Goal: Task Accomplishment & Management: Manage account settings

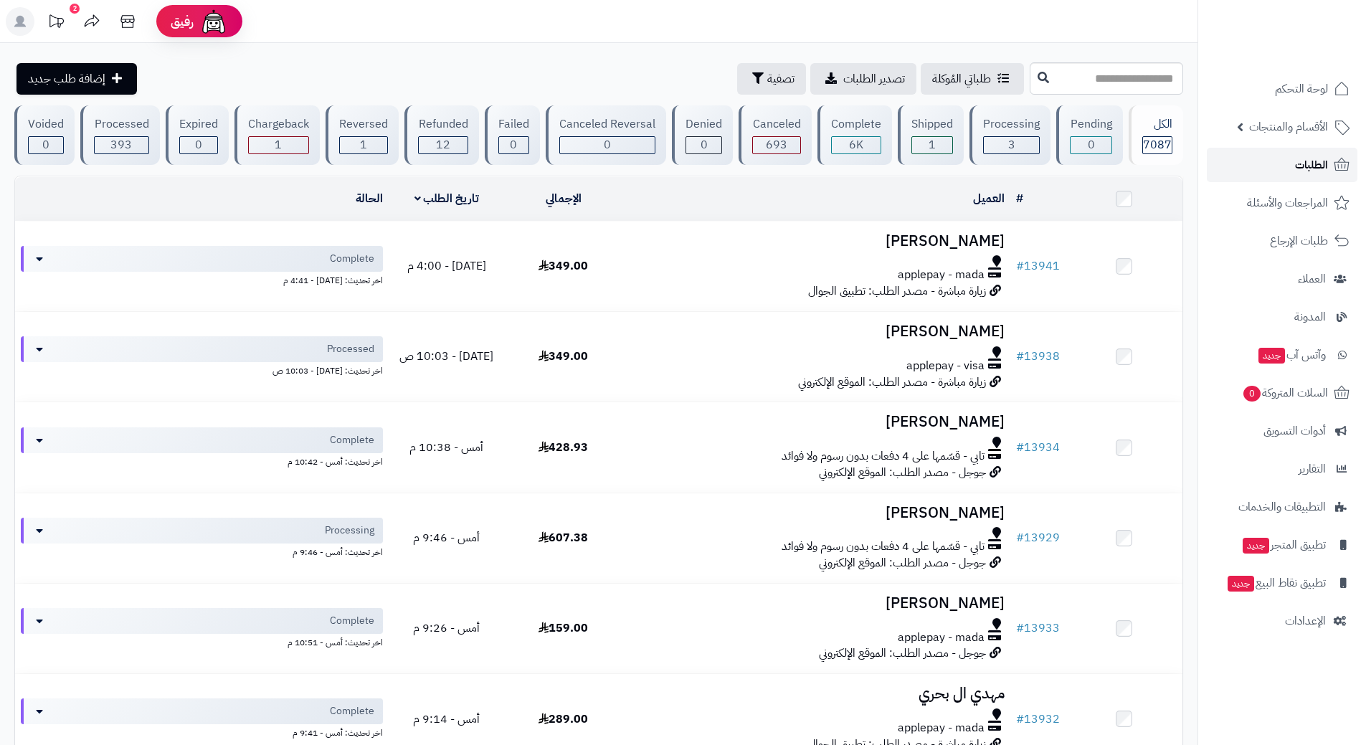
click at [1247, 162] on link "الطلبات" at bounding box center [1282, 165] width 151 height 34
paste input "*****"
type input "*****"
click at [1038, 76] on icon at bounding box center [1043, 76] width 11 height 11
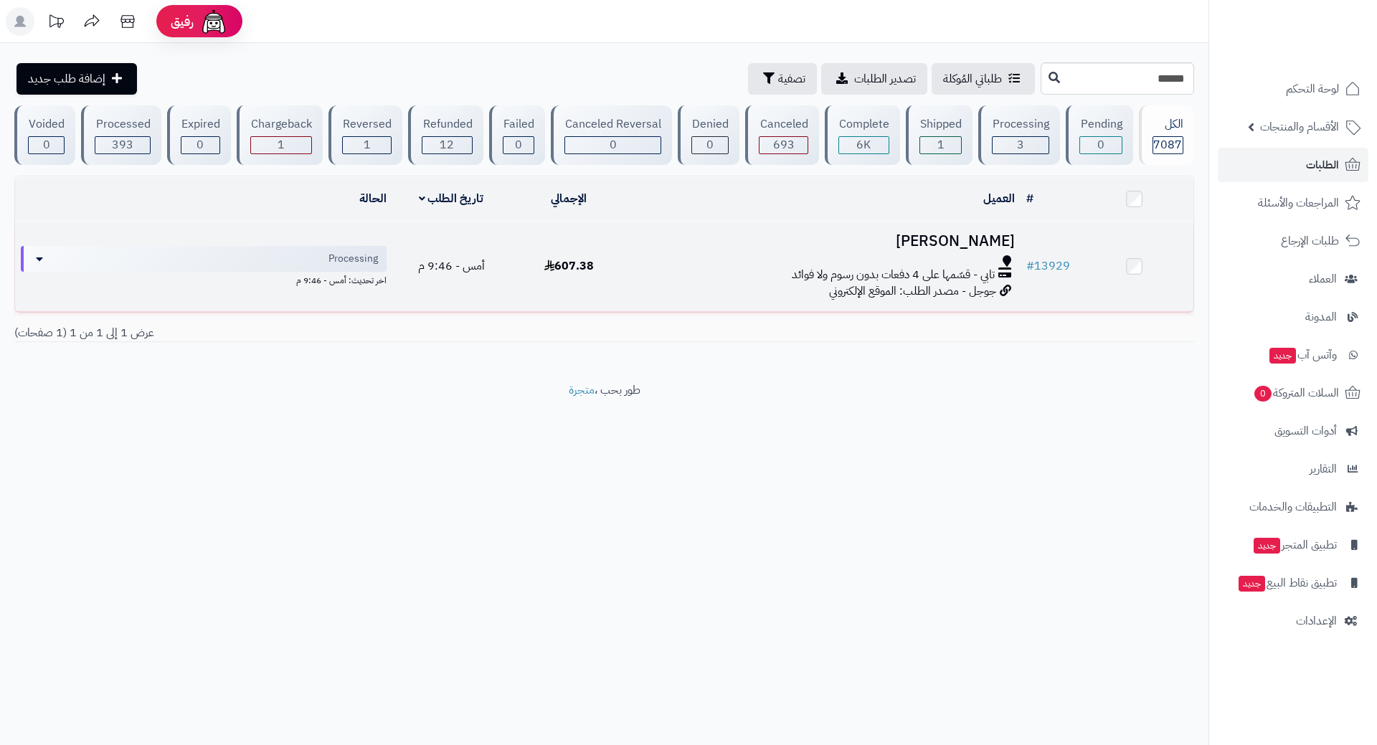
click at [719, 277] on div "تابي - قسّمها على 4 دفعات بدون رسوم ولا فوائد" at bounding box center [824, 275] width 381 height 16
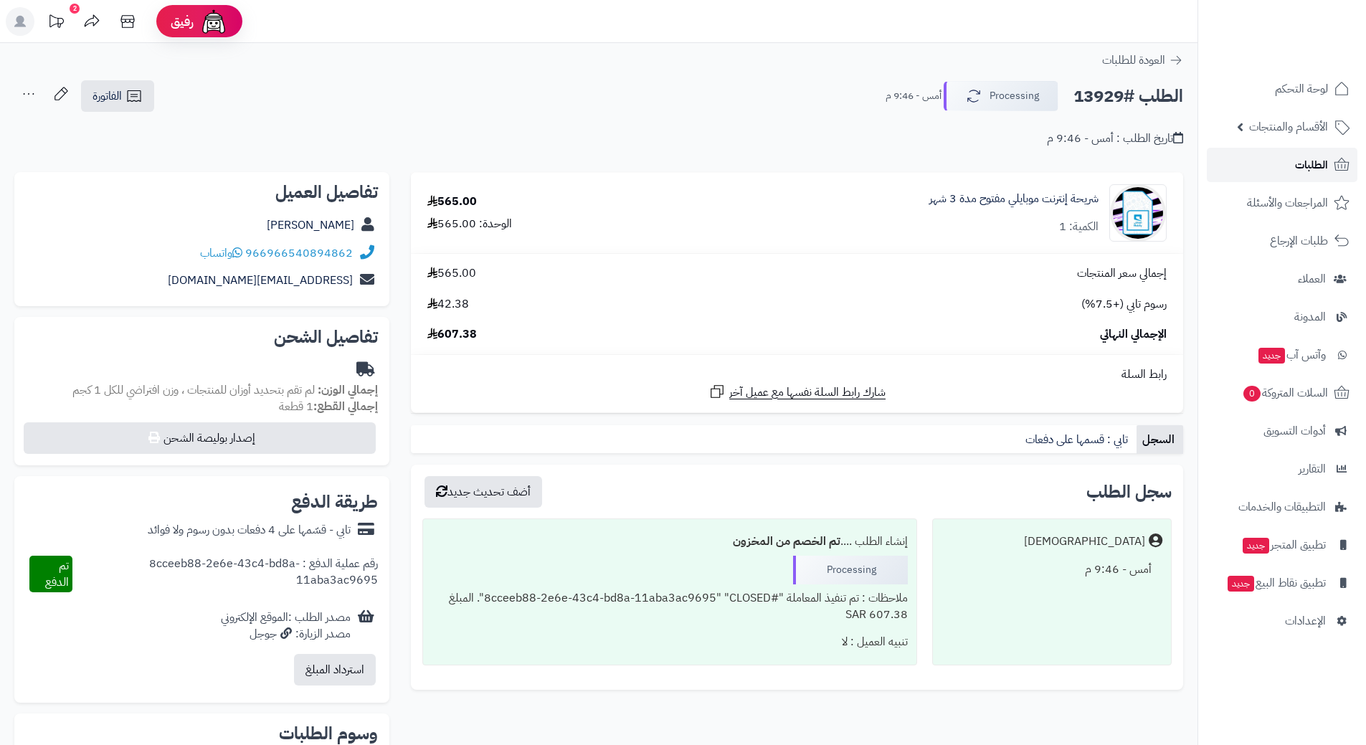
click at [1255, 153] on link "الطلبات" at bounding box center [1282, 165] width 151 height 34
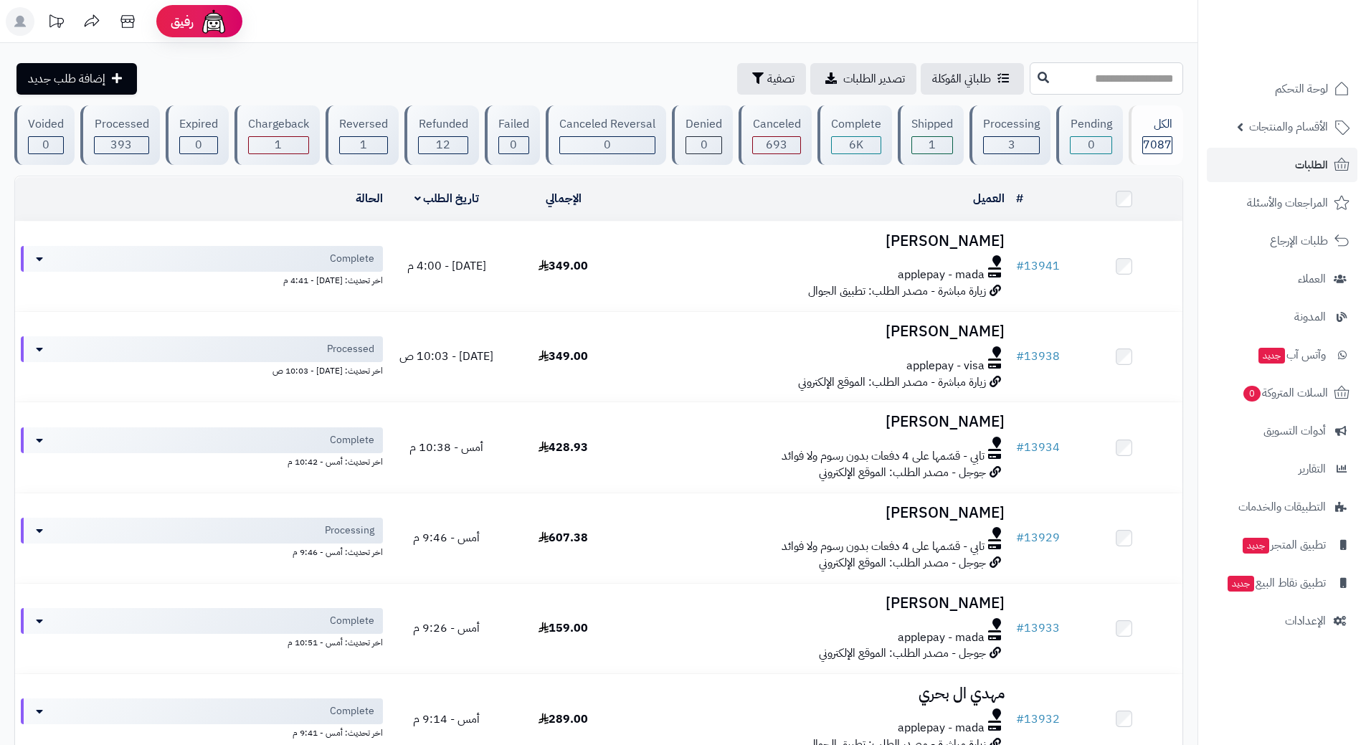
paste input "*****"
type input "*****"
click at [1038, 72] on icon at bounding box center [1043, 76] width 11 height 11
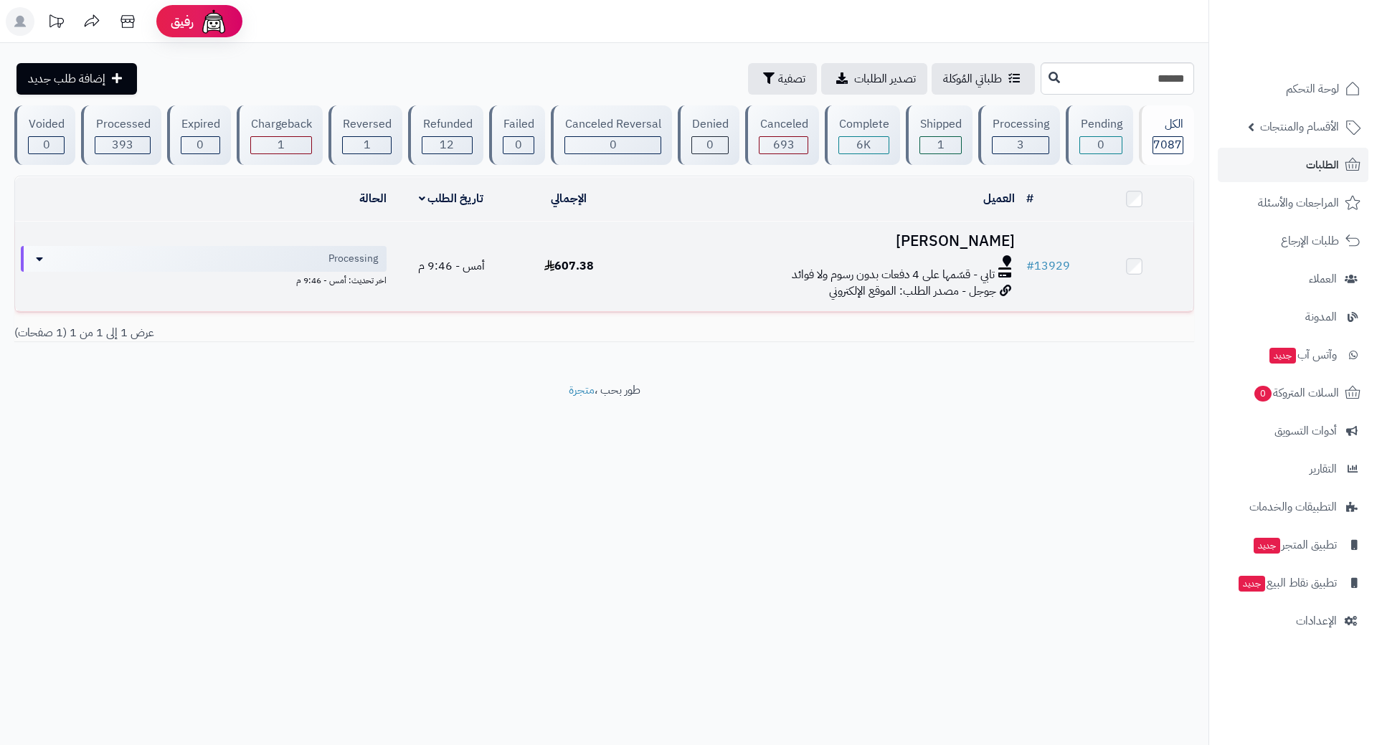
click at [684, 255] on div at bounding box center [824, 260] width 381 height 11
click at [686, 255] on div at bounding box center [824, 260] width 381 height 11
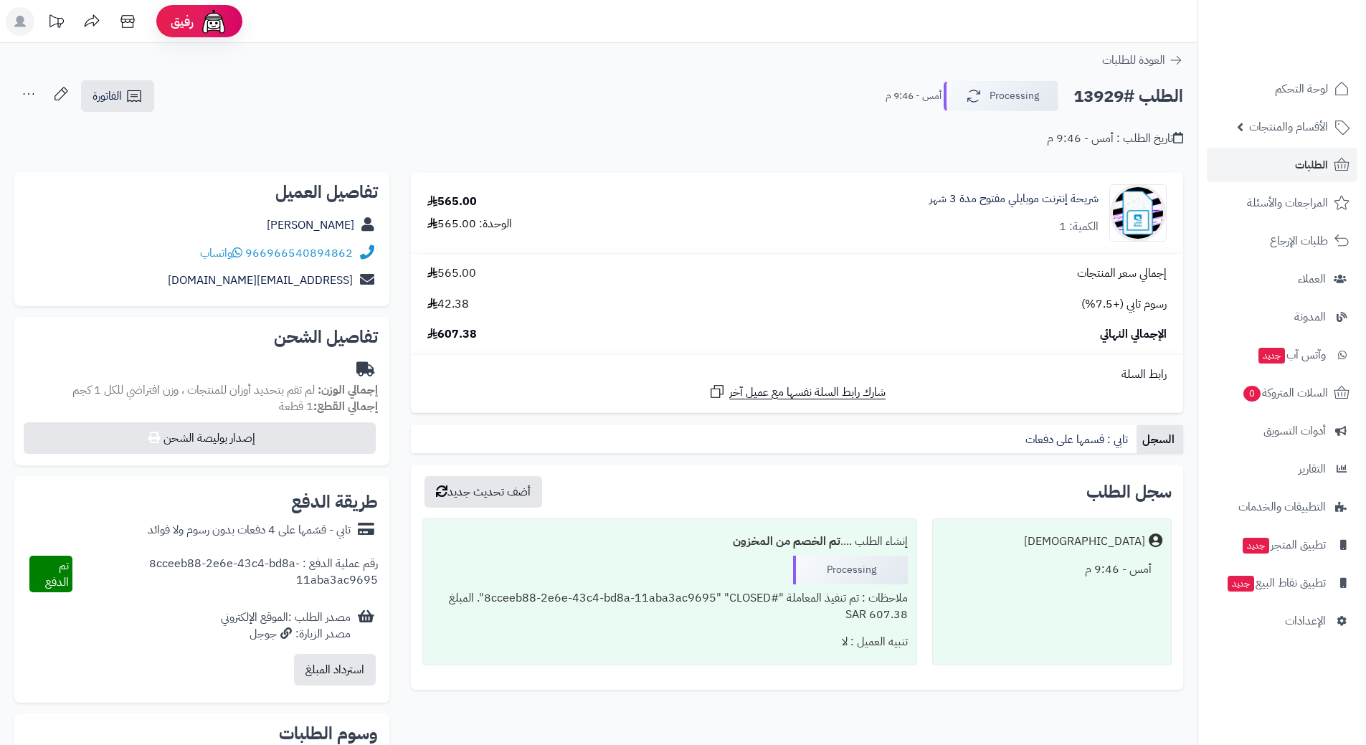
click at [1101, 96] on h2 "الطلب #13929" at bounding box center [1129, 96] width 110 height 29
copy div "الطلب #13929 Processing"
click at [242, 250] on icon at bounding box center [237, 252] width 10 height 11
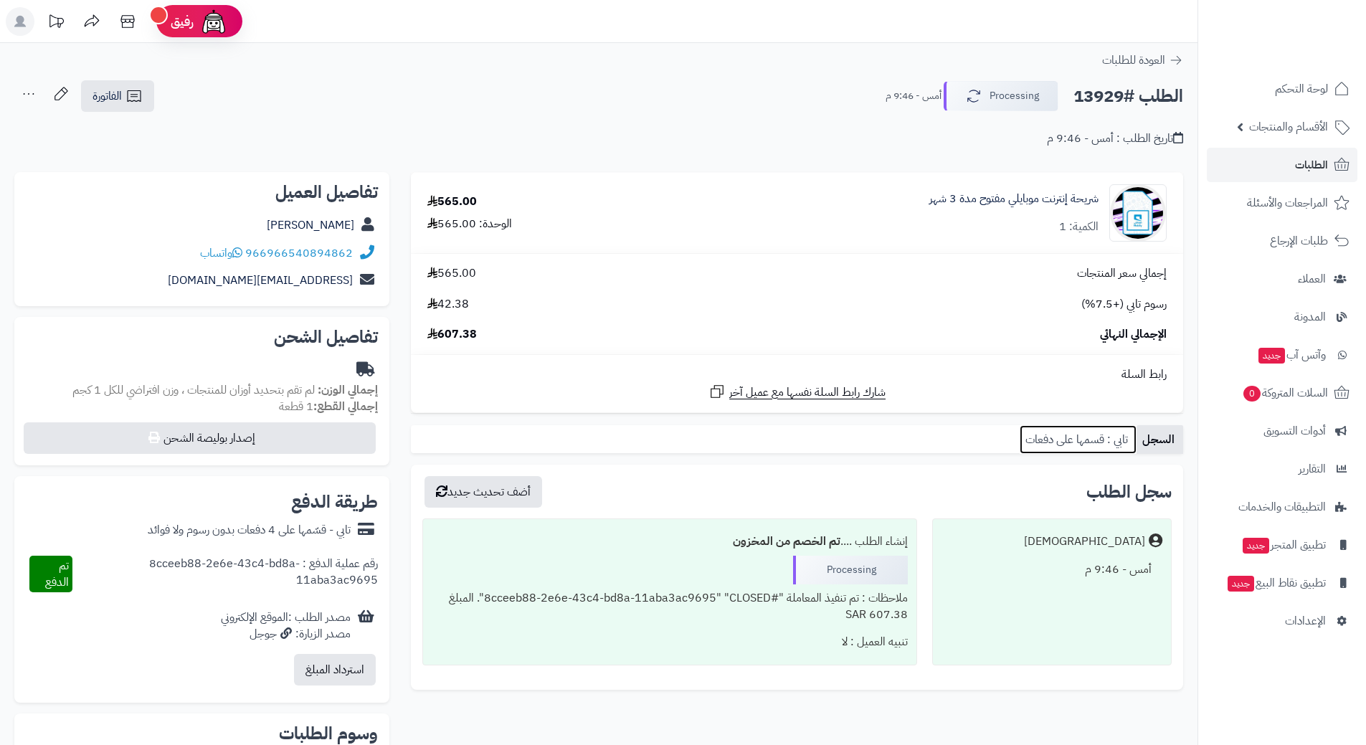
click at [1059, 438] on link "تابي : قسمها على دفعات" at bounding box center [1078, 439] width 117 height 29
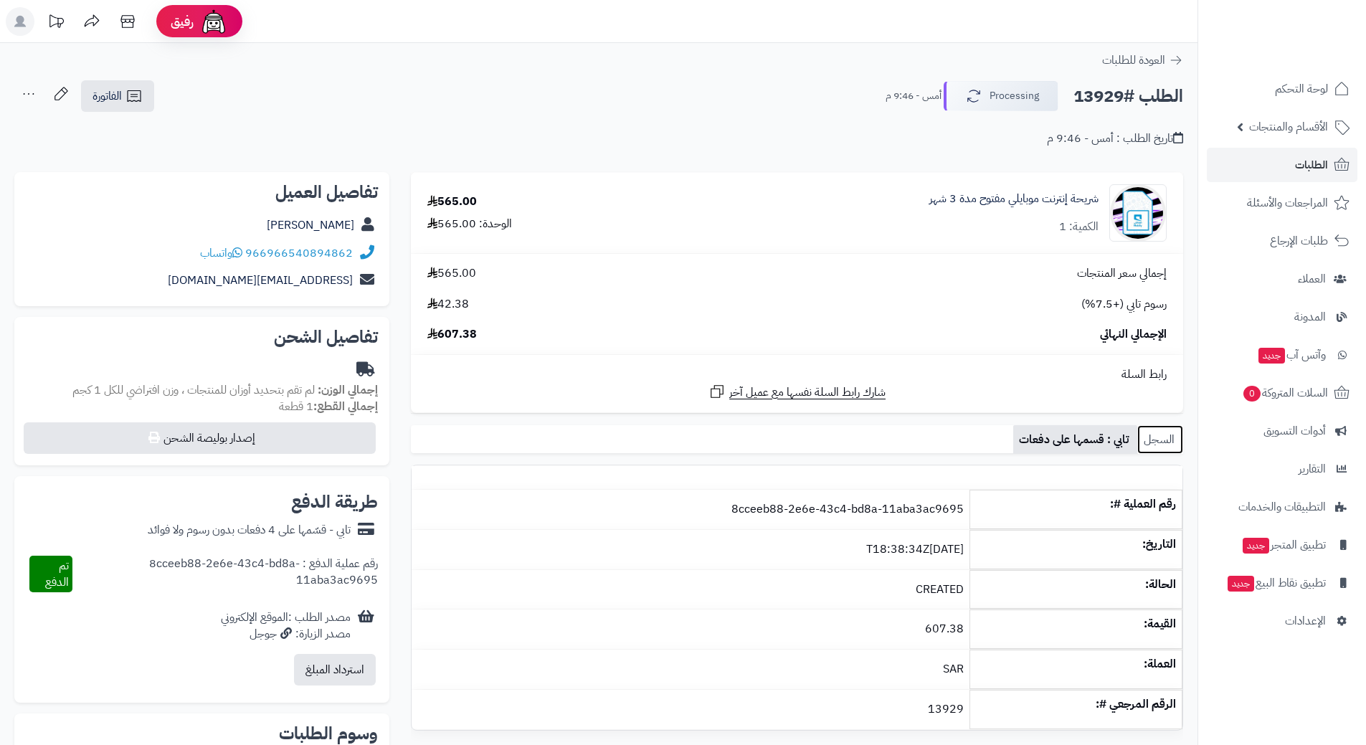
click at [1140, 435] on link "السجل" at bounding box center [1161, 439] width 46 height 29
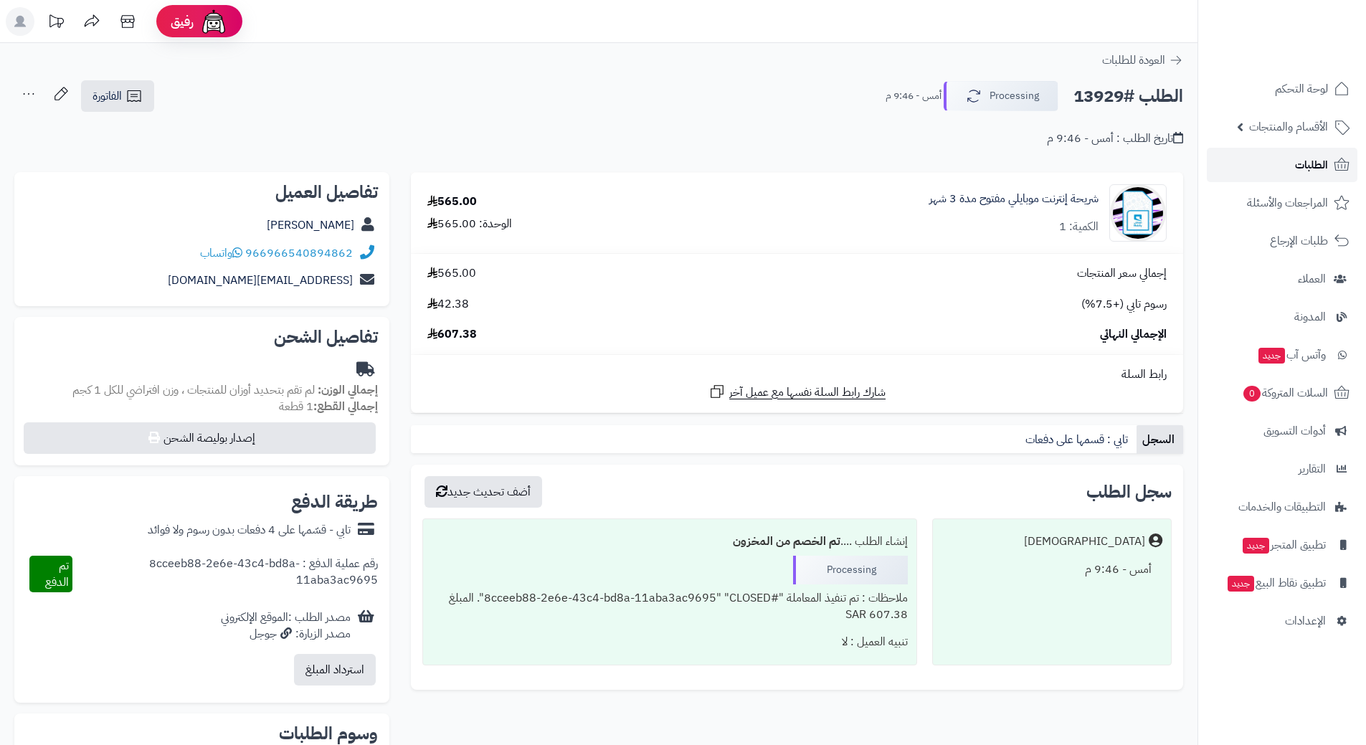
click at [1239, 171] on link "الطلبات" at bounding box center [1282, 165] width 151 height 34
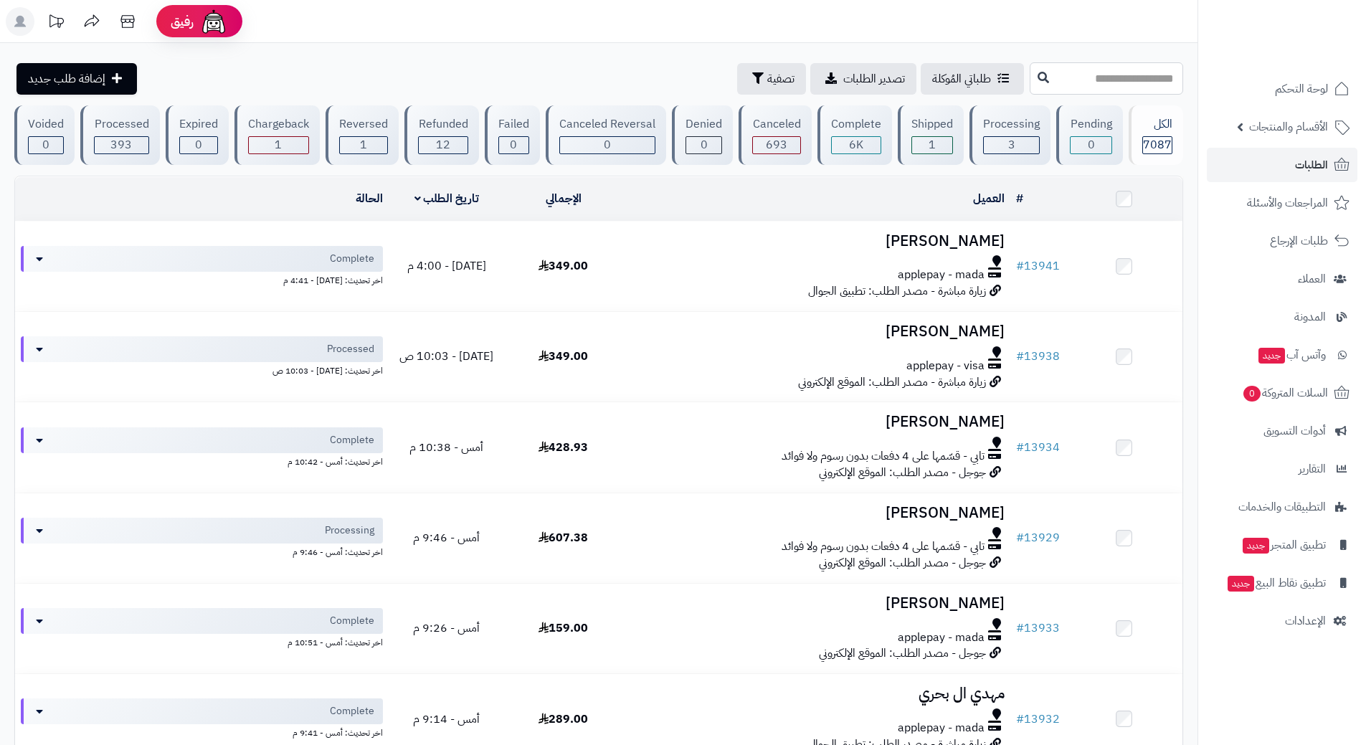
paste input "**********"
type input "**********"
click at [1038, 82] on icon at bounding box center [1043, 76] width 11 height 11
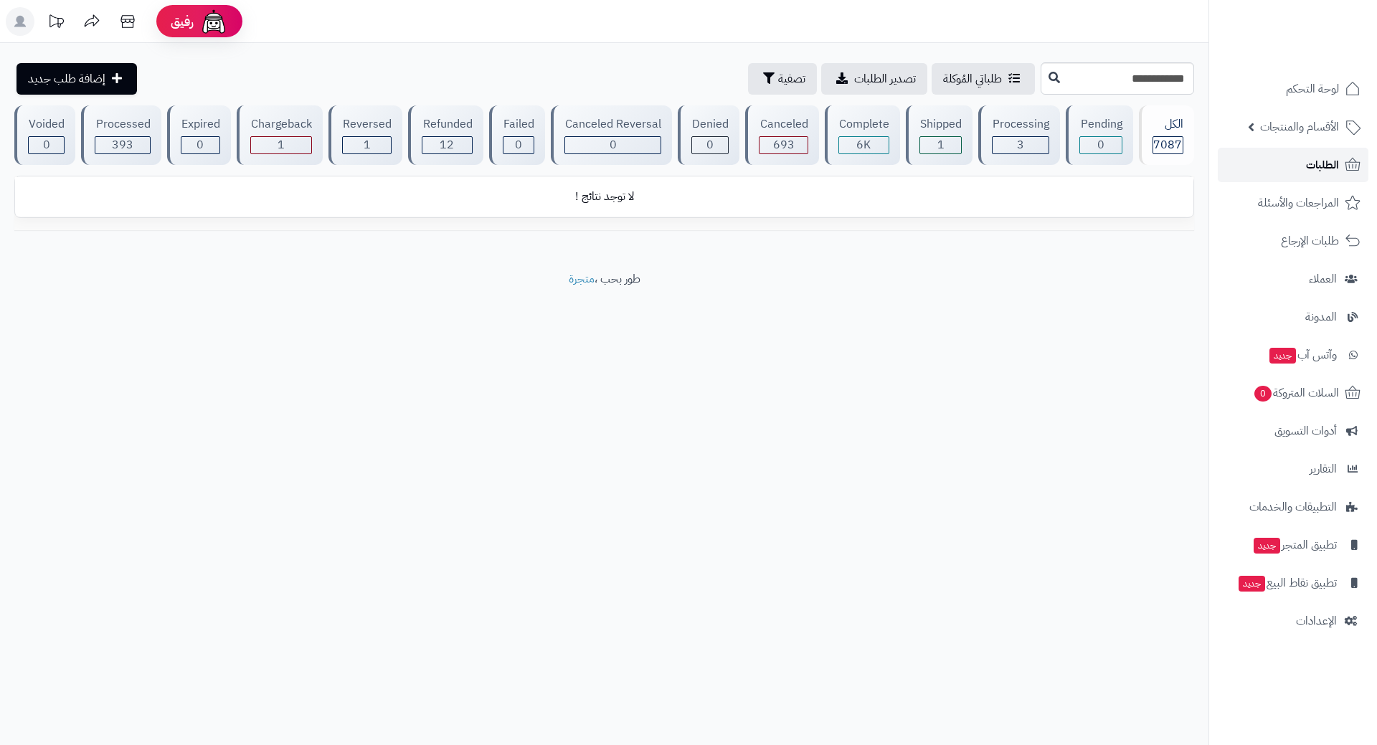
click at [1293, 156] on link "الطلبات" at bounding box center [1293, 165] width 151 height 34
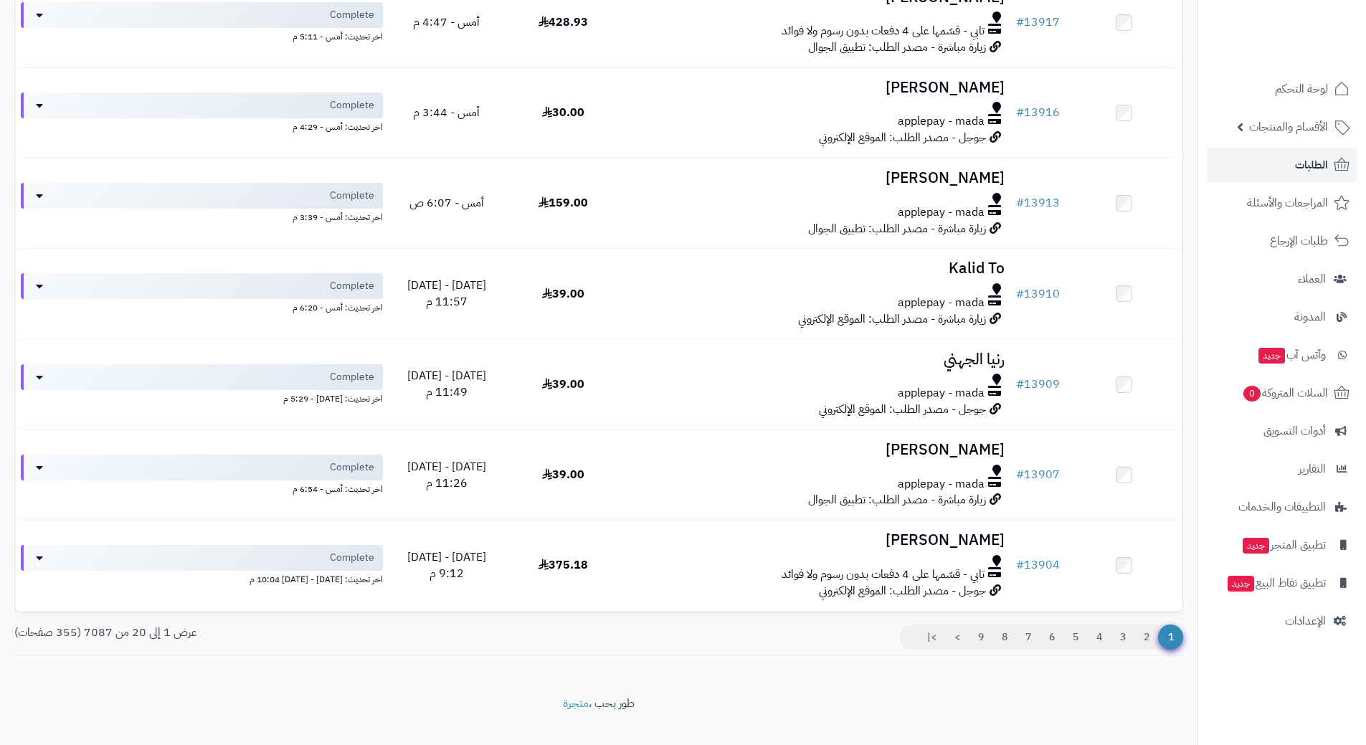
scroll to position [1442, 0]
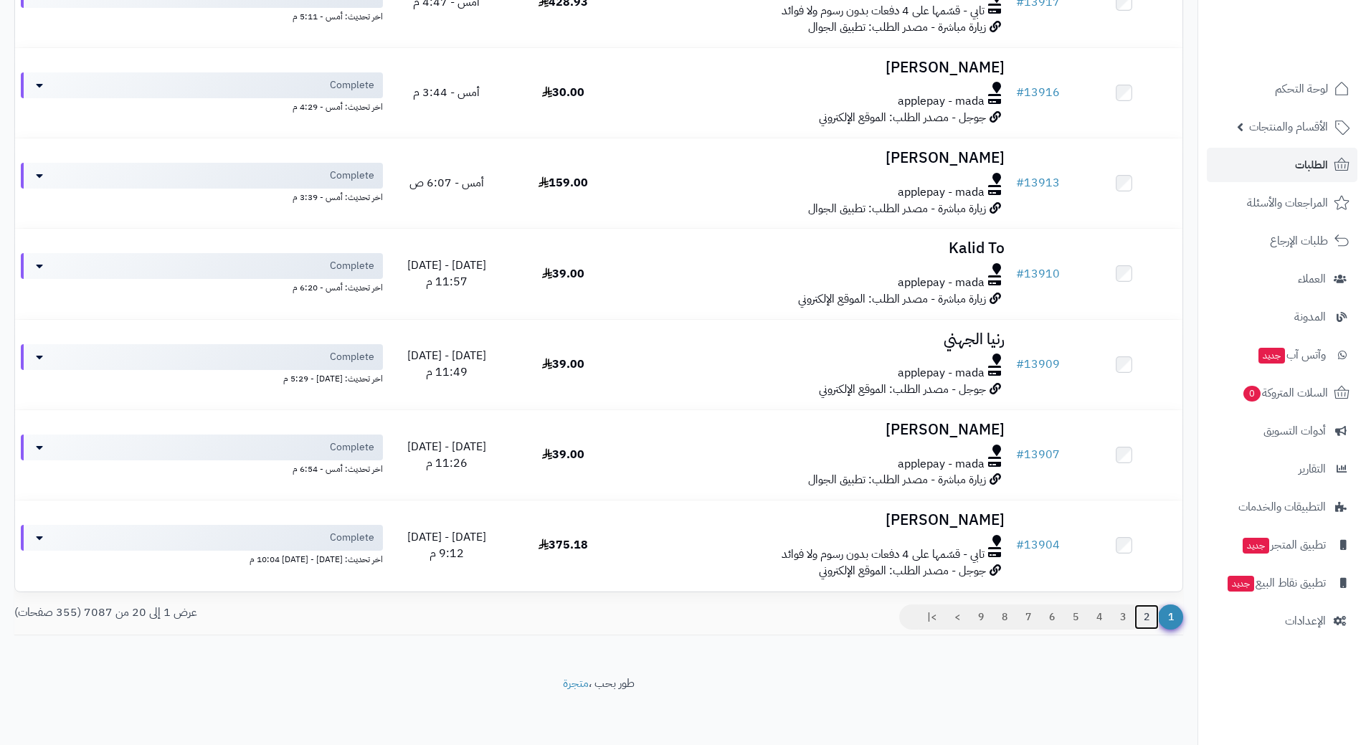
click at [1147, 609] on link "2" at bounding box center [1147, 618] width 24 height 26
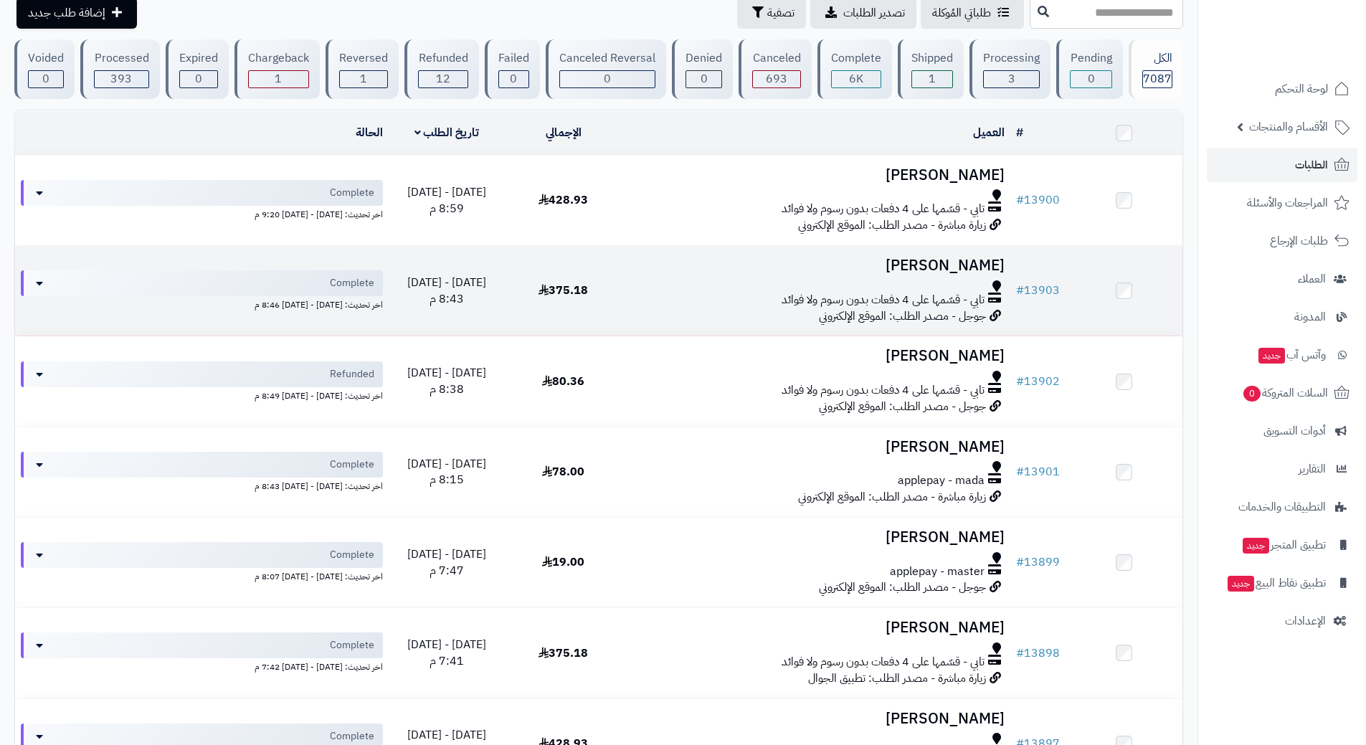
scroll to position [143, 0]
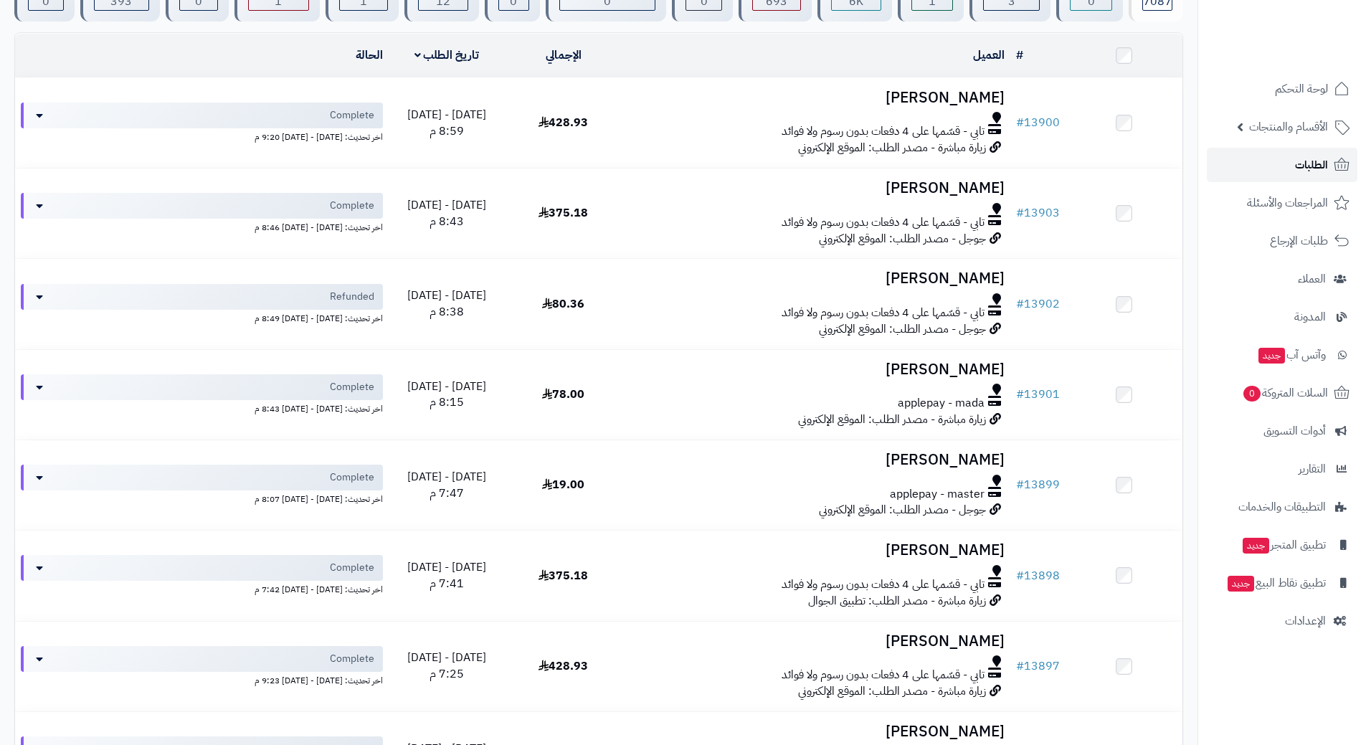
click at [1254, 161] on link "الطلبات" at bounding box center [1282, 165] width 151 height 34
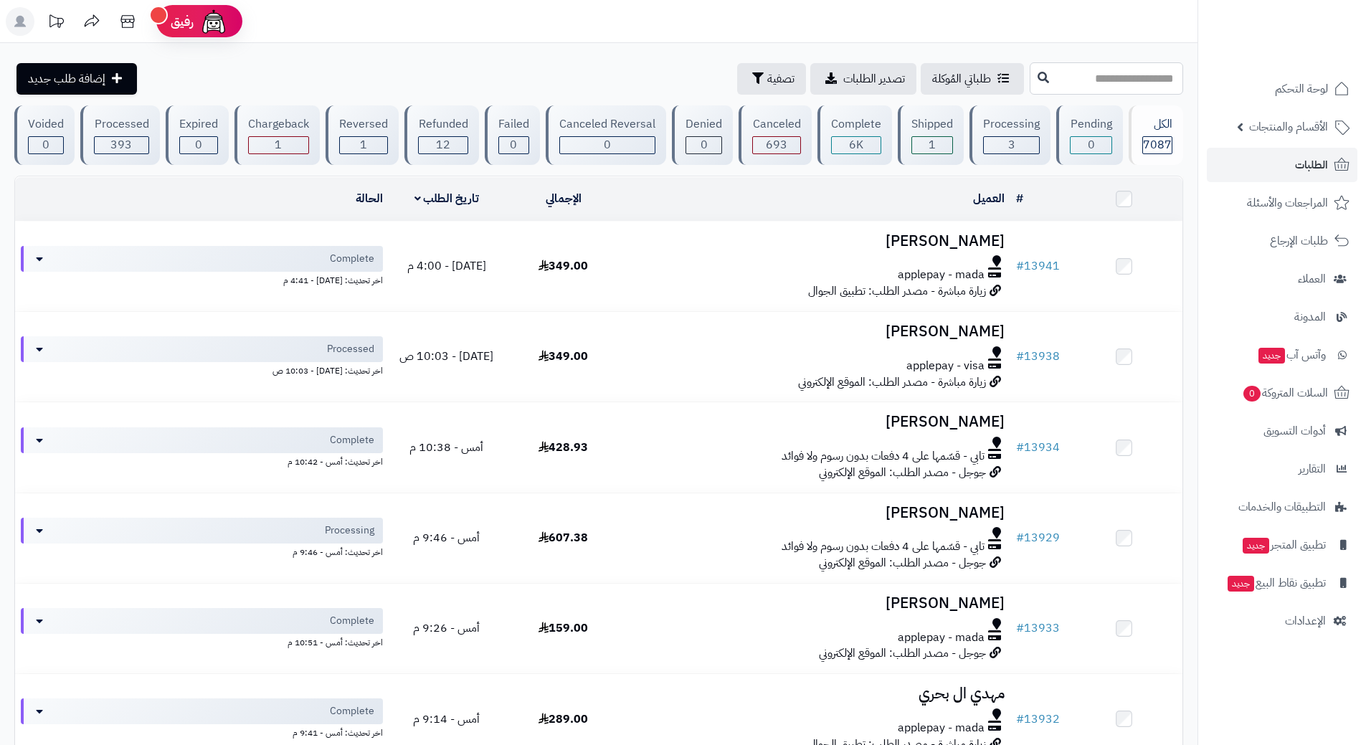
paste input "**********"
click at [1166, 80] on input "**********" at bounding box center [1106, 78] width 153 height 32
click at [1123, 80] on input "******" at bounding box center [1106, 78] width 153 height 32
type input "******"
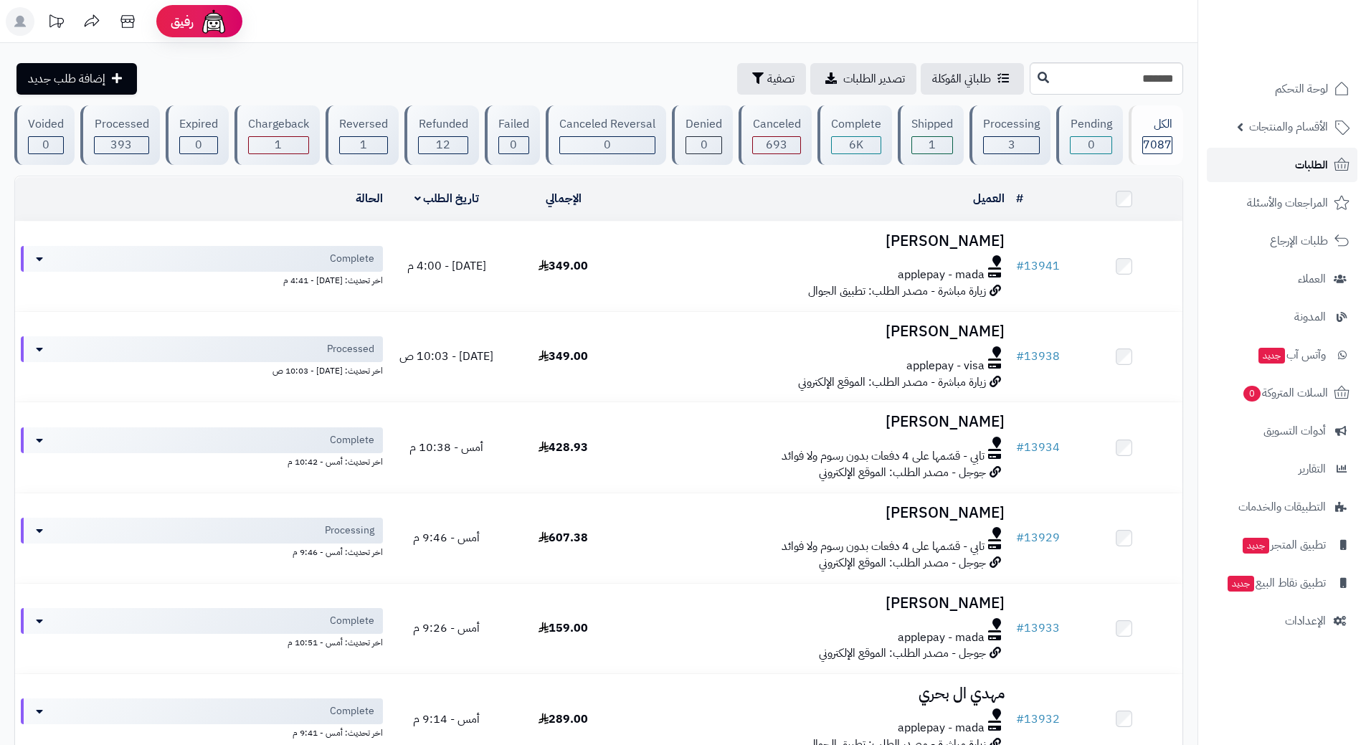
drag, startPoint x: 1033, startPoint y: 57, endPoint x: 1252, endPoint y: 173, distance: 247.7
click at [1252, 173] on link "الطلبات" at bounding box center [1282, 165] width 151 height 34
click at [1242, 166] on link "الطلبات" at bounding box center [1282, 165] width 151 height 34
click at [1246, 175] on link "الطلبات" at bounding box center [1282, 165] width 151 height 34
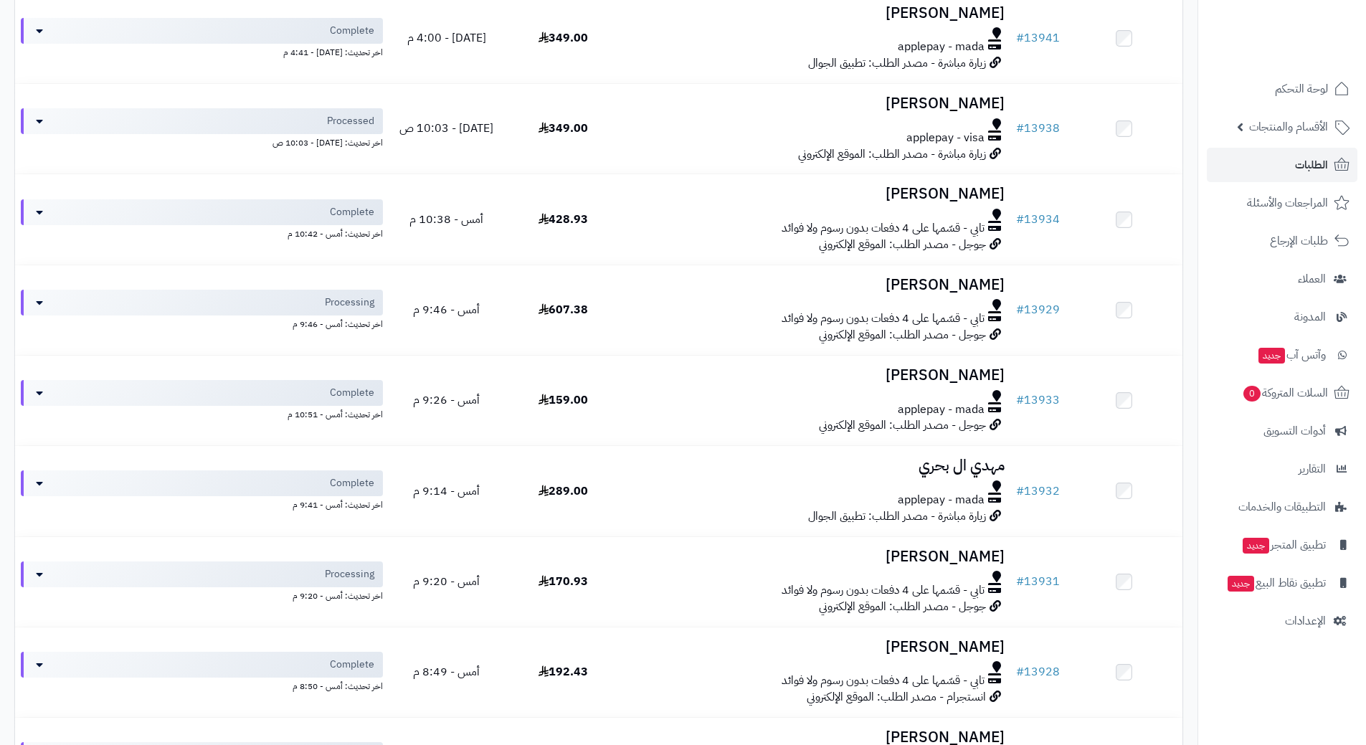
scroll to position [222, 0]
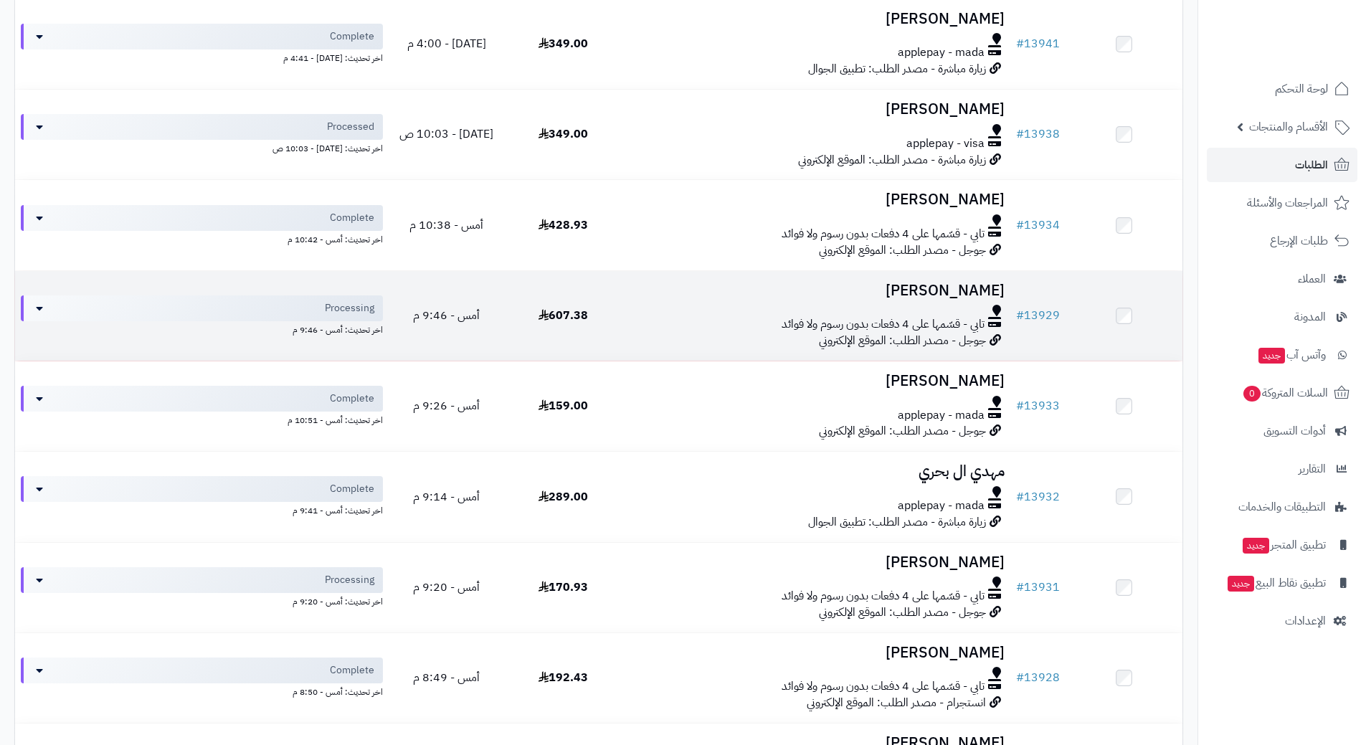
click at [700, 296] on h3 "[PERSON_NAME]" at bounding box center [816, 291] width 377 height 16
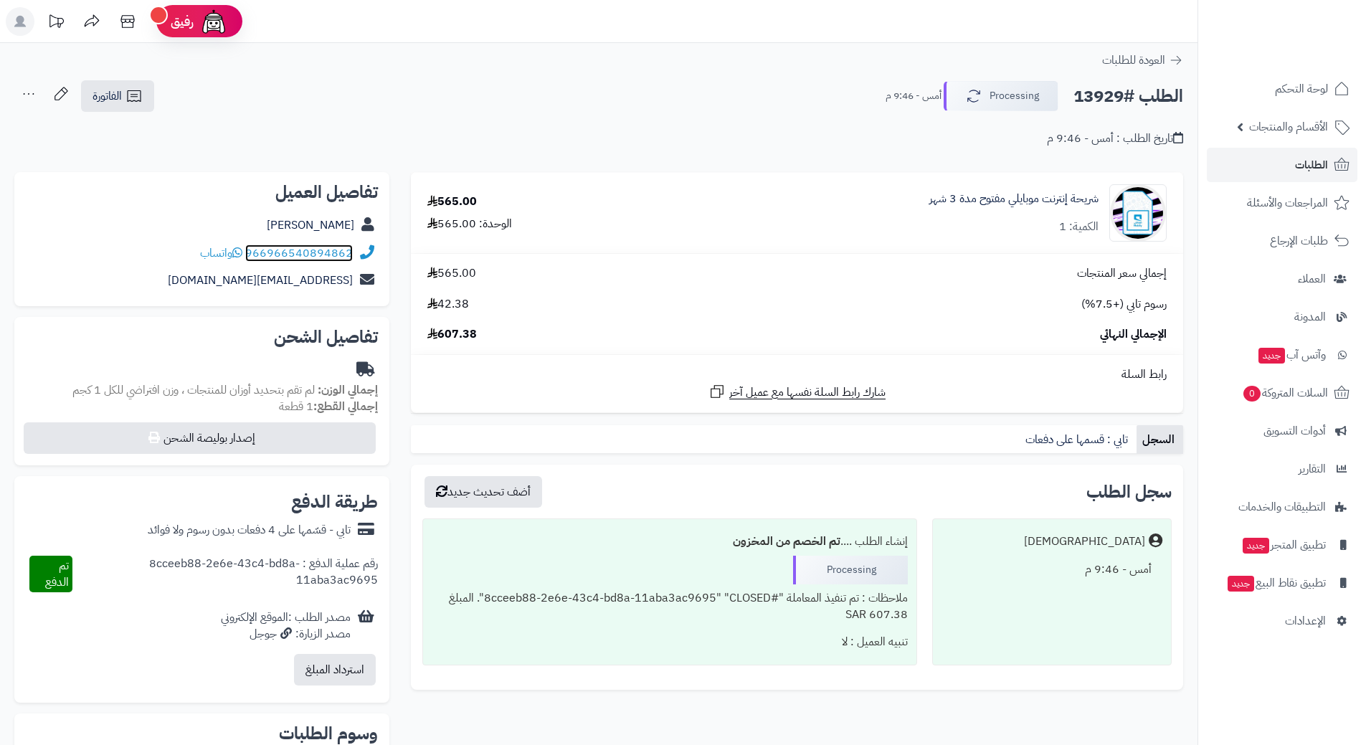
click at [305, 254] on link "966966540894862" at bounding box center [299, 253] width 108 height 17
click at [998, 89] on button "Processing" at bounding box center [1001, 95] width 115 height 30
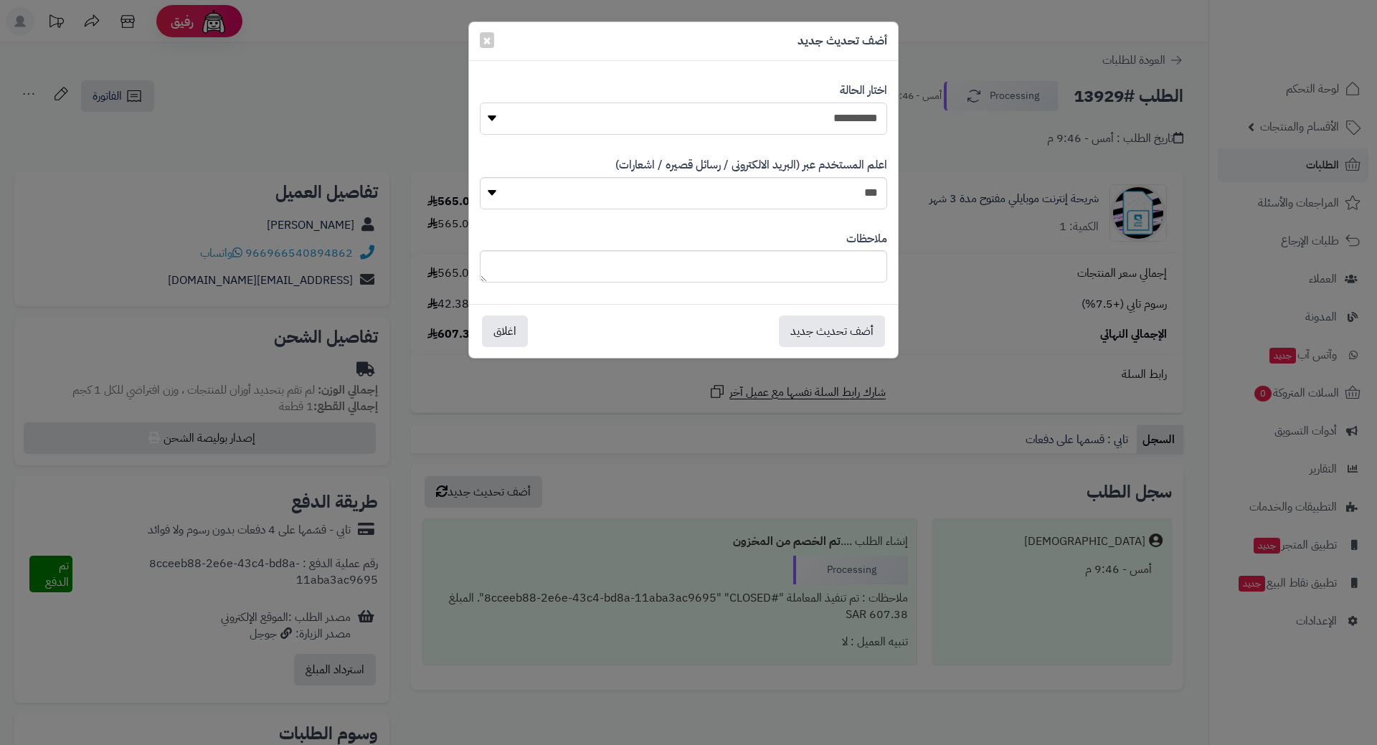
click at [848, 115] on select "**********" at bounding box center [683, 119] width 407 height 32
select select "*"
click at [480, 103] on select "**********" at bounding box center [683, 119] width 407 height 32
click at [836, 328] on button "أضف تحديث جديد" at bounding box center [832, 331] width 106 height 32
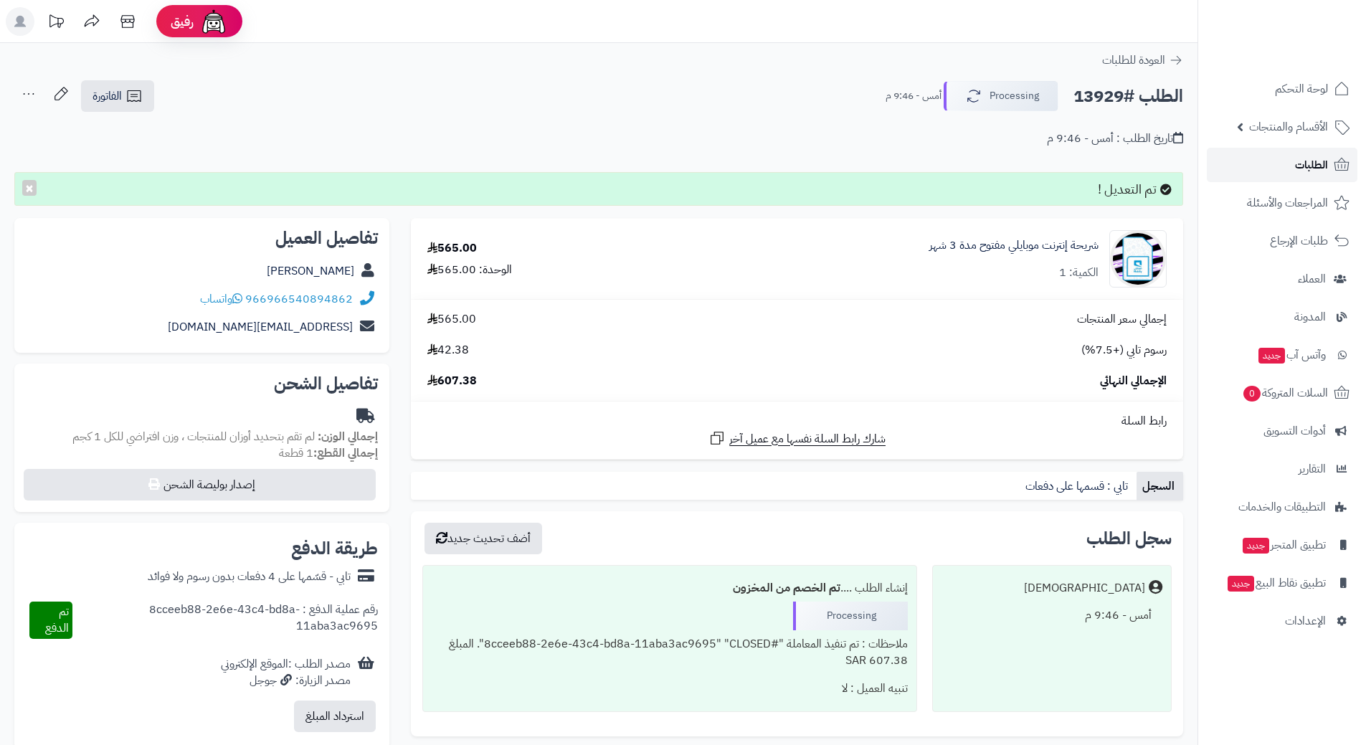
click at [1255, 156] on link "الطلبات" at bounding box center [1282, 165] width 151 height 34
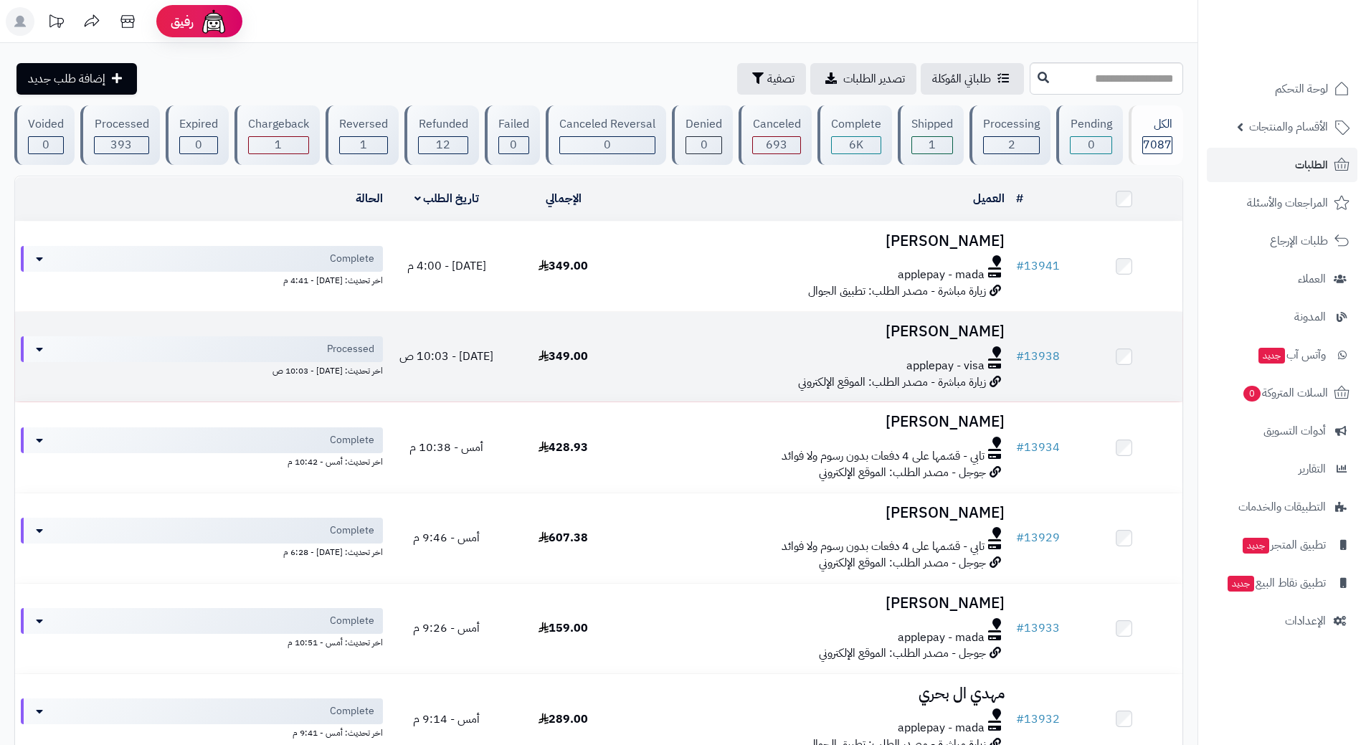
click at [649, 341] on td "[PERSON_NAME] applepay - visa زيارة مباشرة - مصدر الطلب: الموقع الإلكتروني" at bounding box center [816, 357] width 389 height 90
click at [656, 351] on div at bounding box center [816, 351] width 377 height 11
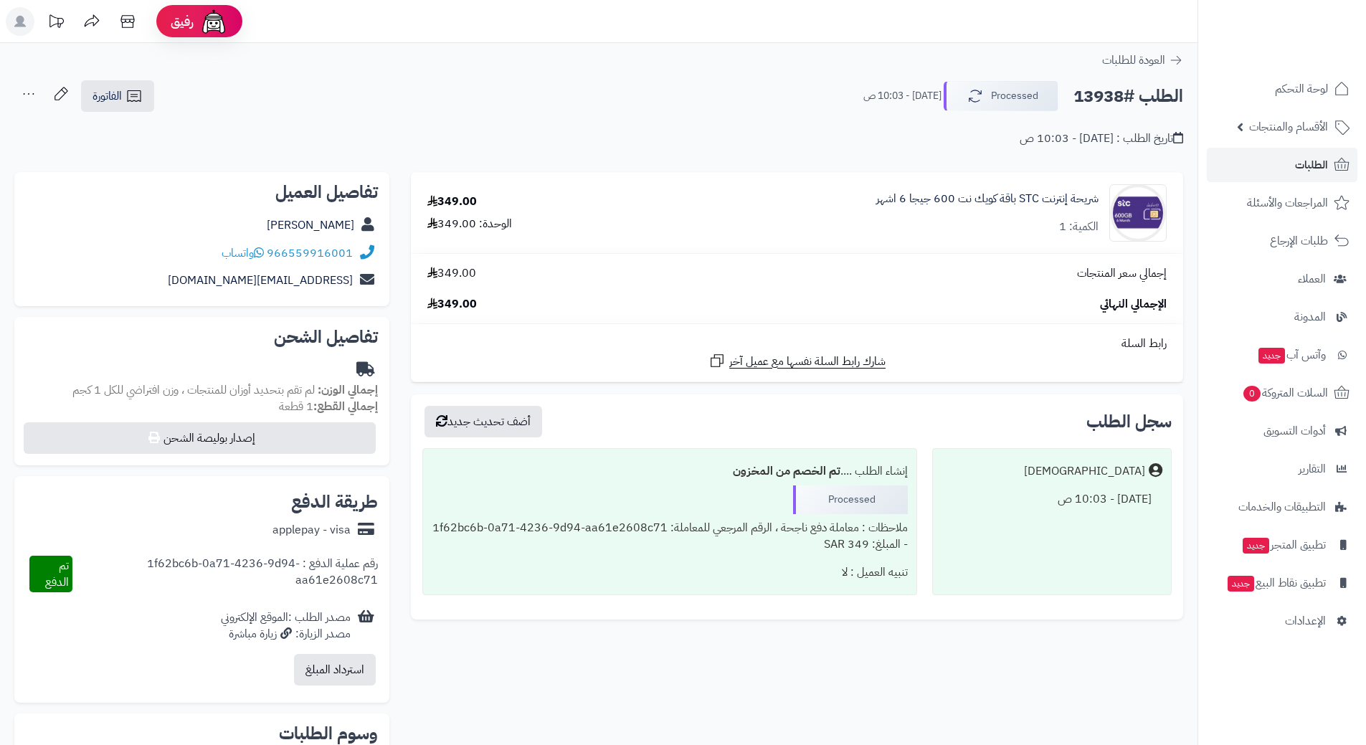
click at [1100, 98] on h2 "الطلب #13938" at bounding box center [1129, 96] width 110 height 29
copy div "الطلب #13938 Processed"
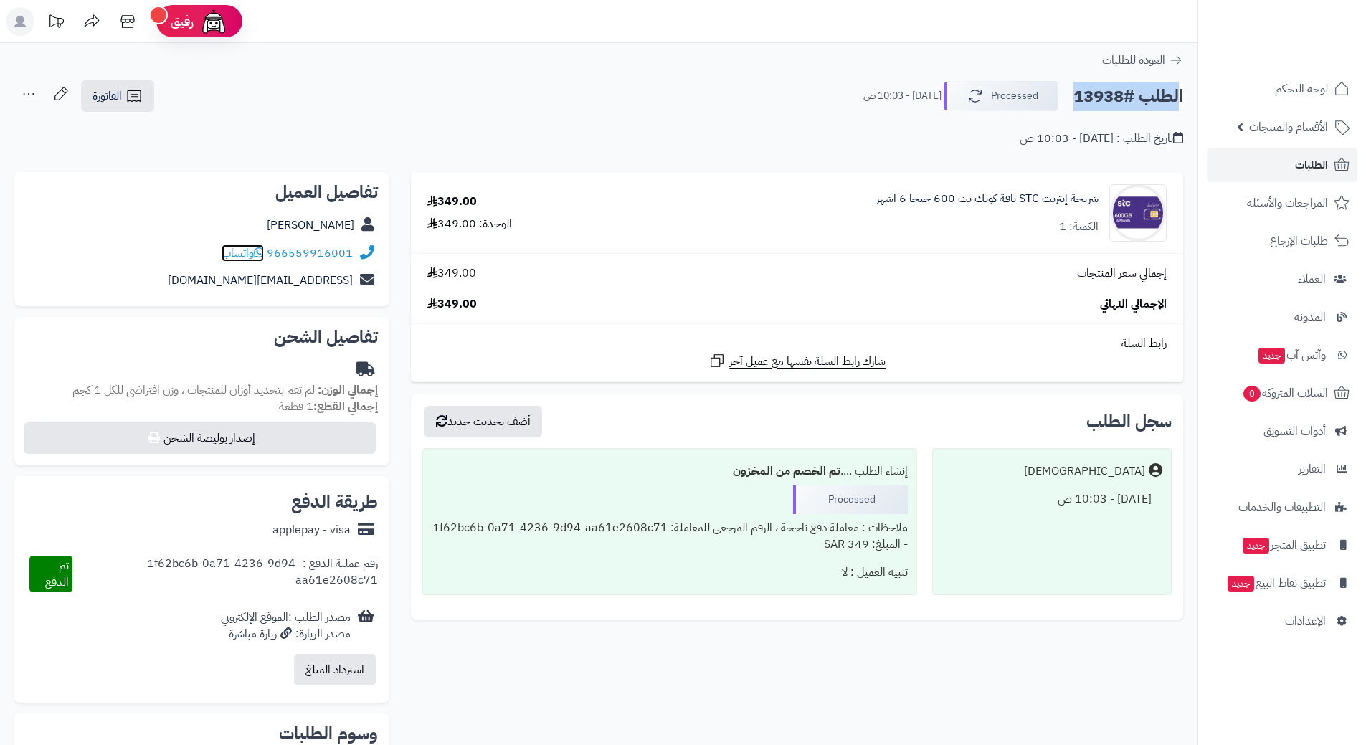
click at [261, 252] on icon at bounding box center [259, 252] width 10 height 11
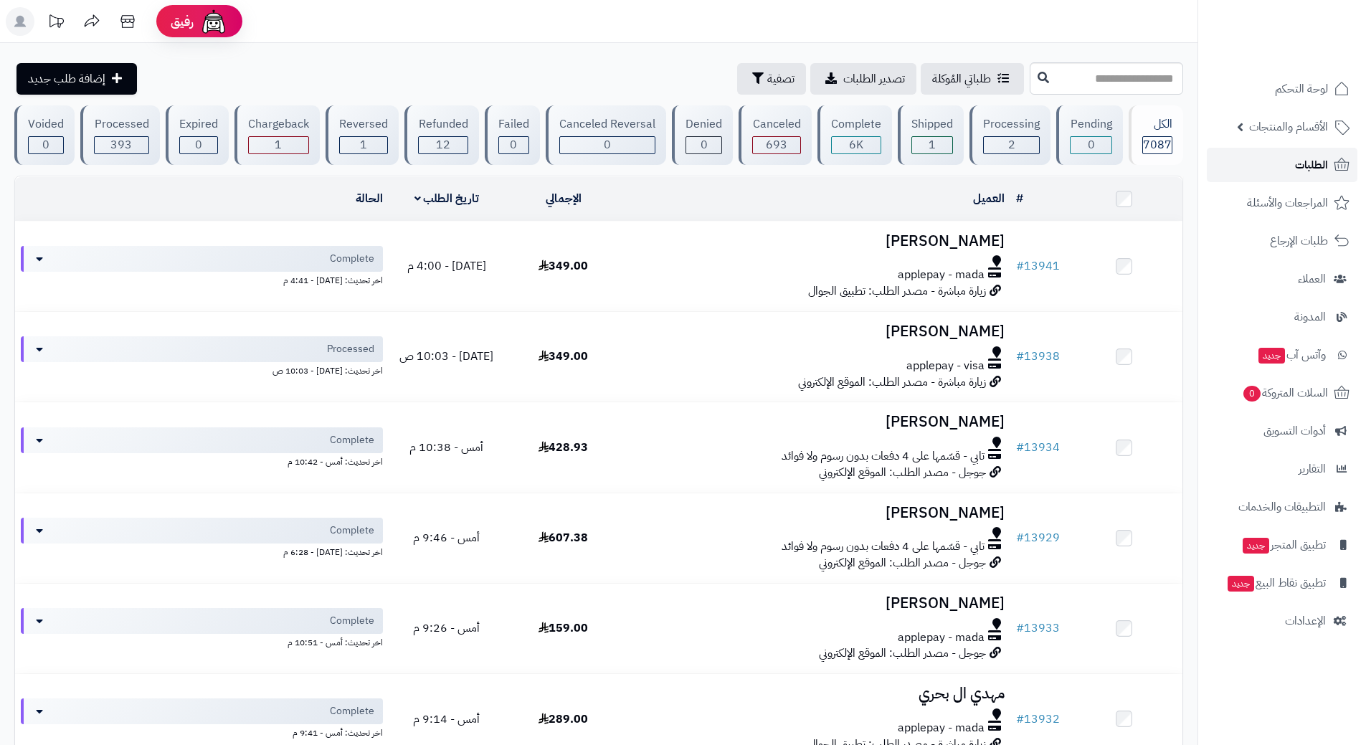
click at [1245, 179] on link "الطلبات" at bounding box center [1282, 165] width 151 height 34
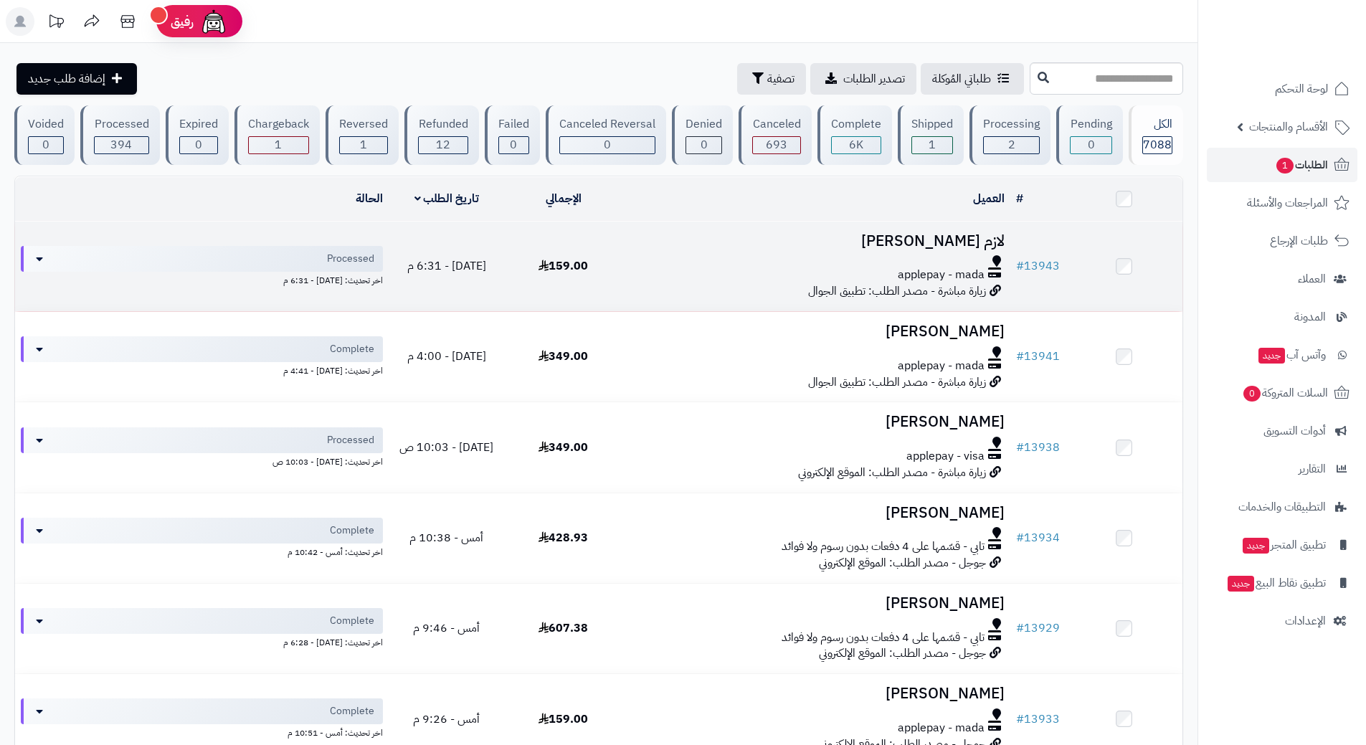
click at [671, 267] on div "applepay - mada" at bounding box center [816, 275] width 377 height 16
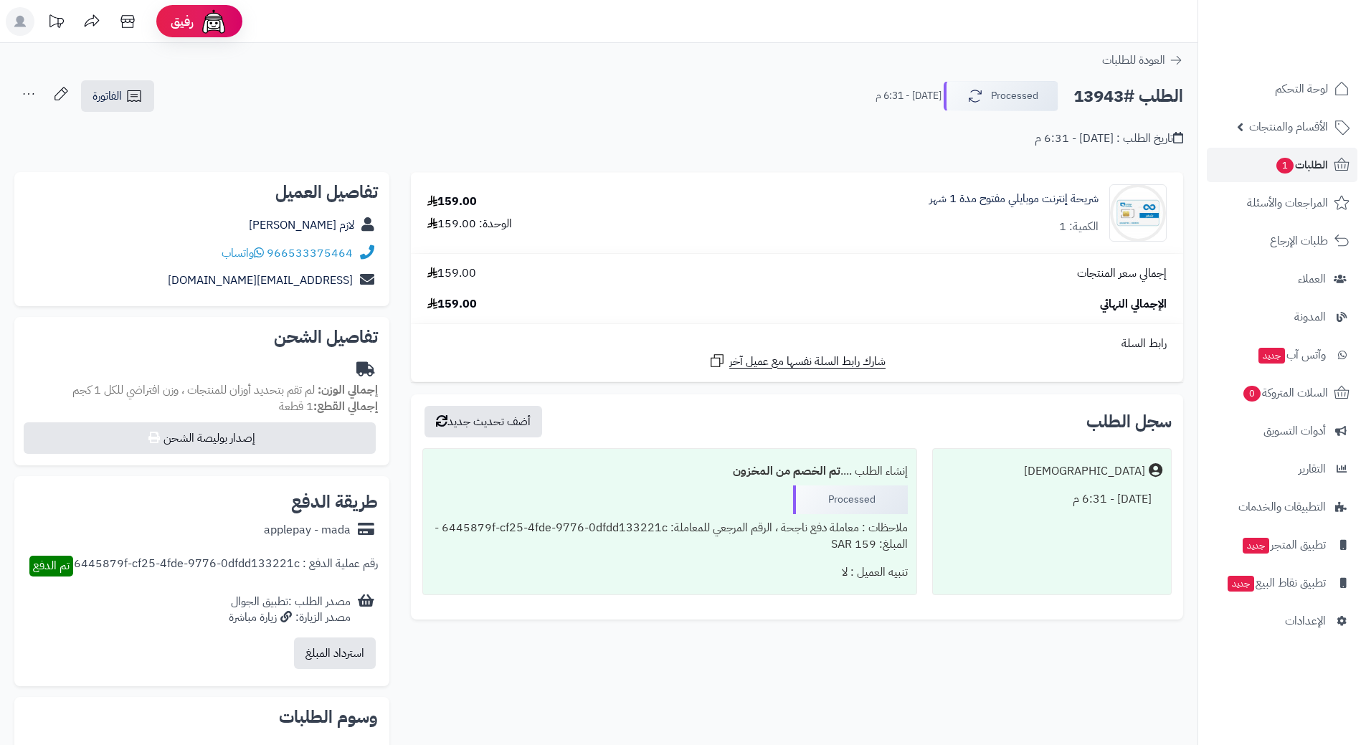
click at [1140, 93] on h2 "الطلب #13943" at bounding box center [1129, 96] width 110 height 29
copy div "الطلب #13943 Processed"
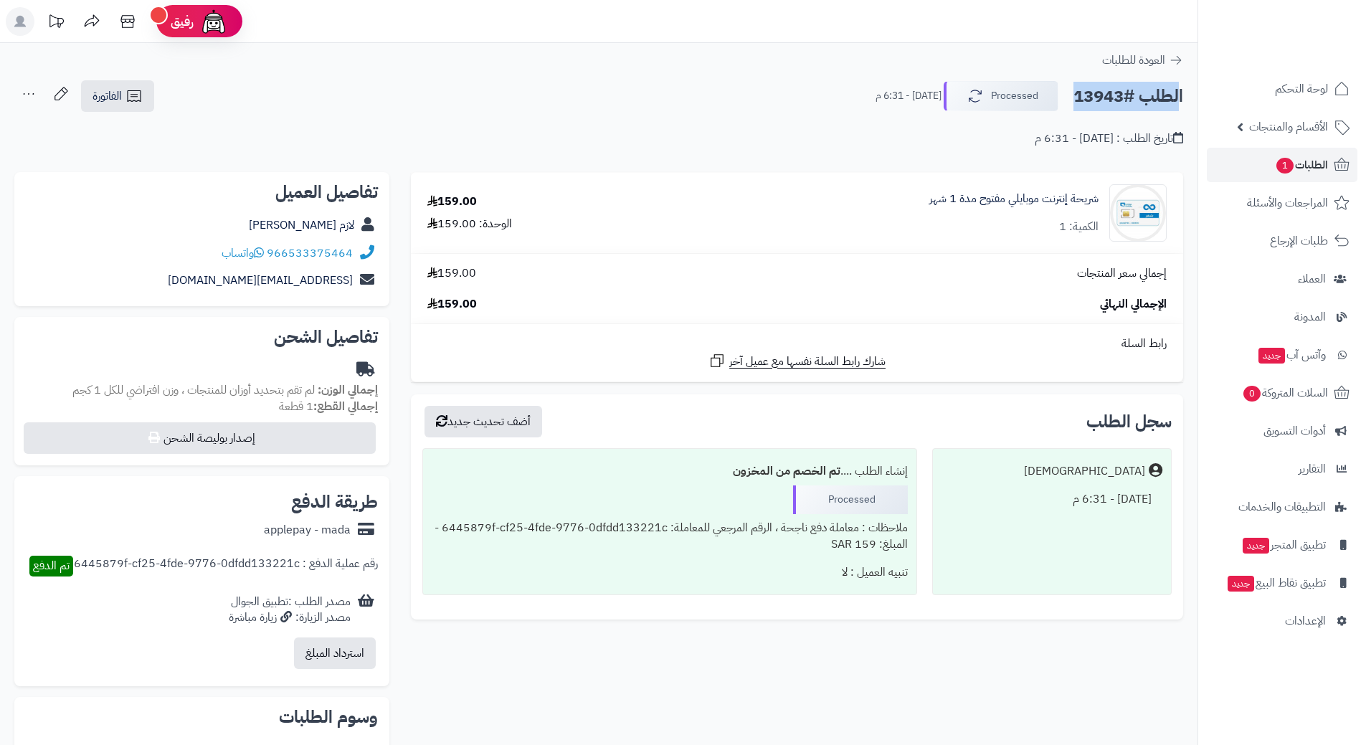
copy div "الطلب #13943 Processed"
click at [263, 250] on icon at bounding box center [259, 252] width 10 height 11
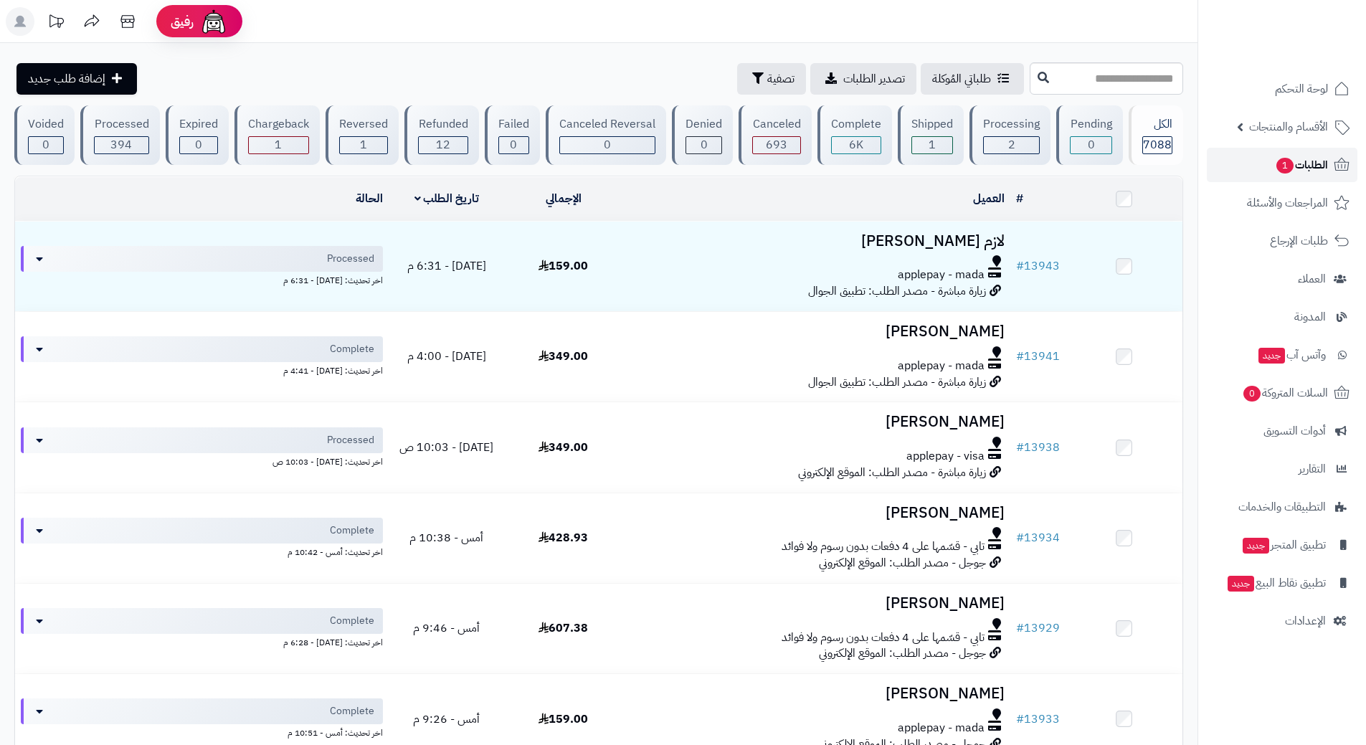
click at [1244, 155] on link "الطلبات 1" at bounding box center [1282, 165] width 151 height 34
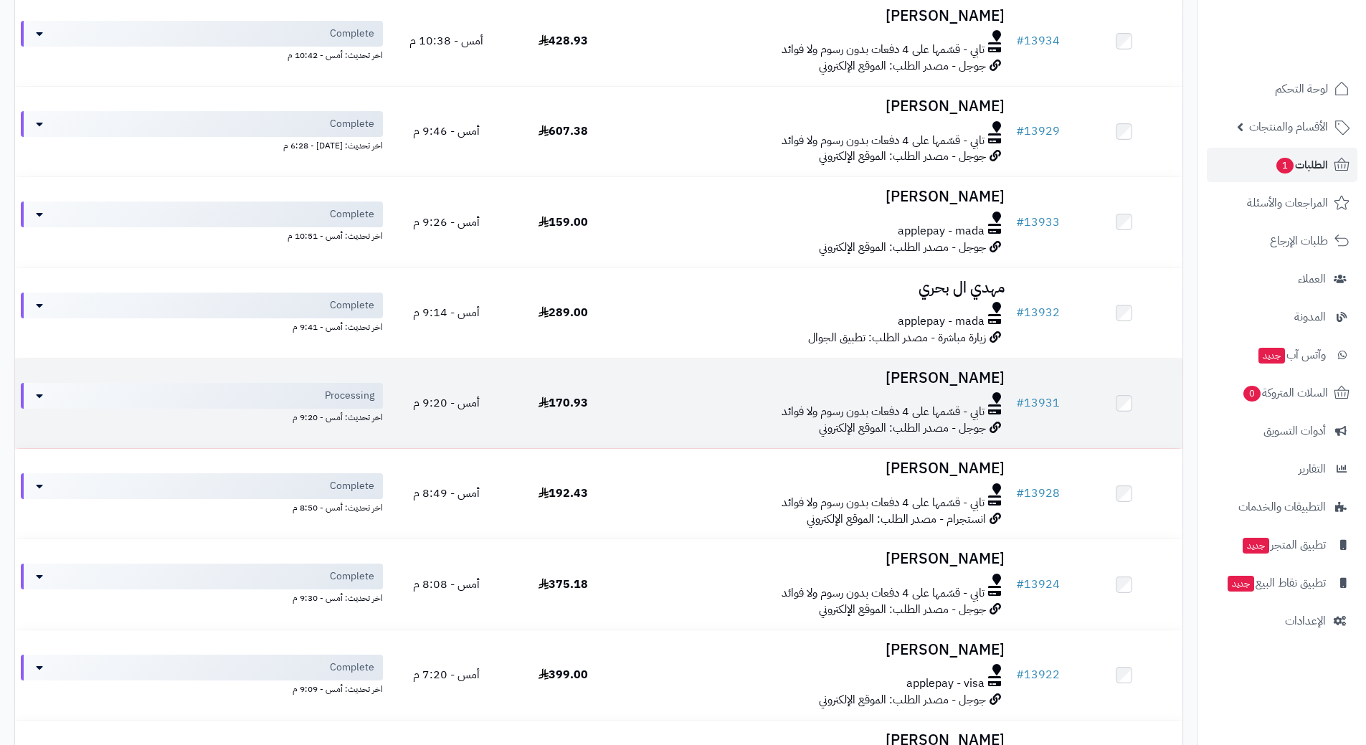
scroll to position [502, 0]
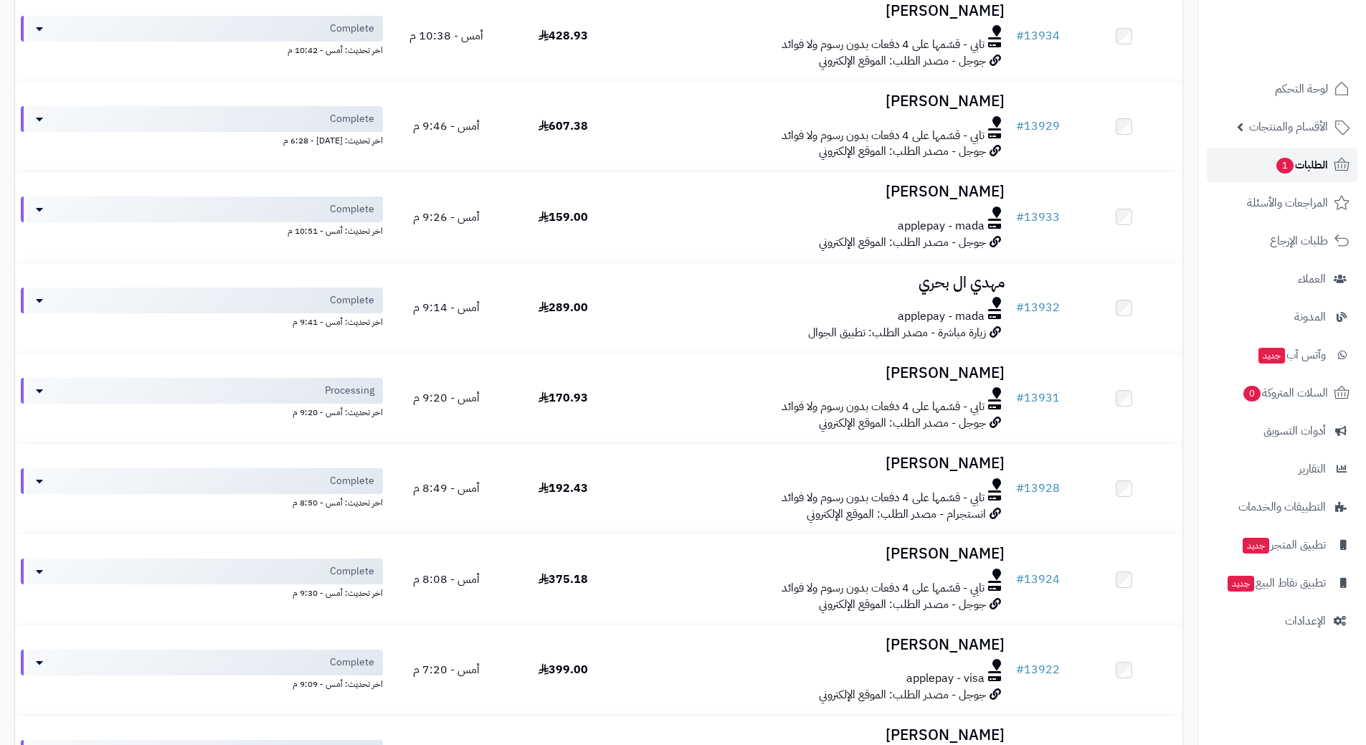
click at [1251, 156] on link "الطلبات 1" at bounding box center [1282, 165] width 151 height 34
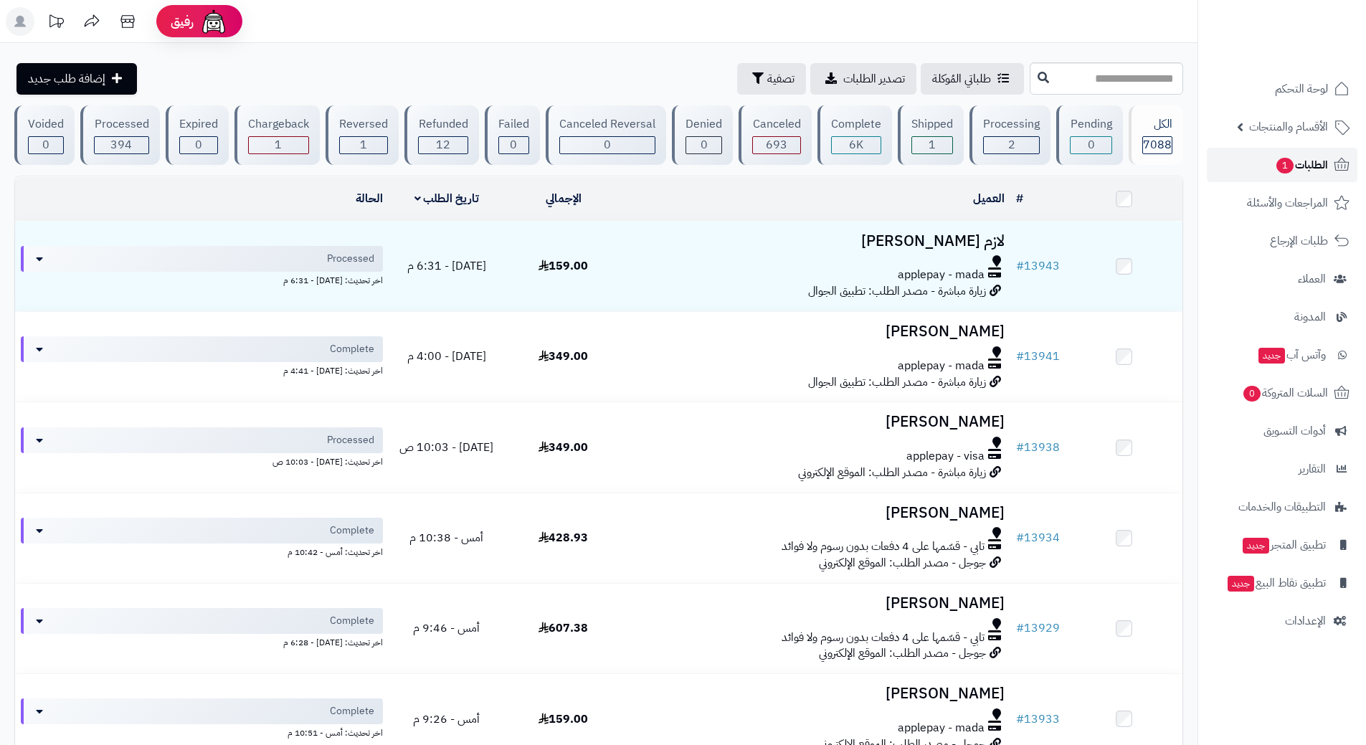
click at [1316, 160] on span "الطلبات 1" at bounding box center [1301, 165] width 53 height 20
click at [1234, 160] on link "الطلبات 1" at bounding box center [1282, 165] width 151 height 34
click at [1290, 168] on span "1" at bounding box center [1285, 166] width 17 height 16
drag, startPoint x: 0, startPoint y: 0, endPoint x: 1295, endPoint y: 165, distance: 1305.2
click at [1295, 165] on span "الطلبات 1" at bounding box center [1301, 165] width 53 height 20
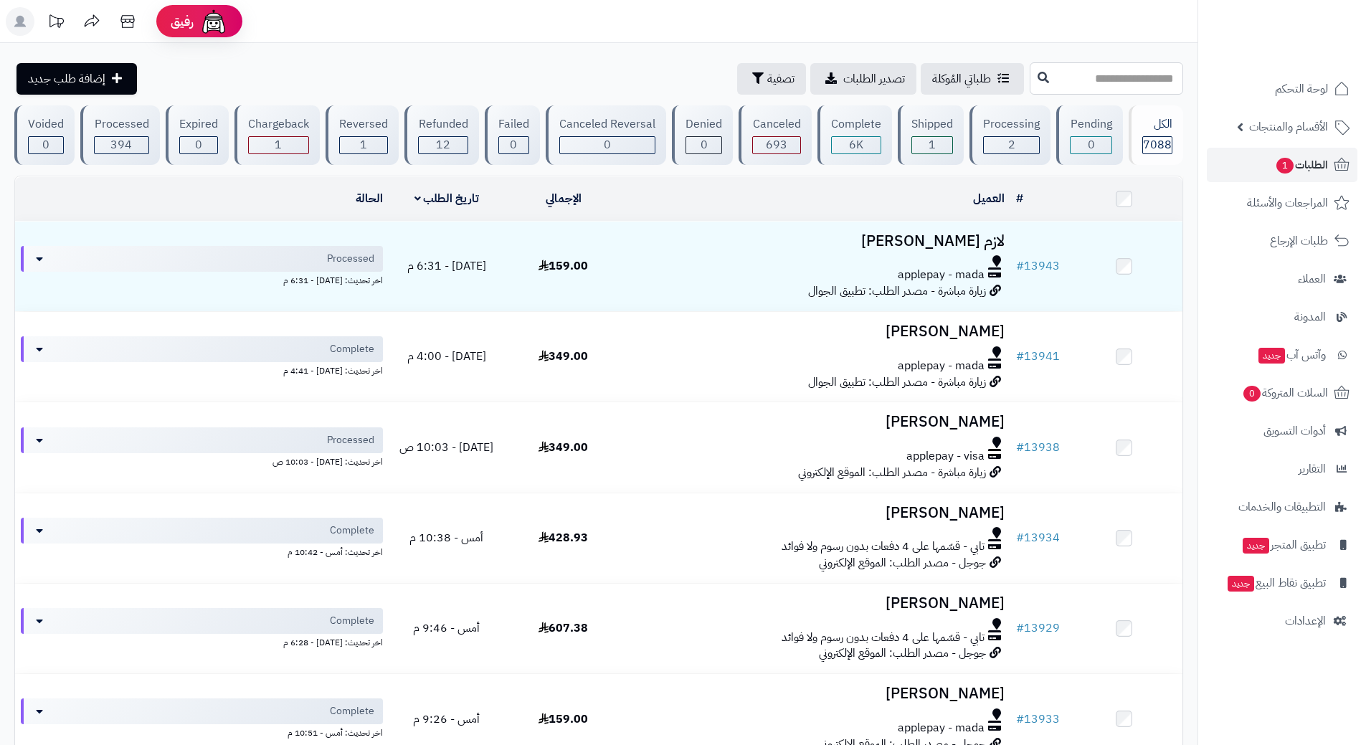
click at [1030, 82] on input "text" at bounding box center [1106, 78] width 153 height 32
type input "*****"
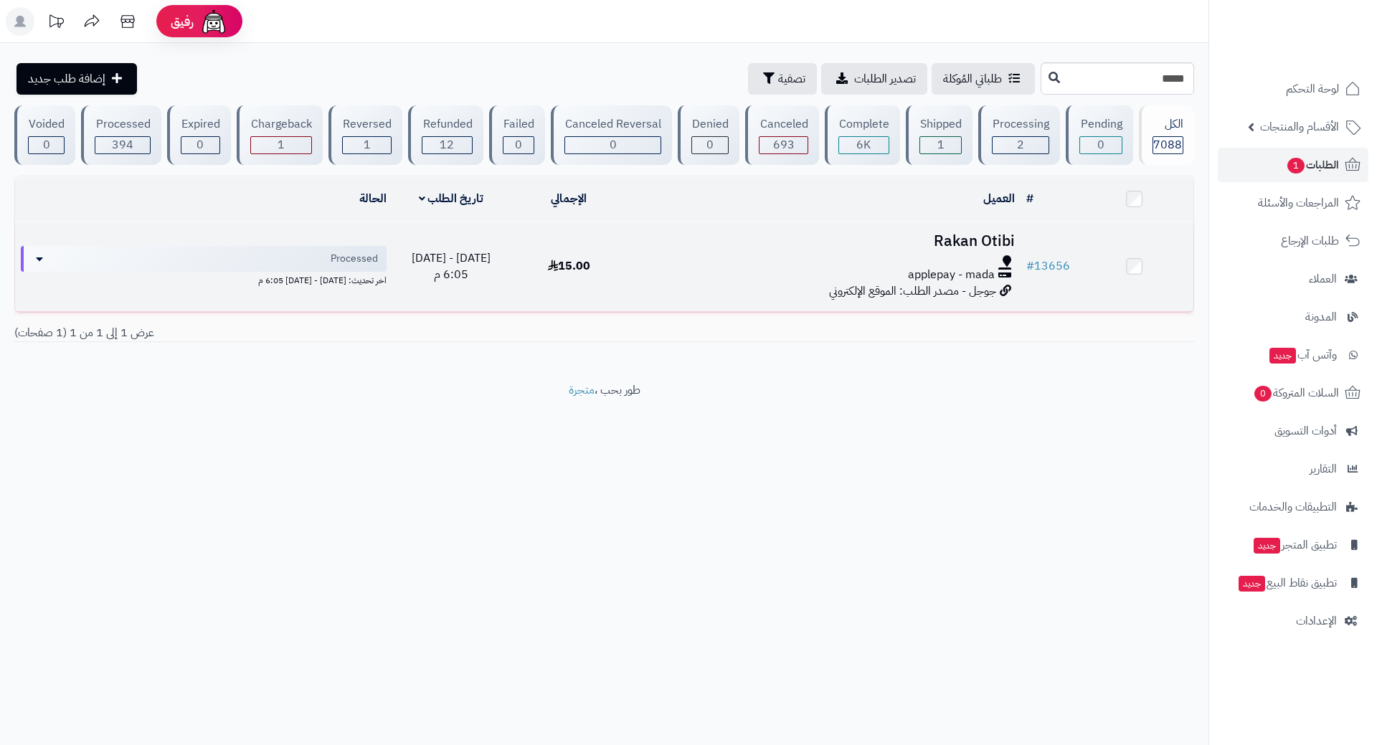
click at [688, 273] on div "applepay - mada" at bounding box center [824, 275] width 381 height 16
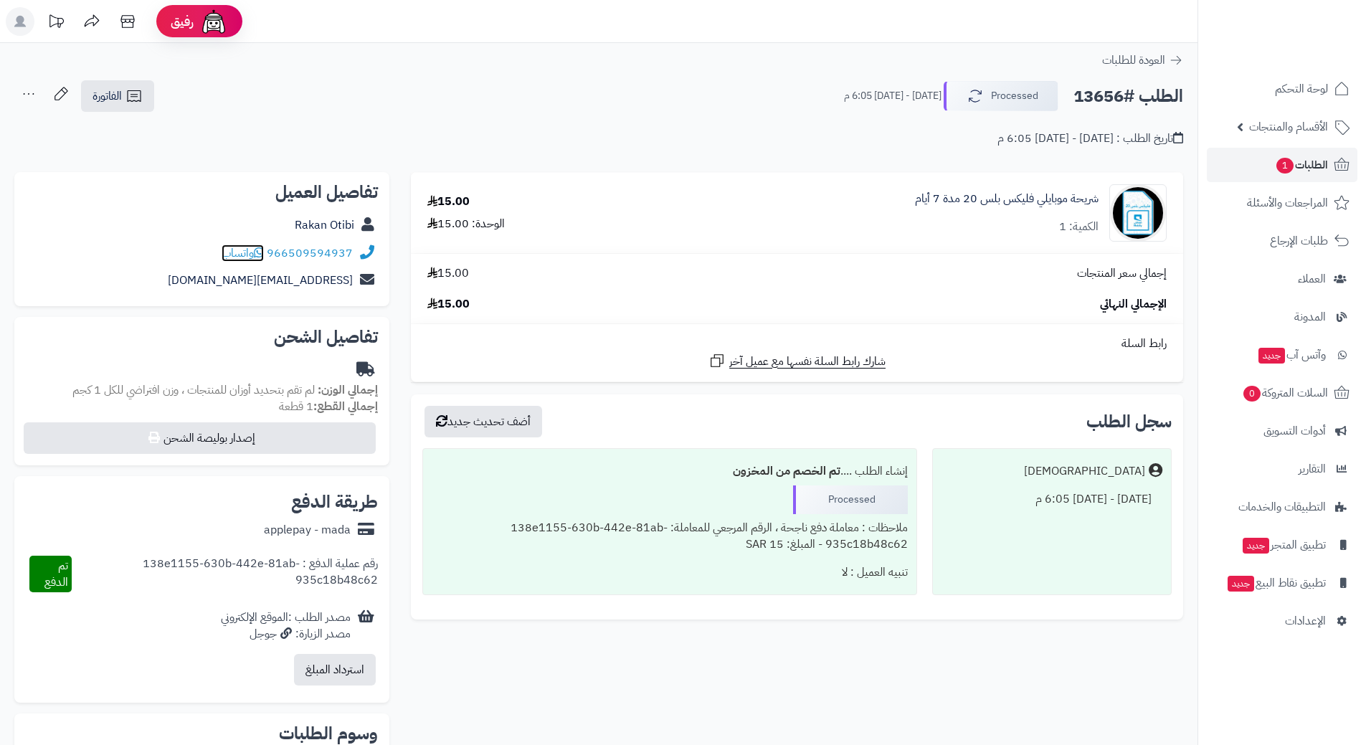
click at [258, 252] on icon at bounding box center [259, 252] width 10 height 11
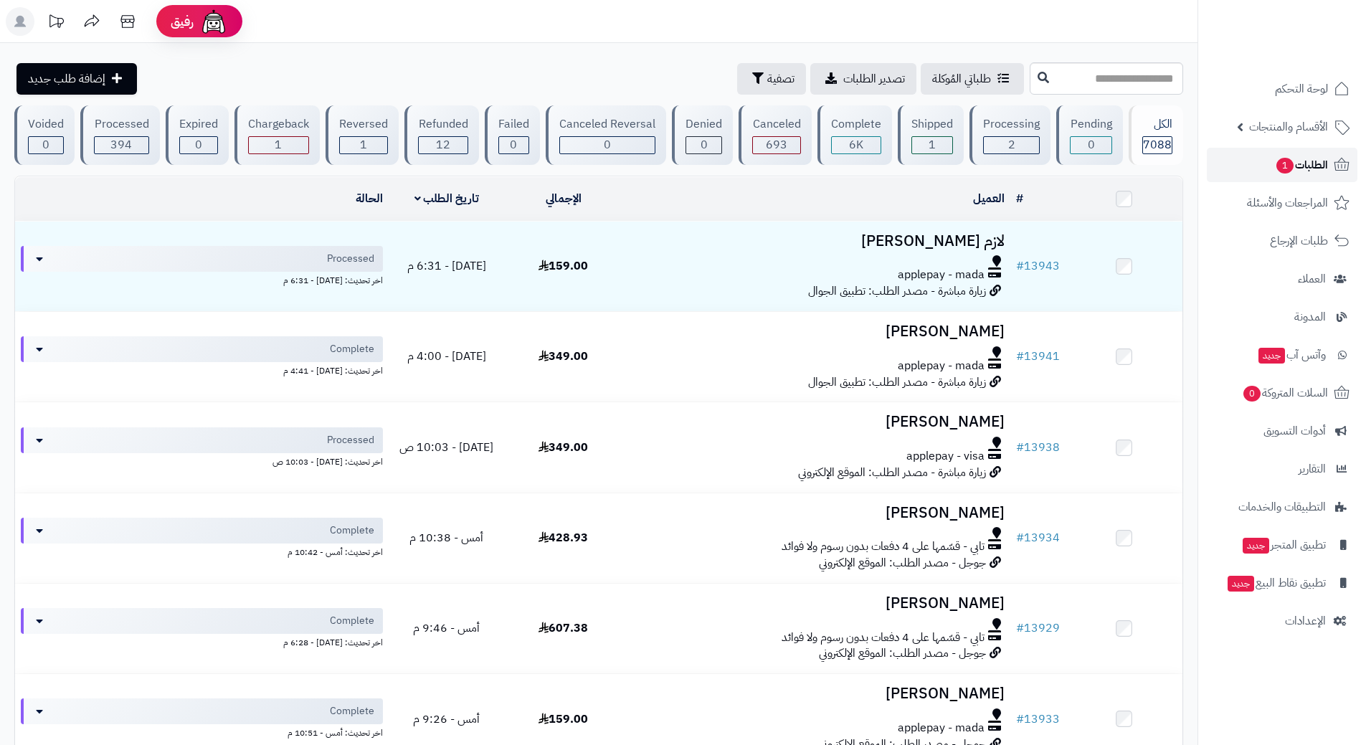
click at [1275, 167] on span "الطلبات 1" at bounding box center [1301, 165] width 53 height 20
drag, startPoint x: 1222, startPoint y: 165, endPoint x: 1218, endPoint y: 156, distance: 9.6
click at [1223, 164] on link "الطلبات 1" at bounding box center [1282, 165] width 151 height 34
click at [1224, 164] on link "الطلبات 1" at bounding box center [1282, 165] width 151 height 34
click at [1257, 151] on link "الطلبات 1" at bounding box center [1282, 165] width 151 height 34
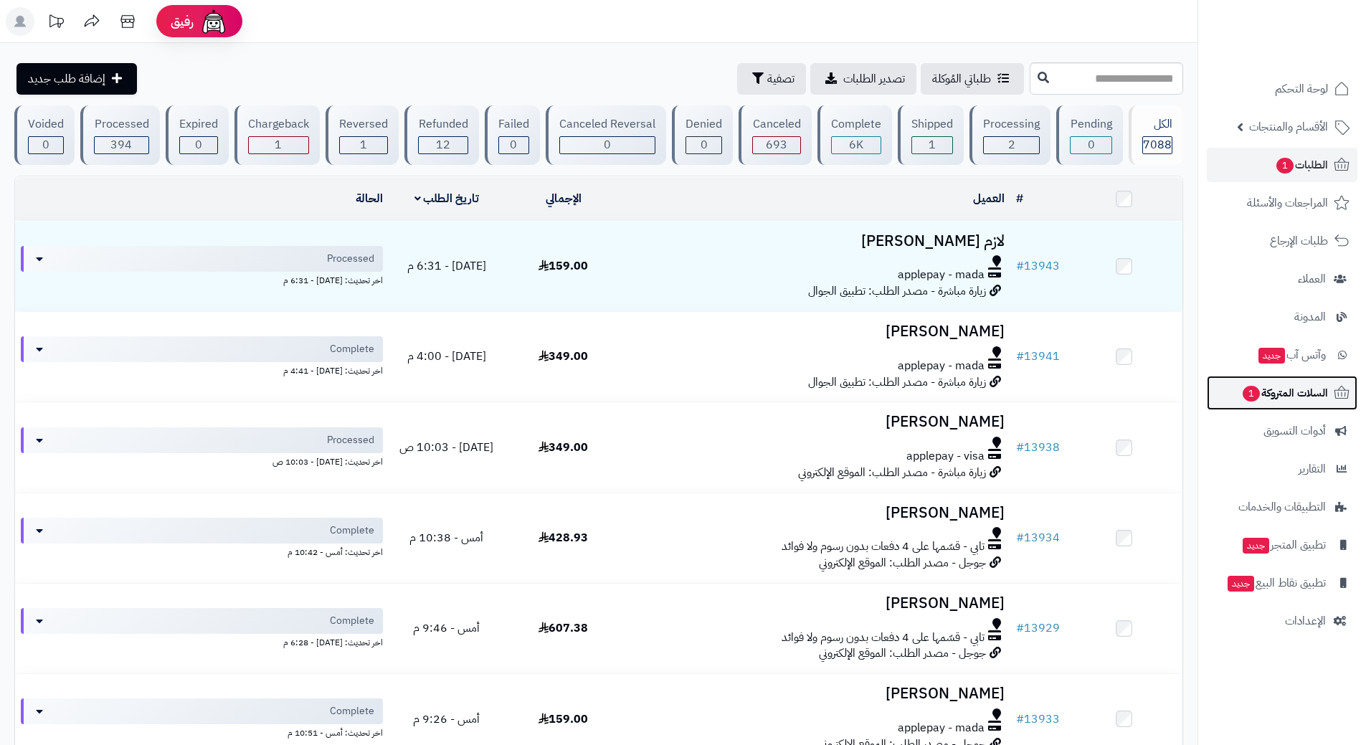
click at [1270, 382] on link "السلات المتروكة 1" at bounding box center [1282, 393] width 151 height 34
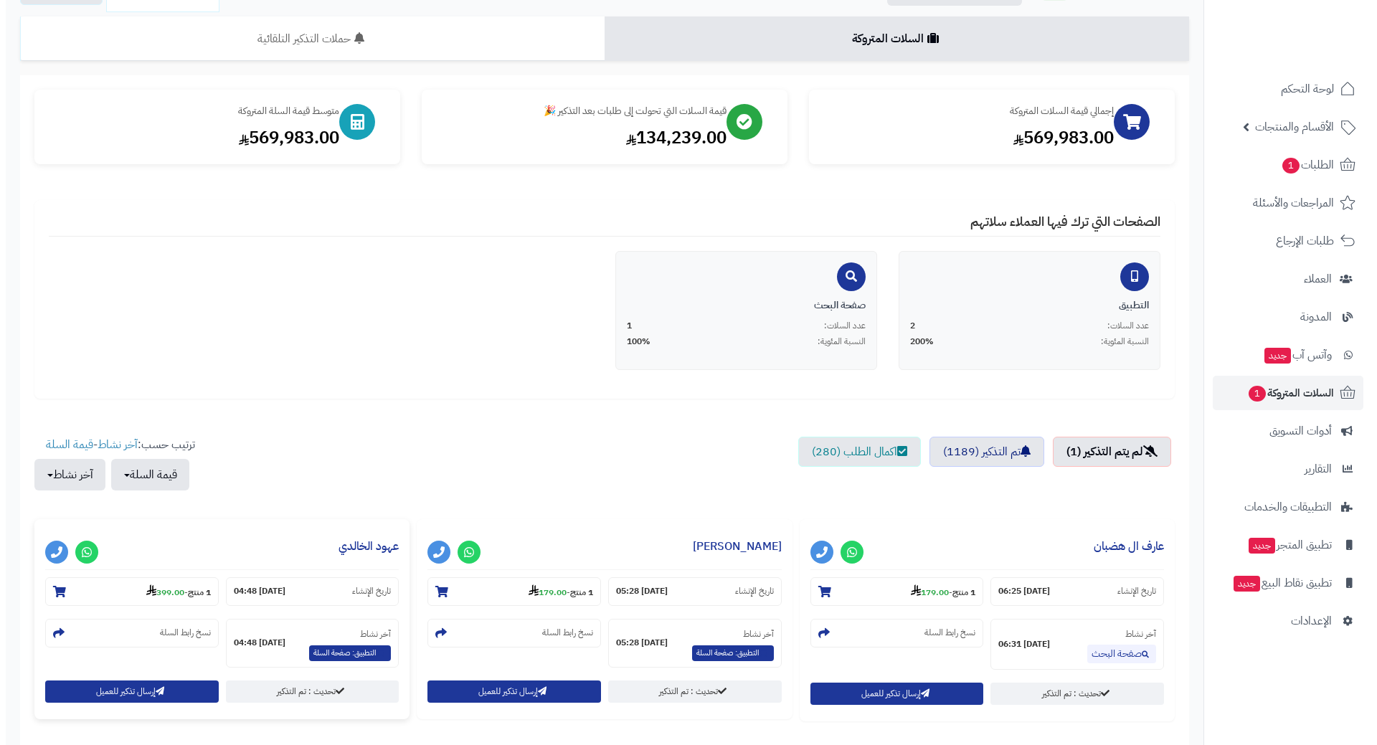
scroll to position [215, 0]
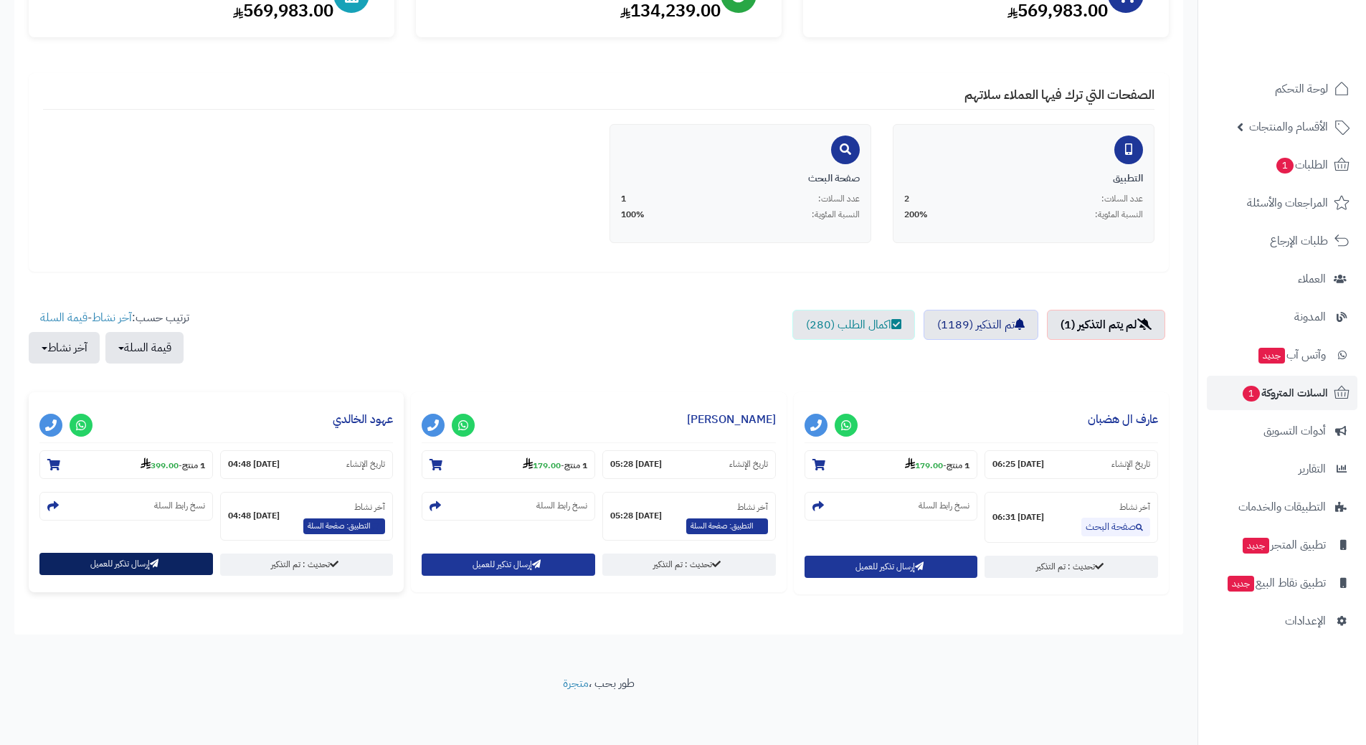
click at [132, 562] on button "إرسال تذكير للعميل" at bounding box center [126, 564] width 174 height 22
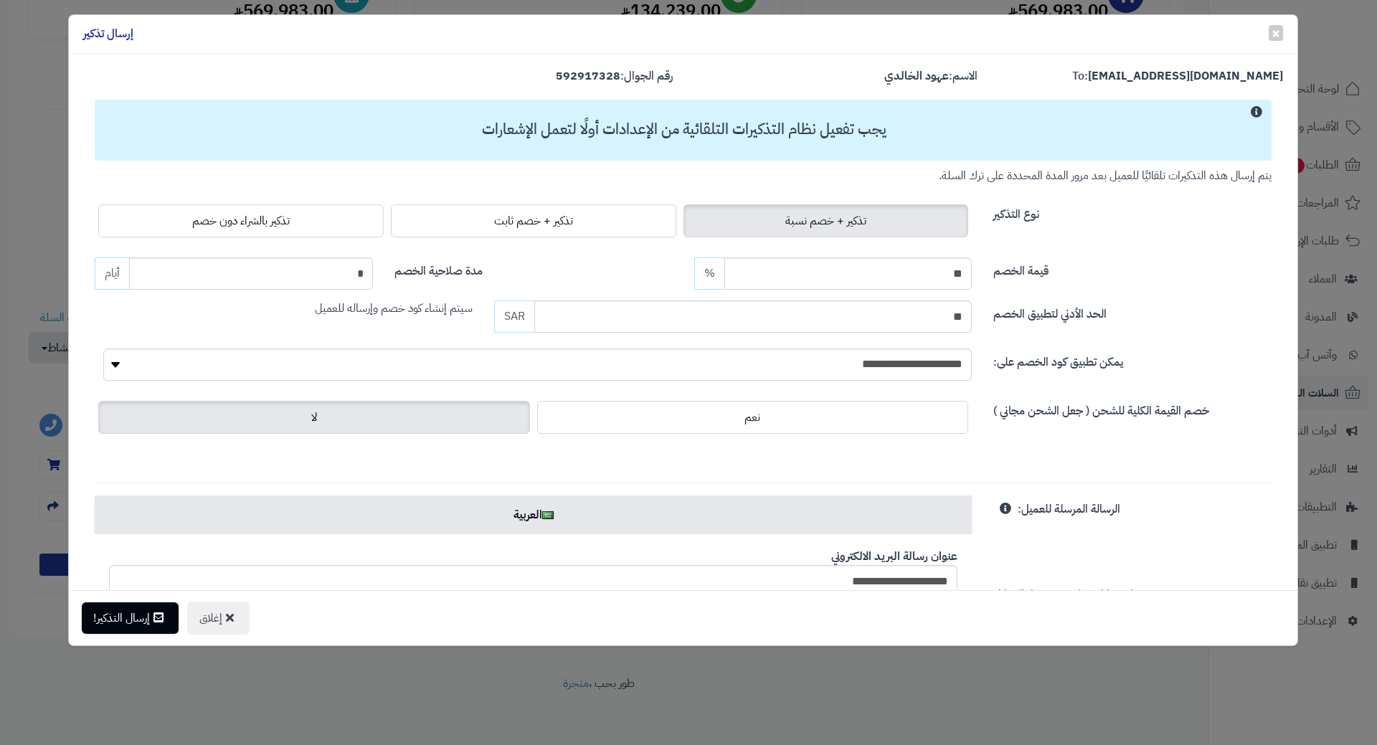
click at [211, 243] on div "**********" at bounding box center [683, 725] width 1200 height 1275
drag, startPoint x: 191, startPoint y: 232, endPoint x: 190, endPoint y: 225, distance: 7.2
click at [191, 227] on label "تذكير بالشراء دون خصم" at bounding box center [240, 220] width 285 height 33
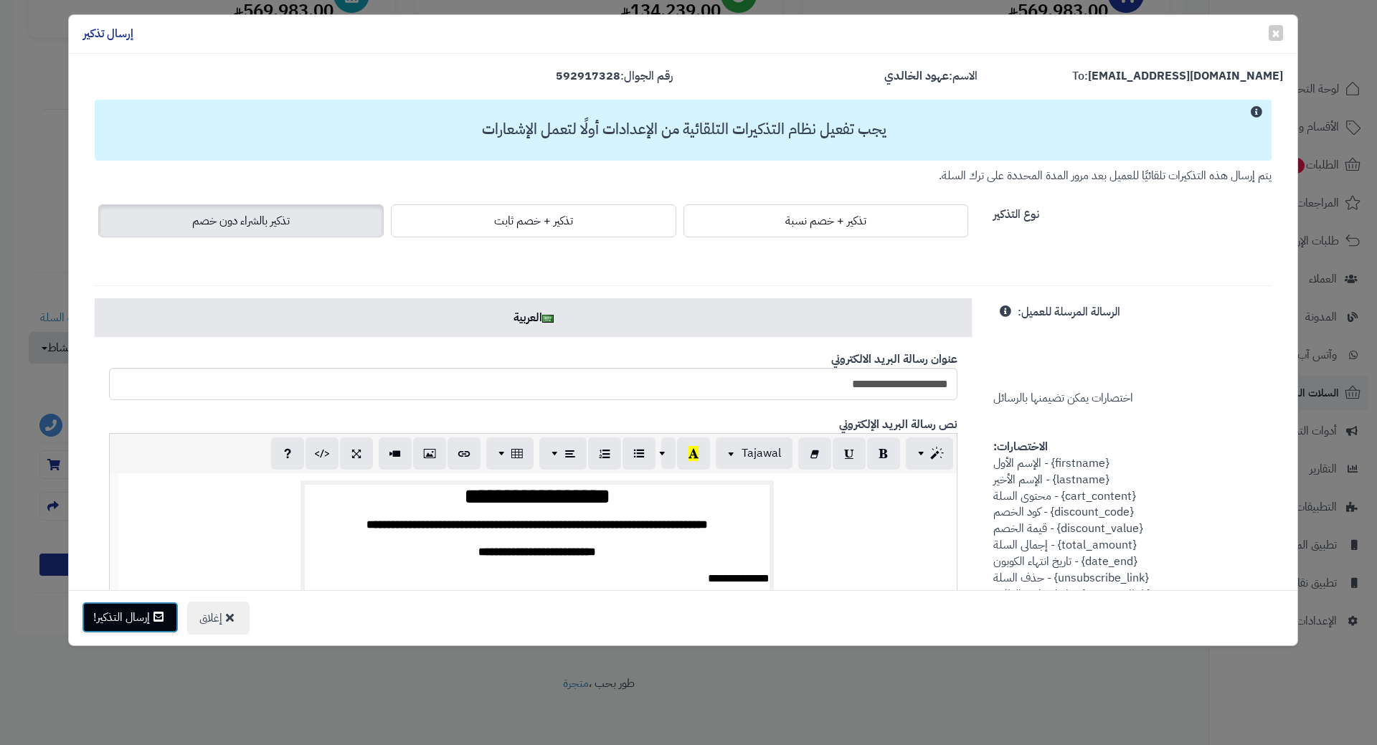
click at [125, 615] on button "إرسال التذكير!" at bounding box center [130, 618] width 97 height 32
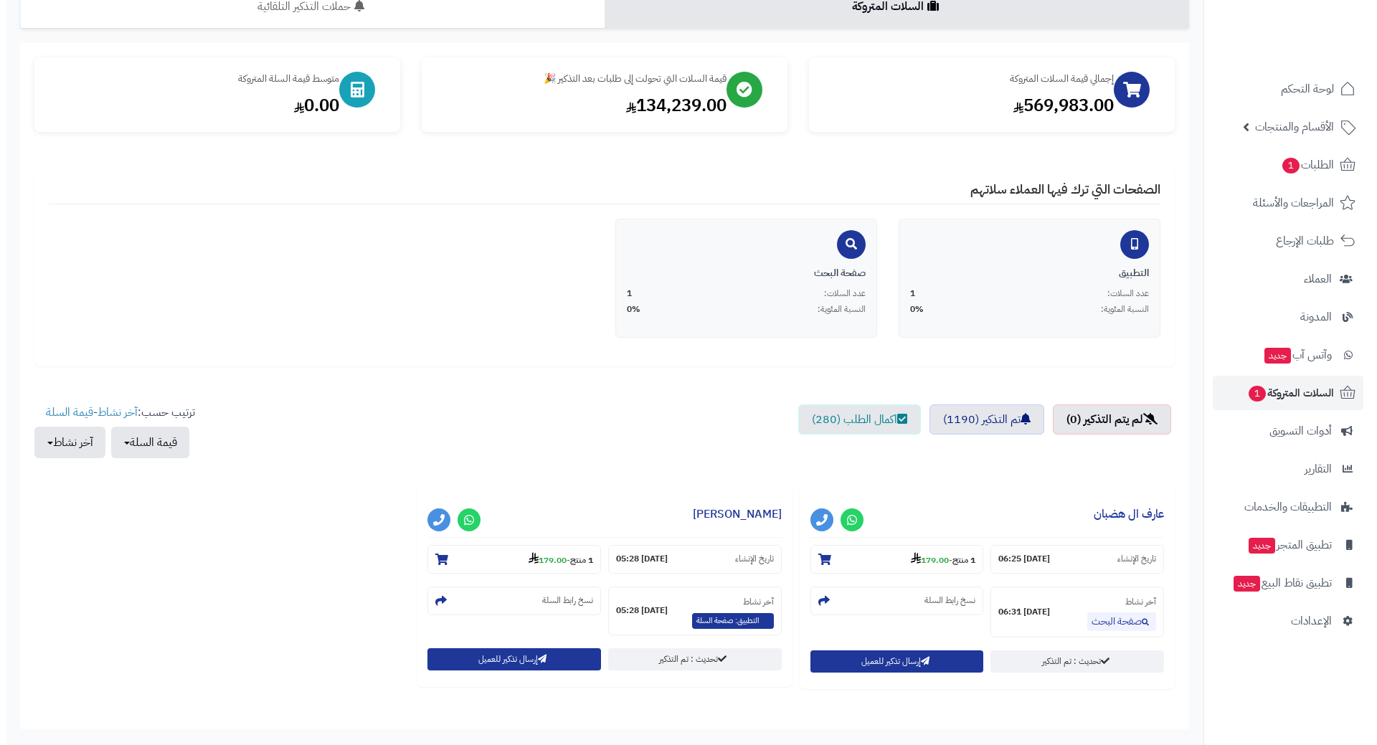
scroll to position [217, 0]
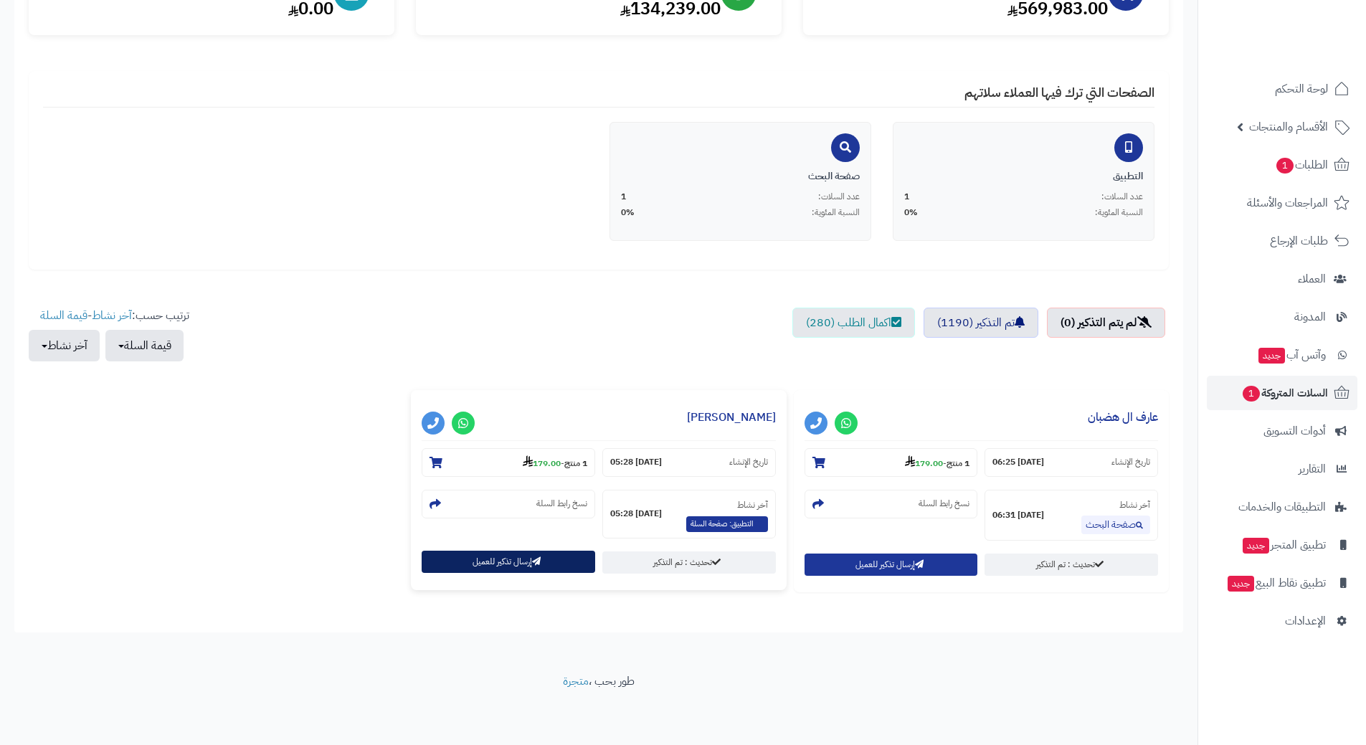
click at [518, 559] on button "إرسال تذكير للعميل" at bounding box center [509, 562] width 174 height 22
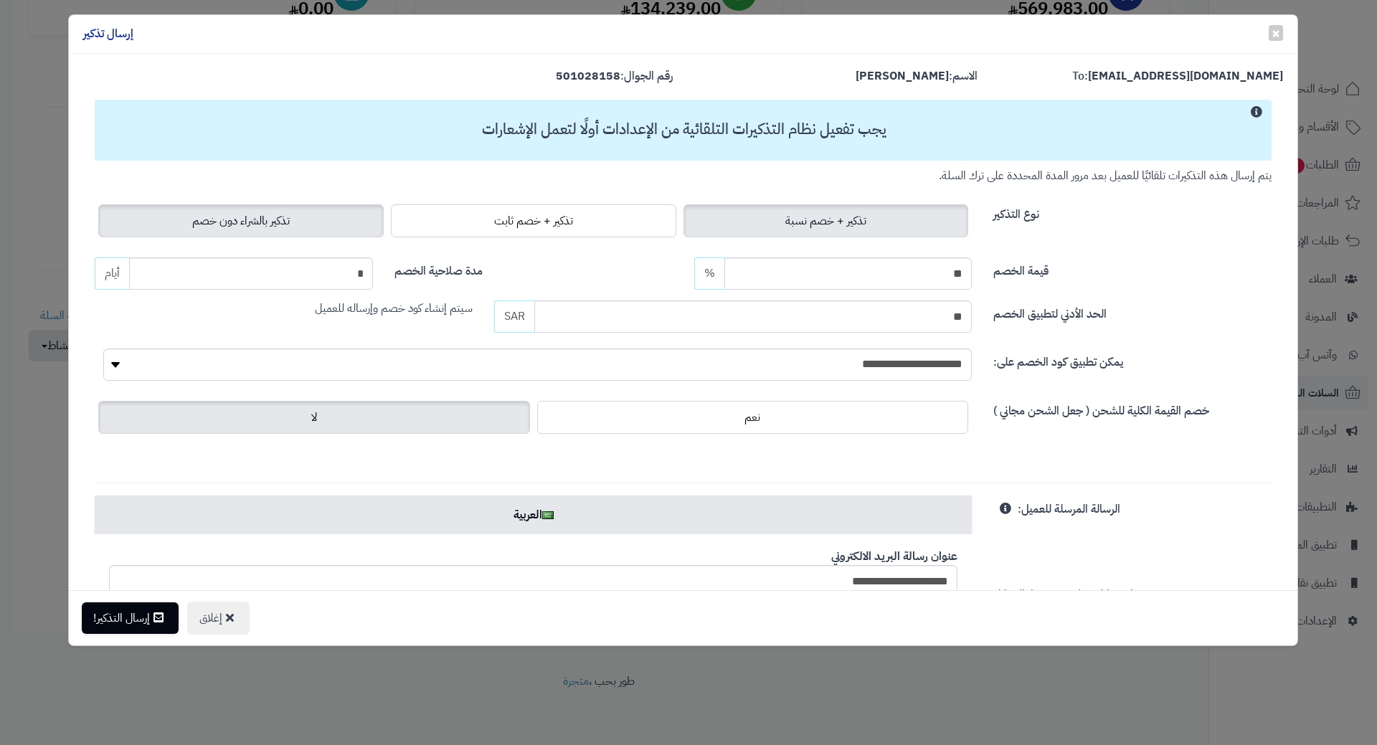
drag, startPoint x: 316, startPoint y: 216, endPoint x: 309, endPoint y: 230, distance: 15.4
click at [316, 216] on label "تذكير بالشراء دون خصم" at bounding box center [240, 220] width 285 height 33
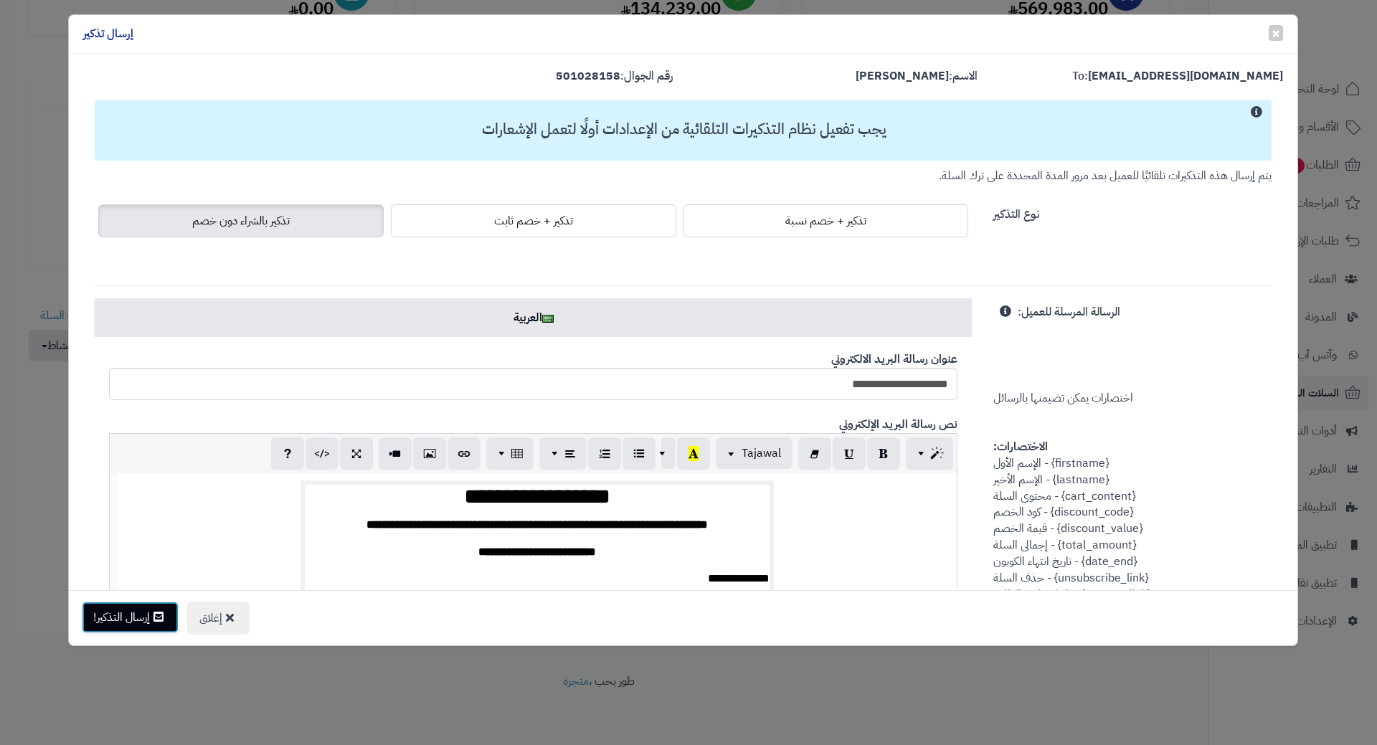
click at [122, 618] on button "إرسال التذكير!" at bounding box center [130, 618] width 97 height 32
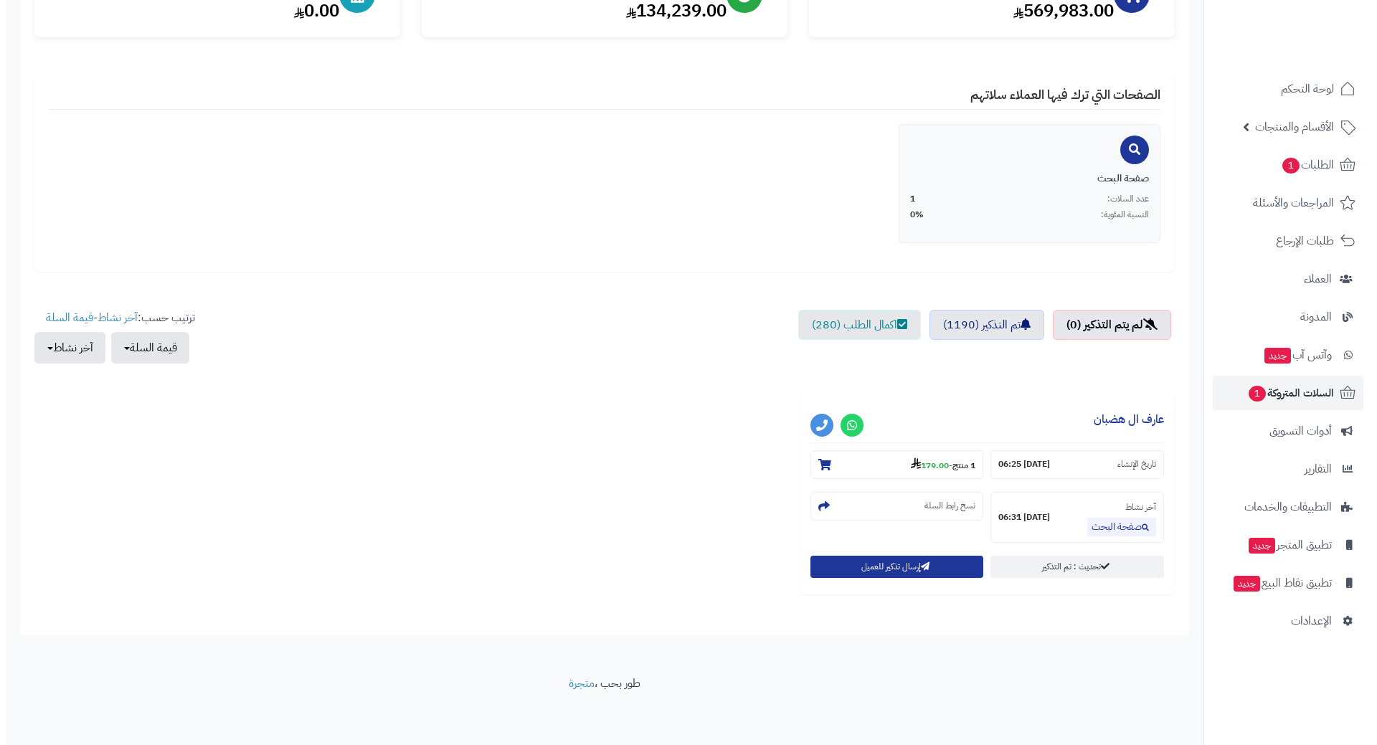
scroll to position [217, 0]
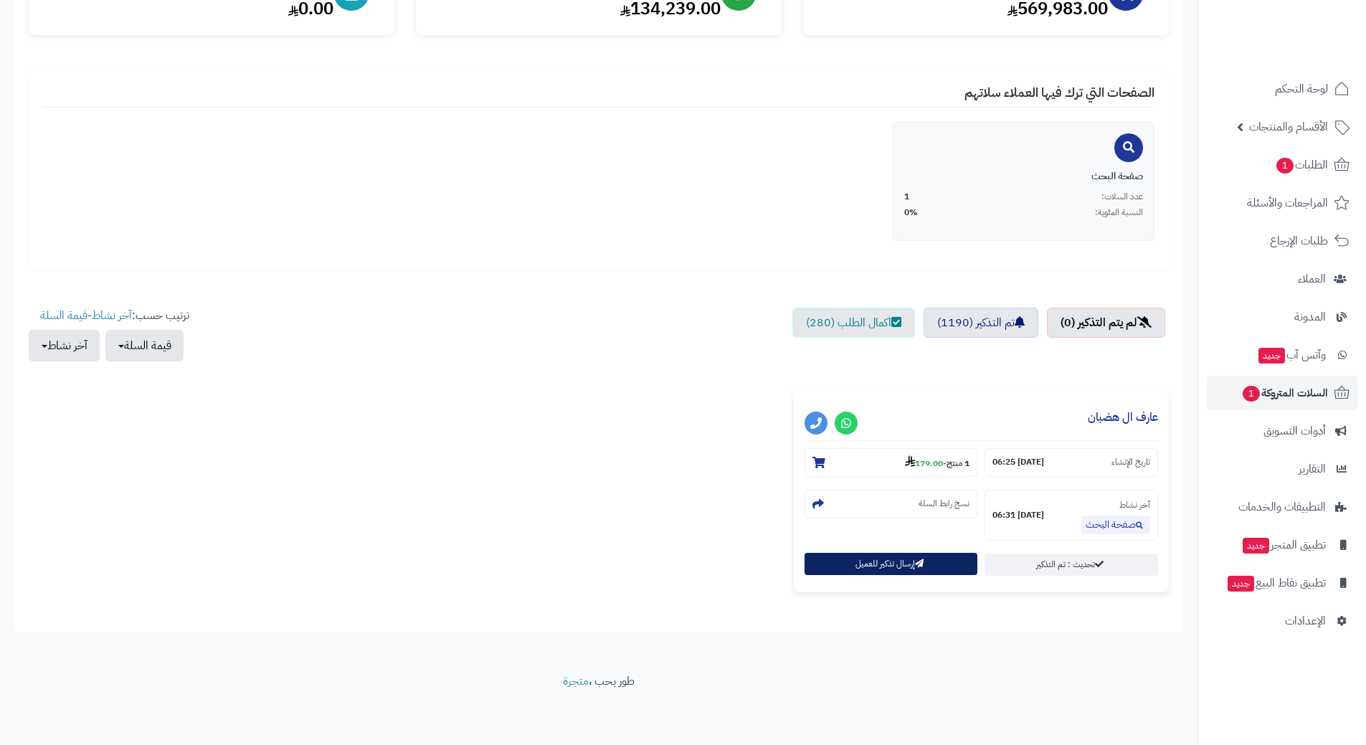
click at [935, 570] on button "إرسال تذكير للعميل" at bounding box center [892, 564] width 174 height 22
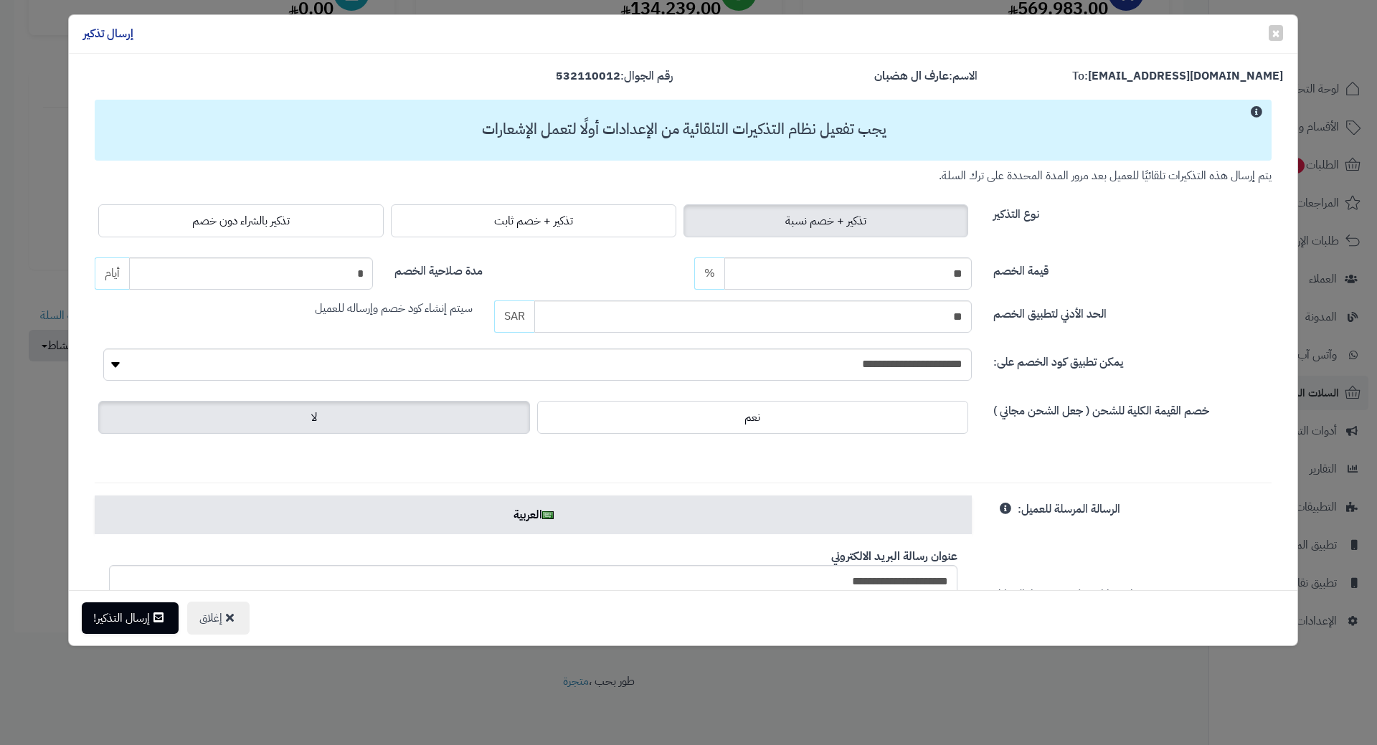
drag, startPoint x: 341, startPoint y: 214, endPoint x: 299, endPoint y: 243, distance: 51.1
click at [341, 214] on label "تذكير بالشراء دون خصم" at bounding box center [240, 220] width 285 height 33
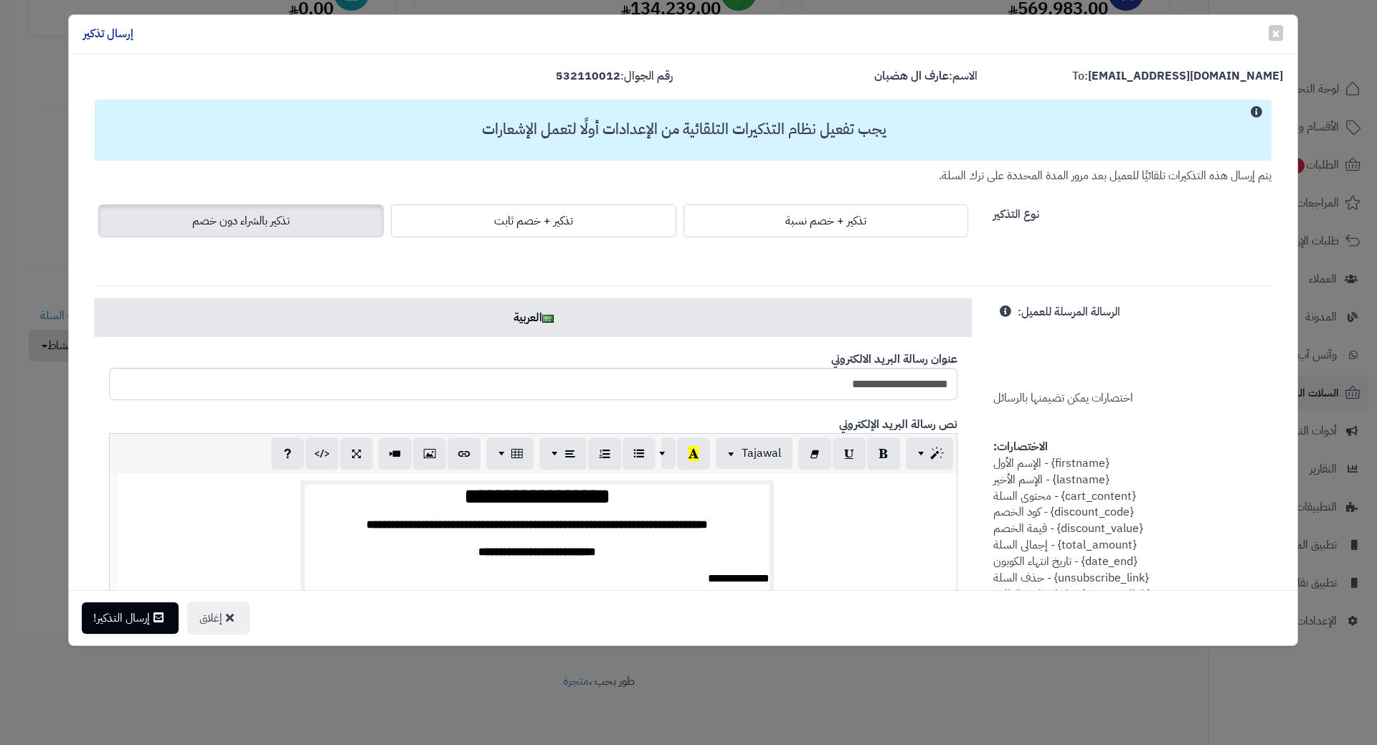
click at [97, 637] on div "إغلاق إرسال التذكير!" at bounding box center [683, 617] width 1229 height 55
click at [112, 613] on button "إرسال التذكير!" at bounding box center [130, 618] width 97 height 32
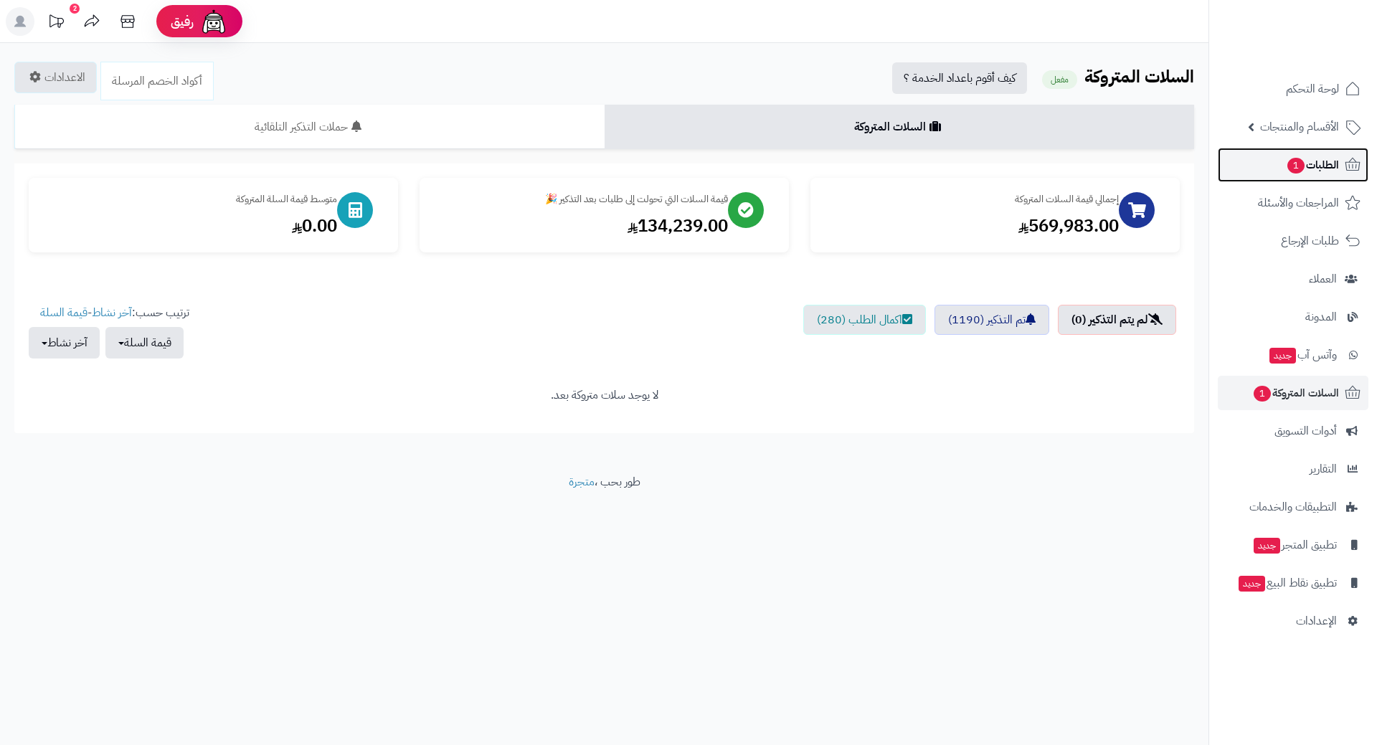
click at [1233, 168] on link "الطلبات 1" at bounding box center [1293, 165] width 151 height 34
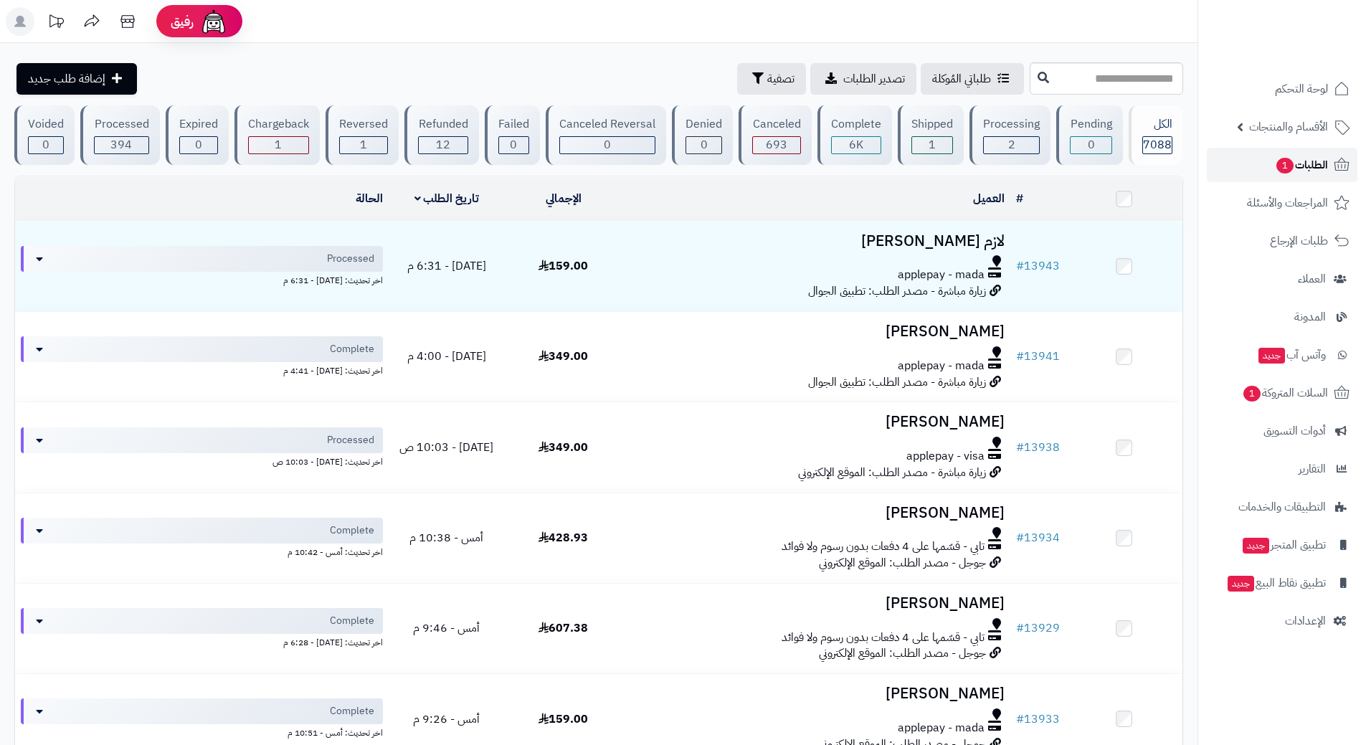
click at [1265, 157] on link "الطلبات 1" at bounding box center [1282, 165] width 151 height 34
click at [1258, 160] on link "الطلبات 1" at bounding box center [1282, 165] width 151 height 34
type input "**********"
click at [1038, 78] on icon at bounding box center [1043, 76] width 11 height 11
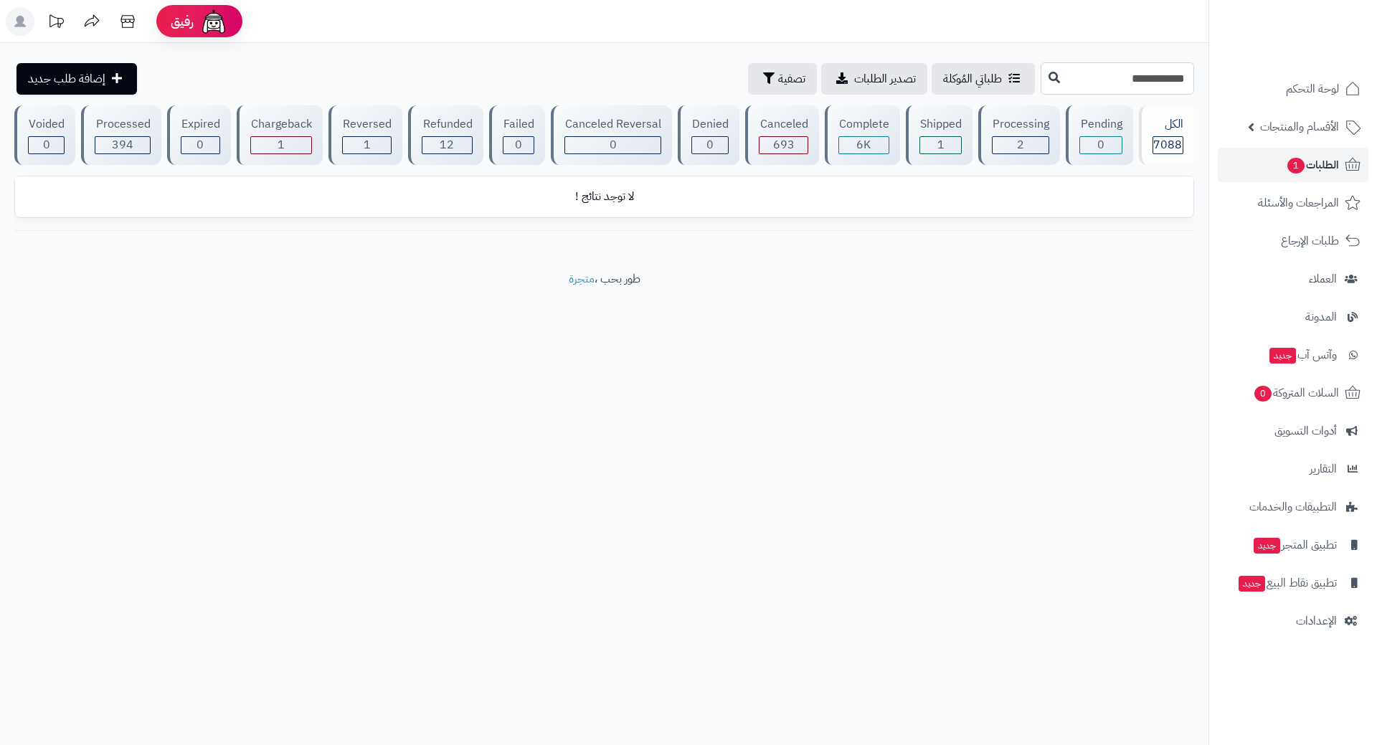
click at [1163, 83] on input "**********" at bounding box center [1117, 78] width 153 height 32
click at [1163, 82] on input "**********" at bounding box center [1117, 78] width 153 height 32
click at [1162, 80] on input "**********" at bounding box center [1117, 78] width 153 height 32
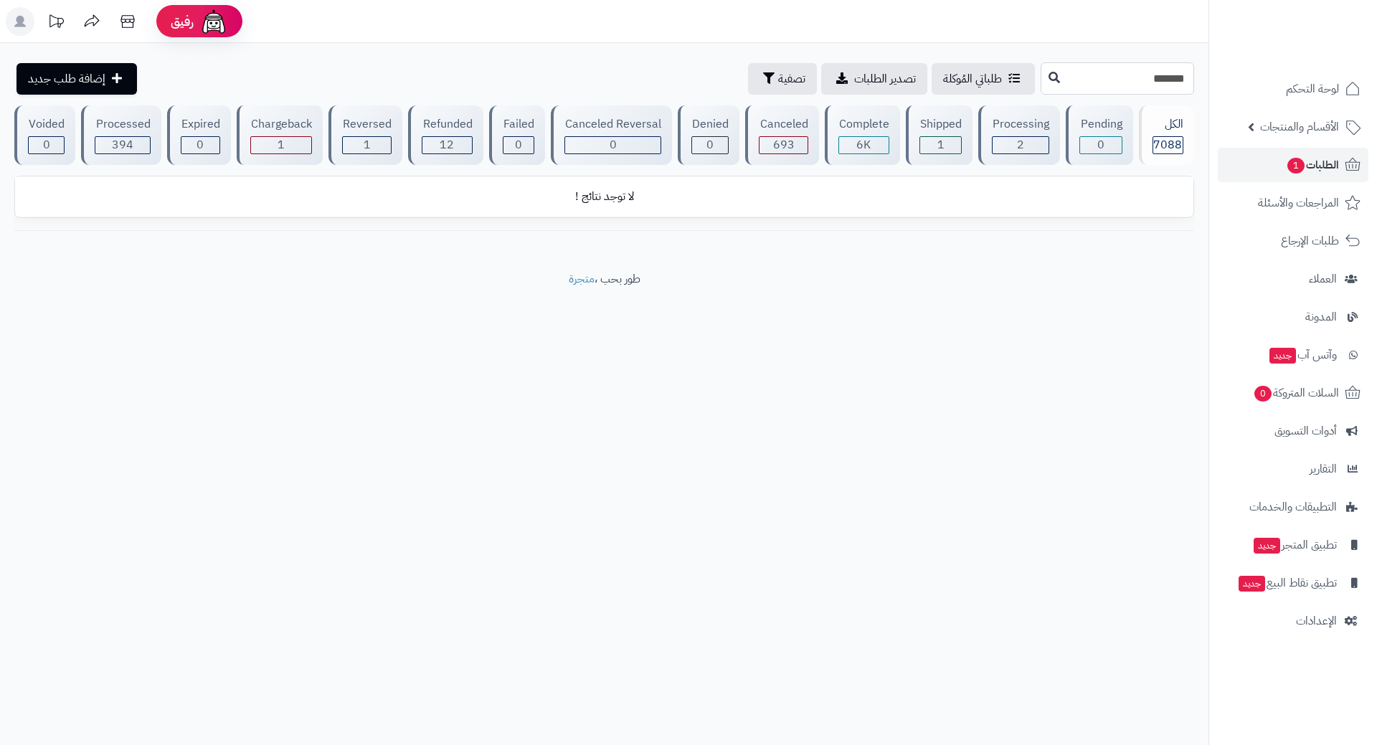
click at [1176, 75] on input "******" at bounding box center [1117, 78] width 153 height 32
click at [1171, 77] on input "******" at bounding box center [1117, 78] width 153 height 32
click at [1172, 77] on input "******" at bounding box center [1117, 78] width 153 height 32
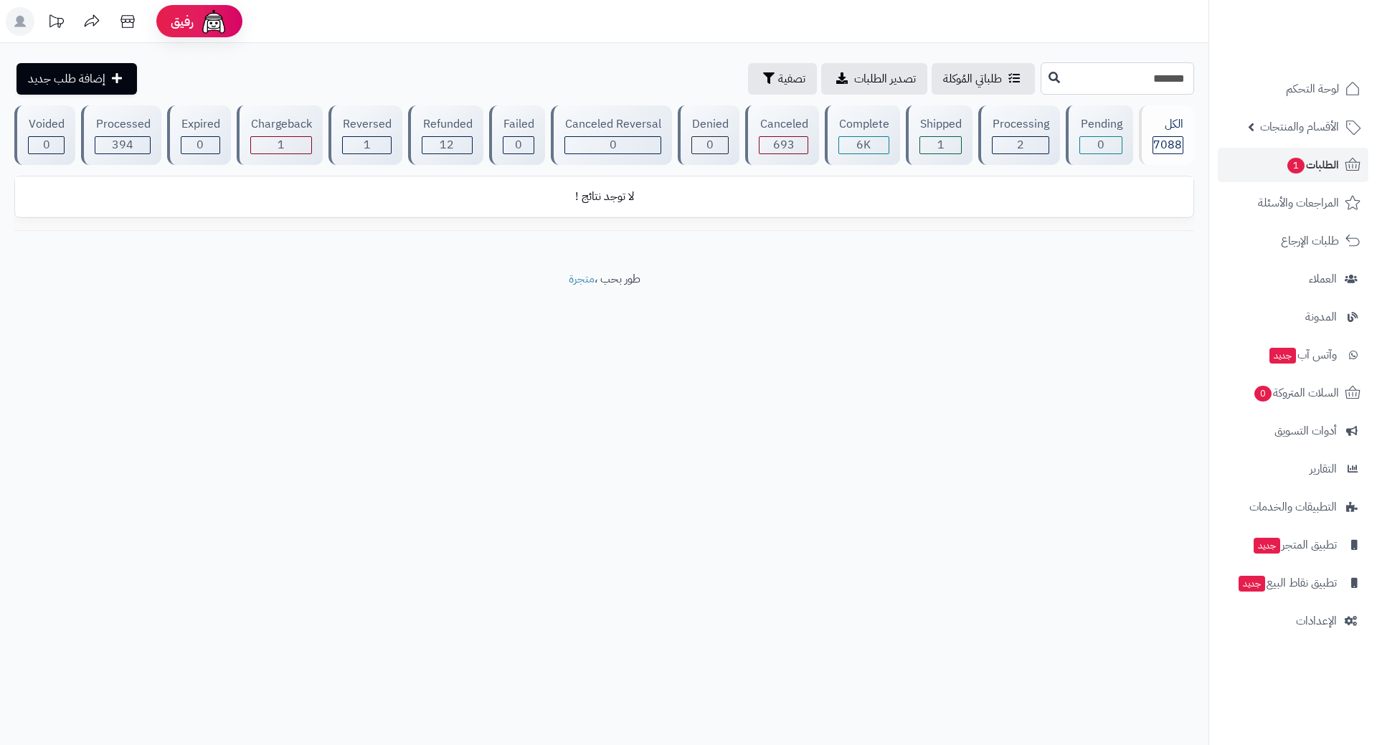
paste input "text"
type input "*****"
click at [1049, 77] on icon at bounding box center [1054, 76] width 11 height 11
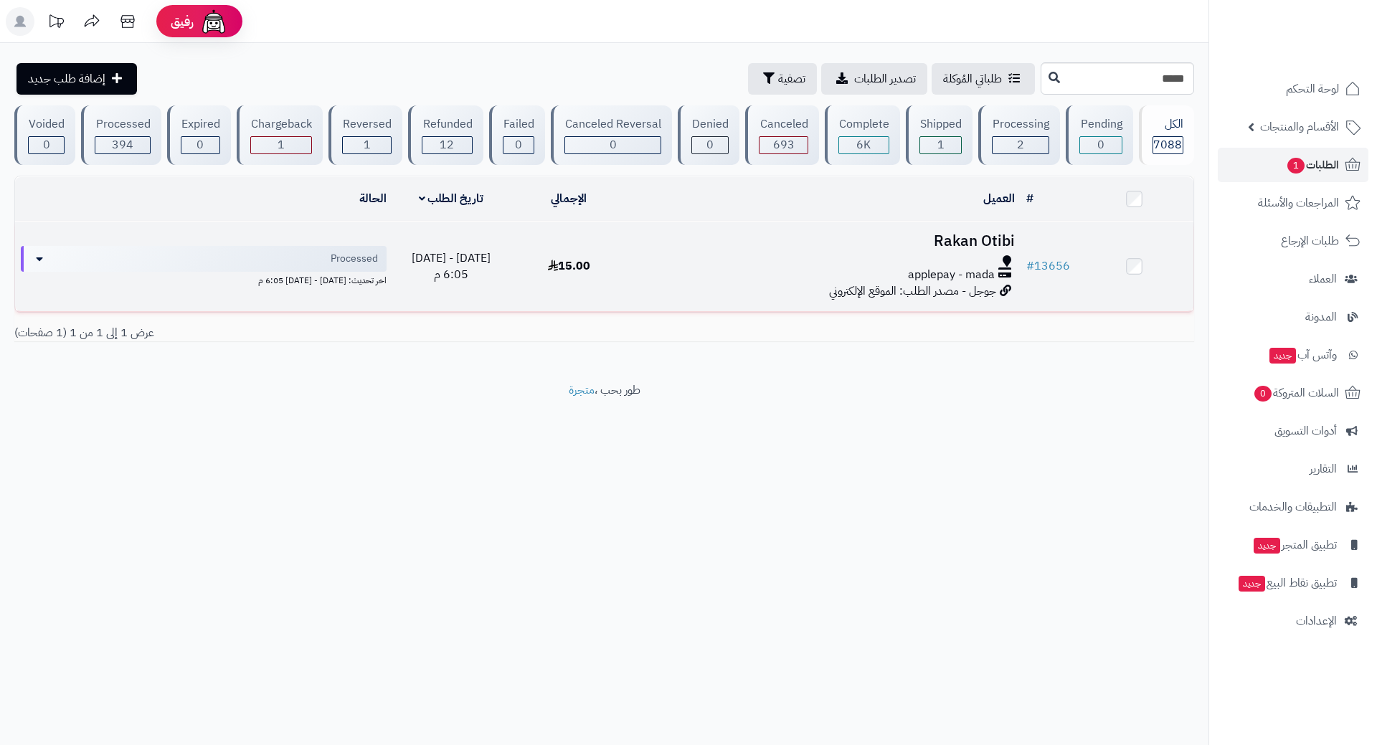
click at [726, 247] on h3 "Rakan Otibi" at bounding box center [824, 241] width 381 height 16
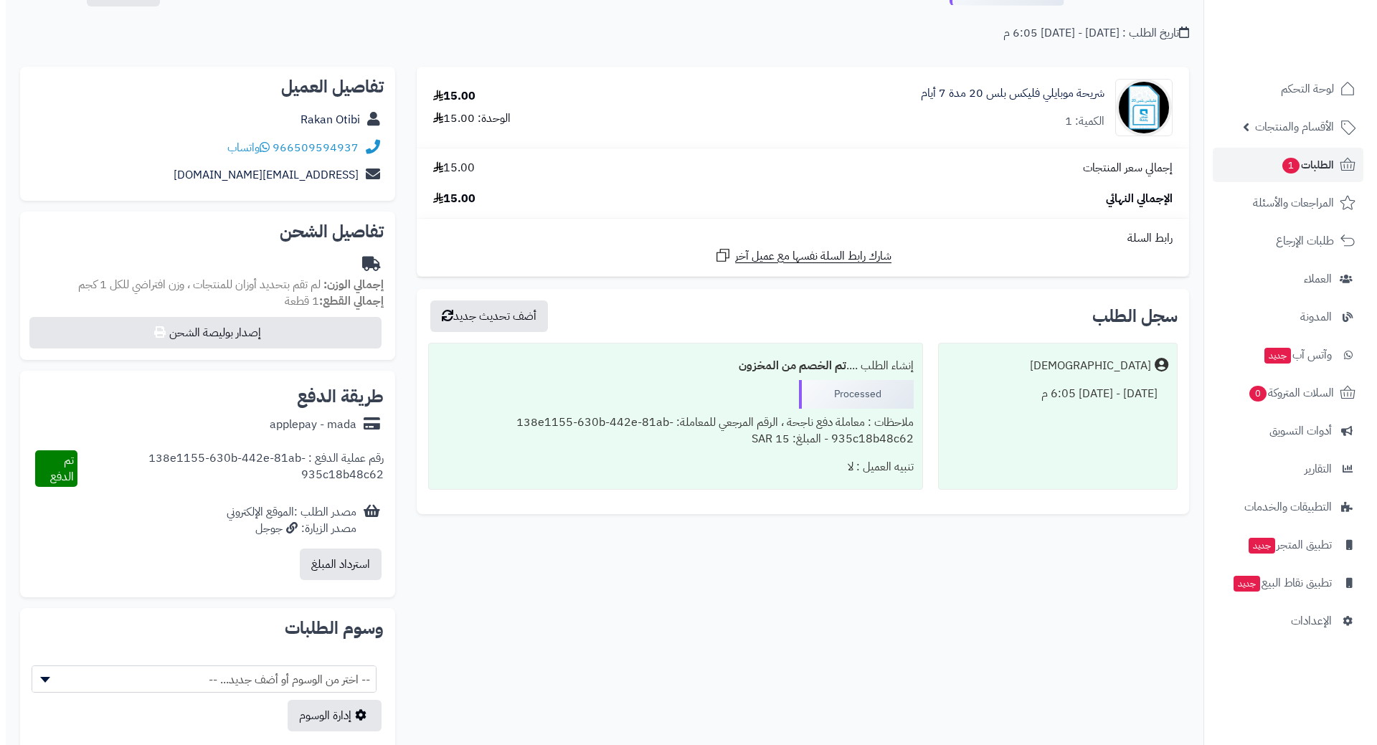
scroll to position [222, 0]
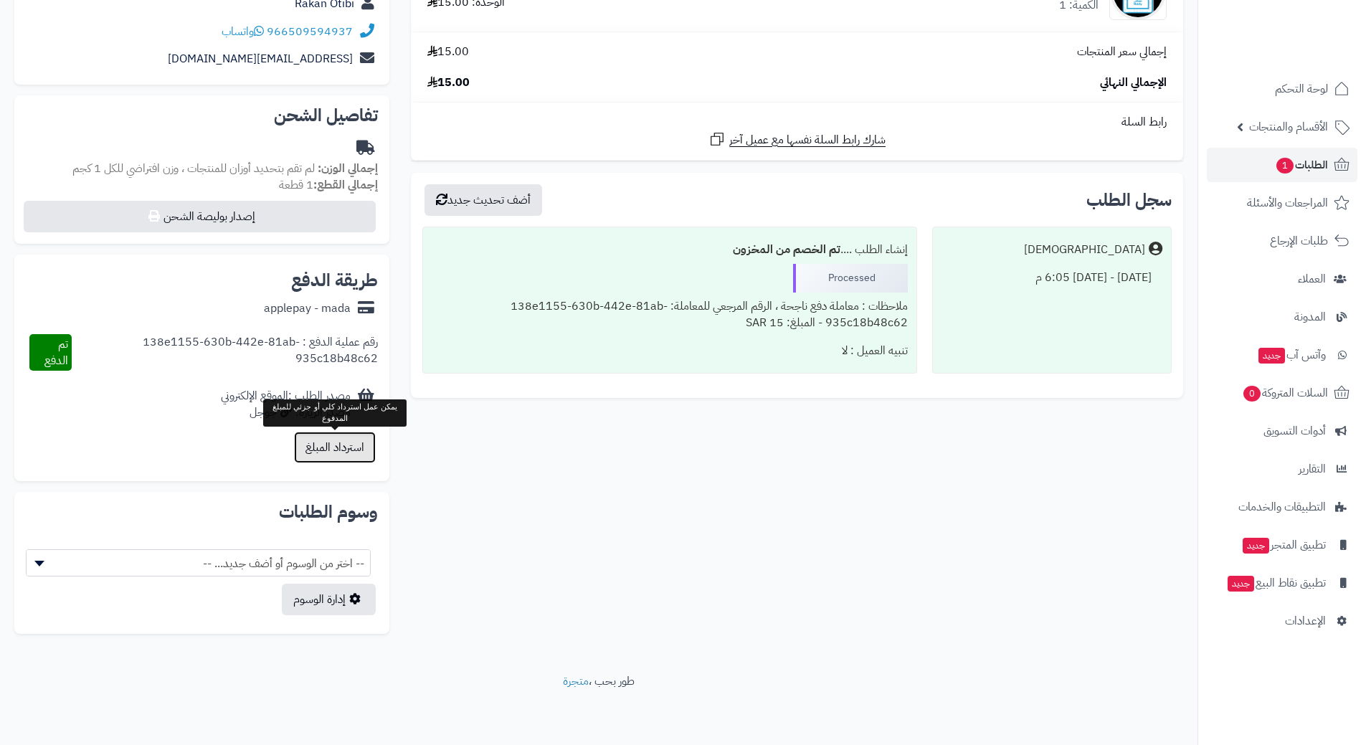
click at [327, 445] on button "استرداد المبلغ" at bounding box center [335, 448] width 82 height 32
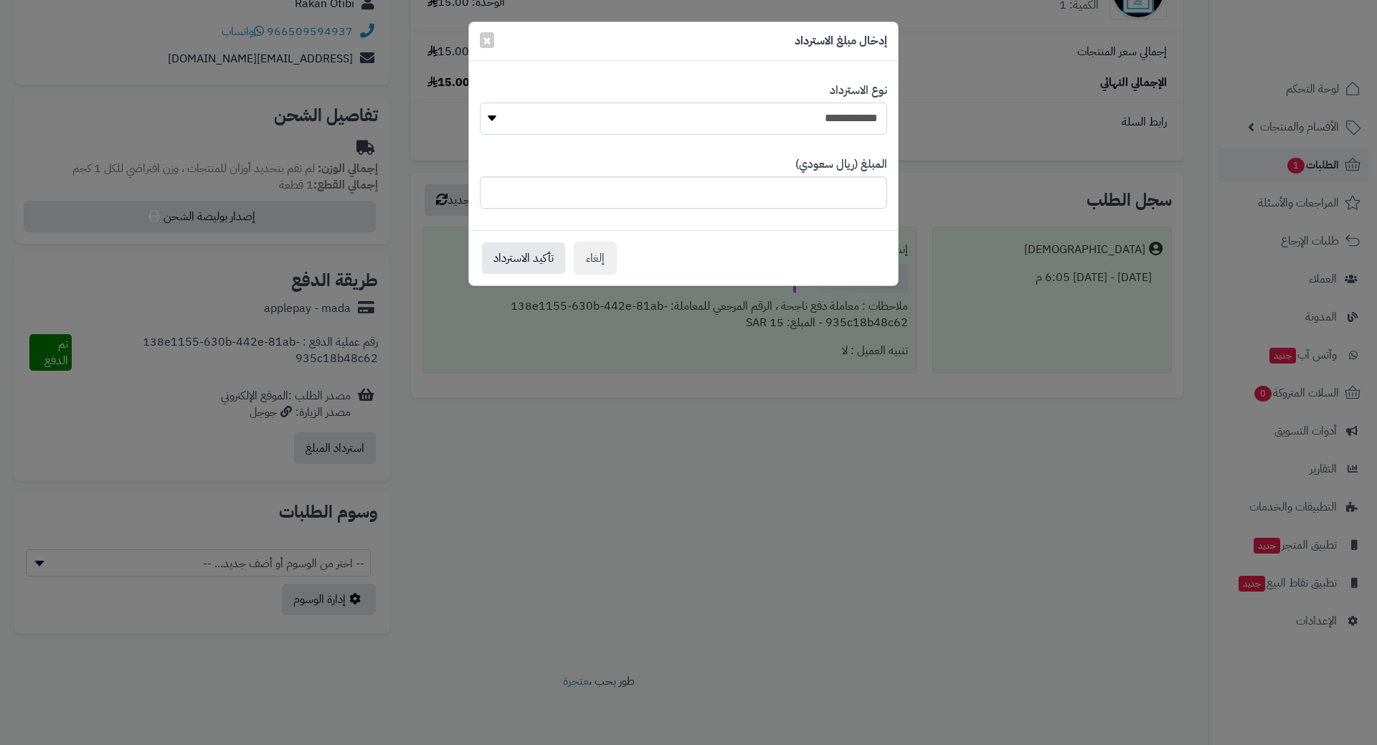
drag, startPoint x: 622, startPoint y: 120, endPoint x: 633, endPoint y: 122, distance: 11.7
click at [625, 121] on select "**********" at bounding box center [683, 119] width 407 height 32
click at [480, 103] on select "**********" at bounding box center [683, 119] width 407 height 32
click at [528, 260] on button "تأكيد الاسترداد" at bounding box center [523, 258] width 83 height 32
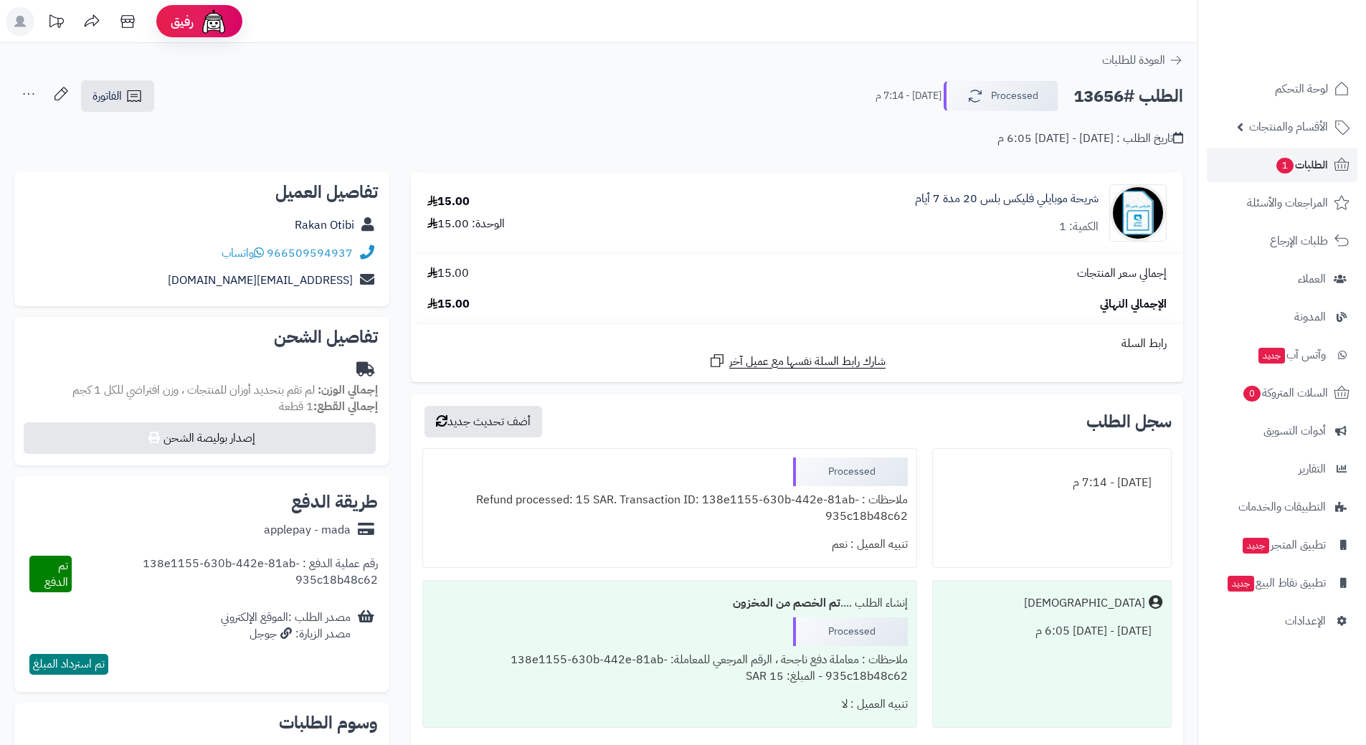
scroll to position [211, 0]
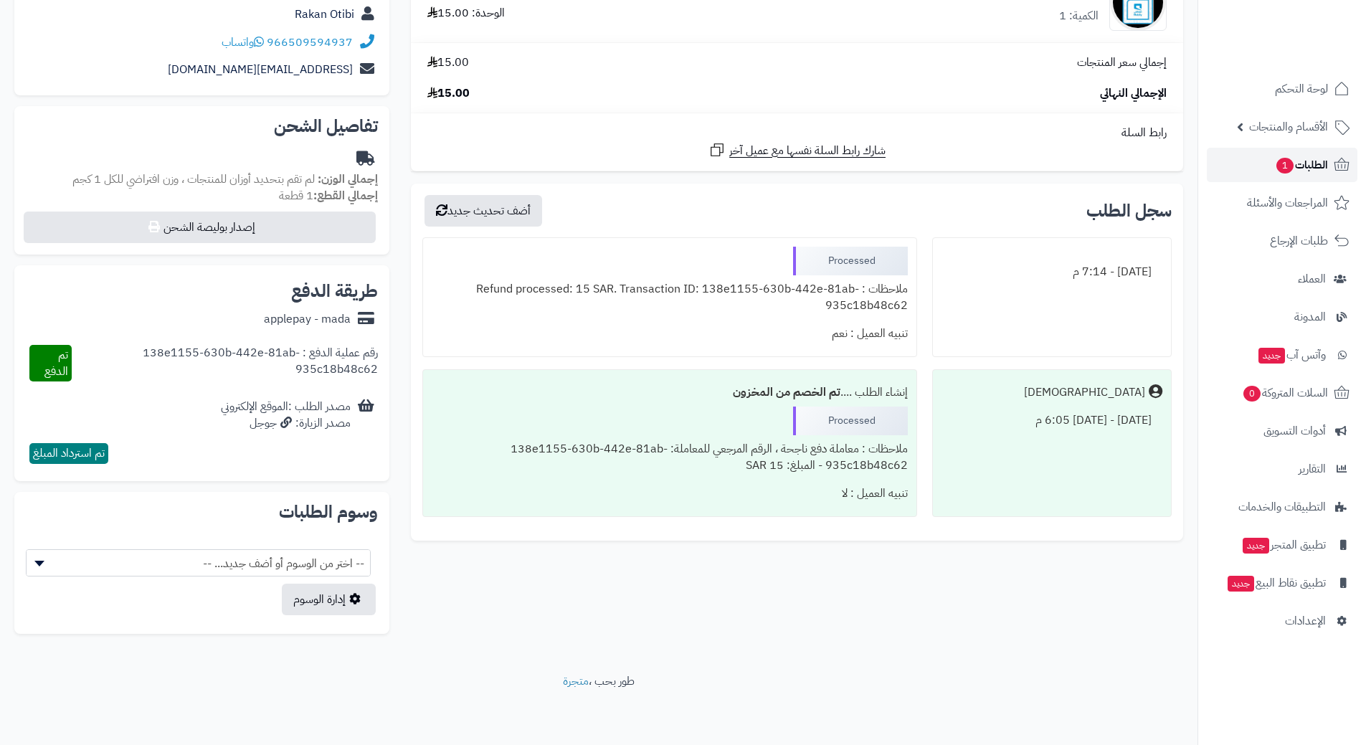
click at [1260, 161] on link "الطلبات 1" at bounding box center [1282, 165] width 151 height 34
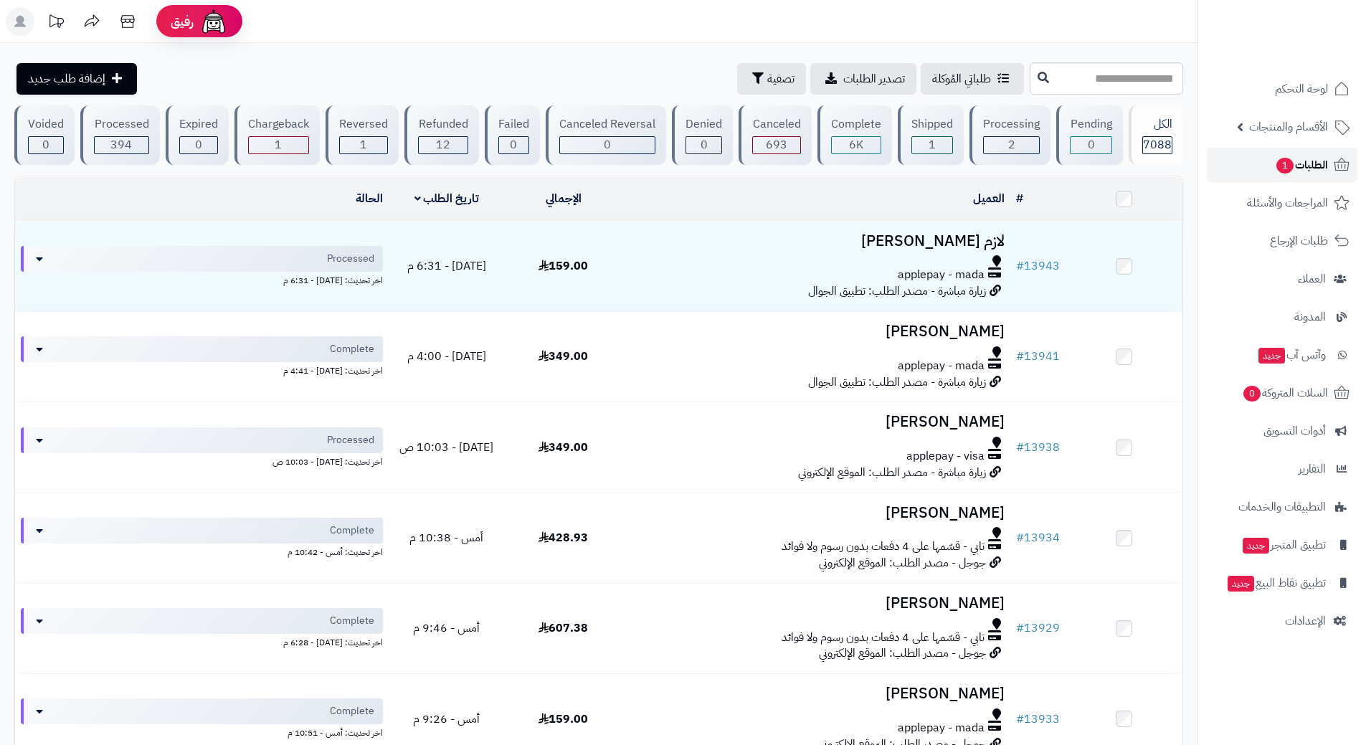
click at [1242, 162] on link "الطلبات 1" at bounding box center [1282, 165] width 151 height 34
click at [1257, 177] on link "الطلبات 1" at bounding box center [1282, 165] width 151 height 34
click at [1266, 166] on link "الطلبات" at bounding box center [1282, 165] width 151 height 34
click at [1298, 145] on ul "لوحة التحكم الأقسام والمنتجات المنتجات الأقسام الماركات مواصفات المنتجات مواصفا…" at bounding box center [1283, 355] width 168 height 567
click at [1280, 161] on link "الطلبات" at bounding box center [1282, 165] width 151 height 34
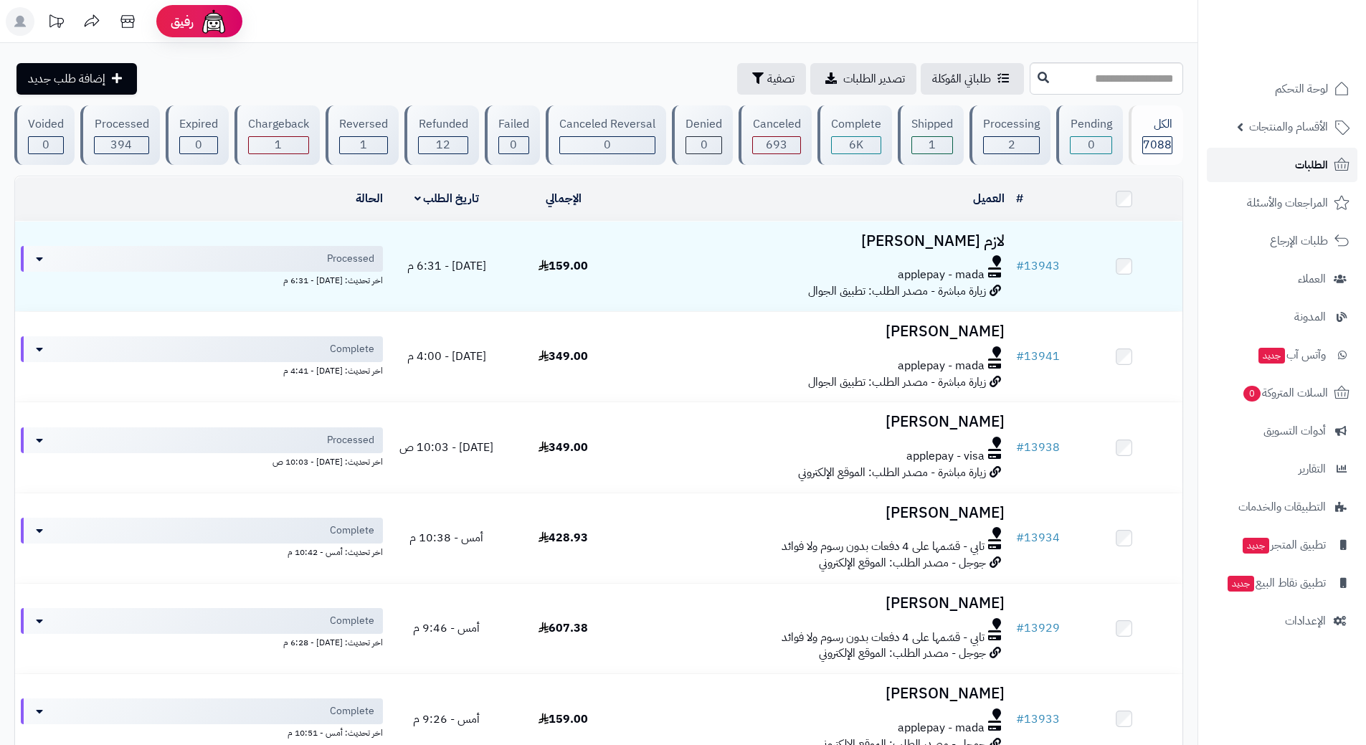
click at [1280, 161] on link "الطلبات" at bounding box center [1282, 165] width 151 height 34
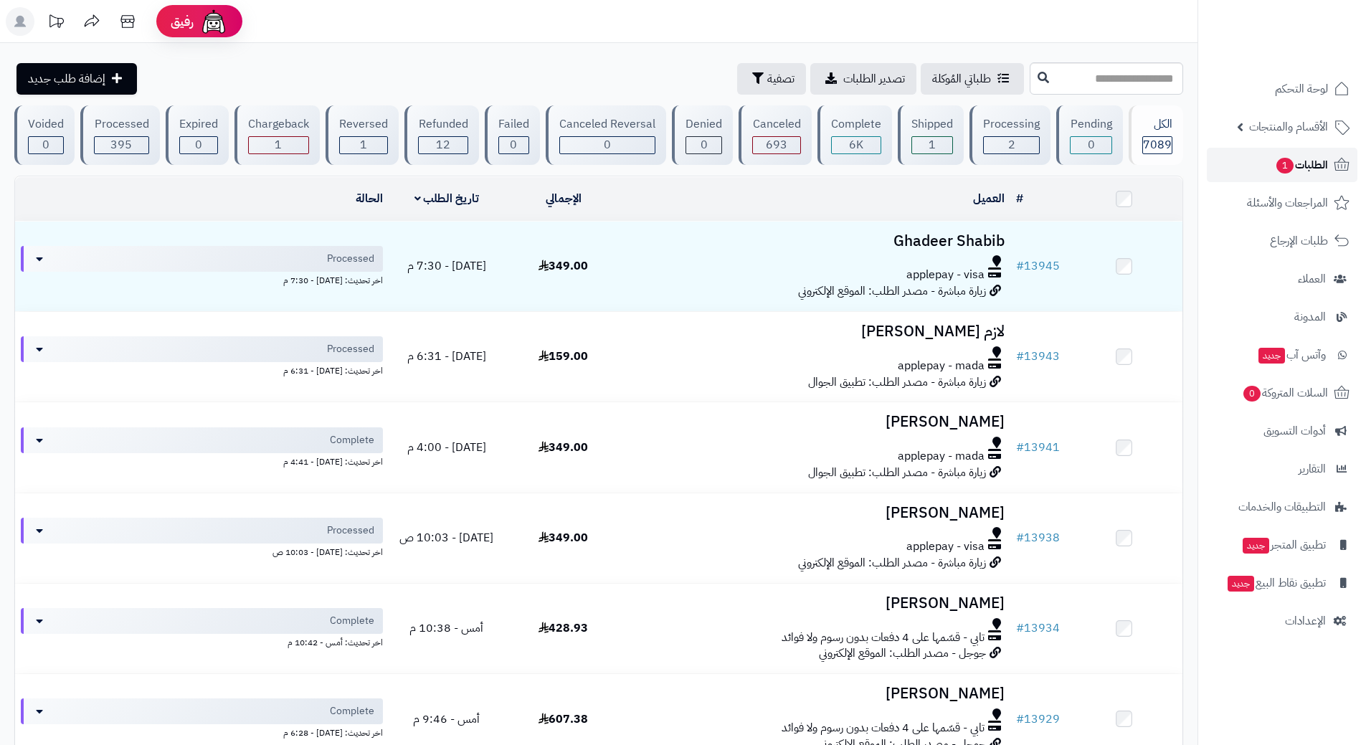
click at [1275, 159] on span "الطلبات 1" at bounding box center [1301, 165] width 53 height 20
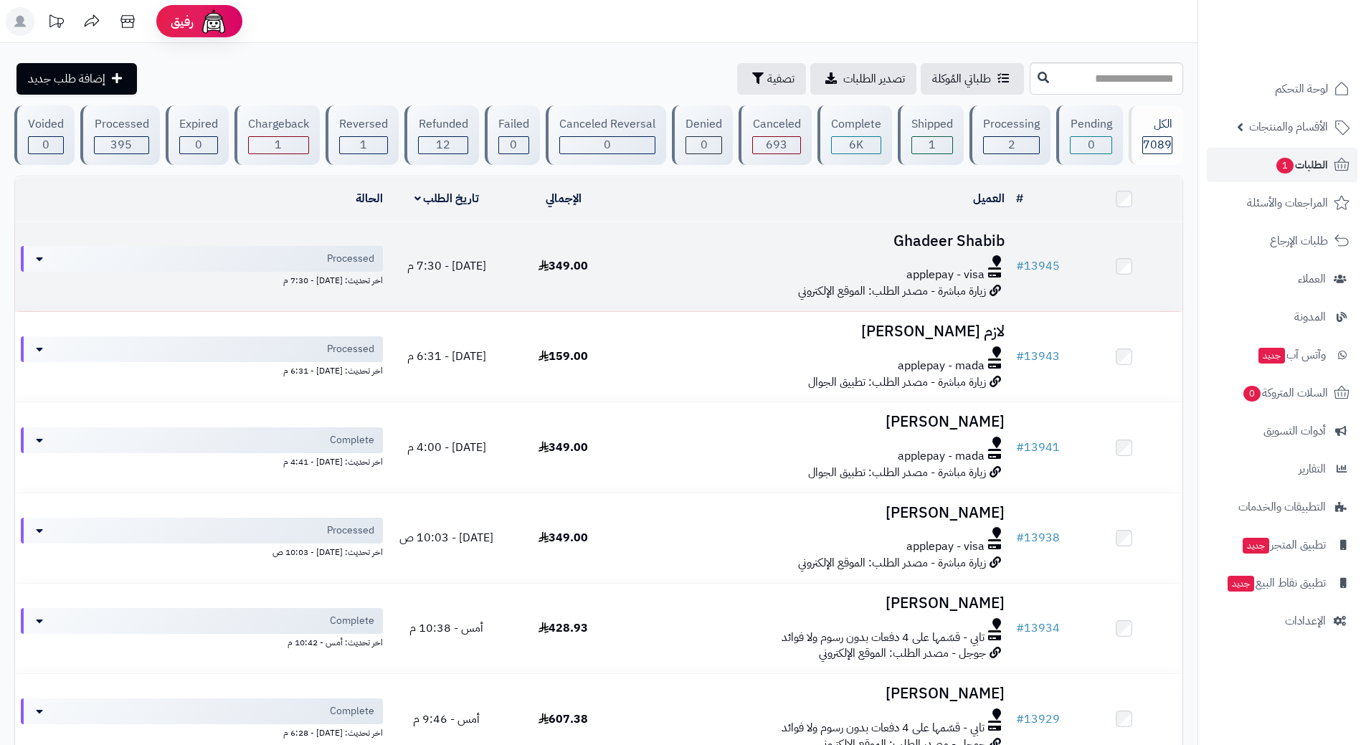
click at [687, 264] on div at bounding box center [816, 260] width 377 height 11
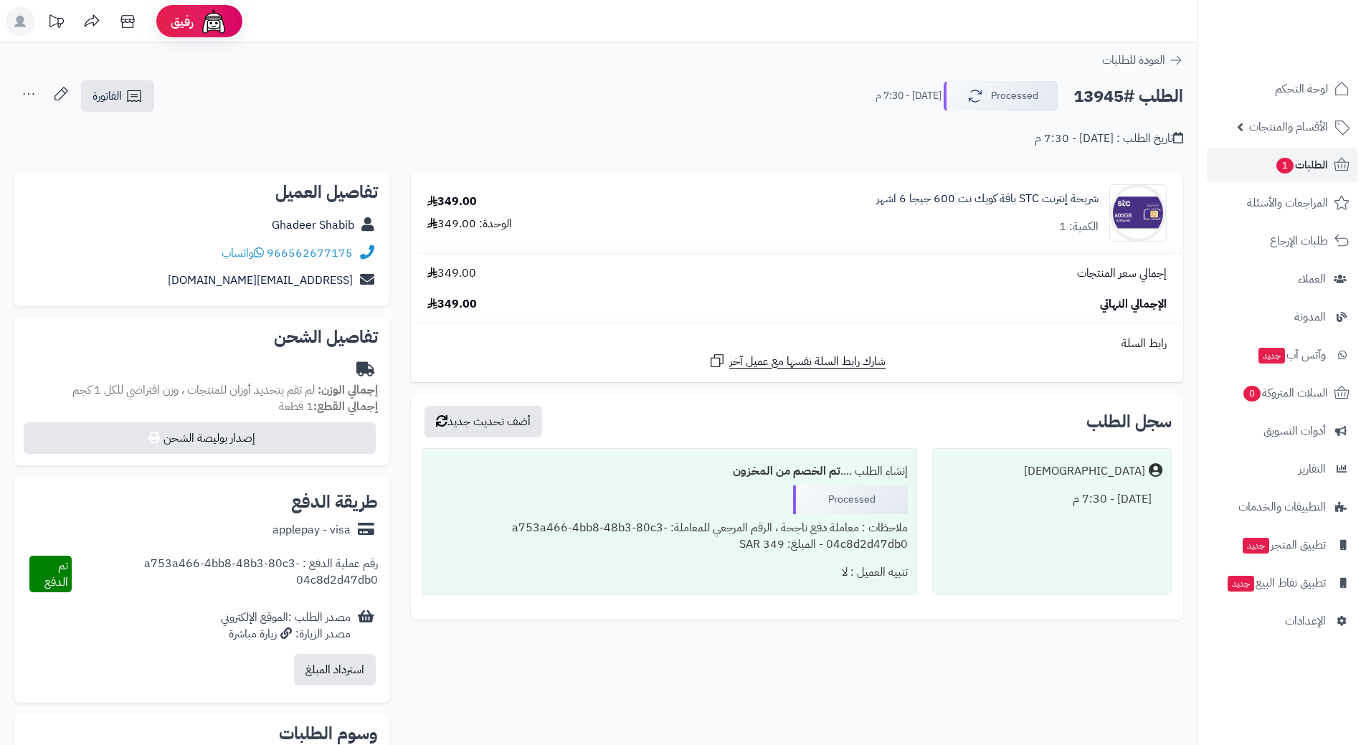
click at [1122, 95] on h2 "الطلب #13945" at bounding box center [1129, 96] width 110 height 29
copy div "الطلب #13945 Processed"
click at [264, 252] on icon at bounding box center [259, 252] width 10 height 11
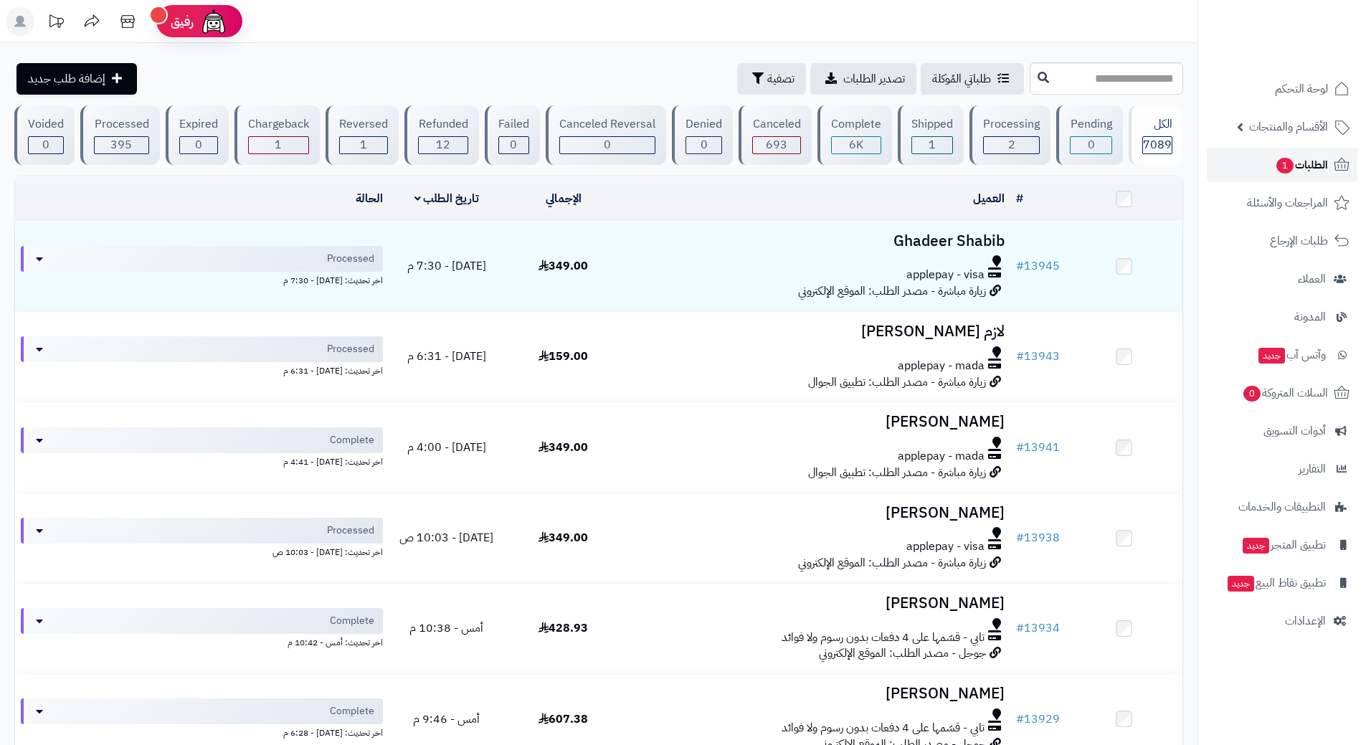
click at [1240, 163] on link "الطلبات 1" at bounding box center [1282, 165] width 151 height 34
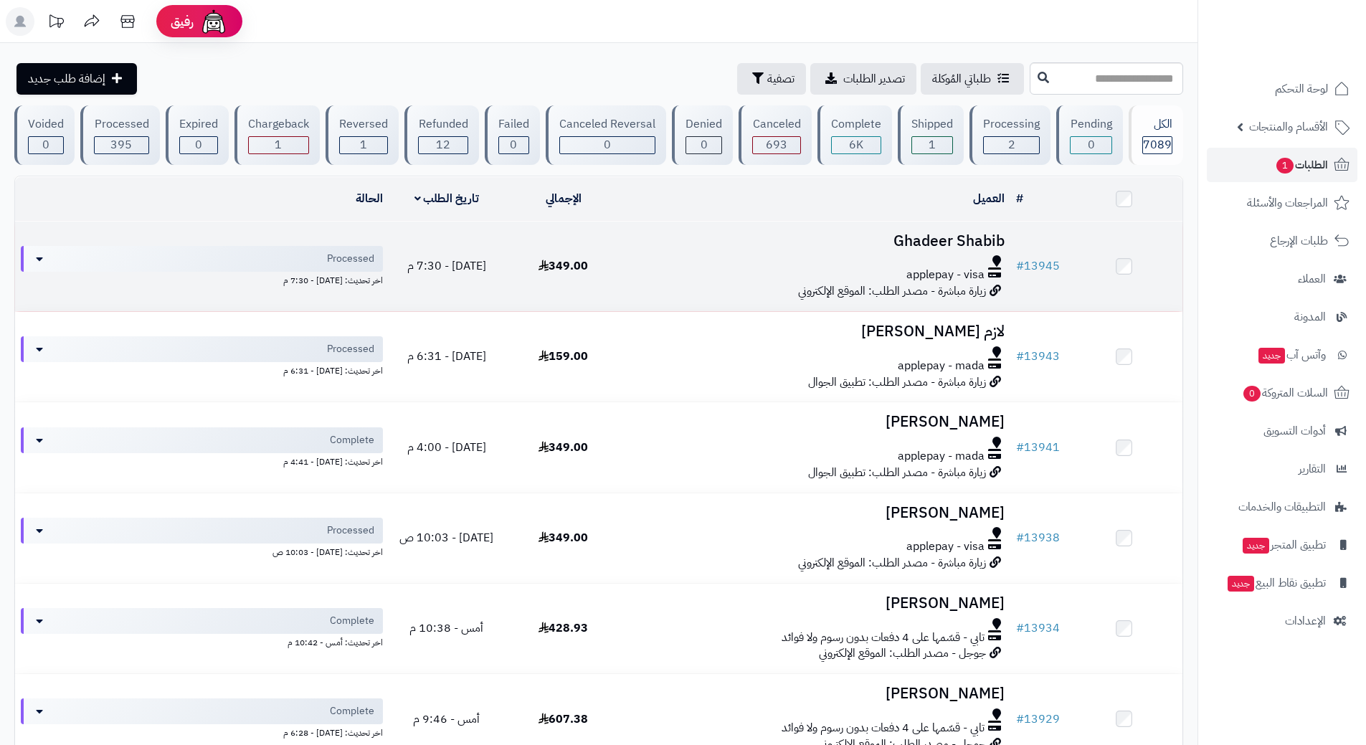
click at [698, 273] on div "applepay - visa" at bounding box center [816, 275] width 377 height 16
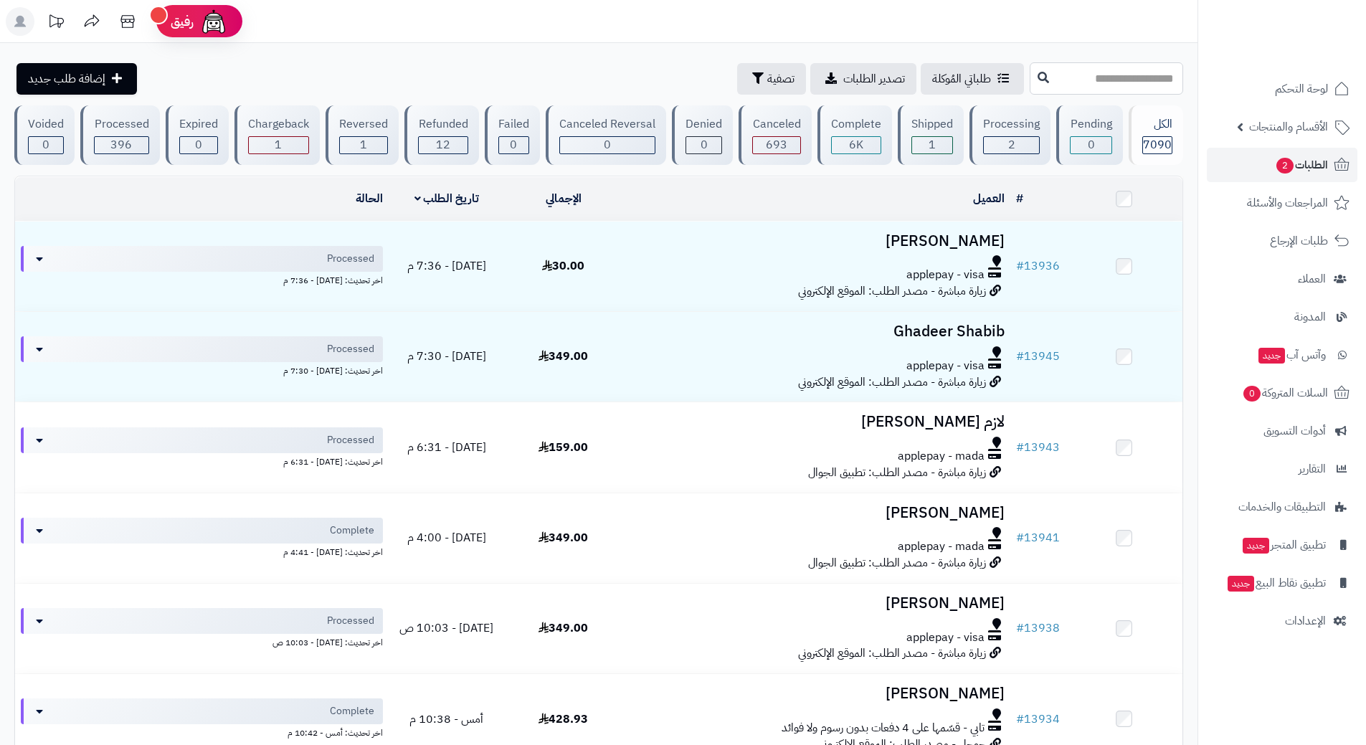
click at [1093, 77] on input "text" at bounding box center [1106, 78] width 153 height 32
type input "*****"
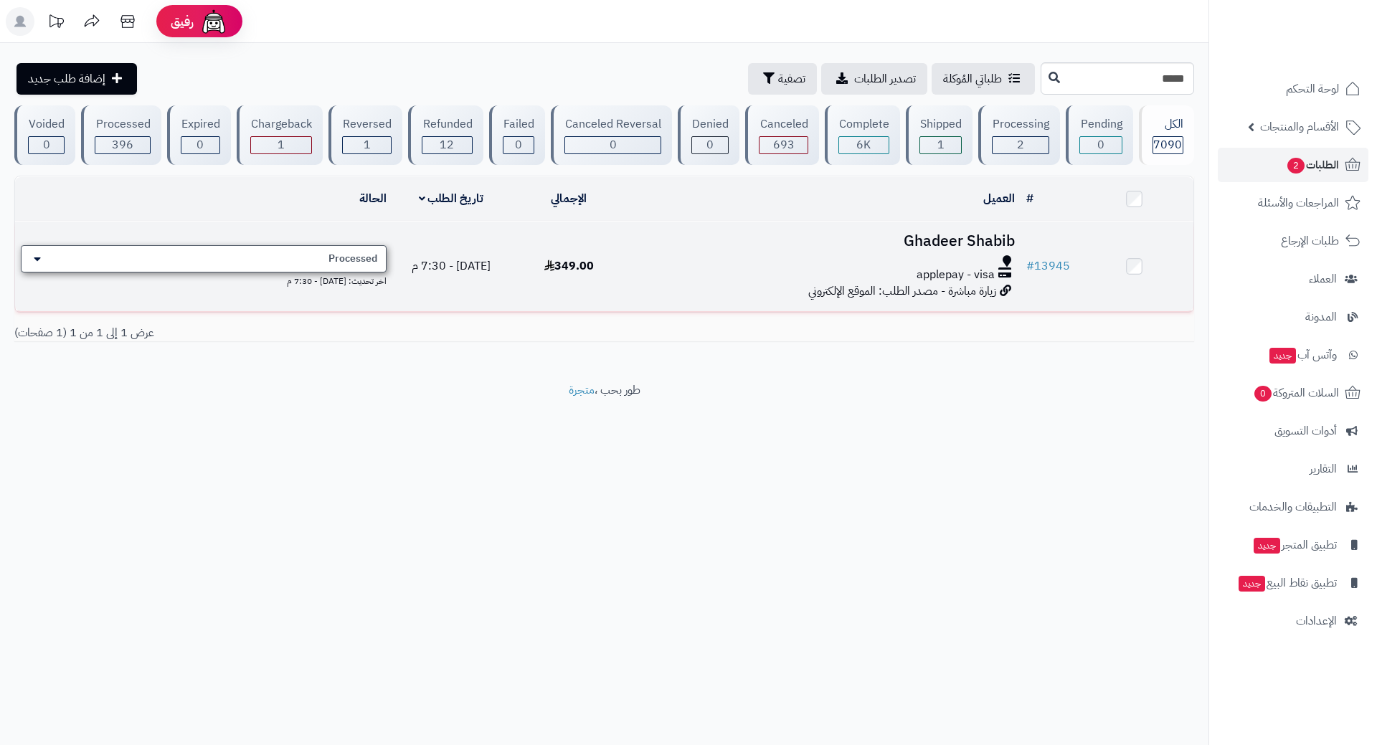
click at [329, 263] on div "Processed" at bounding box center [204, 258] width 366 height 27
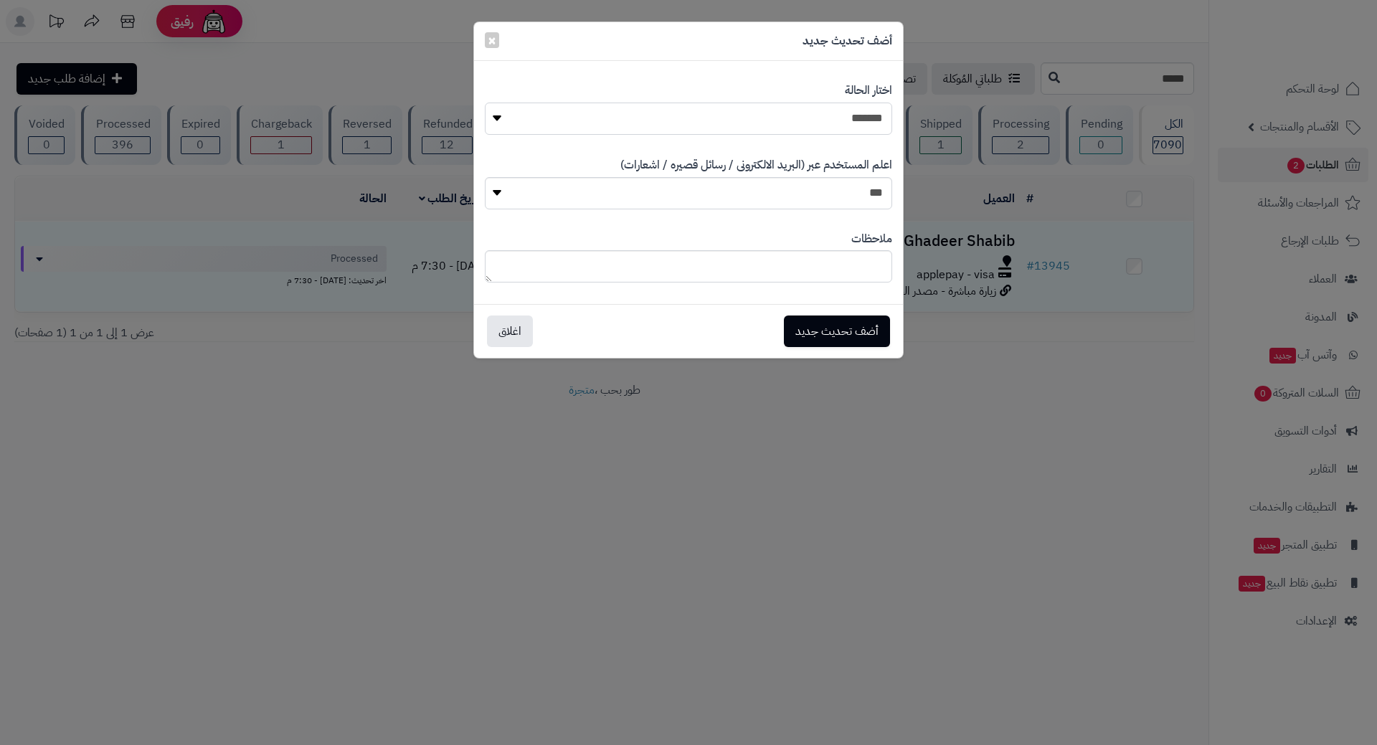
click at [658, 110] on select "**********" at bounding box center [688, 119] width 407 height 32
select select "*"
click at [485, 103] on select "**********" at bounding box center [688, 119] width 407 height 32
click at [824, 341] on button "أضف تحديث جديد" at bounding box center [837, 331] width 106 height 32
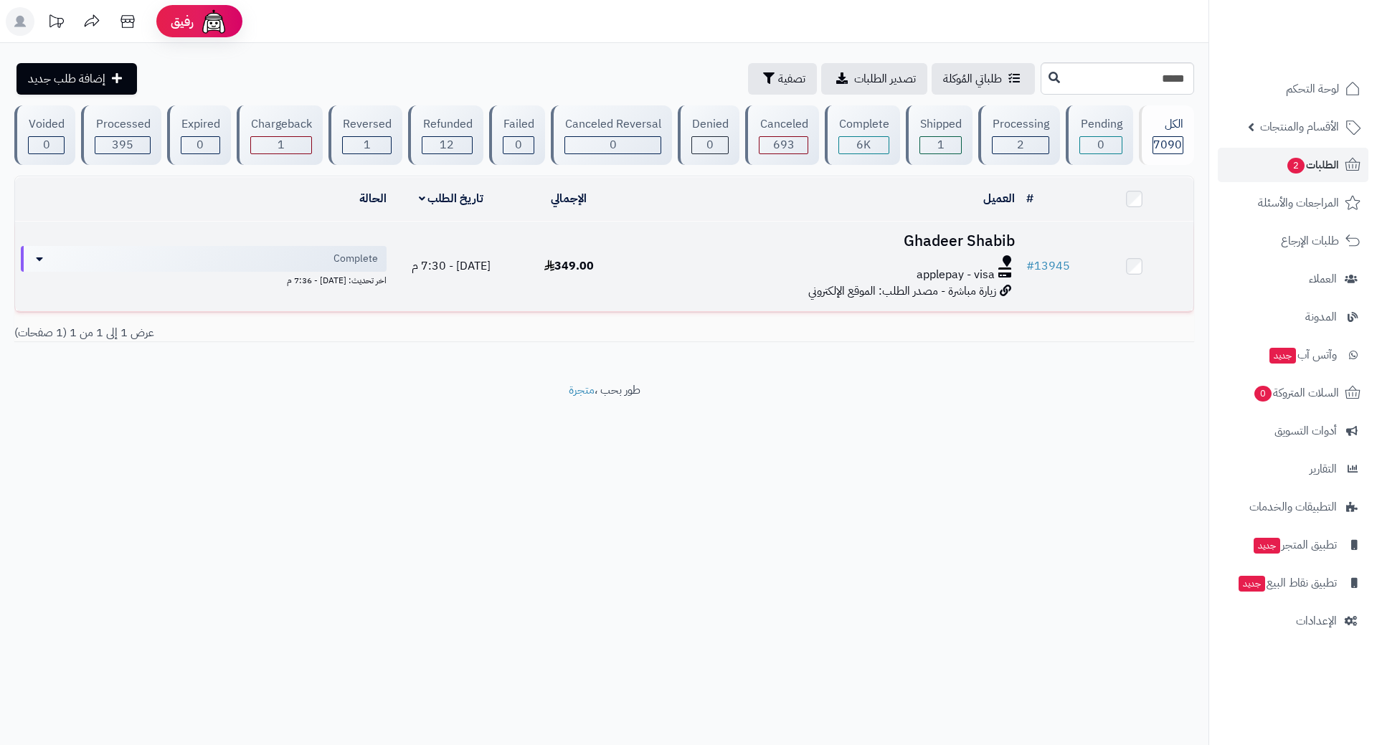
click at [672, 267] on div "applepay - visa" at bounding box center [824, 275] width 381 height 16
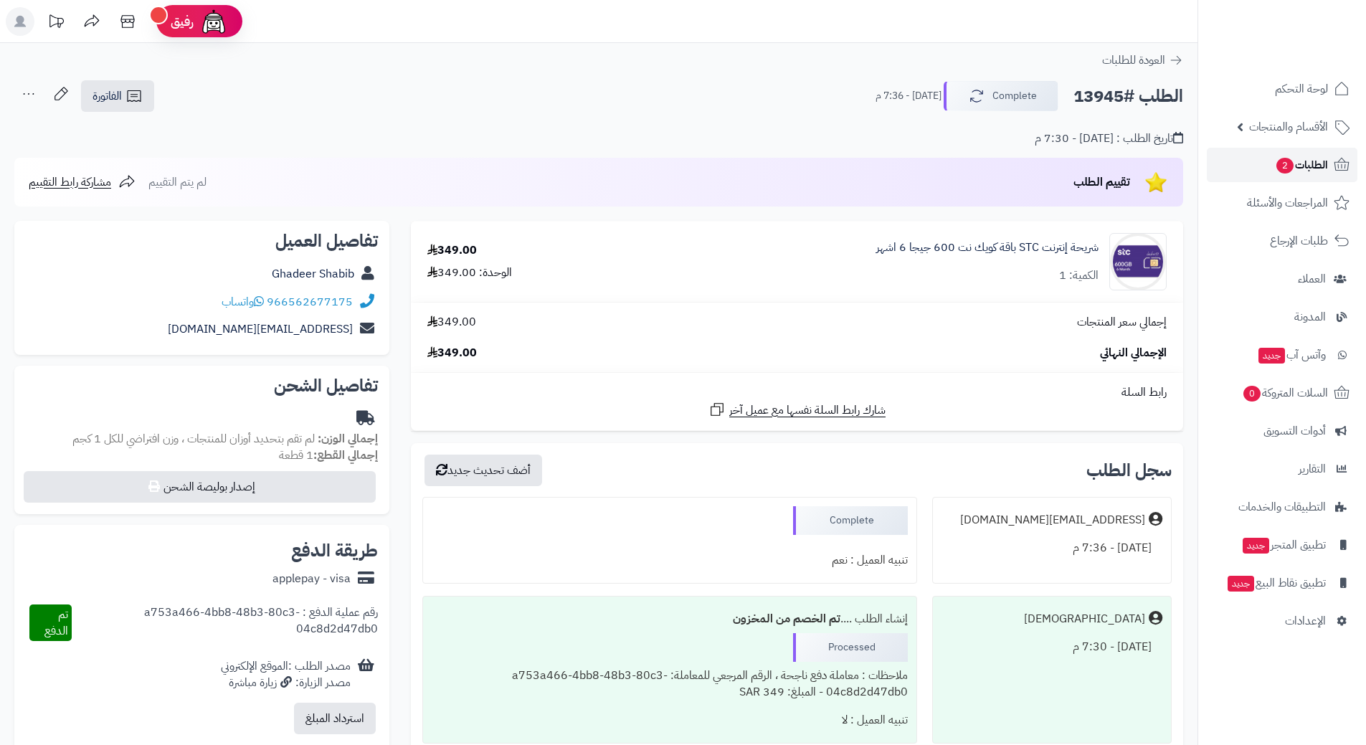
click at [1262, 159] on link "الطلبات 2" at bounding box center [1282, 165] width 151 height 34
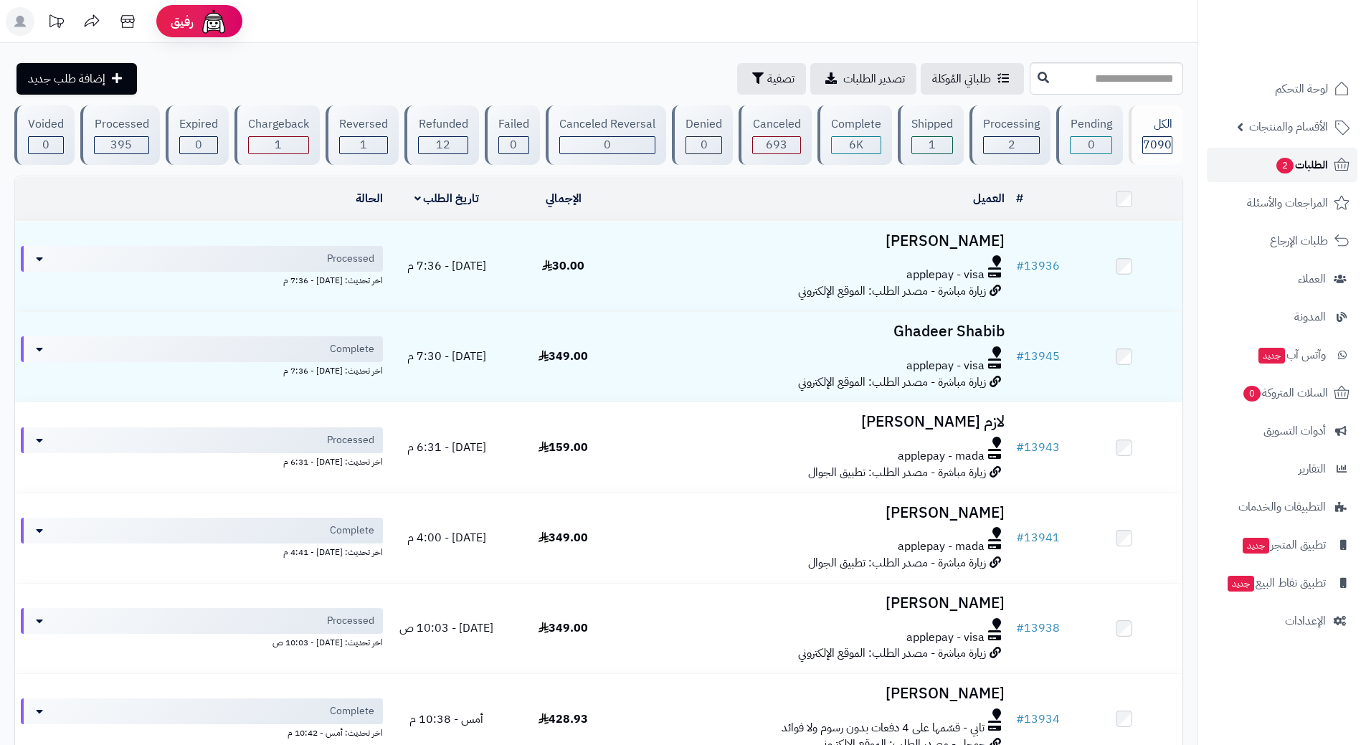
click at [1254, 167] on link "الطلبات 2" at bounding box center [1282, 165] width 151 height 34
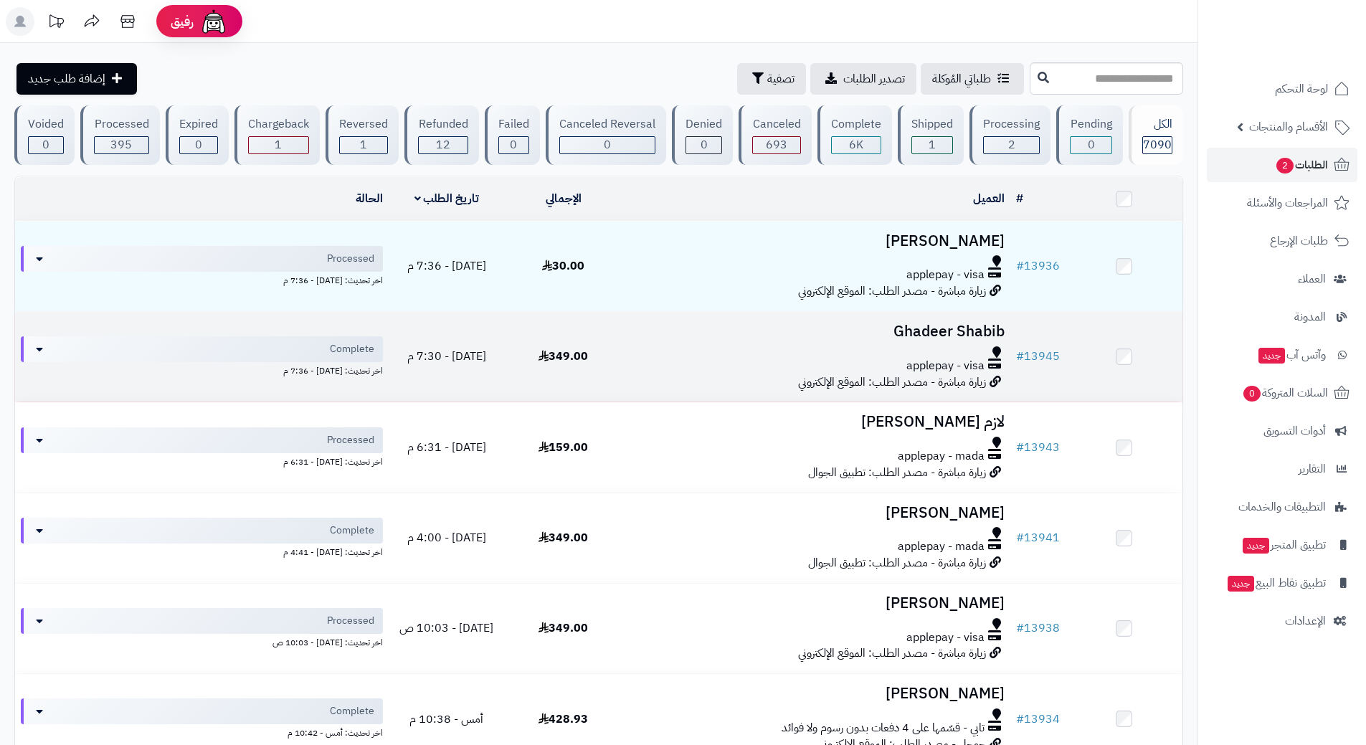
click at [698, 346] on div at bounding box center [816, 351] width 377 height 11
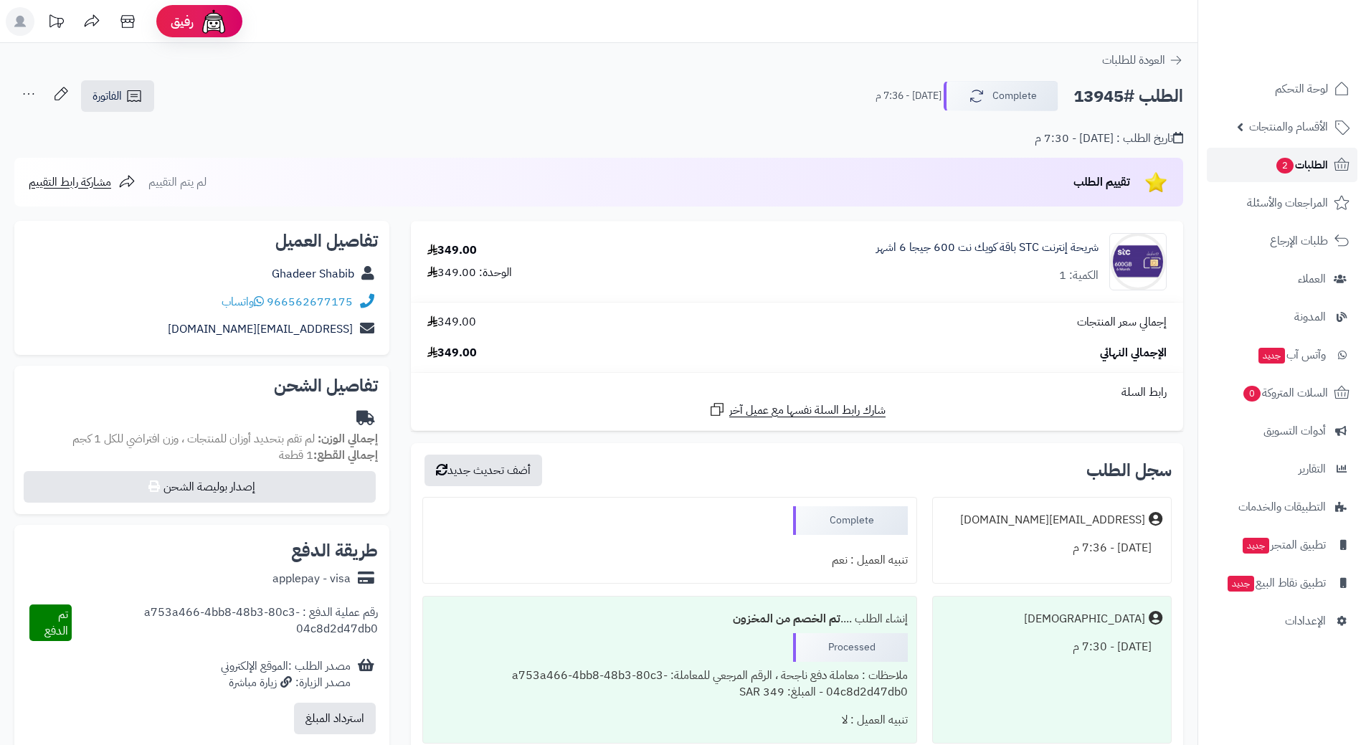
click at [1305, 172] on span "الطلبات 2" at bounding box center [1301, 165] width 53 height 20
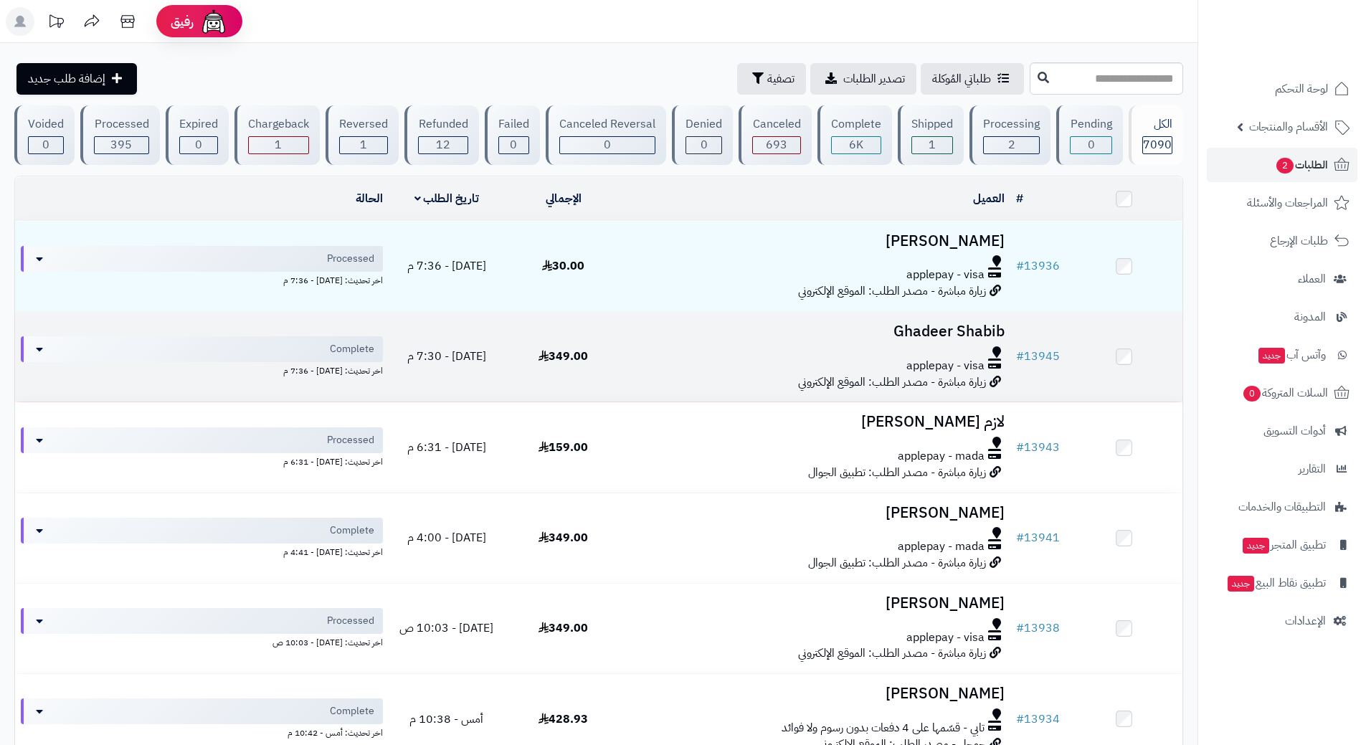
click at [644, 346] on div at bounding box center [816, 351] width 377 height 11
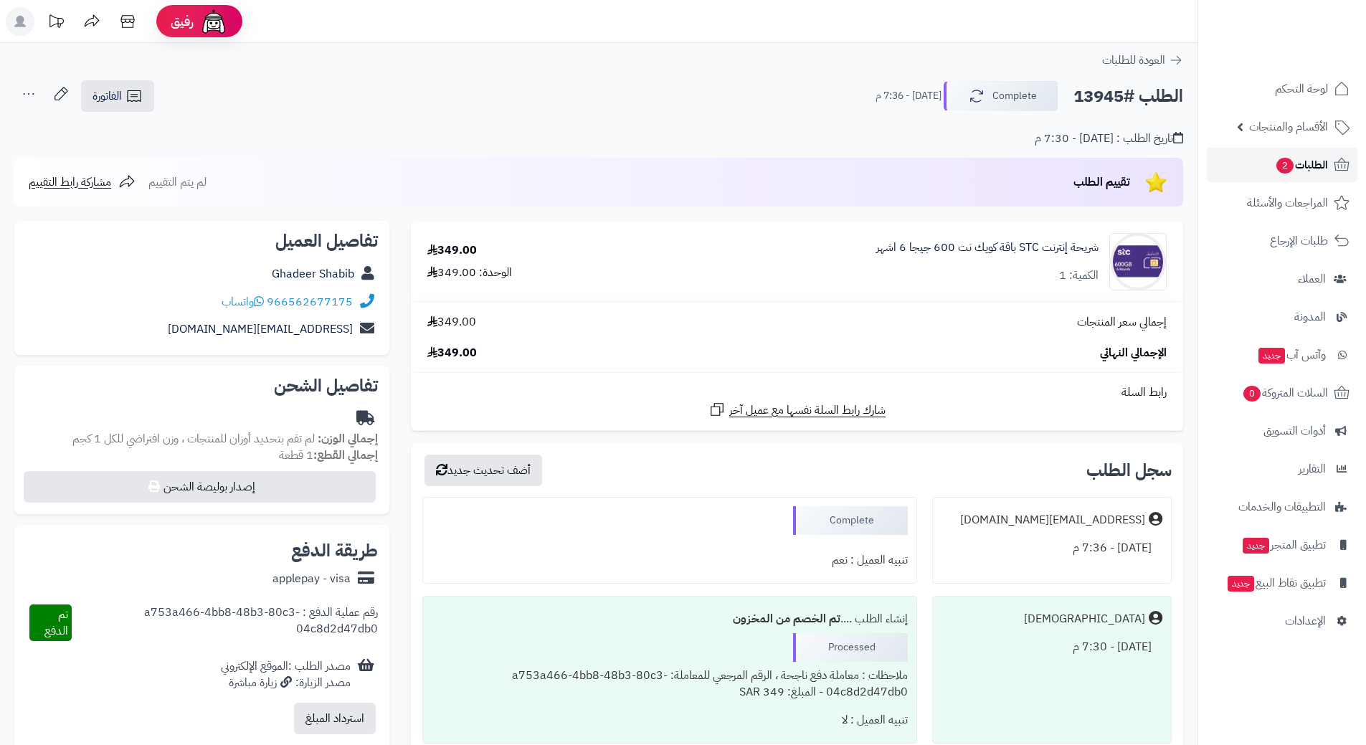
click at [1282, 151] on link "الطلبات 2" at bounding box center [1282, 165] width 151 height 34
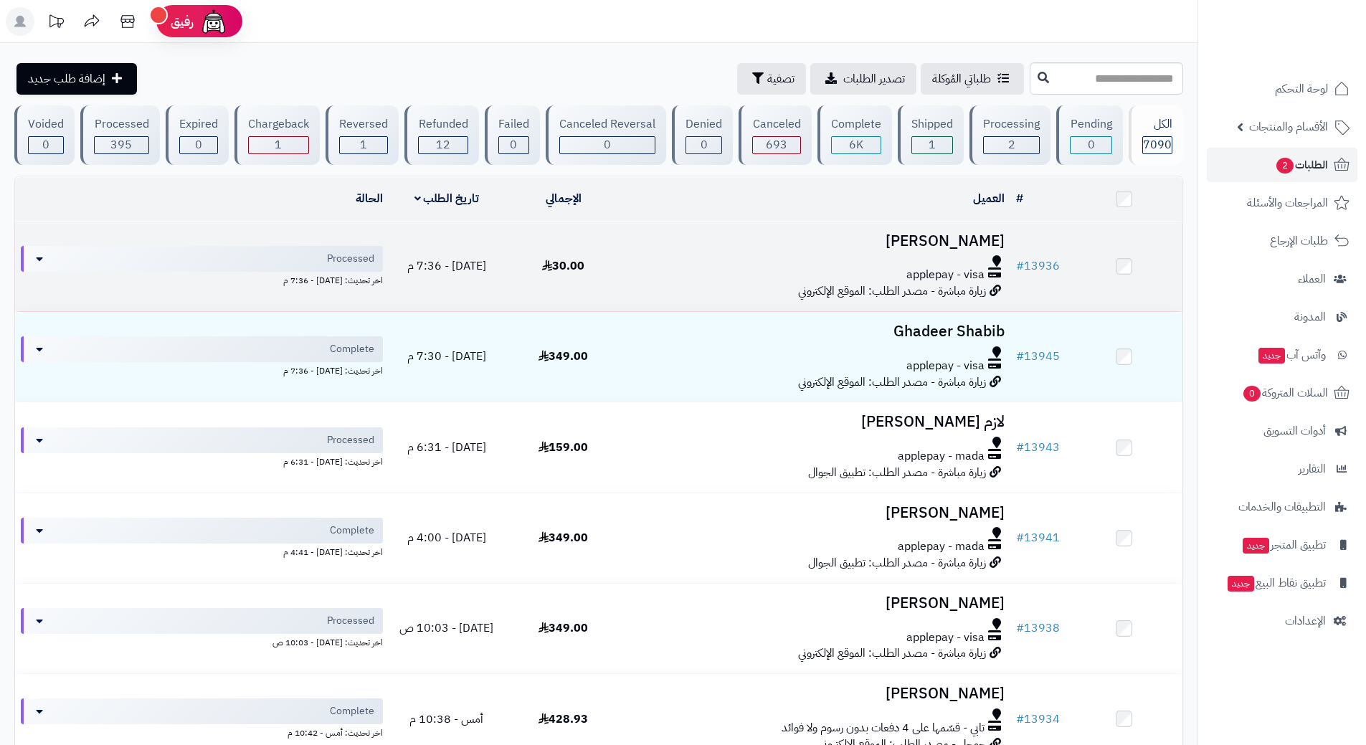
click at [722, 267] on div "applepay - visa" at bounding box center [816, 275] width 377 height 16
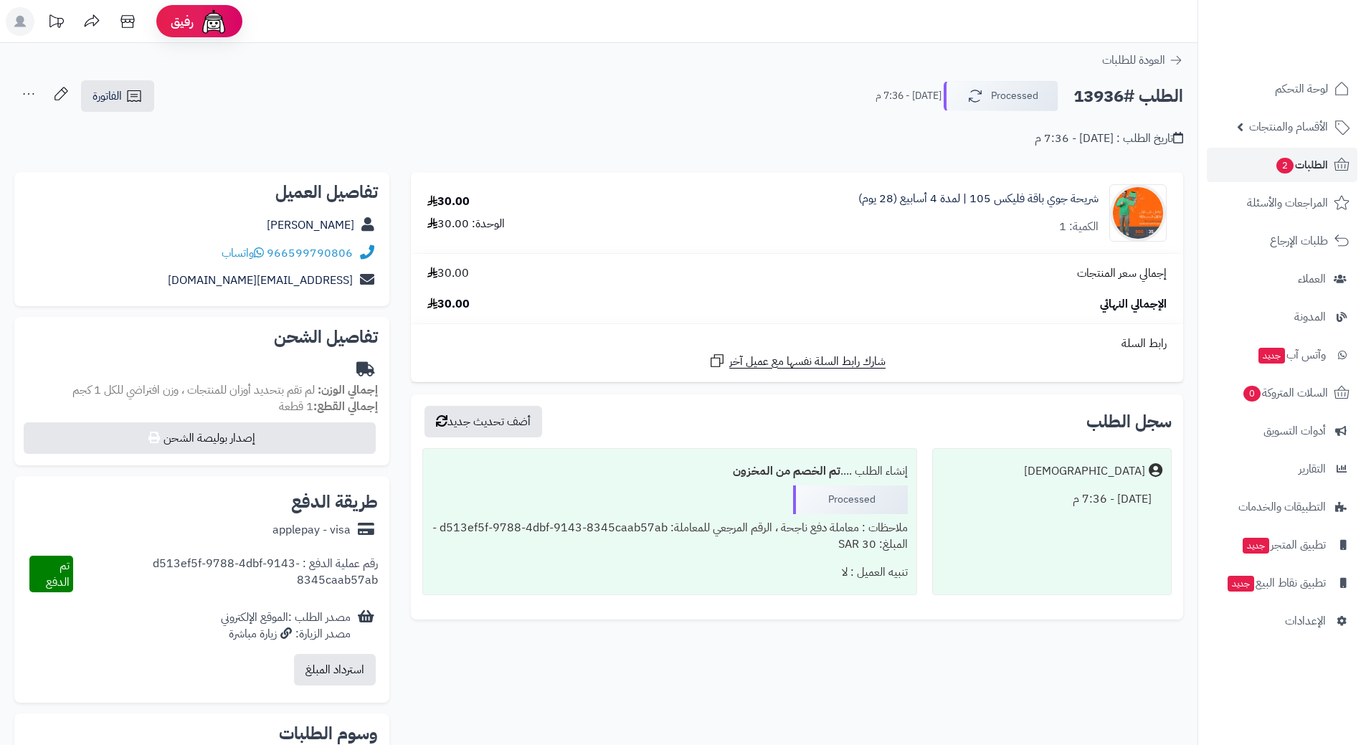
click at [1126, 90] on h2 "الطلب #13936" at bounding box center [1129, 96] width 110 height 29
copy div "الطلب #13936 Processed"
click at [260, 251] on icon at bounding box center [259, 252] width 10 height 11
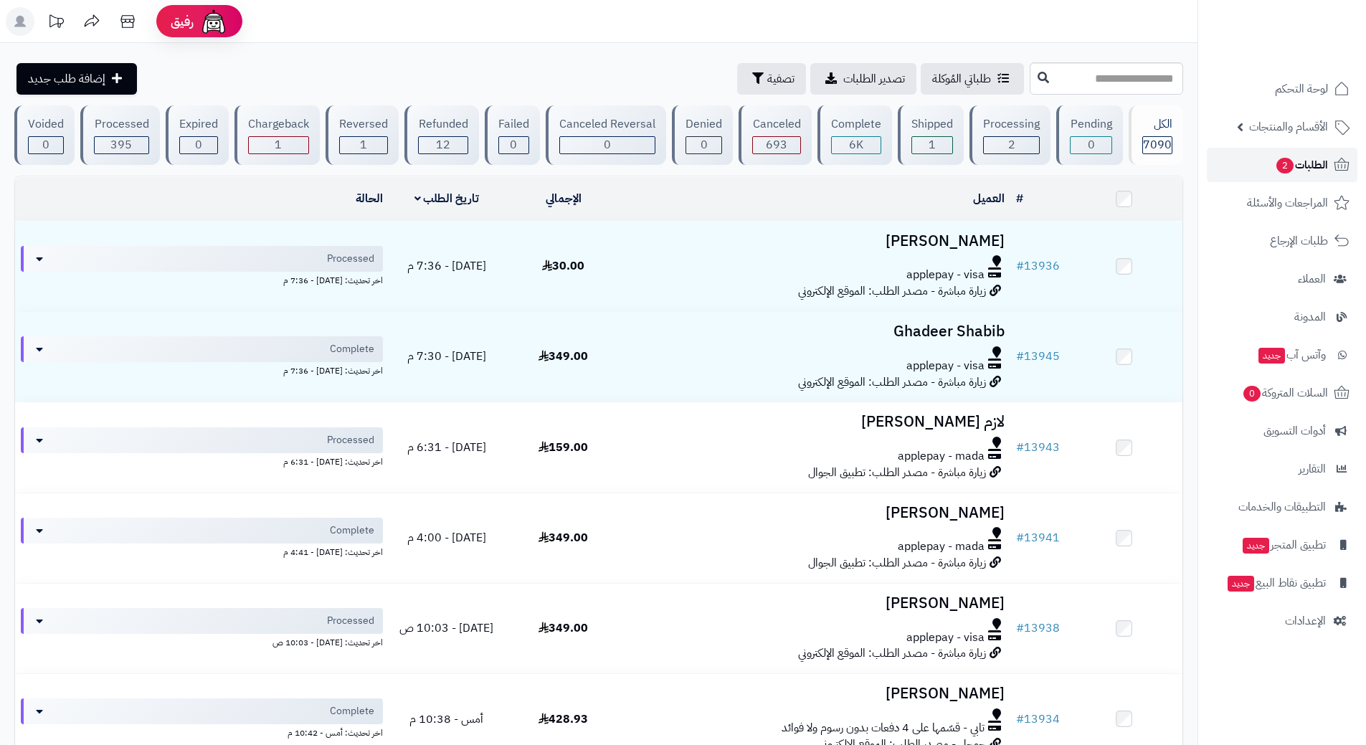
click at [1252, 165] on link "الطلبات 2" at bounding box center [1282, 165] width 151 height 34
click at [1030, 77] on input "text" at bounding box center [1106, 78] width 153 height 32
type input "*****"
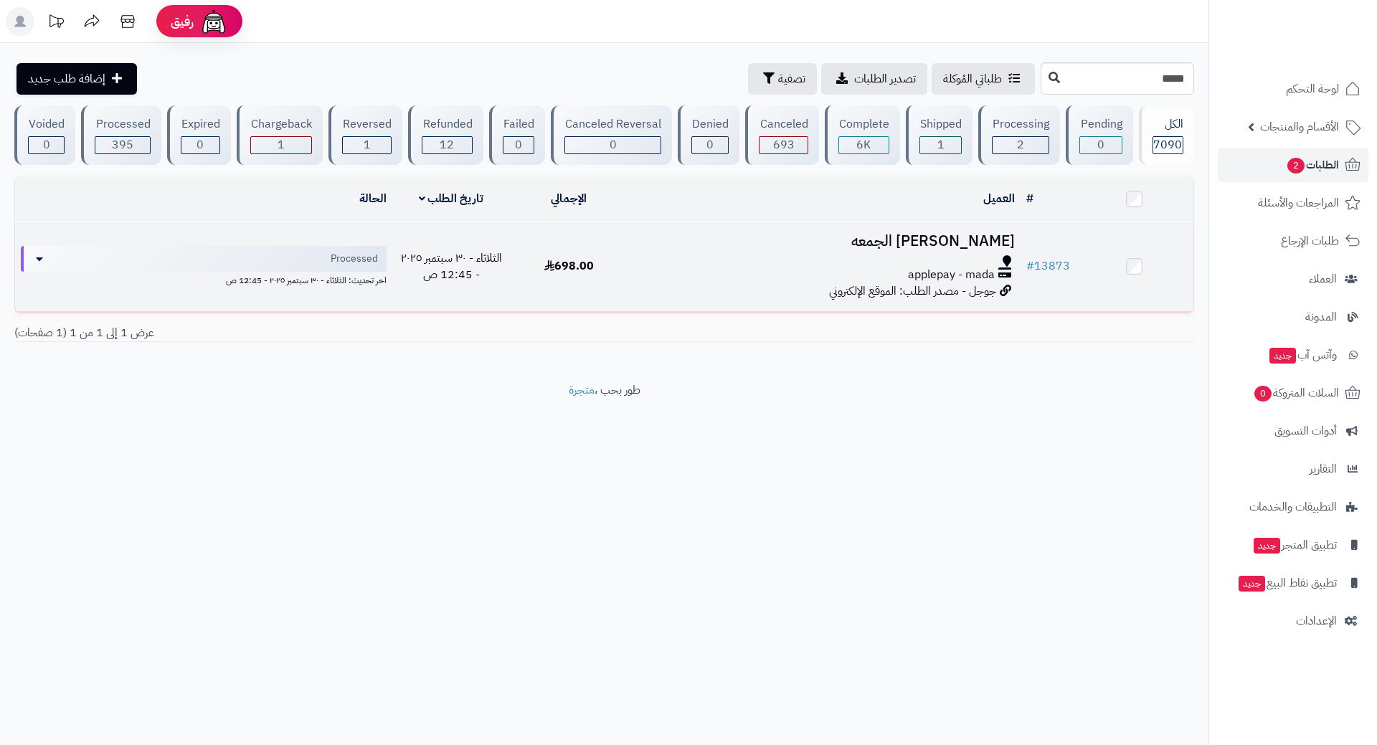
click at [691, 260] on div at bounding box center [824, 260] width 381 height 11
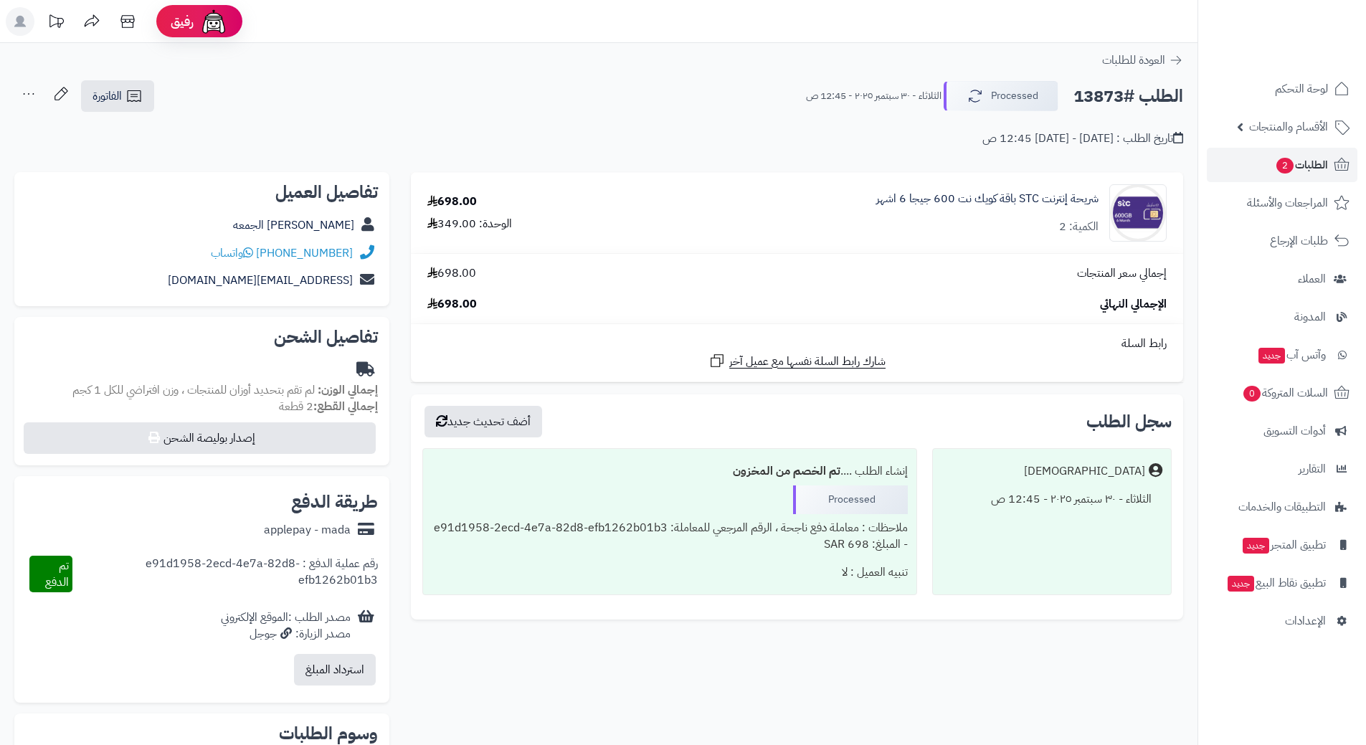
click at [1126, 90] on h2 "الطلب #13873" at bounding box center [1129, 96] width 110 height 29
copy div "الطلب #13873 Processed"
click at [253, 250] on icon at bounding box center [248, 252] width 10 height 11
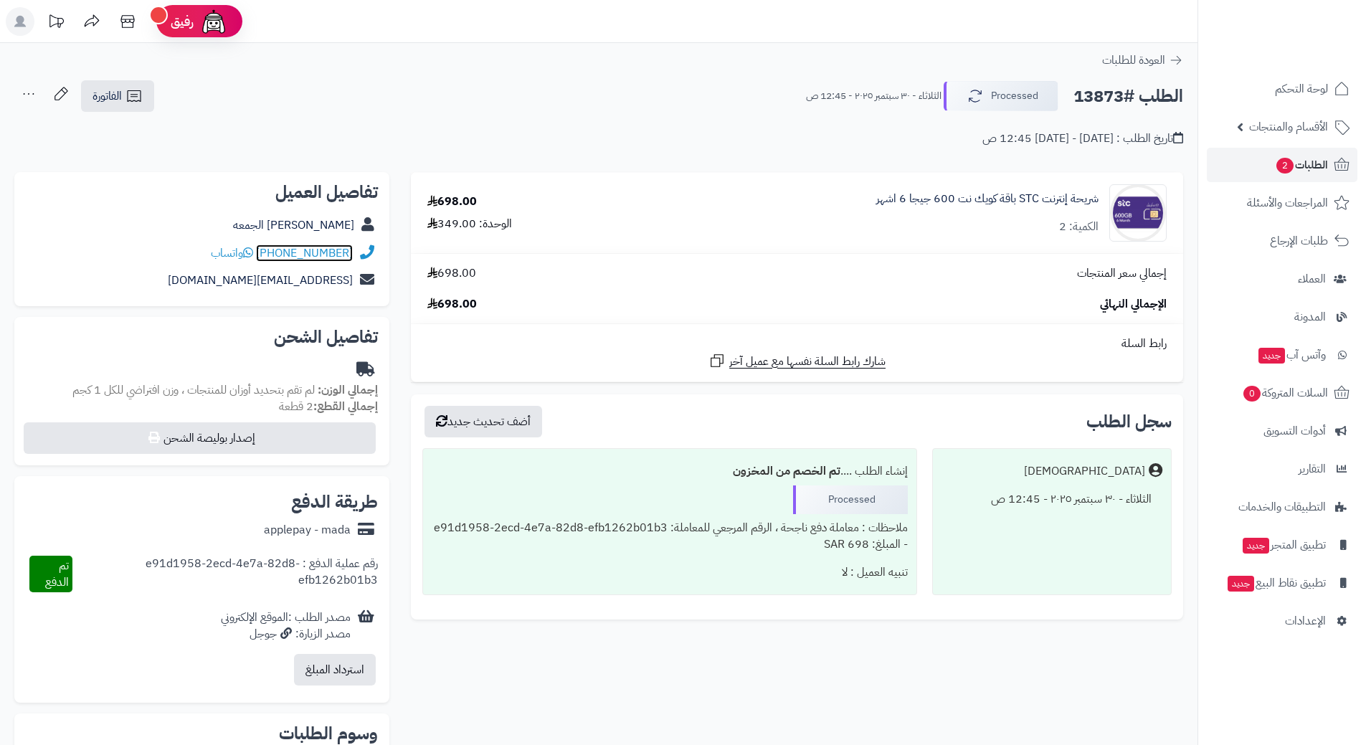
click at [306, 255] on link "[PHONE_NUMBER]" at bounding box center [304, 253] width 97 height 17
click at [1108, 94] on h2 "الطلب #13873" at bounding box center [1129, 96] width 110 height 29
copy h2 "13873"
click at [1251, 157] on link "الطلبات 2" at bounding box center [1282, 165] width 151 height 34
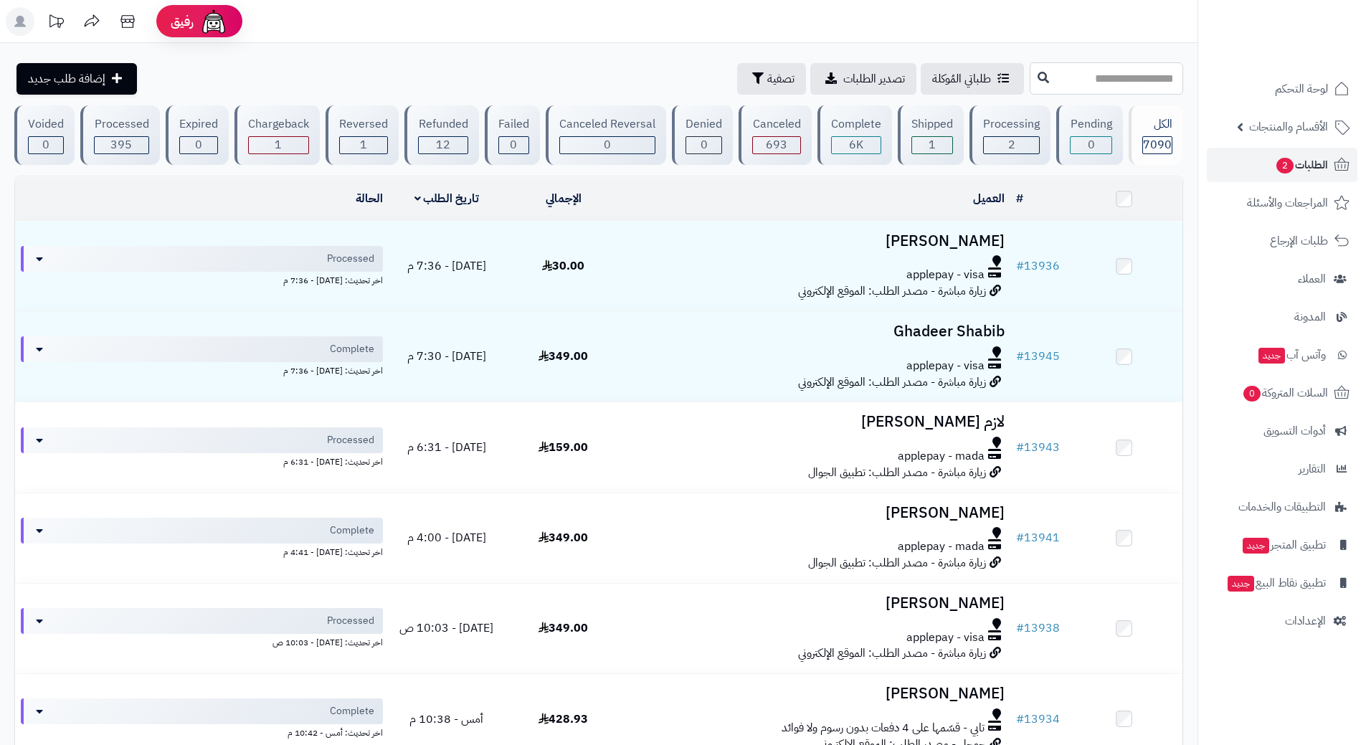
paste input "*****"
type input "*****"
click at [1033, 68] on button at bounding box center [1044, 77] width 22 height 27
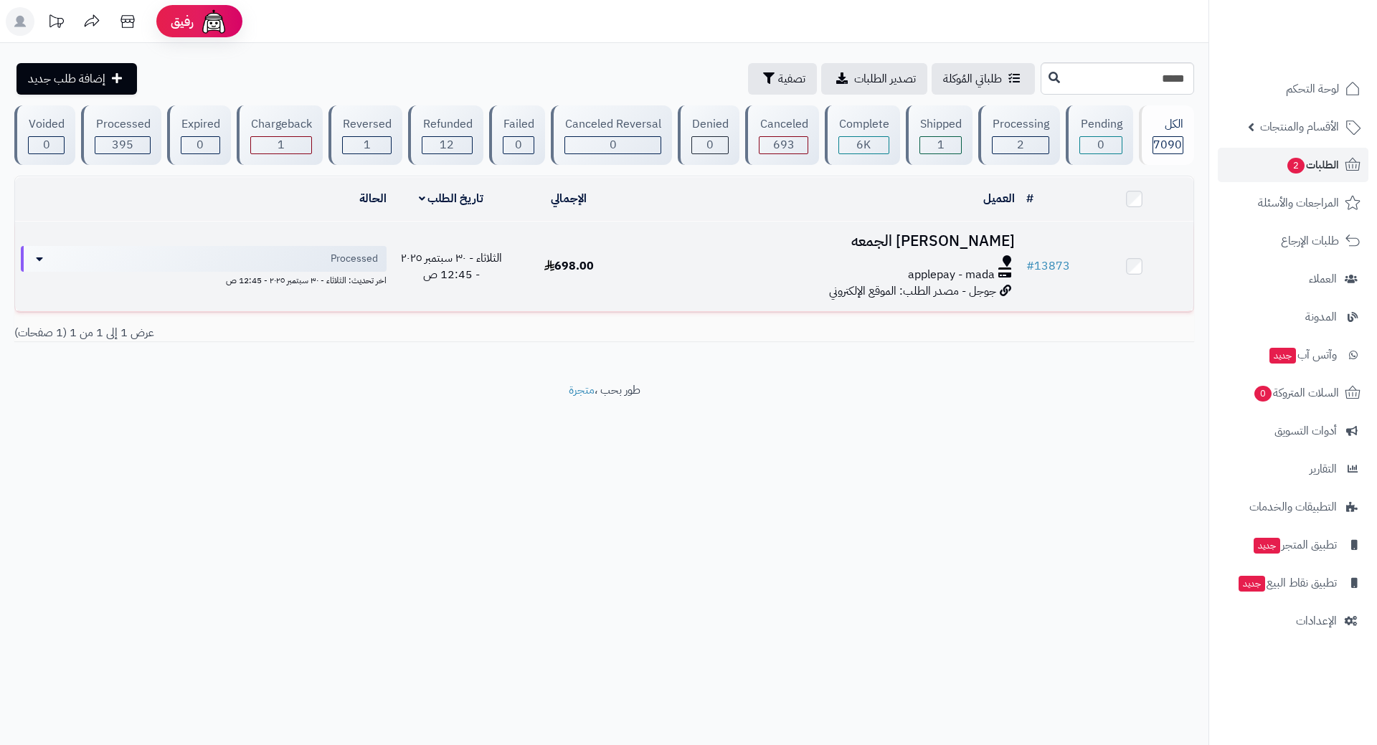
click at [747, 267] on div "applepay - mada" at bounding box center [824, 275] width 381 height 16
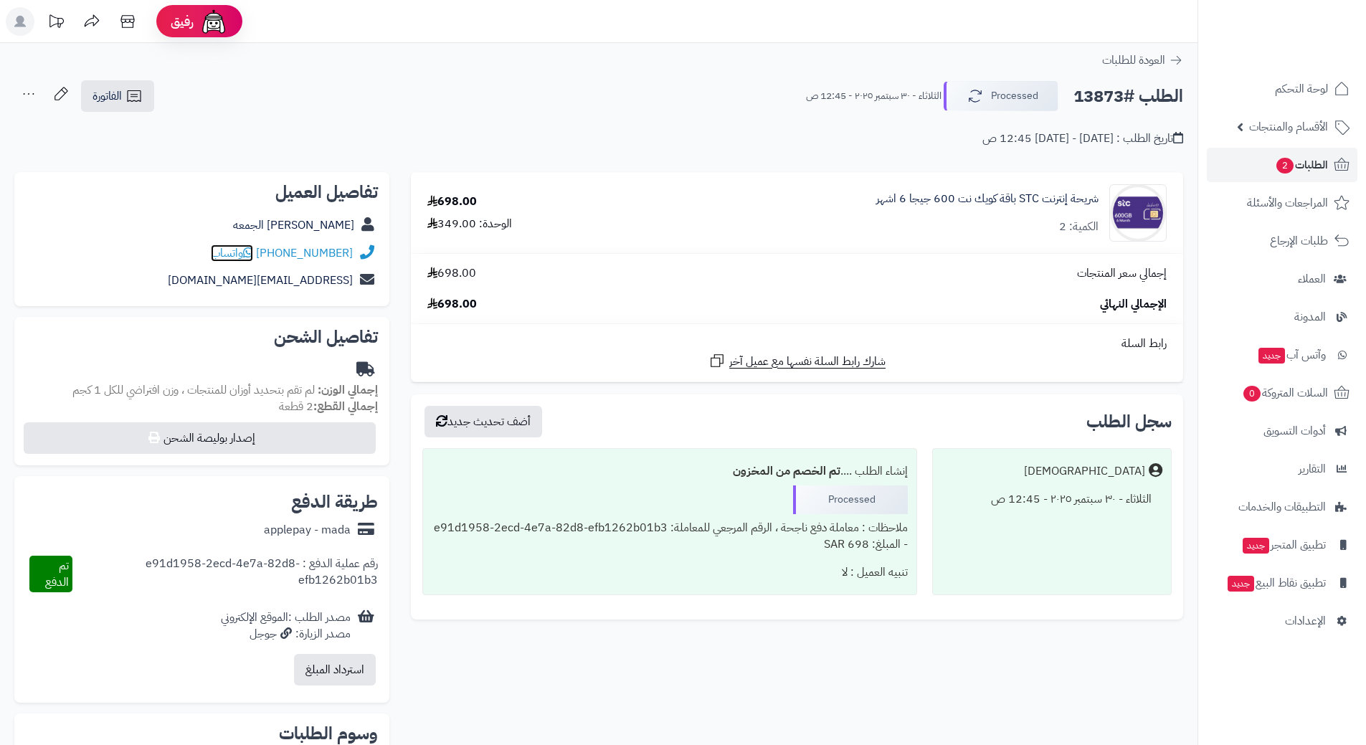
click at [253, 255] on icon at bounding box center [248, 252] width 10 height 11
click at [316, 251] on link "+966553666962" at bounding box center [304, 253] width 97 height 17
click at [247, 255] on span "واتساب" at bounding box center [232, 253] width 42 height 17
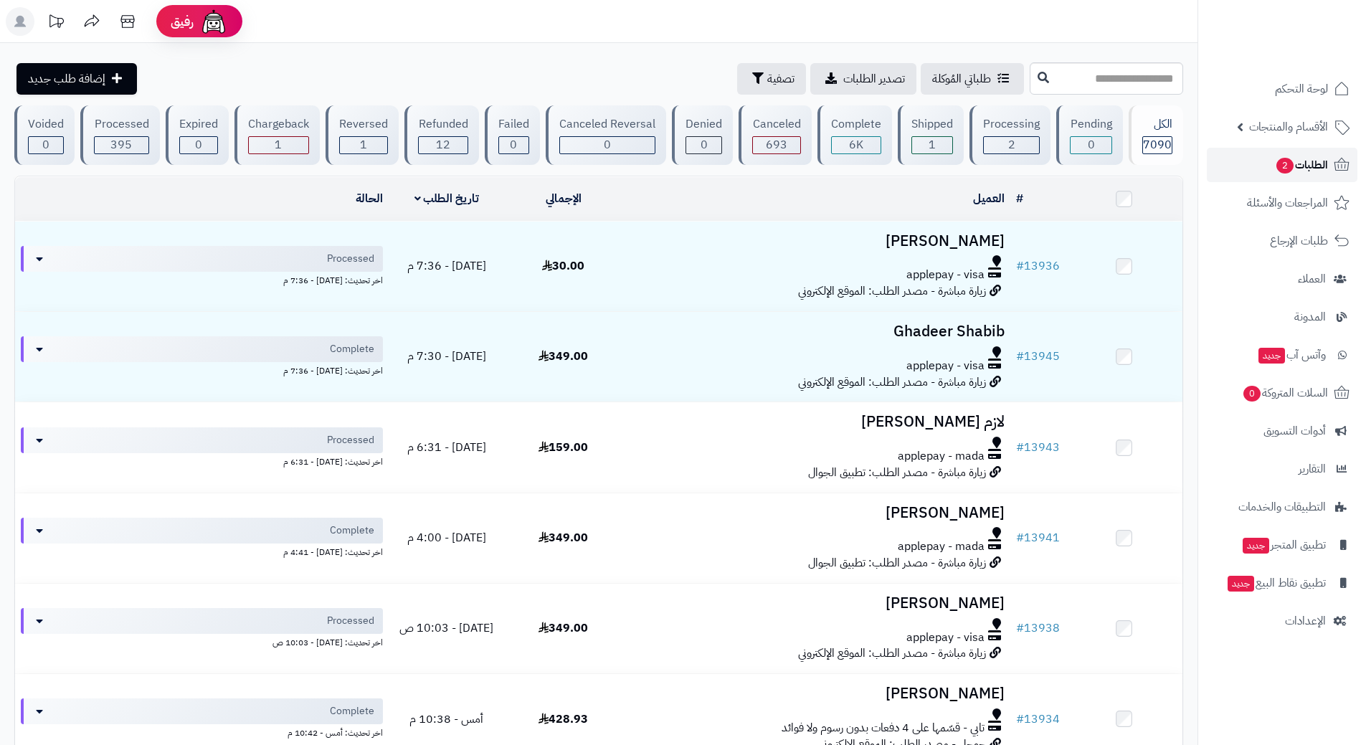
click at [1295, 161] on span "الطلبات 2" at bounding box center [1301, 165] width 53 height 20
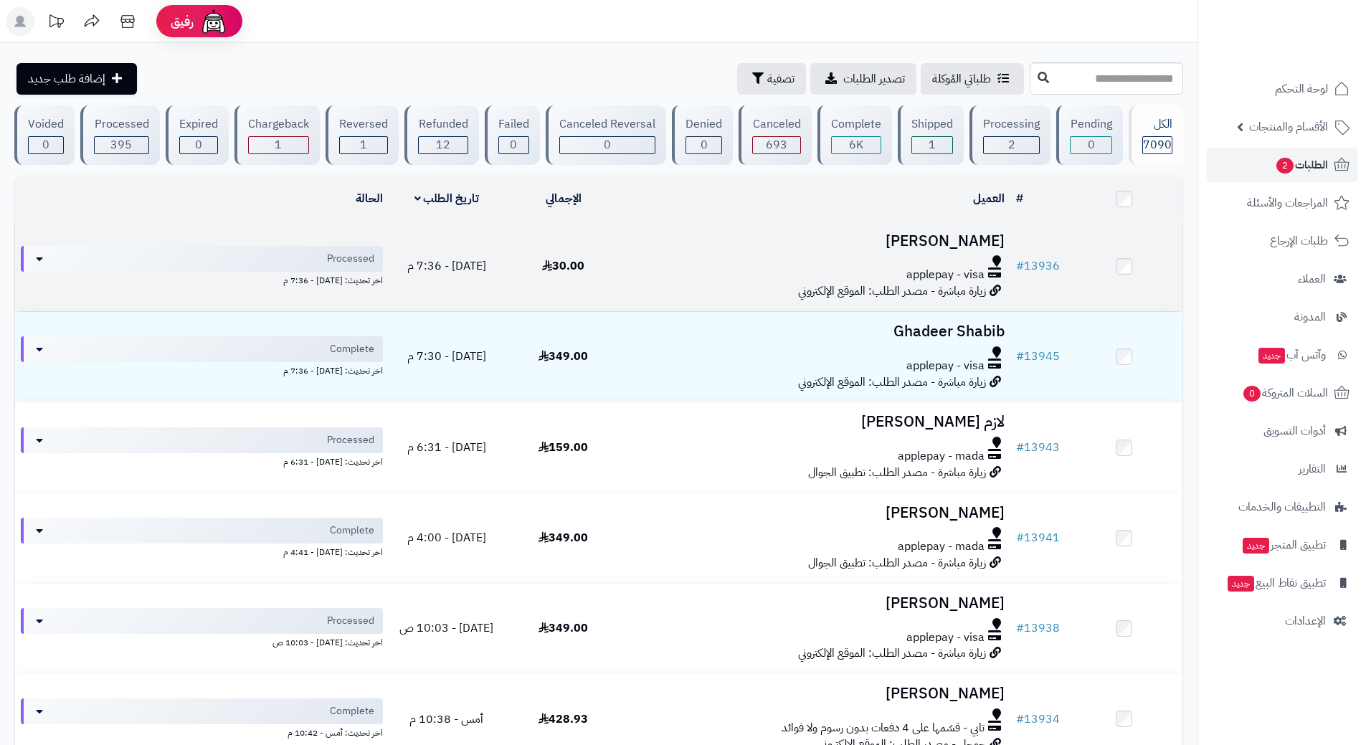
click at [684, 262] on div at bounding box center [816, 260] width 377 height 11
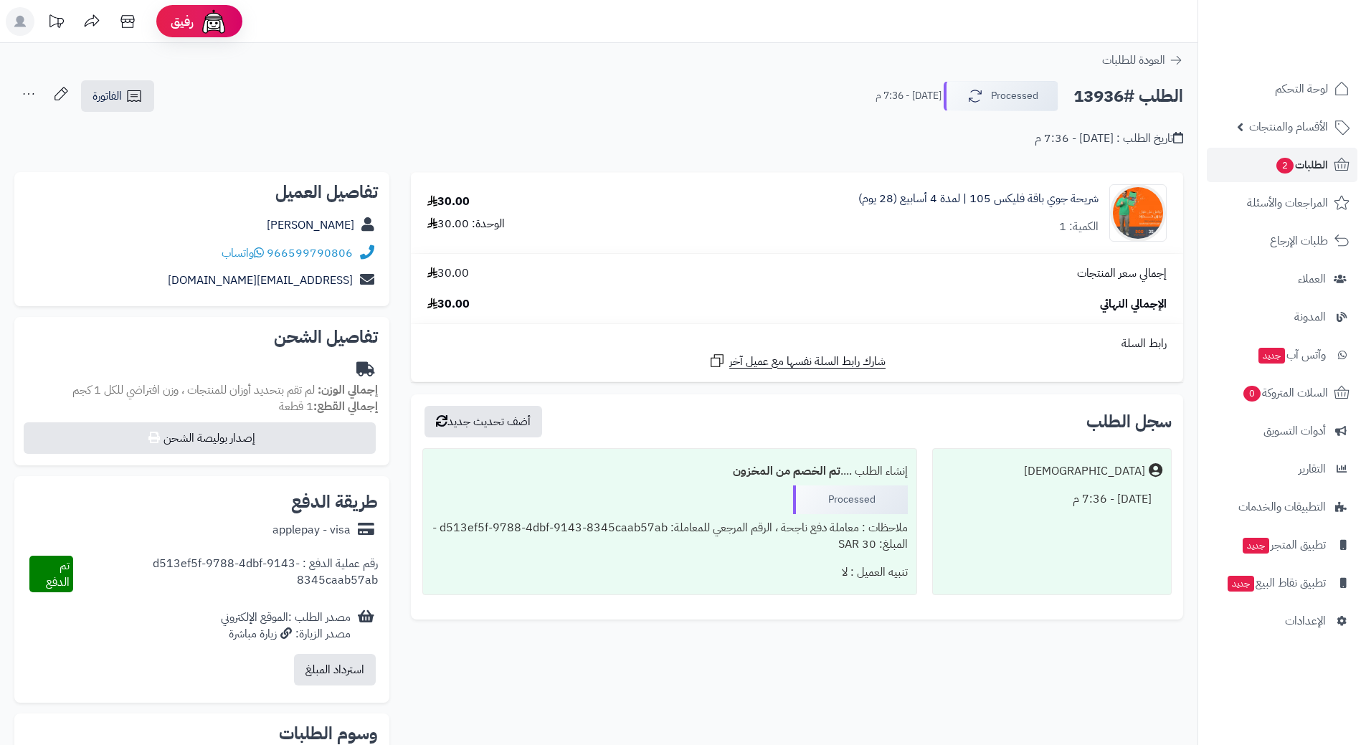
click at [1115, 97] on h2 "الطلب #13936" at bounding box center [1129, 96] width 110 height 29
click at [1271, 155] on link "الطلبات 2" at bounding box center [1282, 165] width 151 height 34
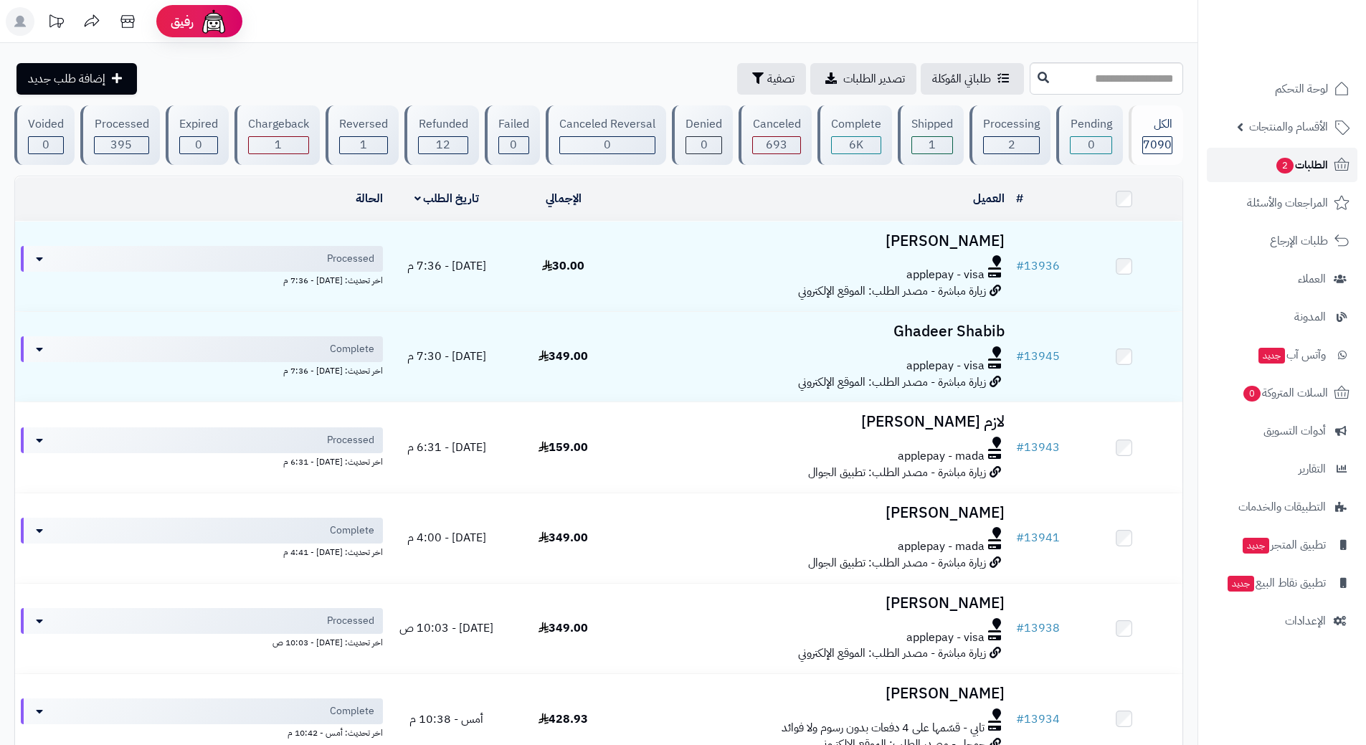
click at [1248, 159] on link "الطلبات 2" at bounding box center [1282, 165] width 151 height 34
drag, startPoint x: 1082, startPoint y: 78, endPoint x: 1057, endPoint y: 87, distance: 27.2
click at [1082, 78] on input "text" at bounding box center [1106, 78] width 153 height 32
type input "*****"
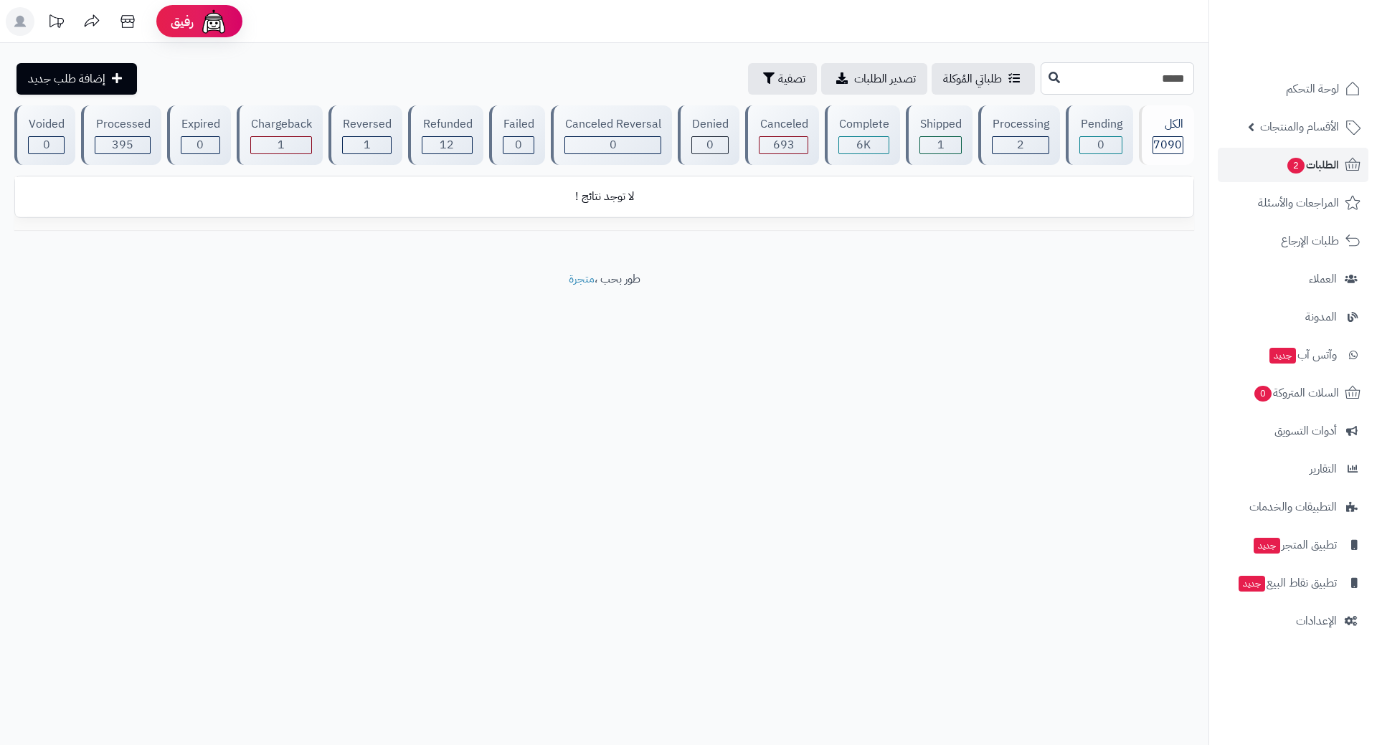
click at [1064, 74] on input "*****" at bounding box center [1117, 78] width 153 height 32
type input "*****"
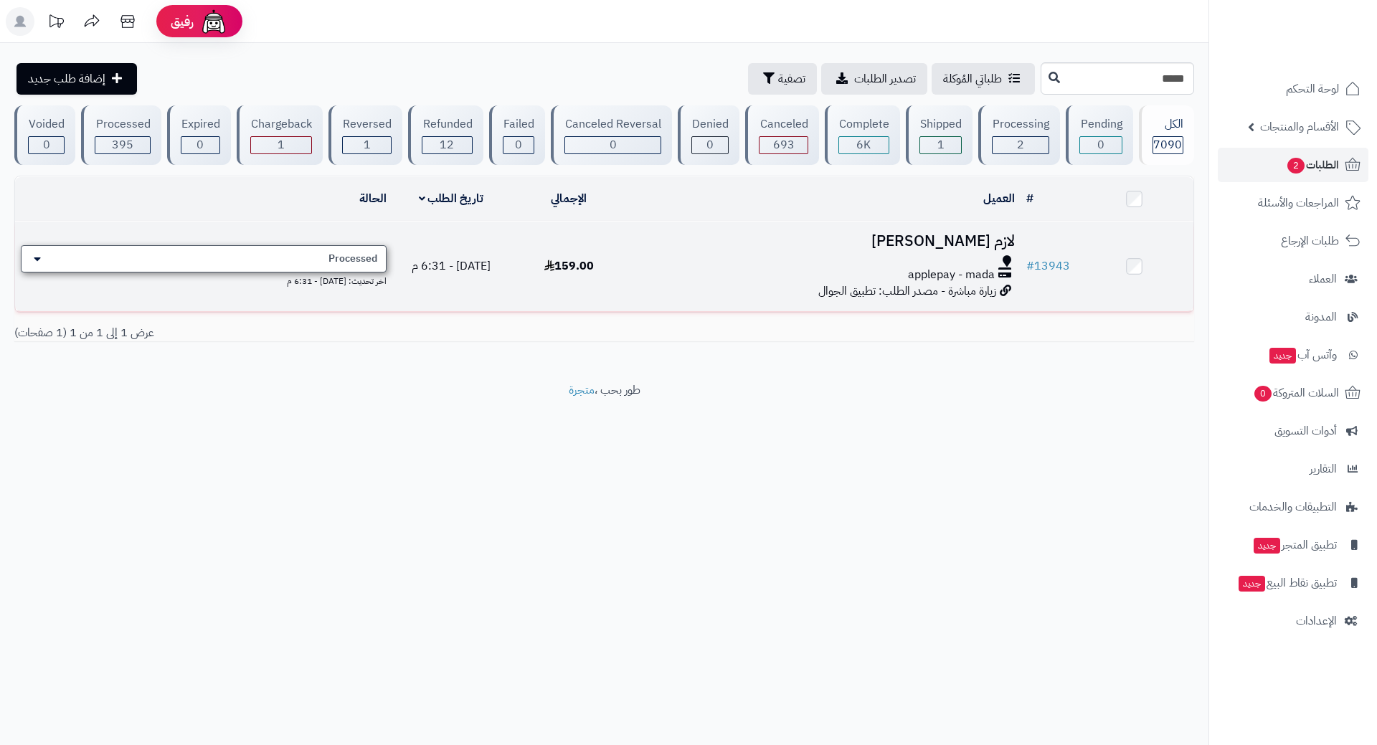
click at [352, 257] on span "Processed" at bounding box center [353, 259] width 49 height 14
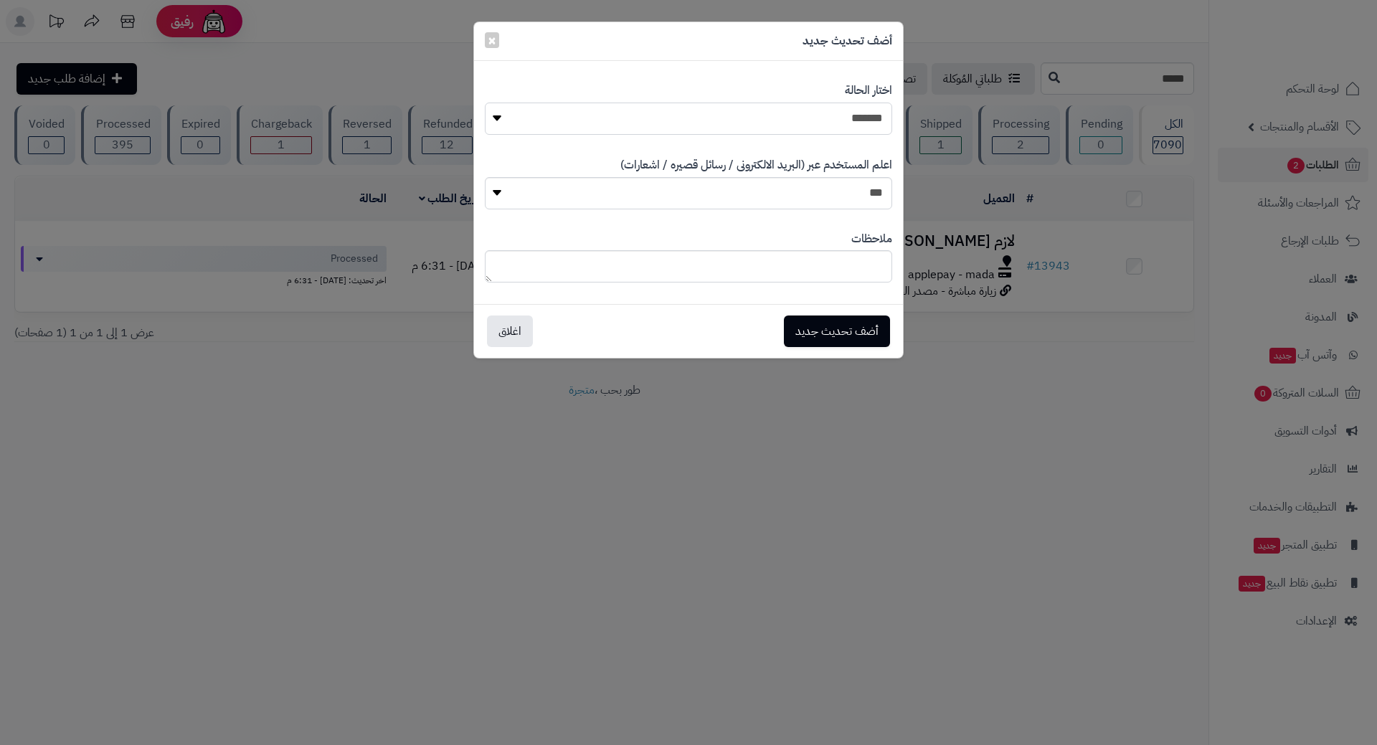
click at [870, 113] on select "**********" at bounding box center [688, 119] width 407 height 32
select select "*"
click at [485, 103] on select "**********" at bounding box center [688, 119] width 407 height 32
click at [842, 314] on div "أضف تحديث جديد اغلاق" at bounding box center [688, 331] width 429 height 54
drag, startPoint x: 843, startPoint y: 318, endPoint x: 840, endPoint y: 308, distance: 10.4
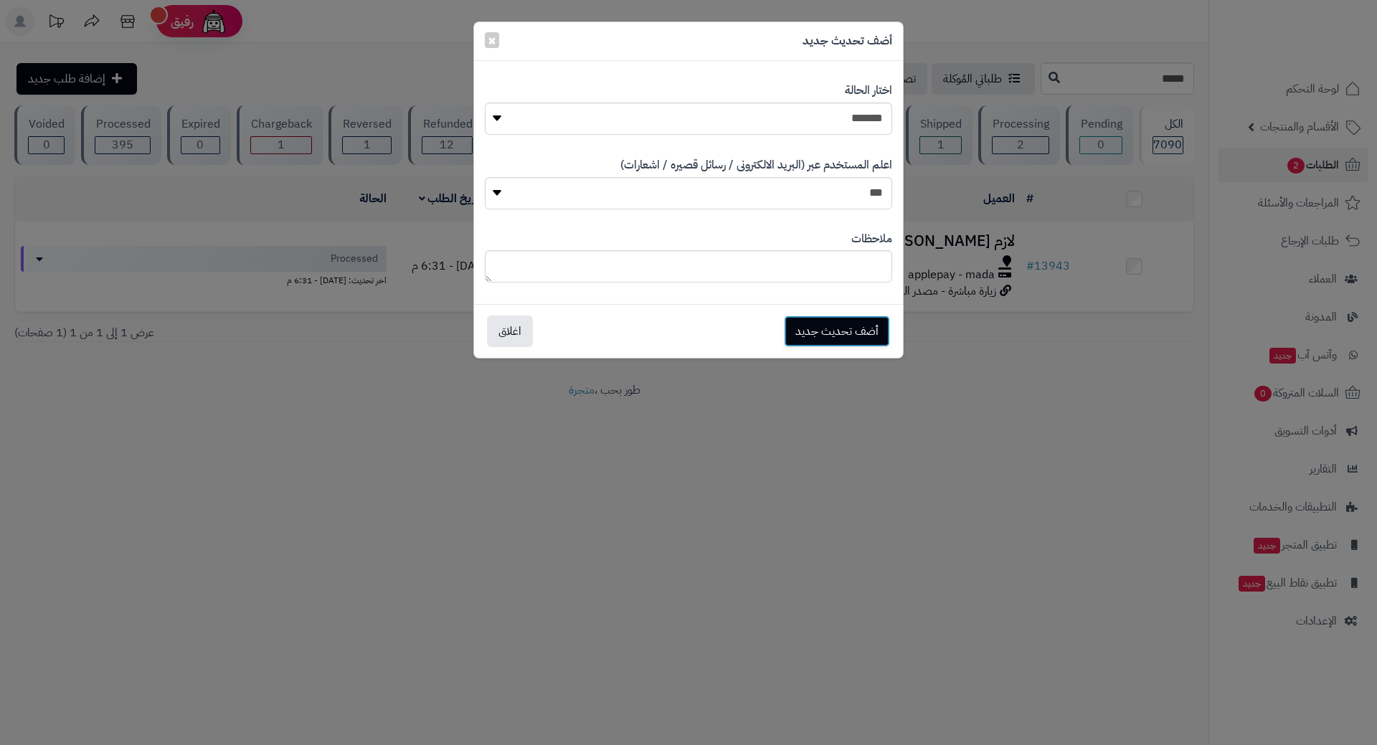
click at [843, 318] on button "أضف تحديث جديد" at bounding box center [837, 332] width 106 height 32
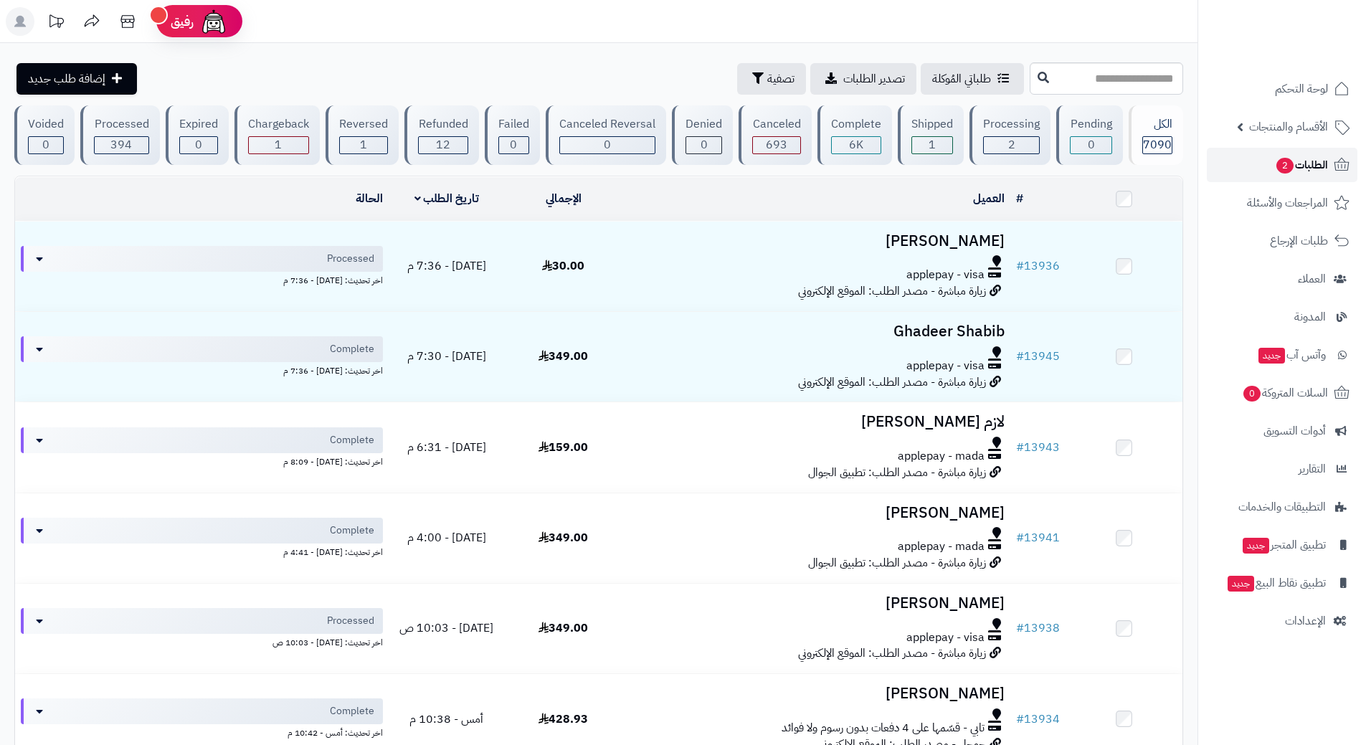
click at [1276, 154] on link "الطلبات 2" at bounding box center [1282, 165] width 151 height 34
drag, startPoint x: 1280, startPoint y: 159, endPoint x: 1298, endPoint y: 164, distance: 18.6
click at [1281, 160] on span "2" at bounding box center [1285, 166] width 17 height 16
click at [1281, 164] on span "2" at bounding box center [1285, 166] width 17 height 16
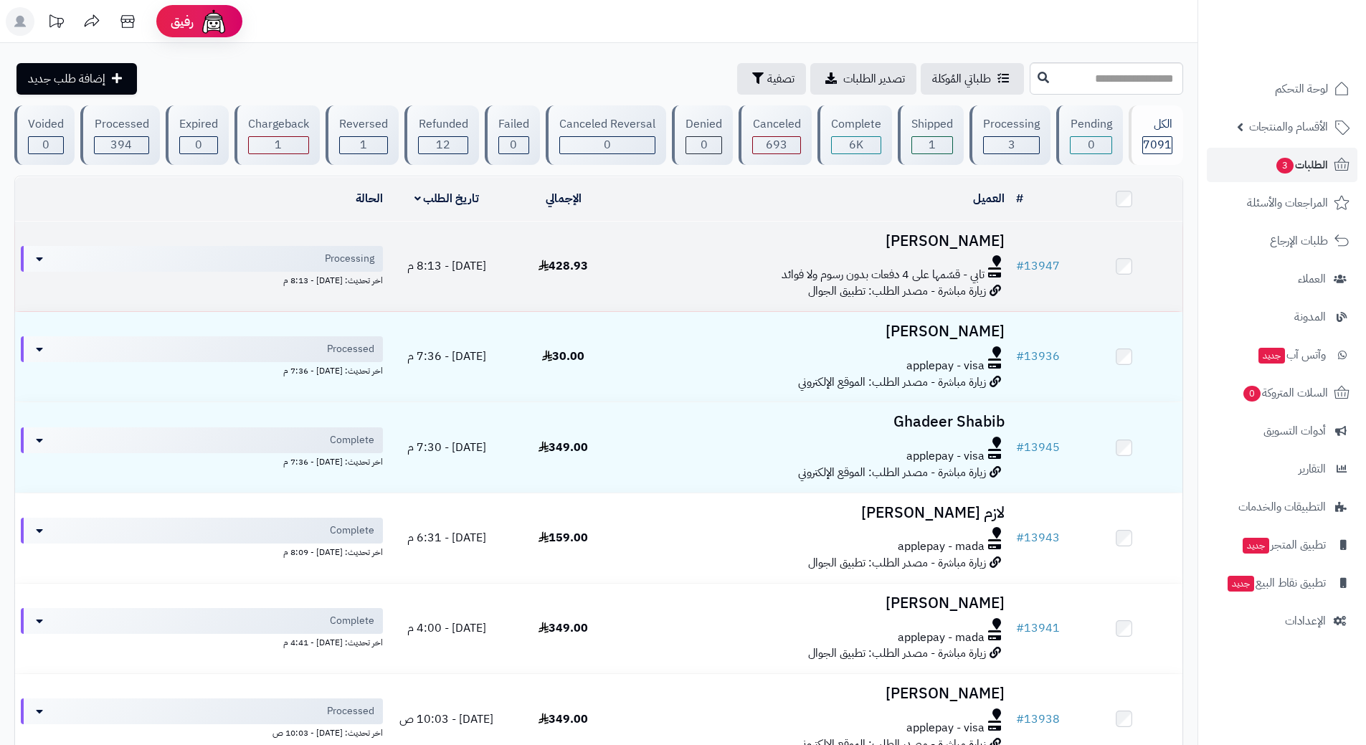
click at [665, 269] on div "تابي - قسّمها على 4 دفعات بدون رسوم ولا فوائد" at bounding box center [816, 275] width 377 height 16
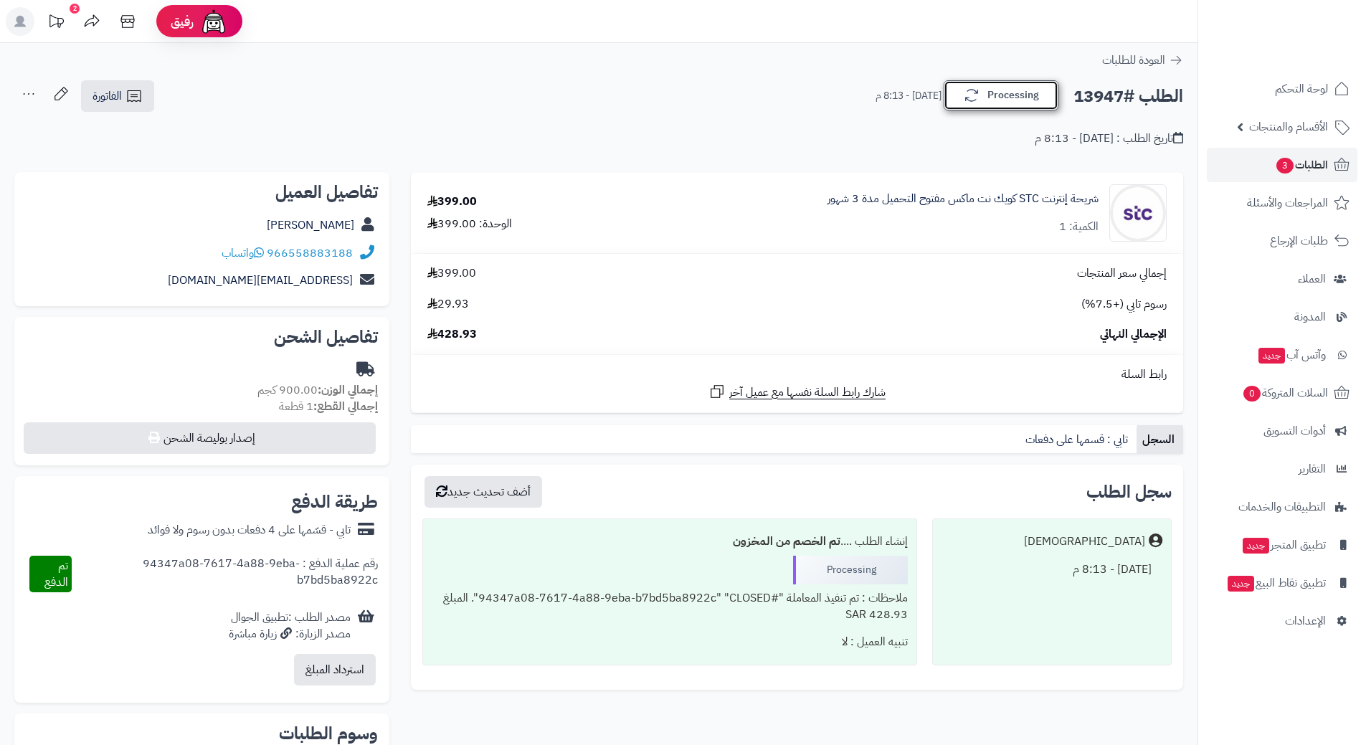
click at [981, 98] on button "Processing" at bounding box center [1001, 95] width 115 height 30
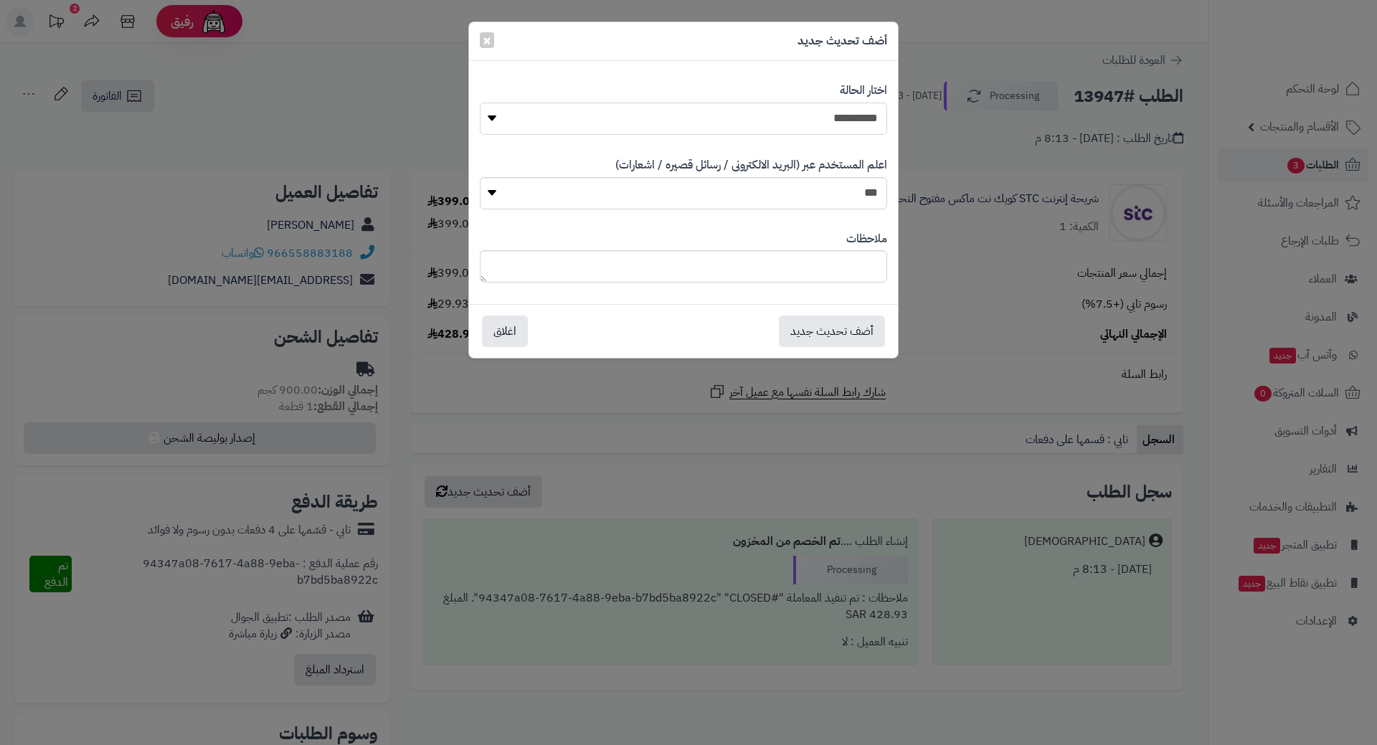
click at [872, 112] on select "**********" at bounding box center [683, 119] width 407 height 32
select select "*"
click at [480, 103] on select "**********" at bounding box center [683, 119] width 407 height 32
click at [822, 331] on button "أضف تحديث جديد" at bounding box center [832, 331] width 106 height 32
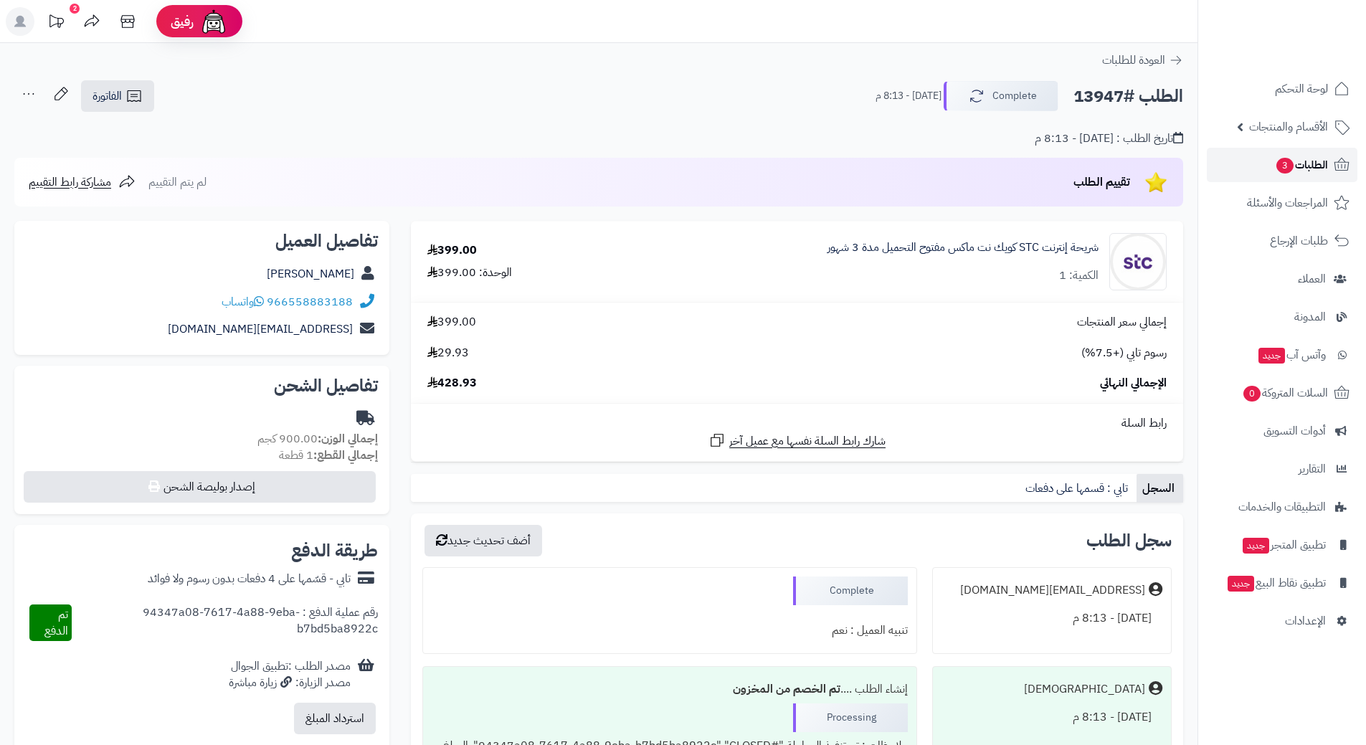
click at [1270, 156] on link "الطلبات 3" at bounding box center [1282, 165] width 151 height 34
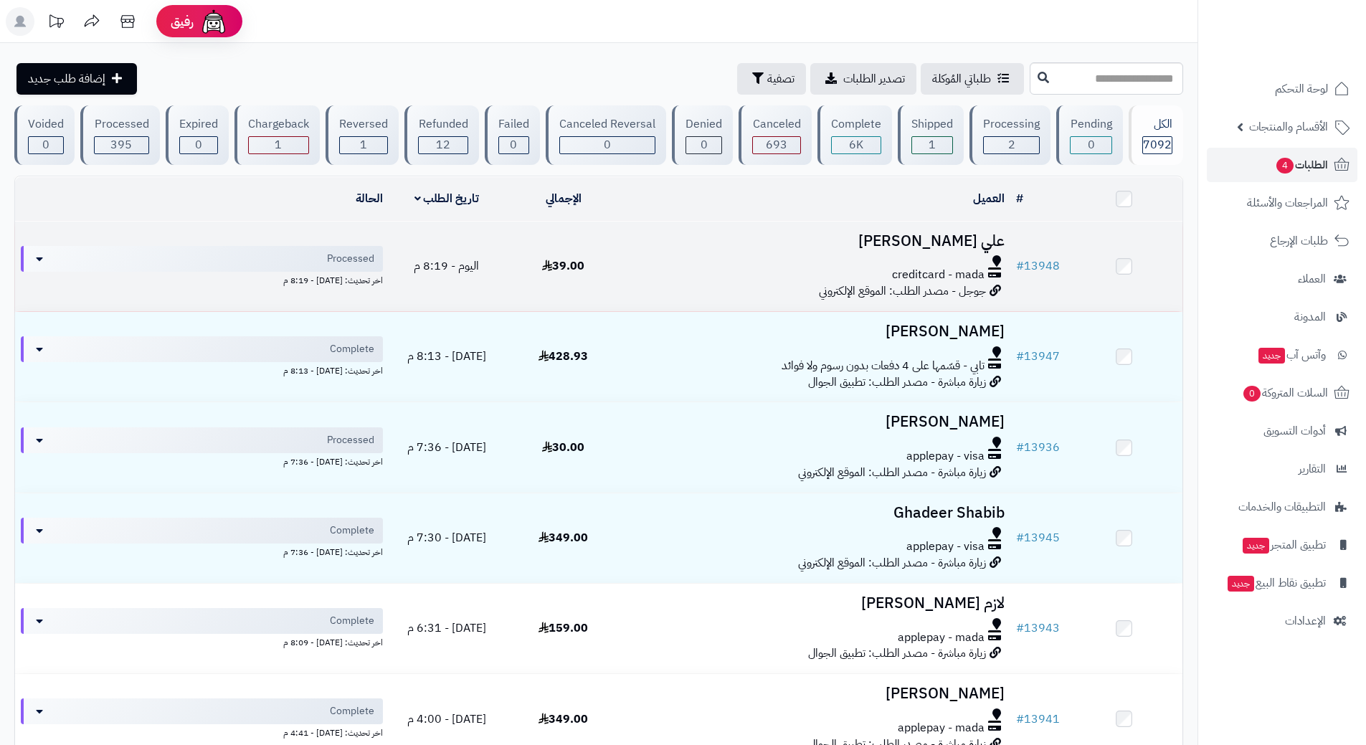
click at [680, 243] on h3 "علي المزراق" at bounding box center [816, 241] width 377 height 16
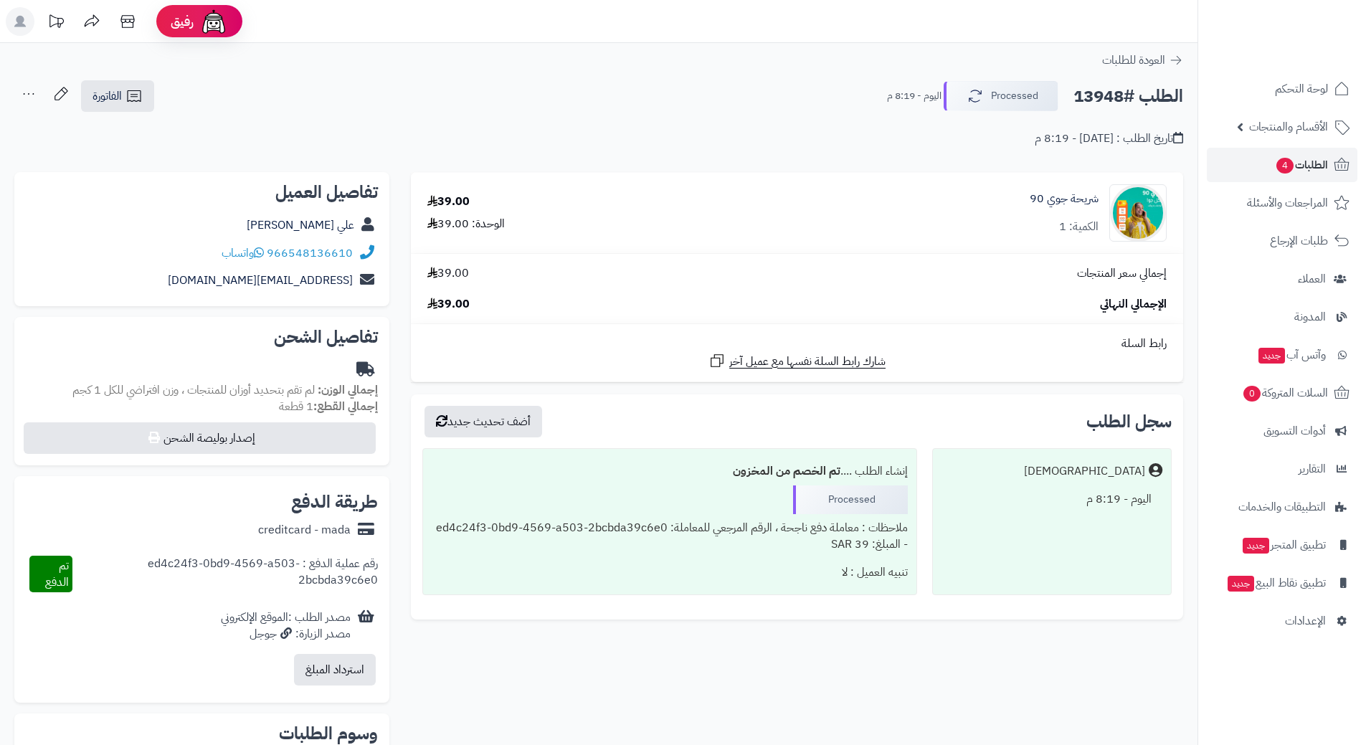
click at [1110, 90] on h2 "الطلب #13948" at bounding box center [1129, 96] width 110 height 29
click at [1110, 91] on h2 "الطلب #13948" at bounding box center [1129, 96] width 110 height 29
click at [1111, 91] on h2 "الطلب #13948" at bounding box center [1129, 96] width 110 height 29
click at [1118, 96] on h2 "الطلب #13948" at bounding box center [1129, 96] width 110 height 29
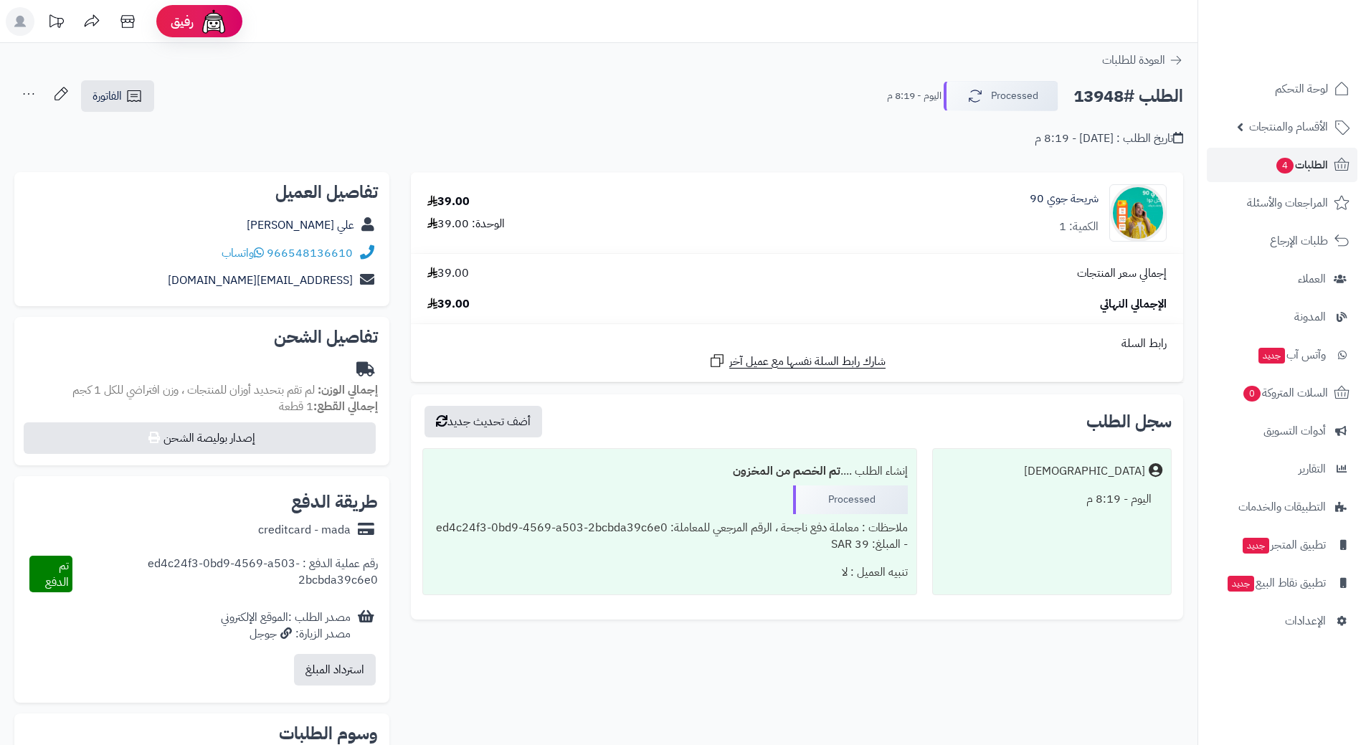
click at [1118, 96] on h2 "الطلب #13948" at bounding box center [1129, 96] width 110 height 29
drag, startPoint x: 1118, startPoint y: 95, endPoint x: 1123, endPoint y: 85, distance: 10.6
click at [1120, 90] on h2 "الطلب #13948" at bounding box center [1129, 96] width 110 height 29
click at [258, 251] on icon at bounding box center [259, 252] width 10 height 11
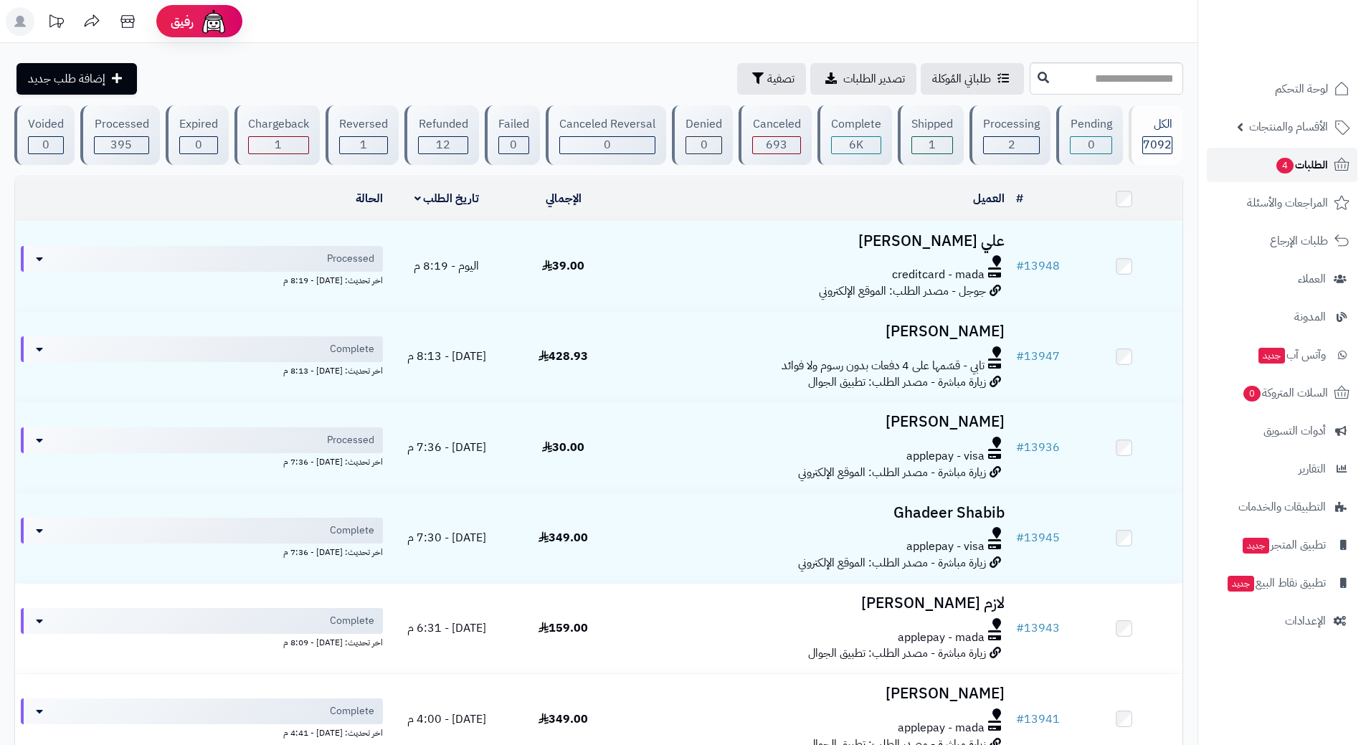
click at [1269, 162] on link "الطلبات 4" at bounding box center [1282, 165] width 151 height 34
click at [1030, 80] on input "text" at bounding box center [1106, 78] width 153 height 32
type input "*****"
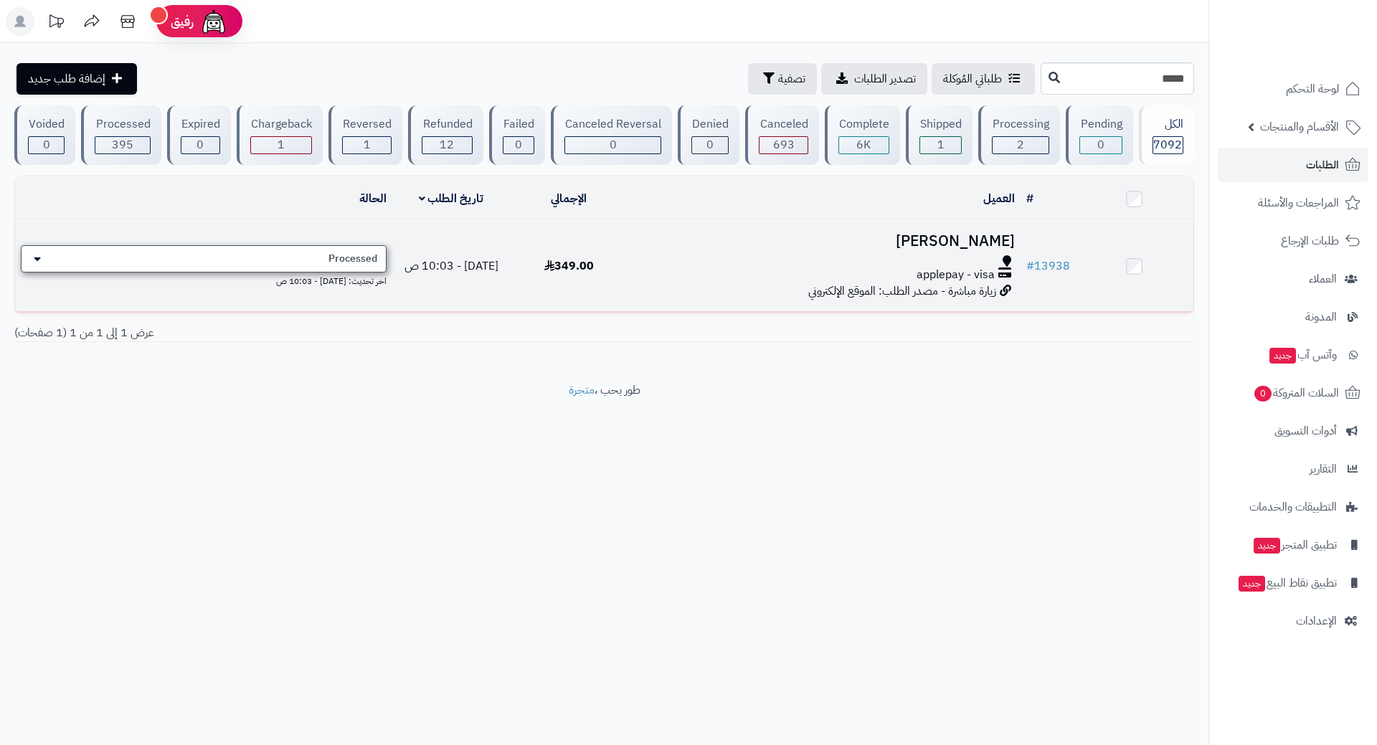
click at [303, 255] on div "Processed" at bounding box center [204, 258] width 366 height 27
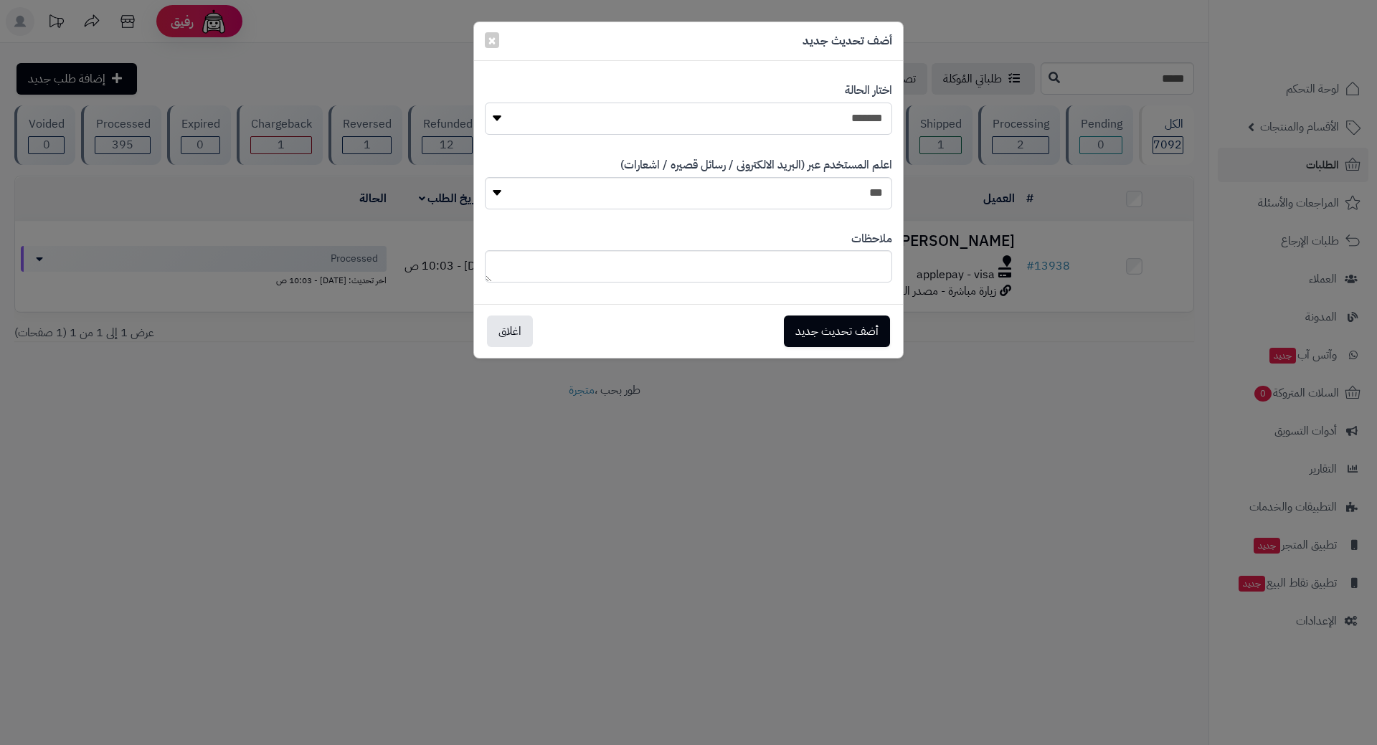
click at [727, 113] on select "**********" at bounding box center [688, 119] width 407 height 32
select select "*"
click at [485, 103] on select "**********" at bounding box center [688, 119] width 407 height 32
drag, startPoint x: 839, startPoint y: 326, endPoint x: 848, endPoint y: 328, distance: 9.4
click at [839, 326] on button "أضف تحديث جديد" at bounding box center [837, 331] width 106 height 32
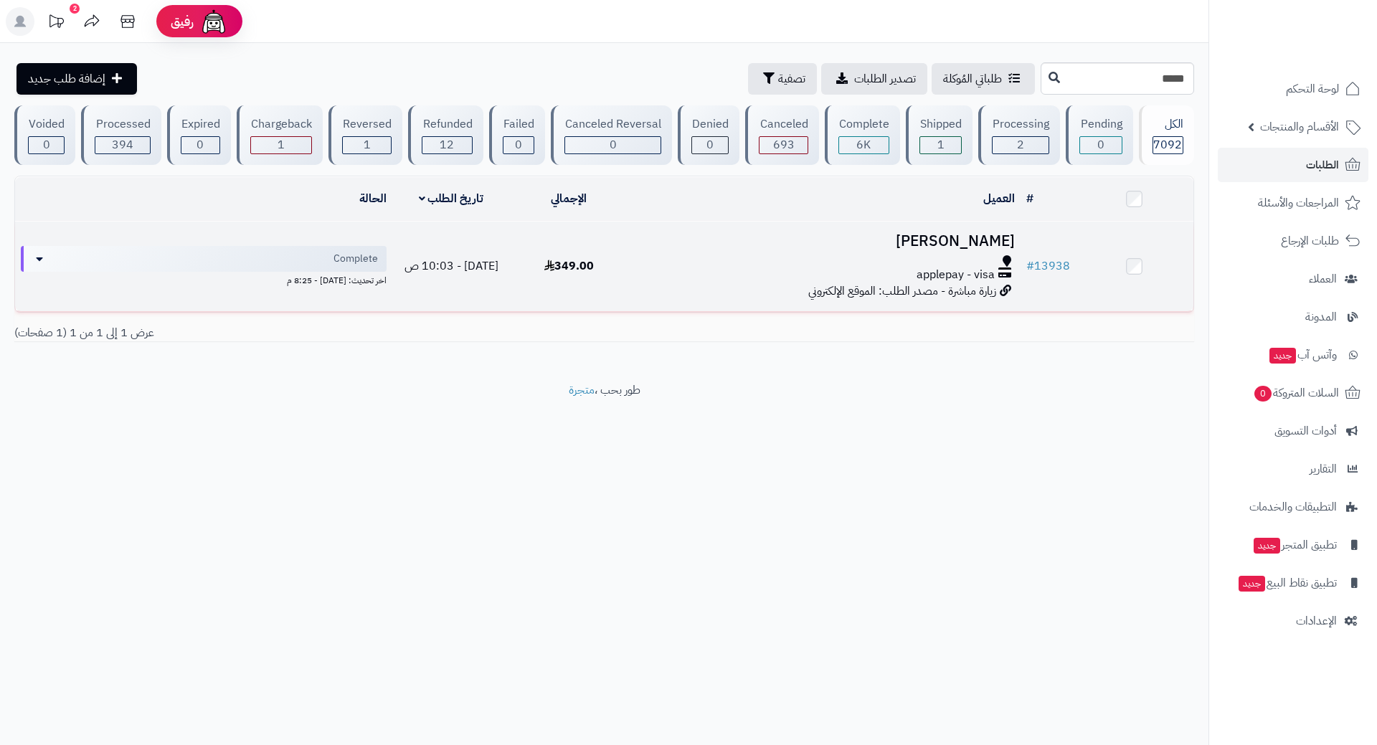
click at [719, 238] on h3 "[PERSON_NAME]" at bounding box center [824, 241] width 381 height 16
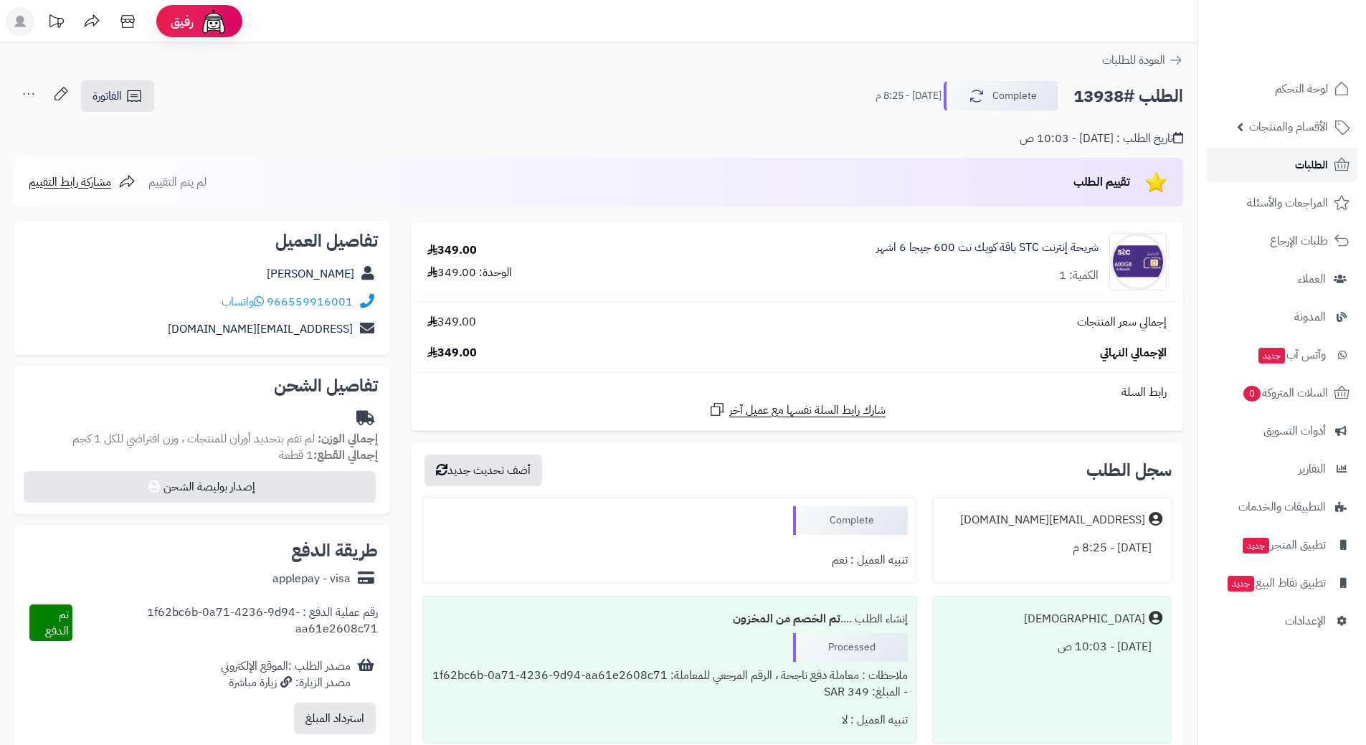
click at [1251, 160] on link "الطلبات" at bounding box center [1282, 165] width 151 height 34
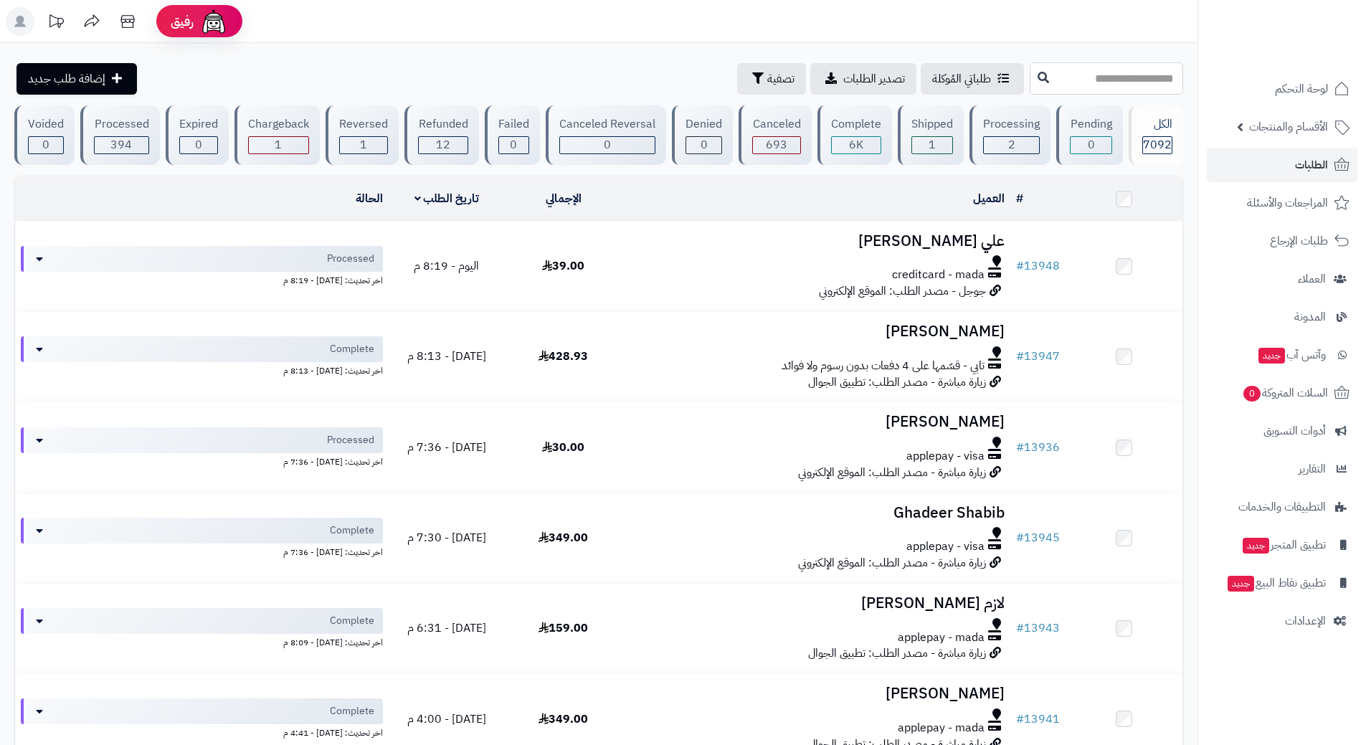
click at [1030, 73] on input "text" at bounding box center [1106, 78] width 153 height 32
type input "*****"
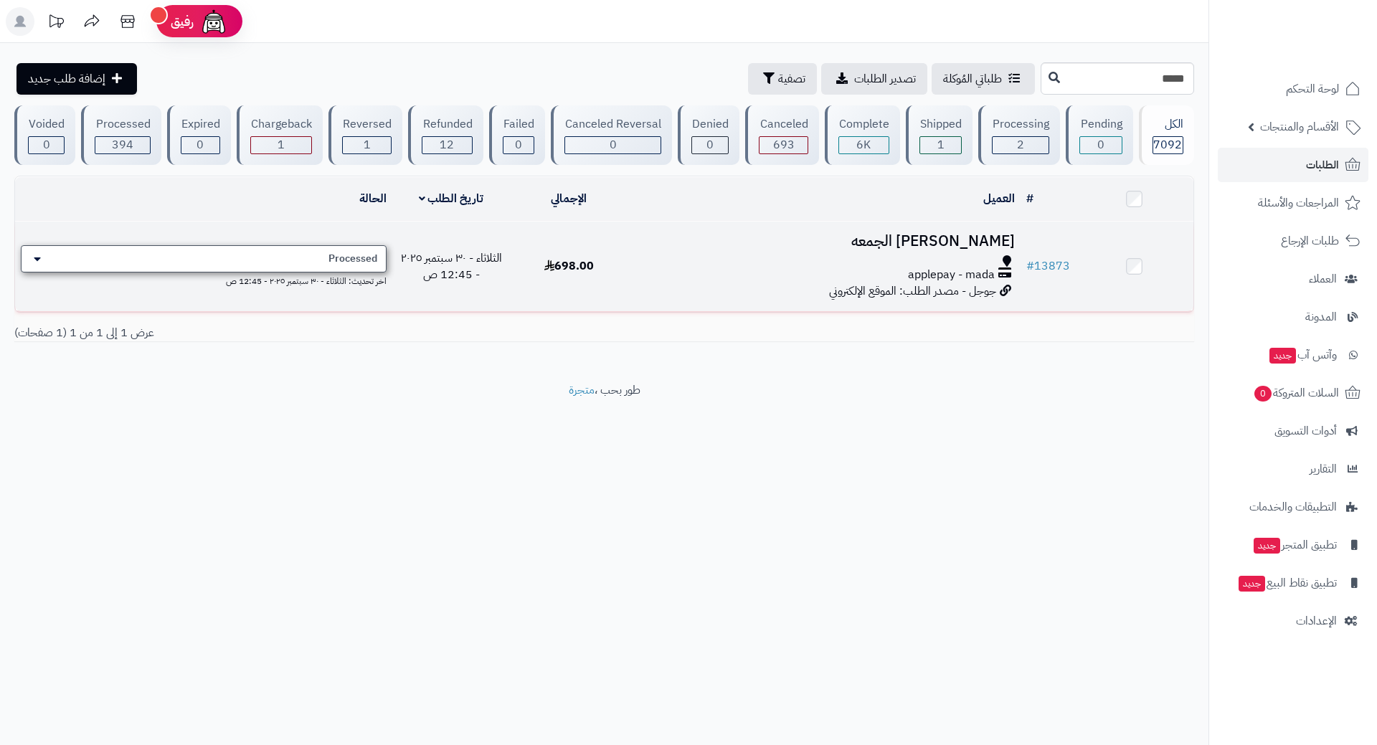
click at [346, 252] on span "Processed" at bounding box center [353, 259] width 49 height 14
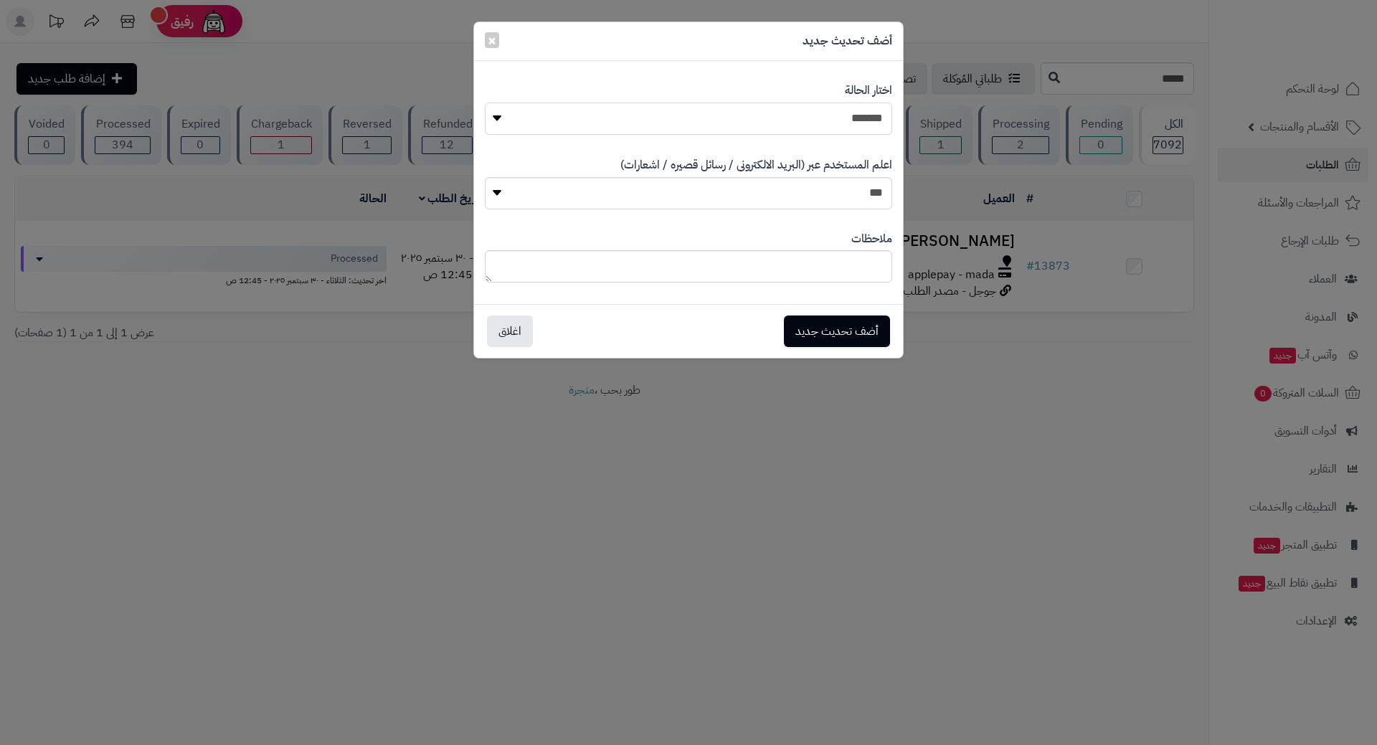
drag, startPoint x: 630, startPoint y: 117, endPoint x: 648, endPoint y: 128, distance: 21.3
click at [630, 117] on select "**********" at bounding box center [688, 119] width 407 height 32
select select "*"
click at [485, 103] on select "**********" at bounding box center [688, 119] width 407 height 32
click at [862, 336] on button "أضف تحديث جديد" at bounding box center [837, 331] width 106 height 32
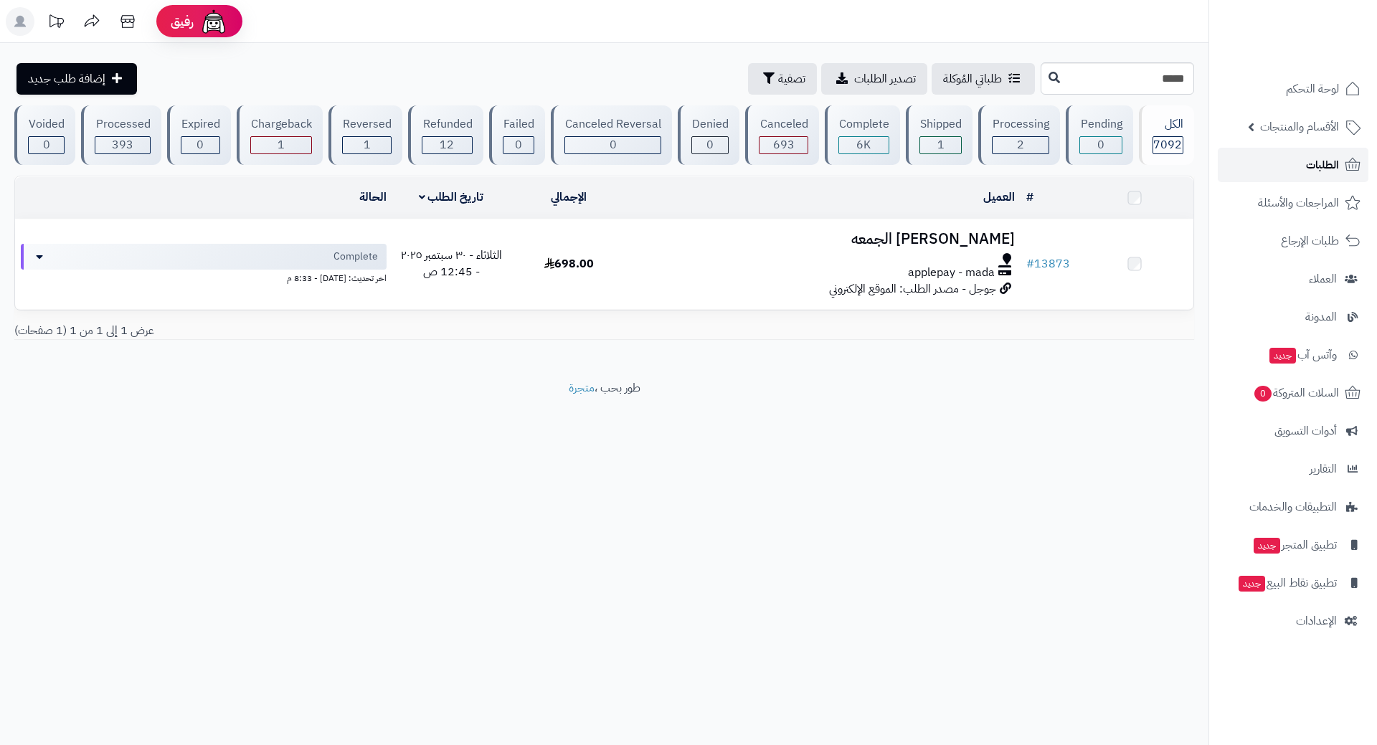
click at [1274, 169] on link "الطلبات" at bounding box center [1293, 165] width 151 height 34
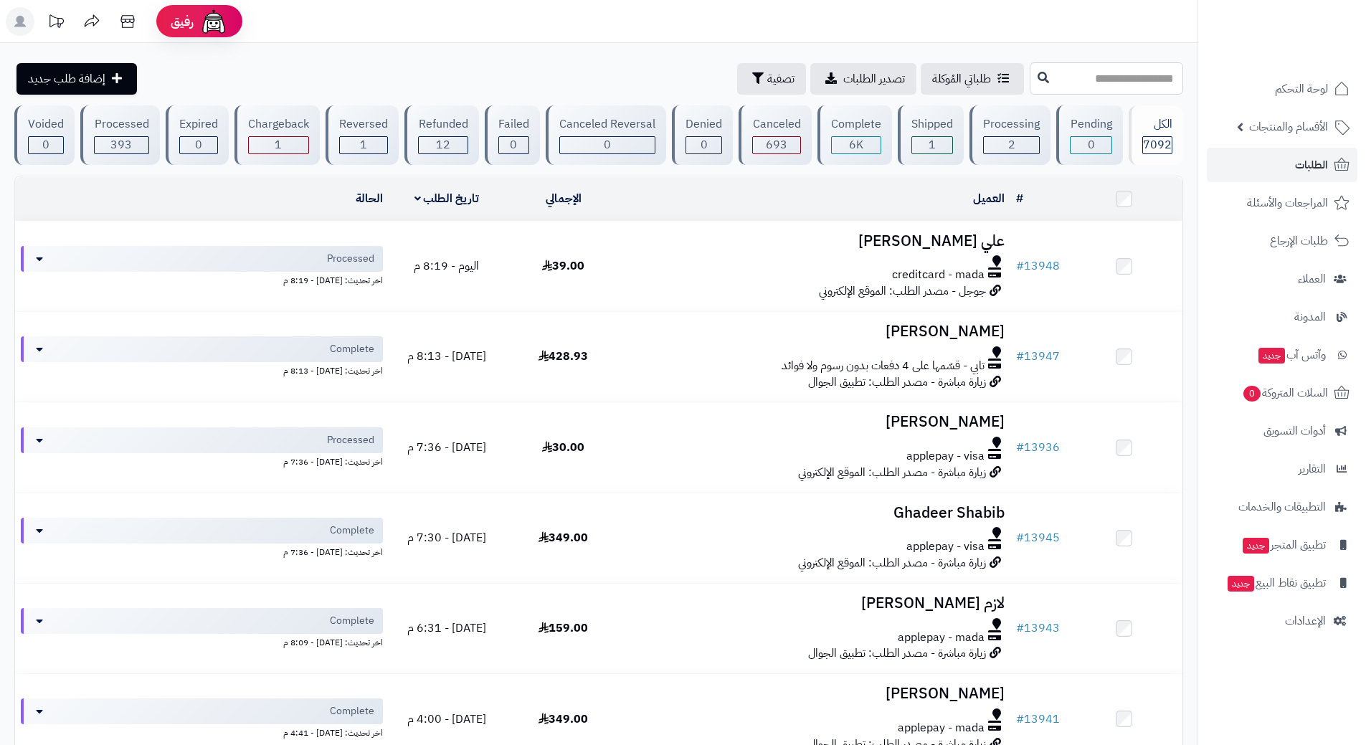
click at [1034, 72] on input "text" at bounding box center [1106, 78] width 153 height 32
type input "*****"
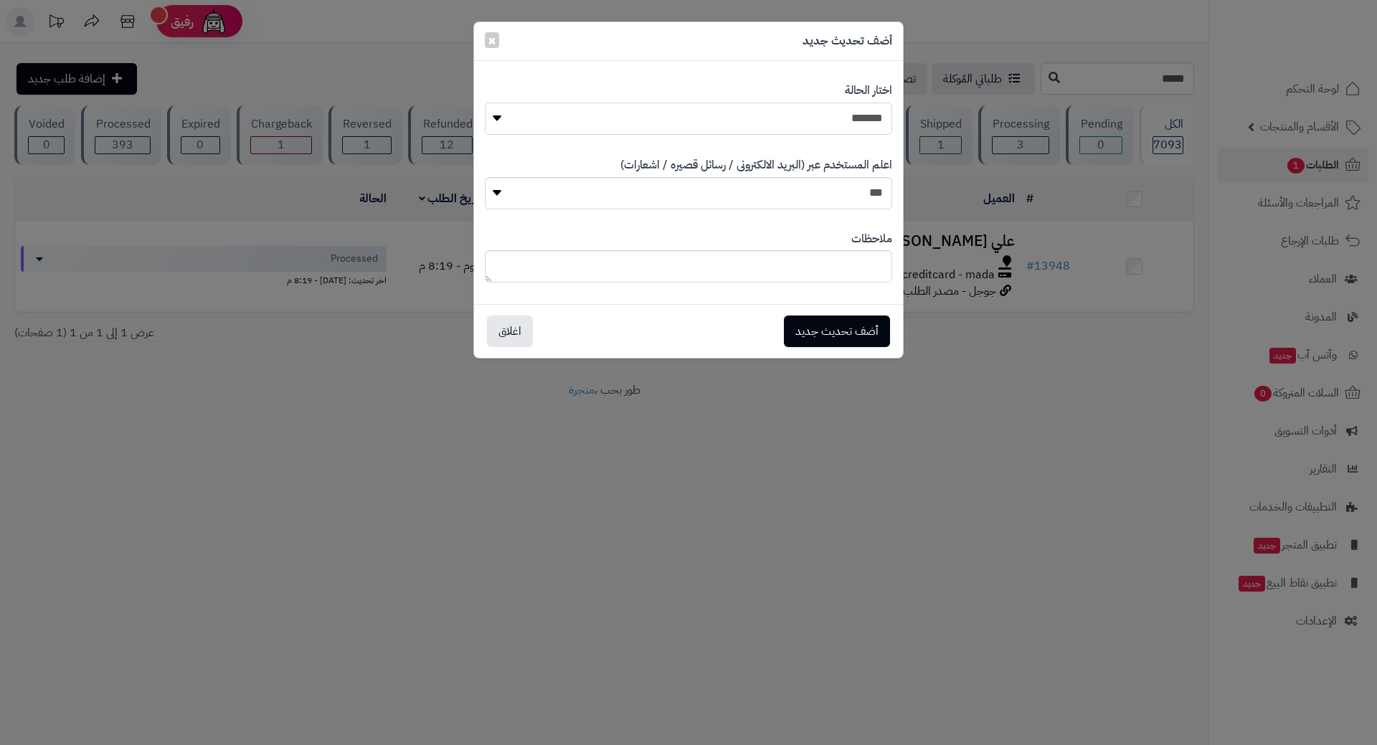
click at [857, 106] on select "**********" at bounding box center [688, 119] width 407 height 32
select select "*"
click at [485, 103] on select "**********" at bounding box center [688, 119] width 407 height 32
click at [842, 325] on button "أضف تحديث جديد" at bounding box center [837, 331] width 106 height 32
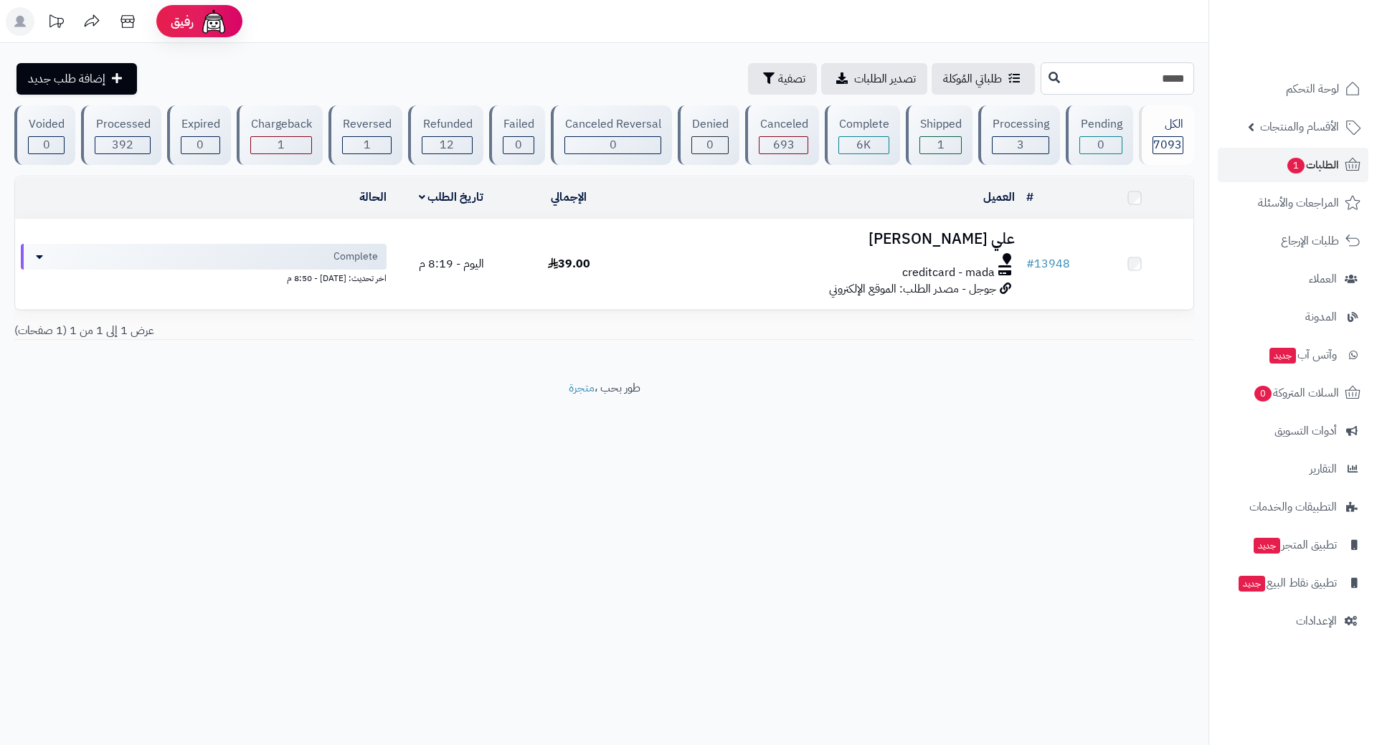
drag, startPoint x: 0, startPoint y: 0, endPoint x: 1037, endPoint y: 82, distance: 1040.4
click at [1041, 82] on input "*****" at bounding box center [1117, 78] width 153 height 32
type input "*"
type input "*****"
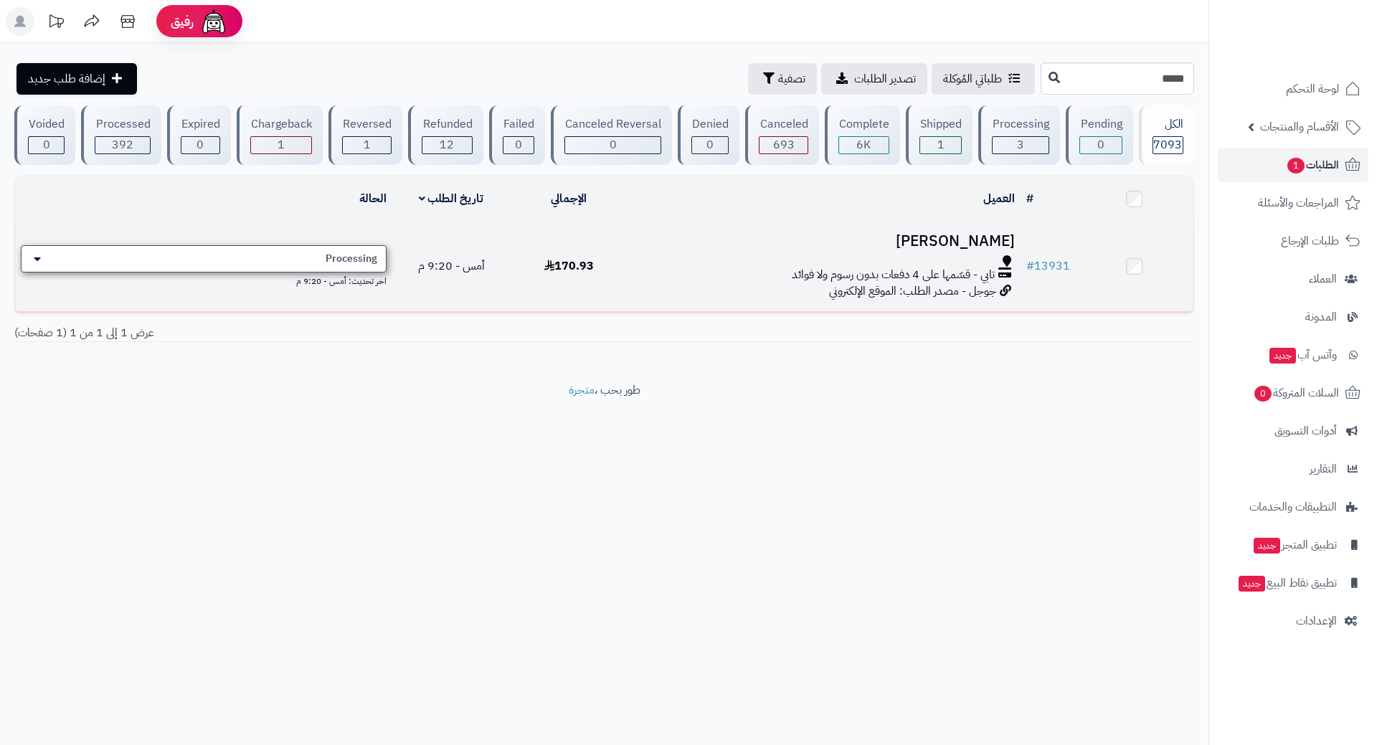
click at [354, 254] on span "Processing" at bounding box center [352, 259] width 52 height 14
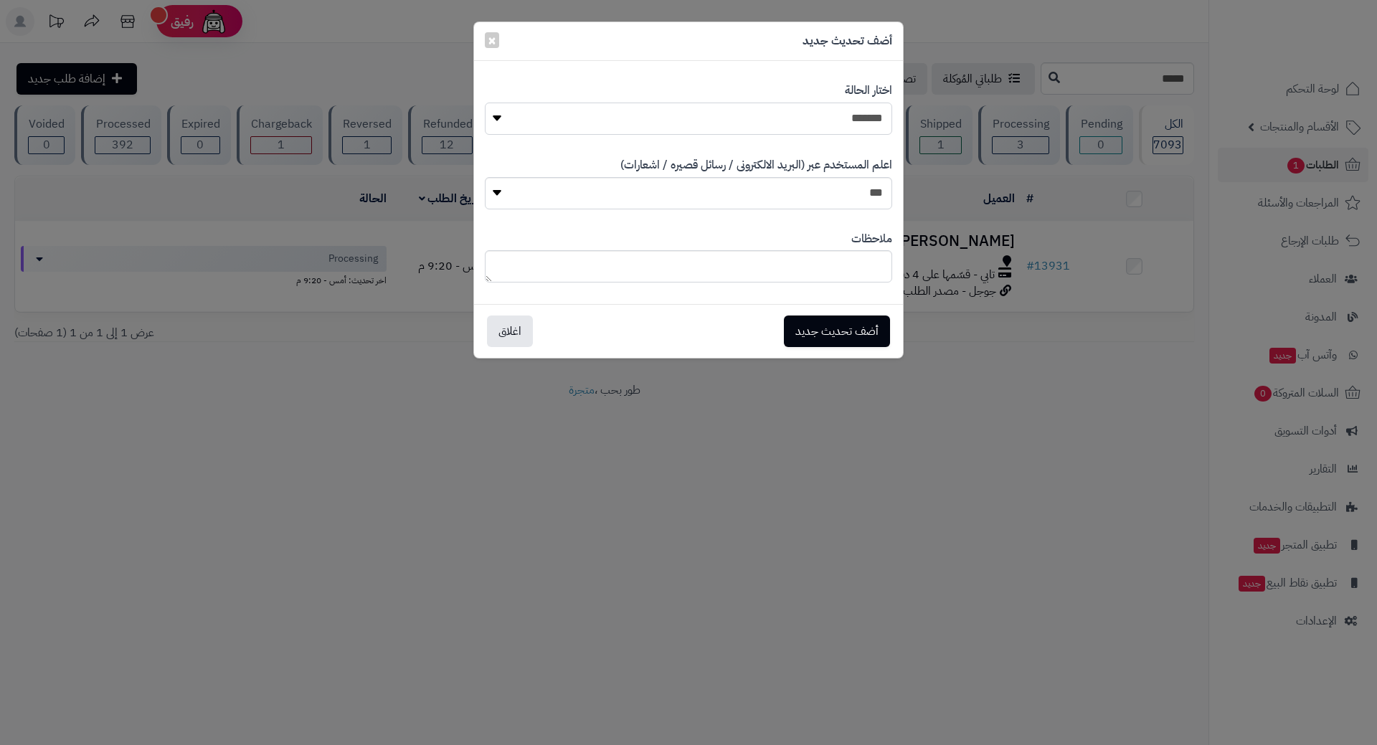
click at [765, 118] on select "**********" at bounding box center [688, 119] width 407 height 32
select select "*"
click at [485, 103] on select "**********" at bounding box center [688, 119] width 407 height 32
click at [831, 336] on button "أضف تحديث جديد" at bounding box center [837, 331] width 106 height 32
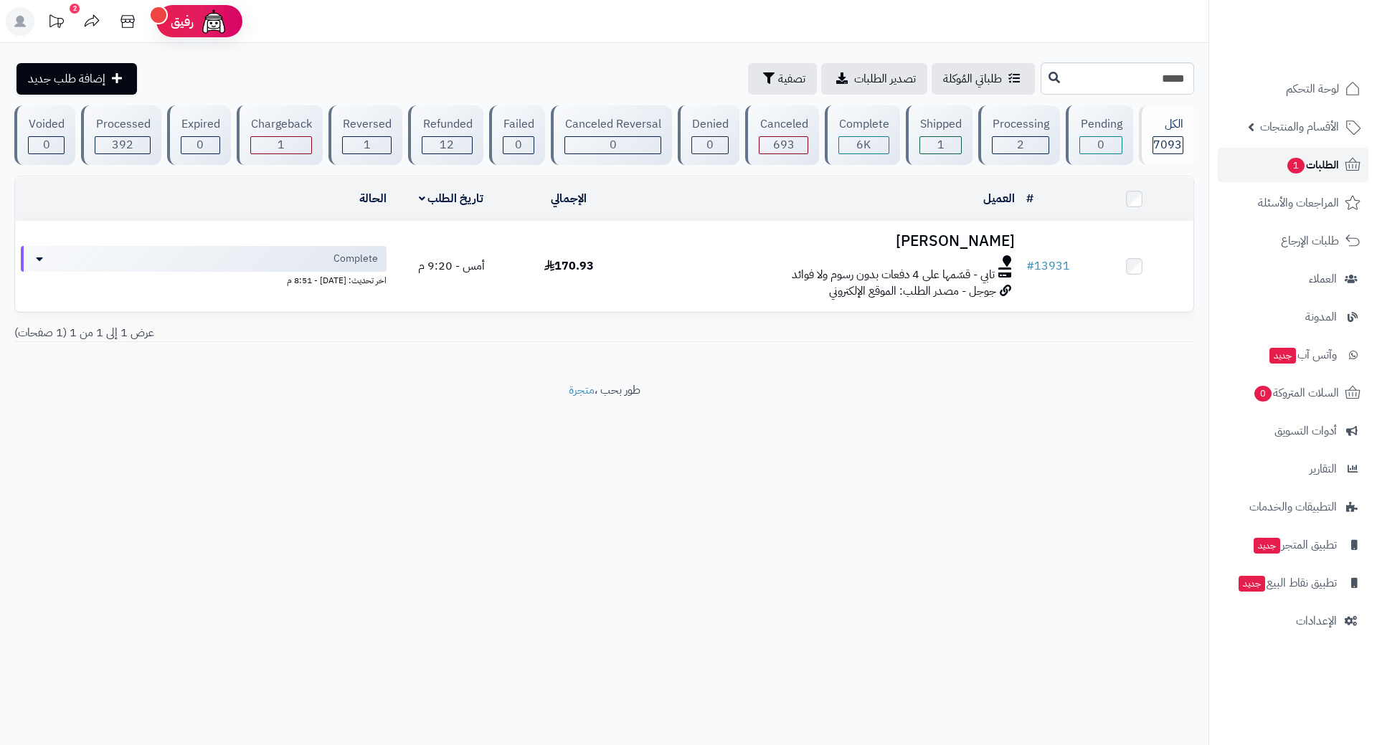
click at [1274, 165] on link "الطلبات 1" at bounding box center [1293, 165] width 151 height 34
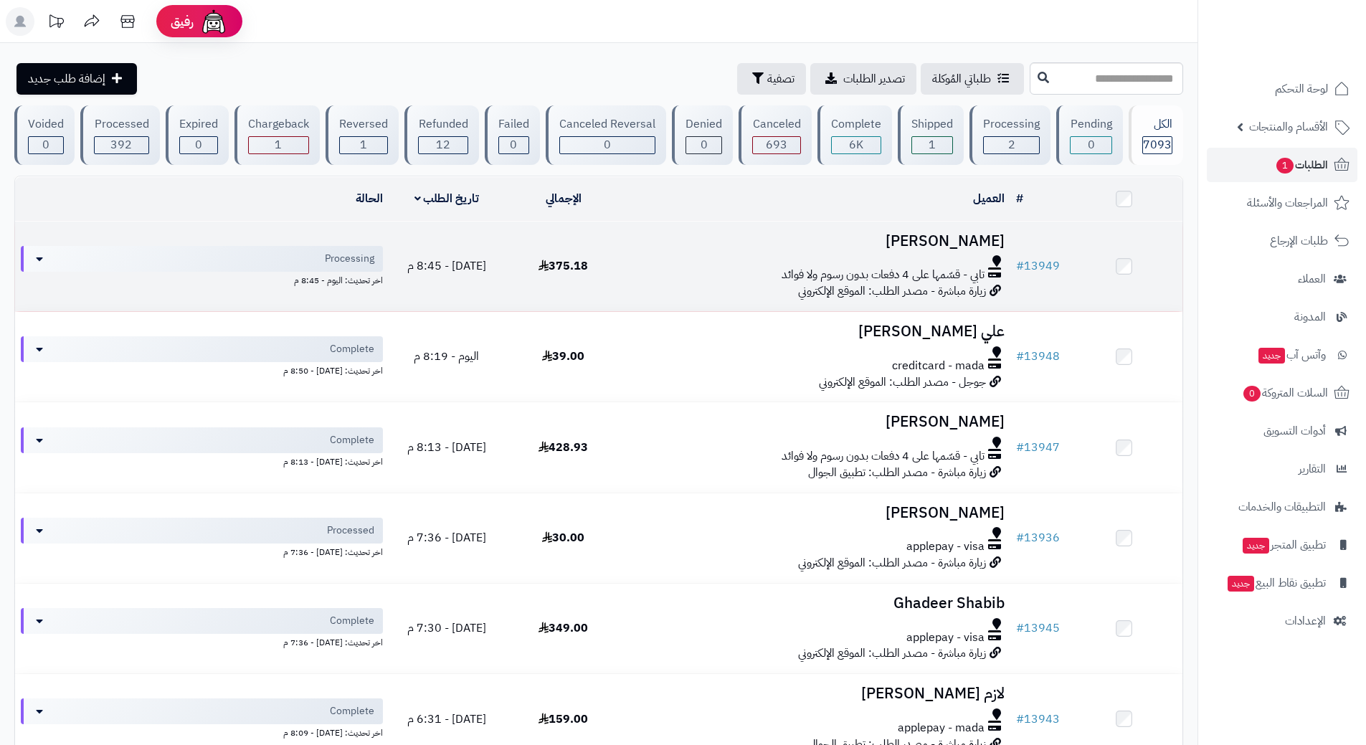
click at [708, 262] on div at bounding box center [816, 260] width 377 height 11
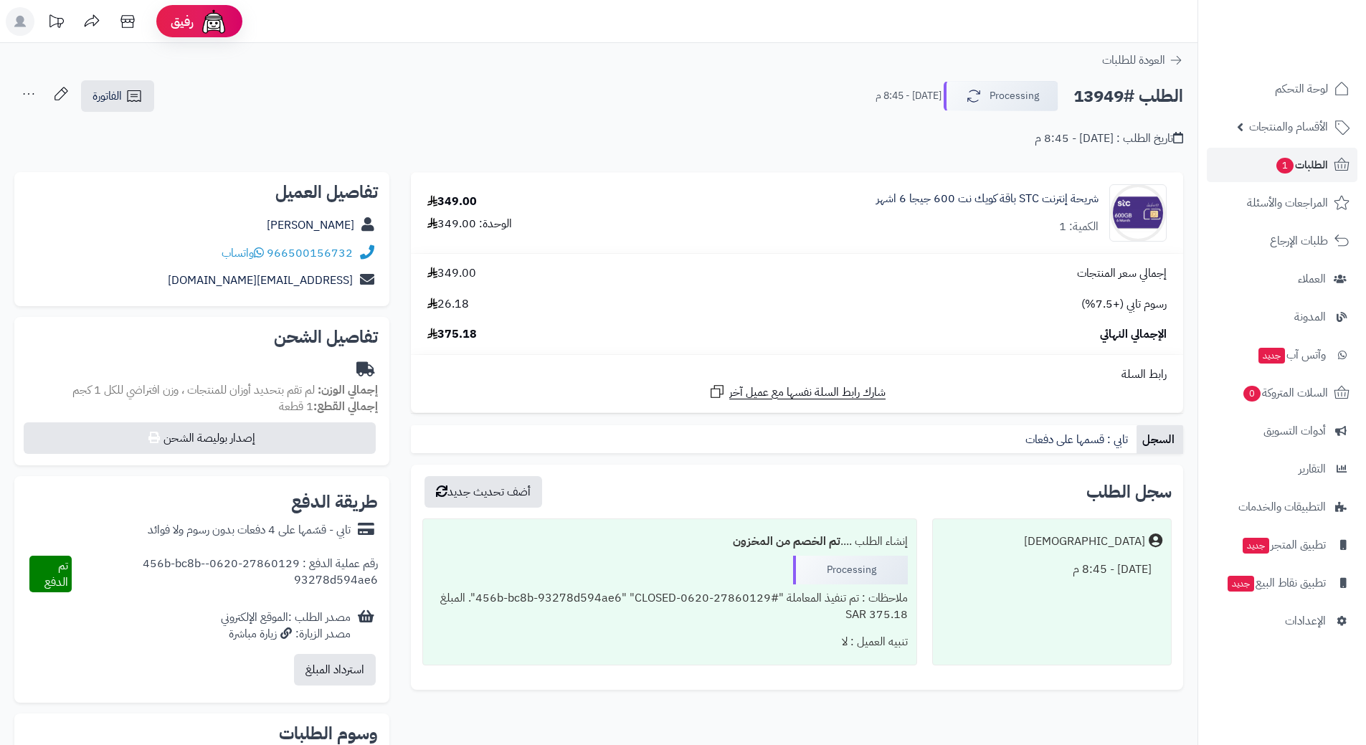
click at [1125, 96] on h2 "الطلب #13949" at bounding box center [1129, 96] width 110 height 29
click at [1125, 95] on h2 "الطلب #13949" at bounding box center [1129, 96] width 110 height 29
click at [1126, 94] on h2 "الطلب #13949" at bounding box center [1129, 96] width 110 height 29
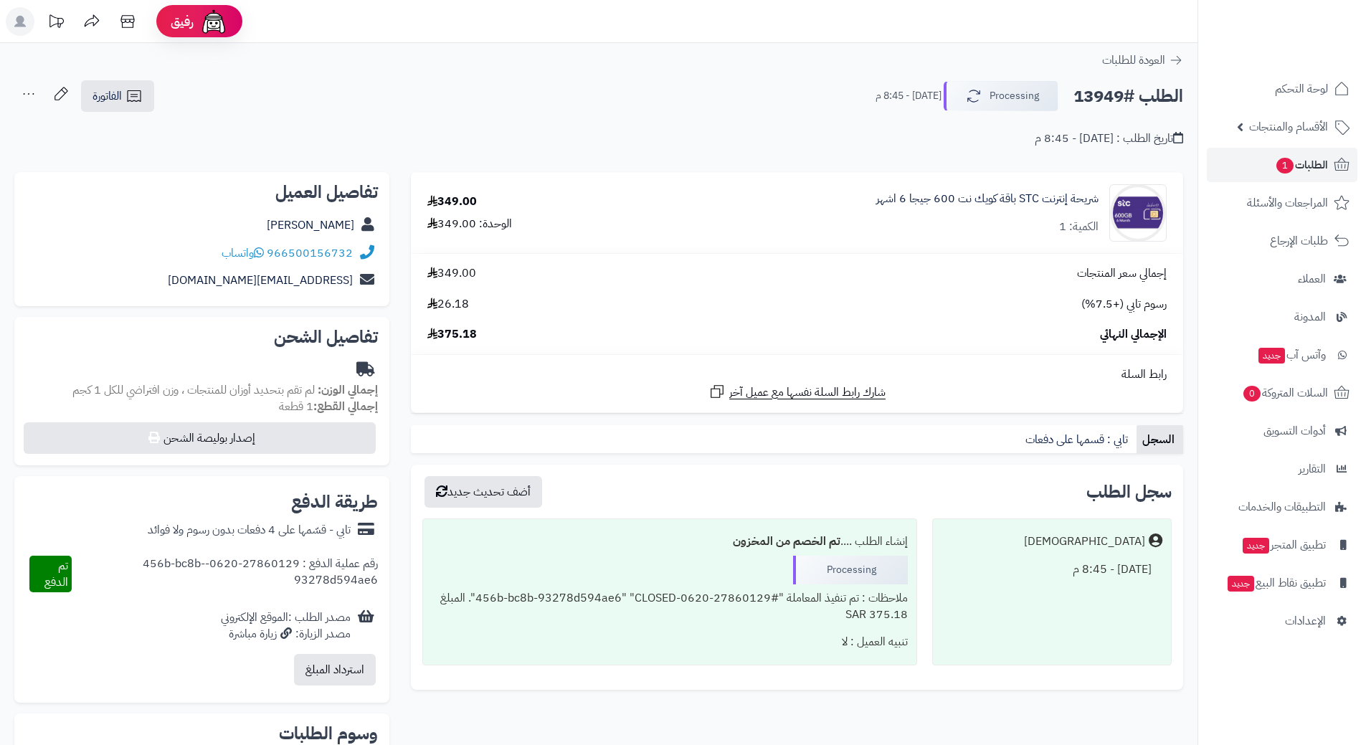
click at [1126, 94] on h2 "الطلب #13949" at bounding box center [1129, 96] width 110 height 29
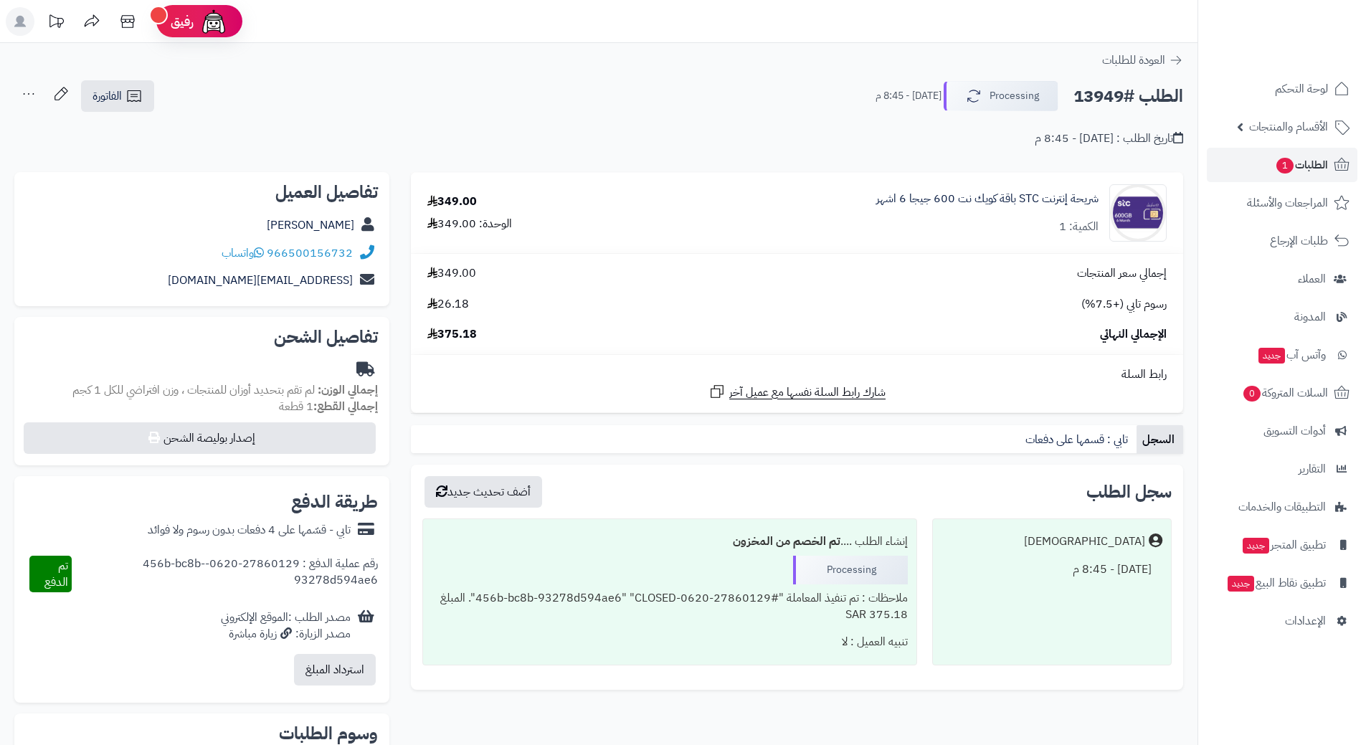
click at [1126, 94] on h2 "الطلب #13949" at bounding box center [1129, 96] width 110 height 29
copy div "الطلب #13949 Processing"
click at [255, 249] on span "واتساب" at bounding box center [243, 253] width 42 height 17
click at [1122, 96] on h2 "الطلب #13949" at bounding box center [1129, 96] width 110 height 29
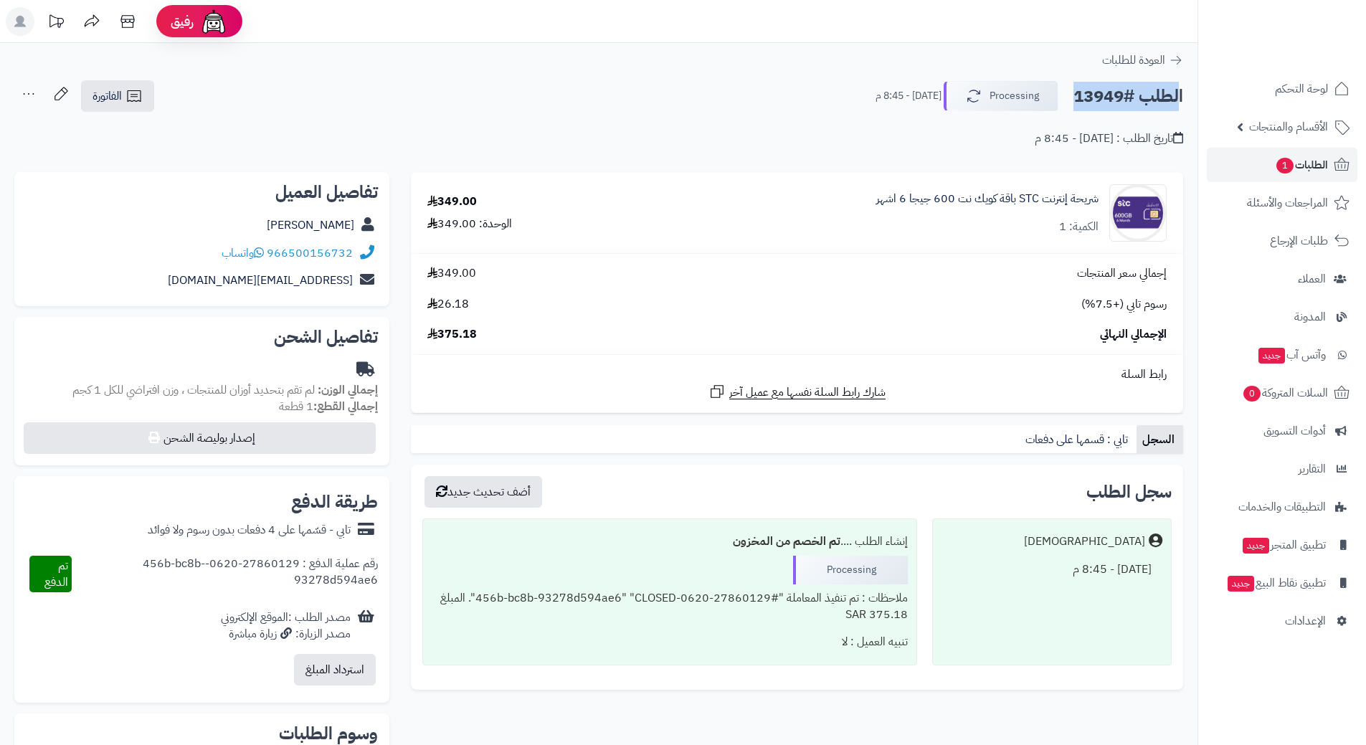
click at [1122, 96] on h2 "الطلب #13949" at bounding box center [1129, 96] width 110 height 29
copy div "الطلب #13949 Processing"
click at [260, 250] on icon at bounding box center [259, 252] width 10 height 11
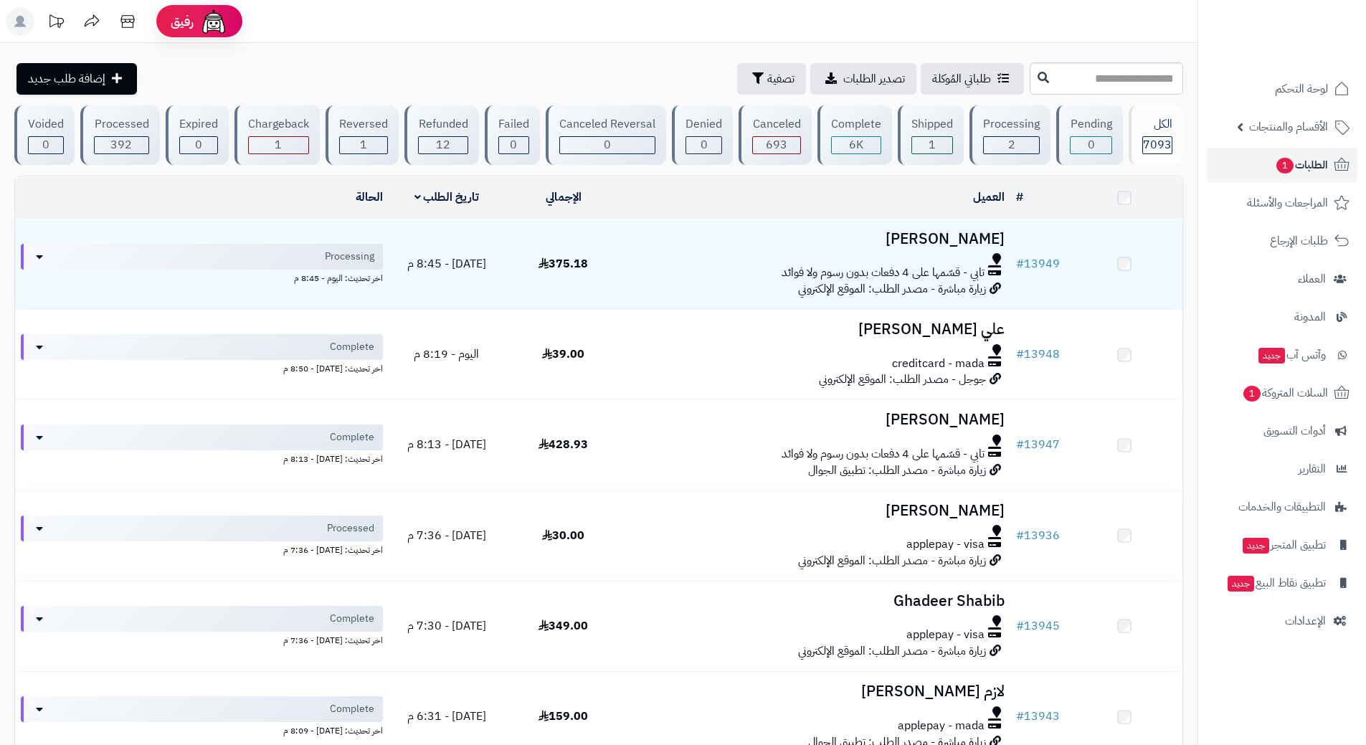
click at [1100, 74] on input "text" at bounding box center [1106, 78] width 153 height 32
type input "*"
type input "*****"
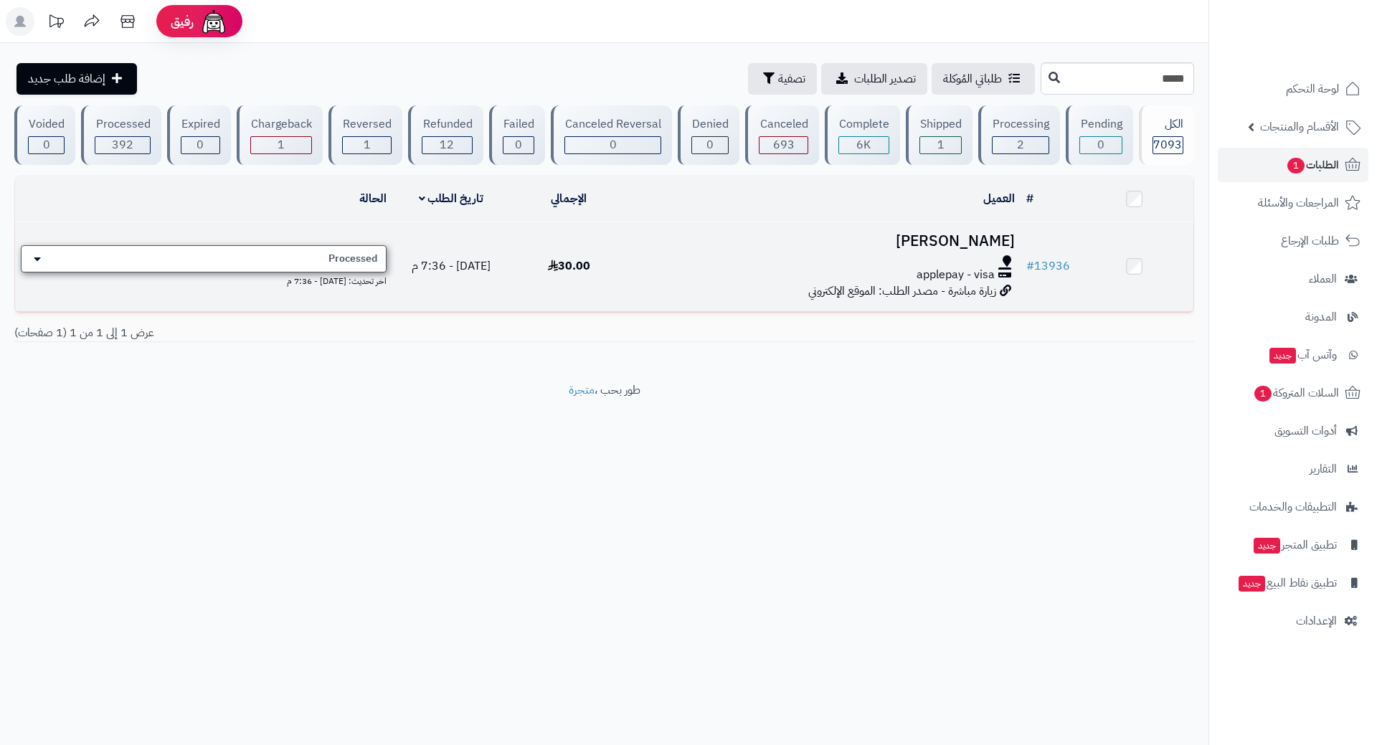
click at [369, 245] on div "Processed" at bounding box center [204, 258] width 366 height 27
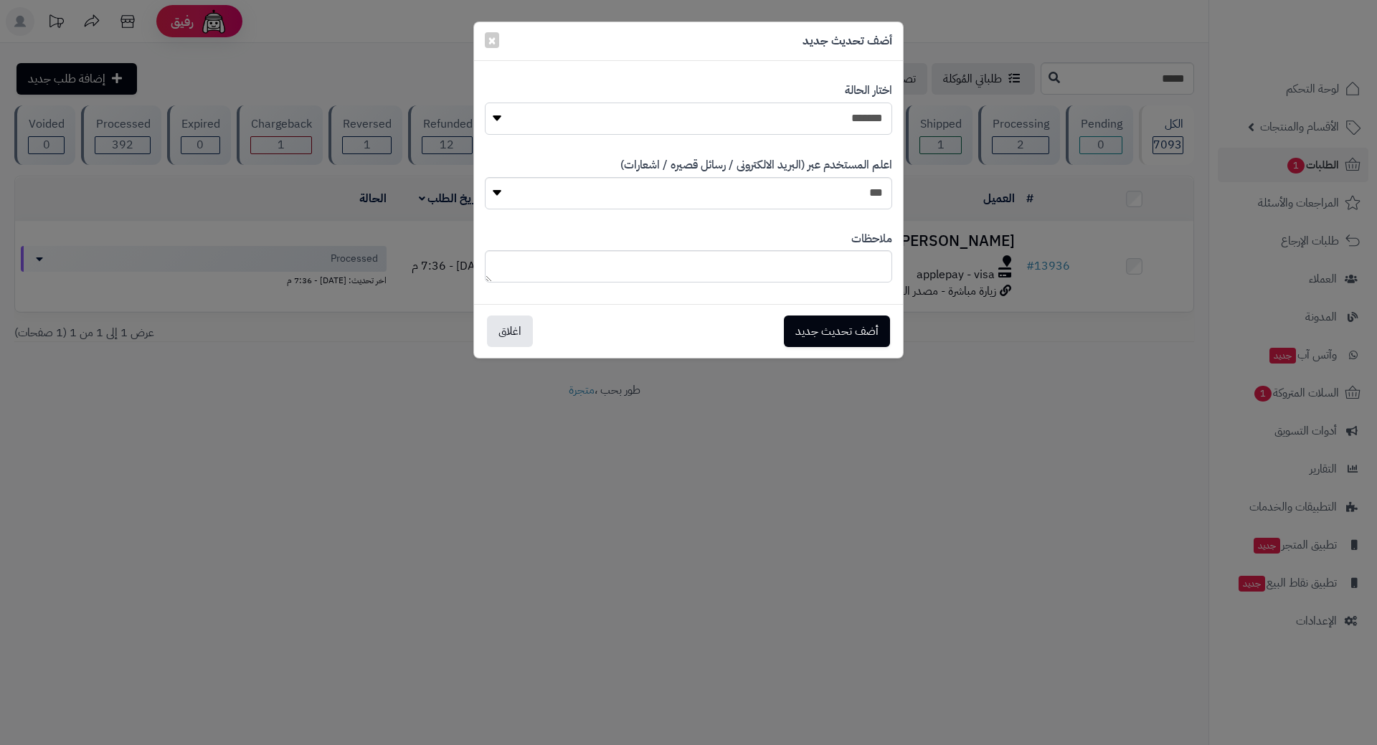
click at [804, 128] on select "**********" at bounding box center [688, 119] width 407 height 32
select select "*"
click at [485, 103] on select "**********" at bounding box center [688, 119] width 407 height 32
click at [838, 326] on button "أضف تحديث جديد" at bounding box center [837, 331] width 106 height 32
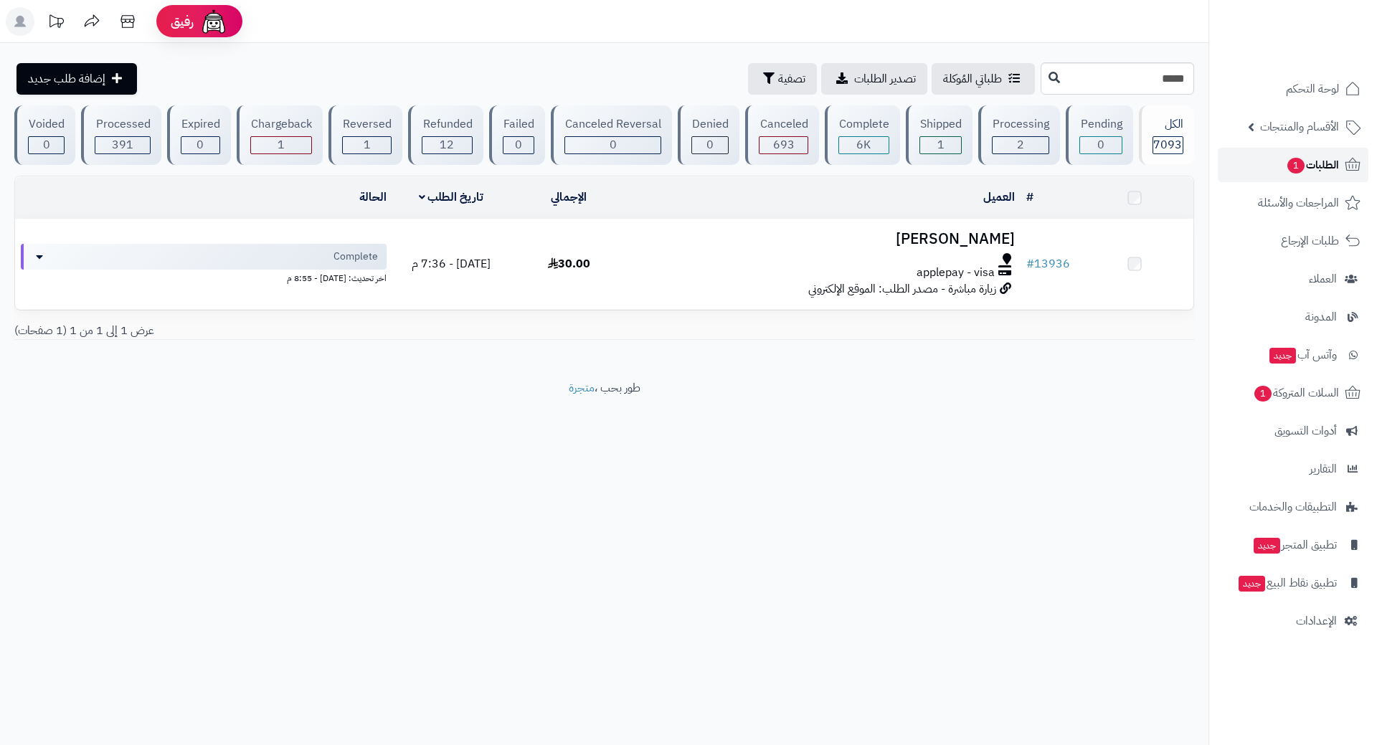
drag, startPoint x: 0, startPoint y: 0, endPoint x: 1239, endPoint y: 155, distance: 1249.1
click at [1238, 153] on link "الطلبات 1" at bounding box center [1293, 165] width 151 height 34
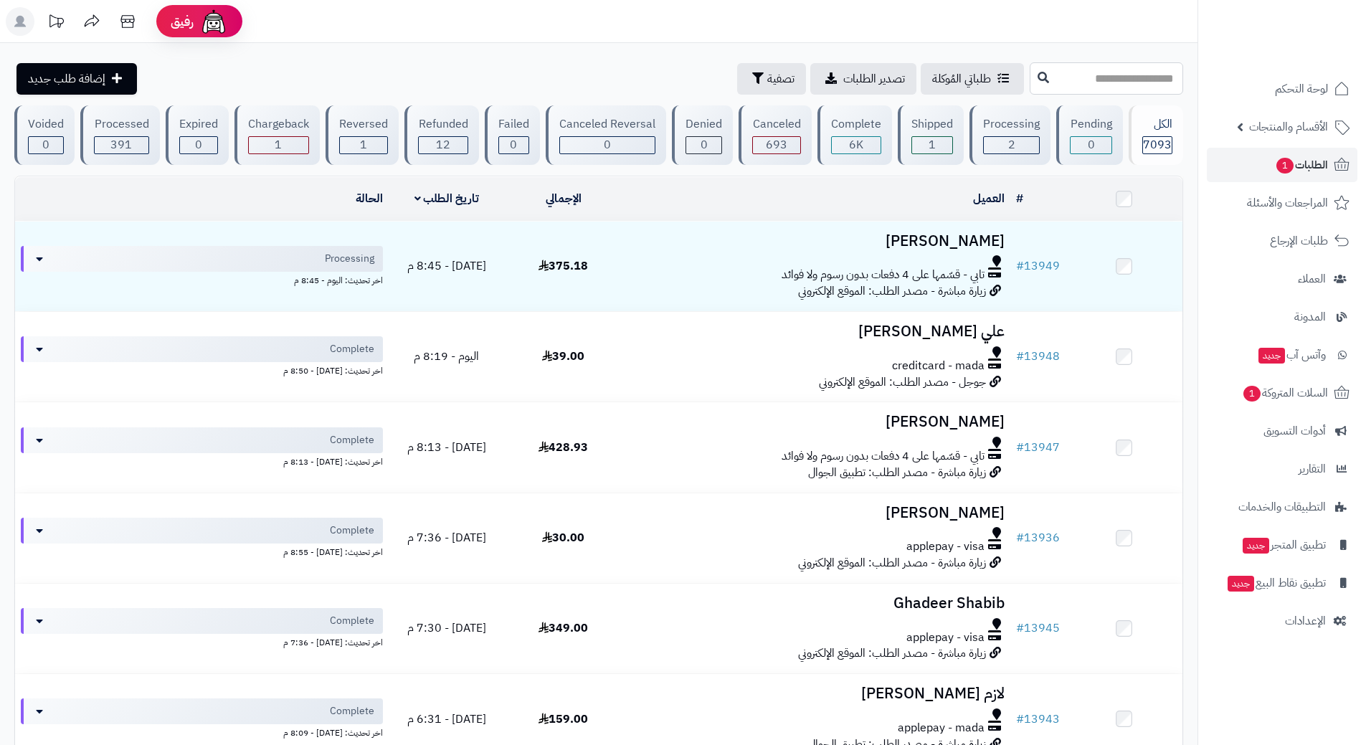
paste input "*****"
type input "*****"
click at [1033, 83] on button at bounding box center [1044, 77] width 22 height 27
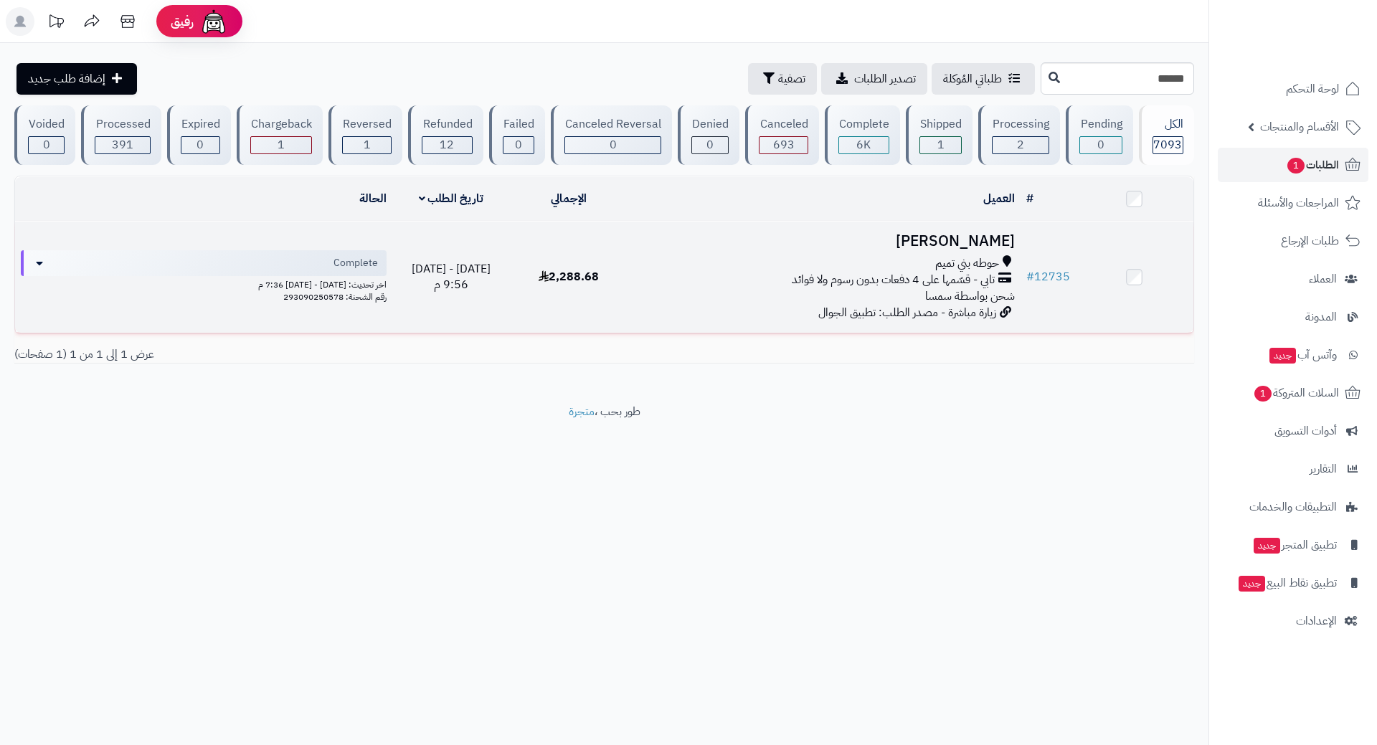
click at [707, 275] on div "تابي - قسّمها على 4 دفعات بدون رسوم ولا فوائد" at bounding box center [824, 280] width 381 height 16
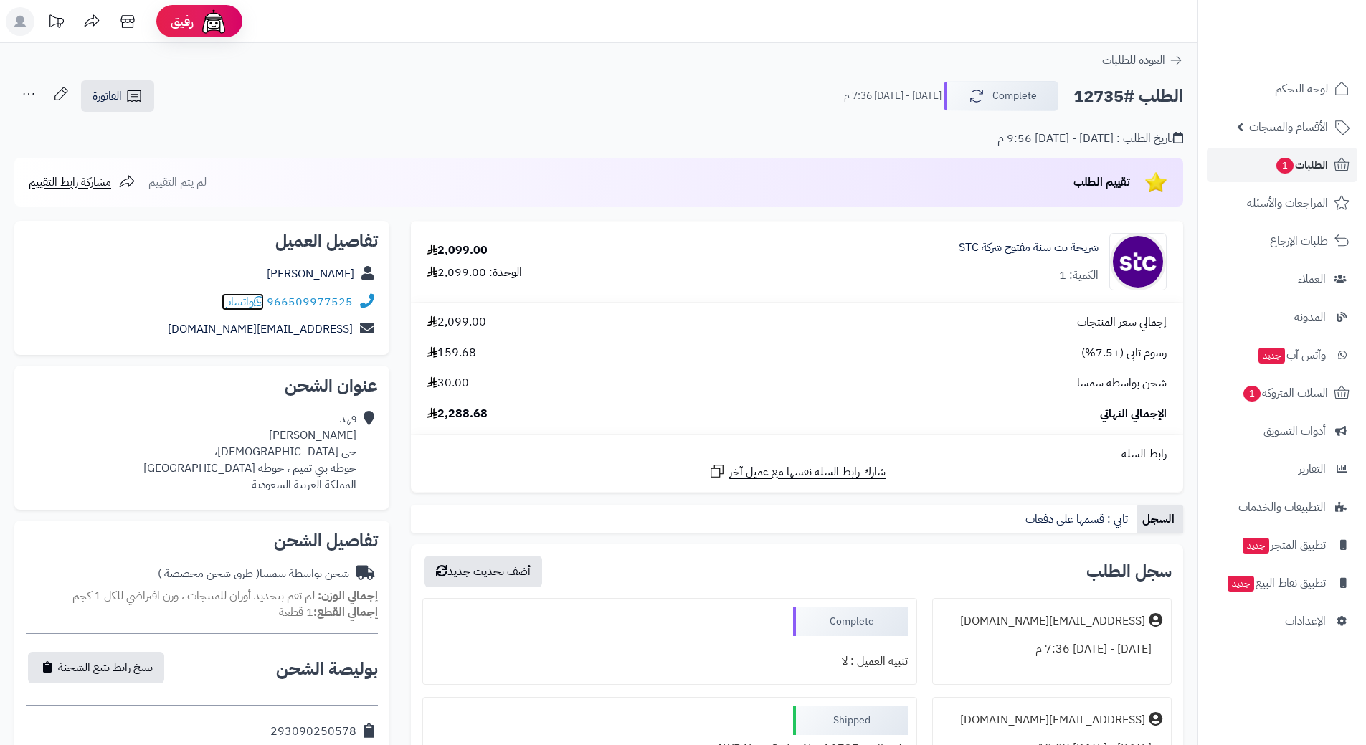
click at [255, 301] on span "واتساب" at bounding box center [243, 301] width 42 height 17
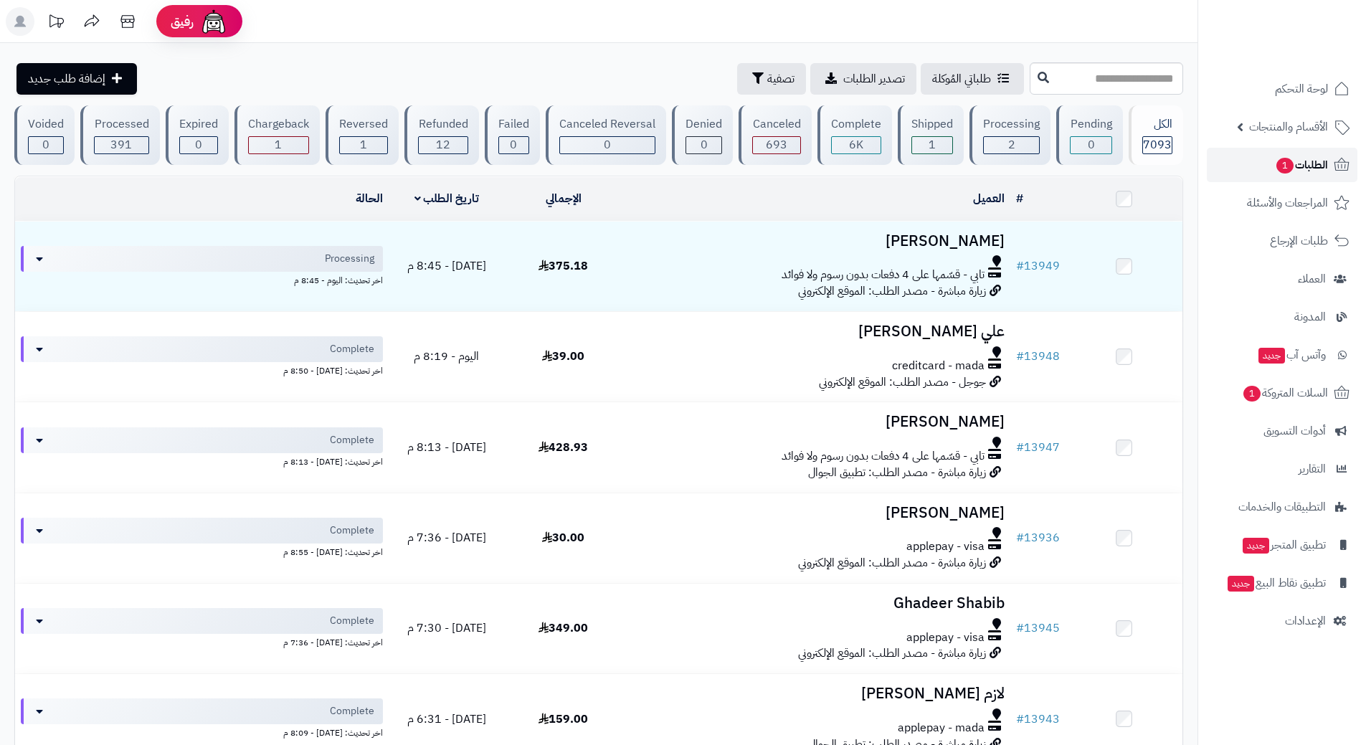
click at [1297, 161] on span "الطلبات 1" at bounding box center [1301, 165] width 53 height 20
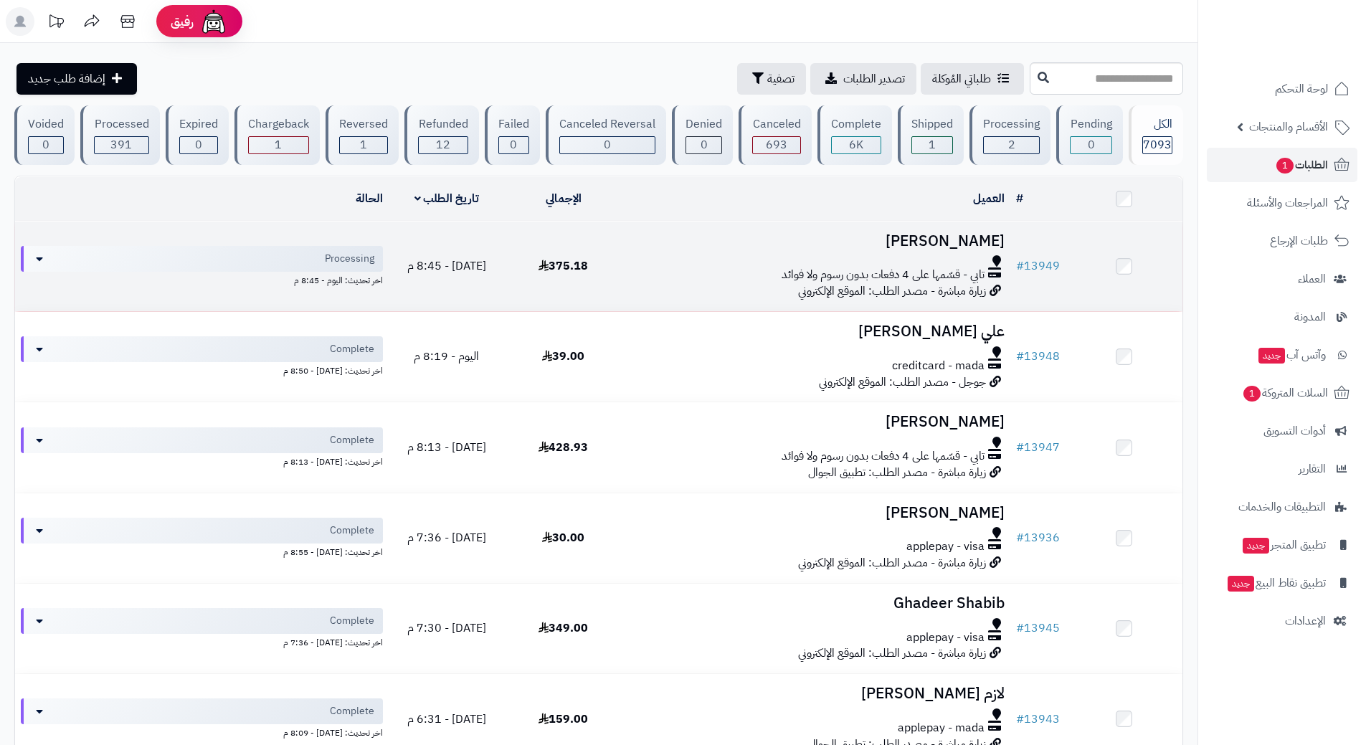
drag, startPoint x: 1298, startPoint y: 165, endPoint x: 643, endPoint y: 255, distance: 661.0
click at [643, 255] on div at bounding box center [816, 260] width 377 height 11
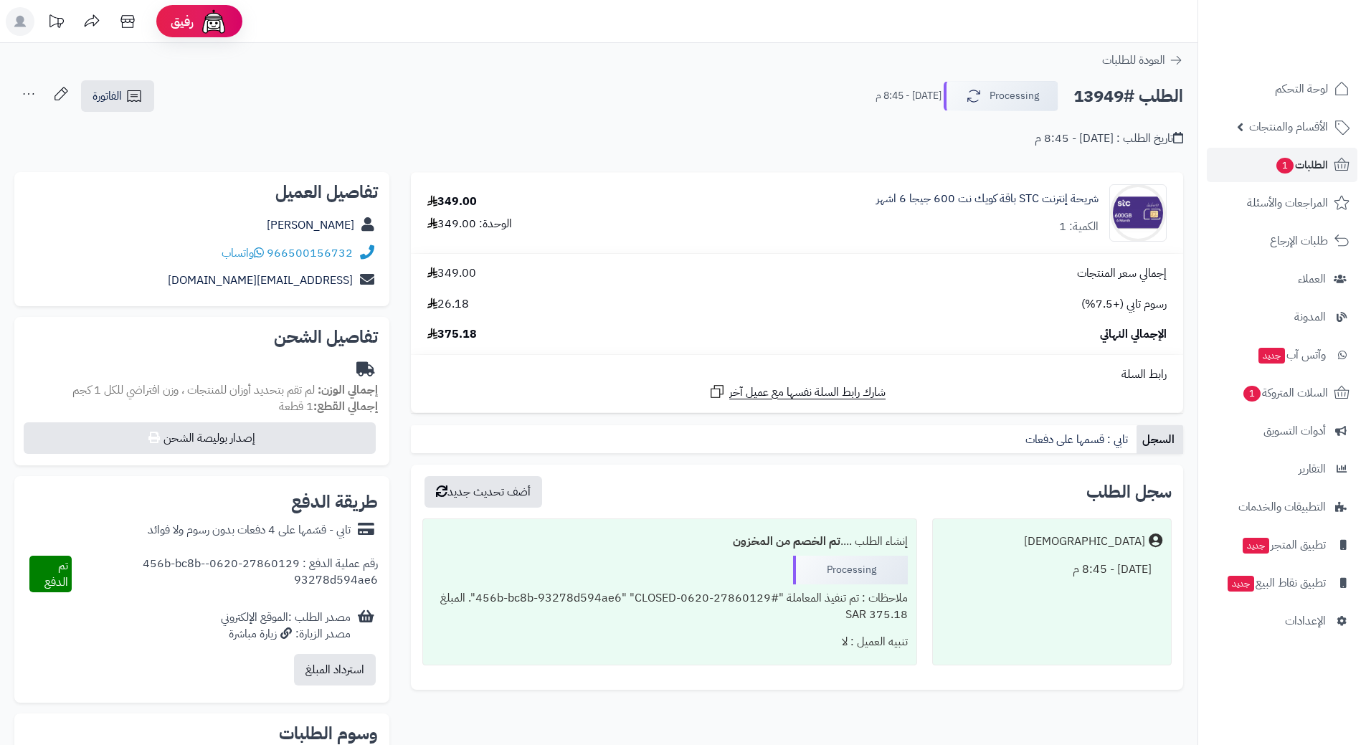
click at [1110, 77] on div "**********" at bounding box center [599, 469] width 1198 height 852
click at [1108, 88] on h2 "الطلب #13949" at bounding box center [1129, 96] width 110 height 29
click at [1108, 89] on h2 "الطلب #13949" at bounding box center [1129, 96] width 110 height 29
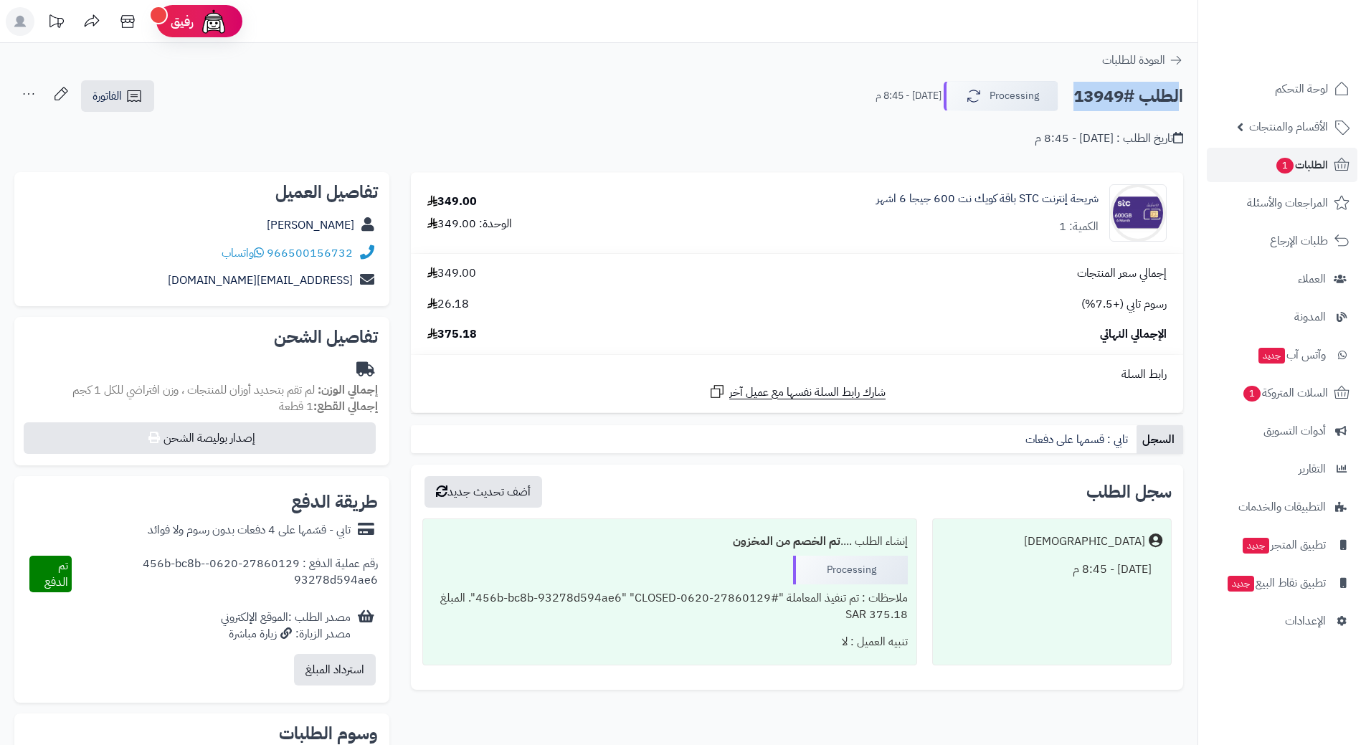
copy div "الطلب #13949 Processing"
click at [264, 253] on icon at bounding box center [259, 252] width 10 height 11
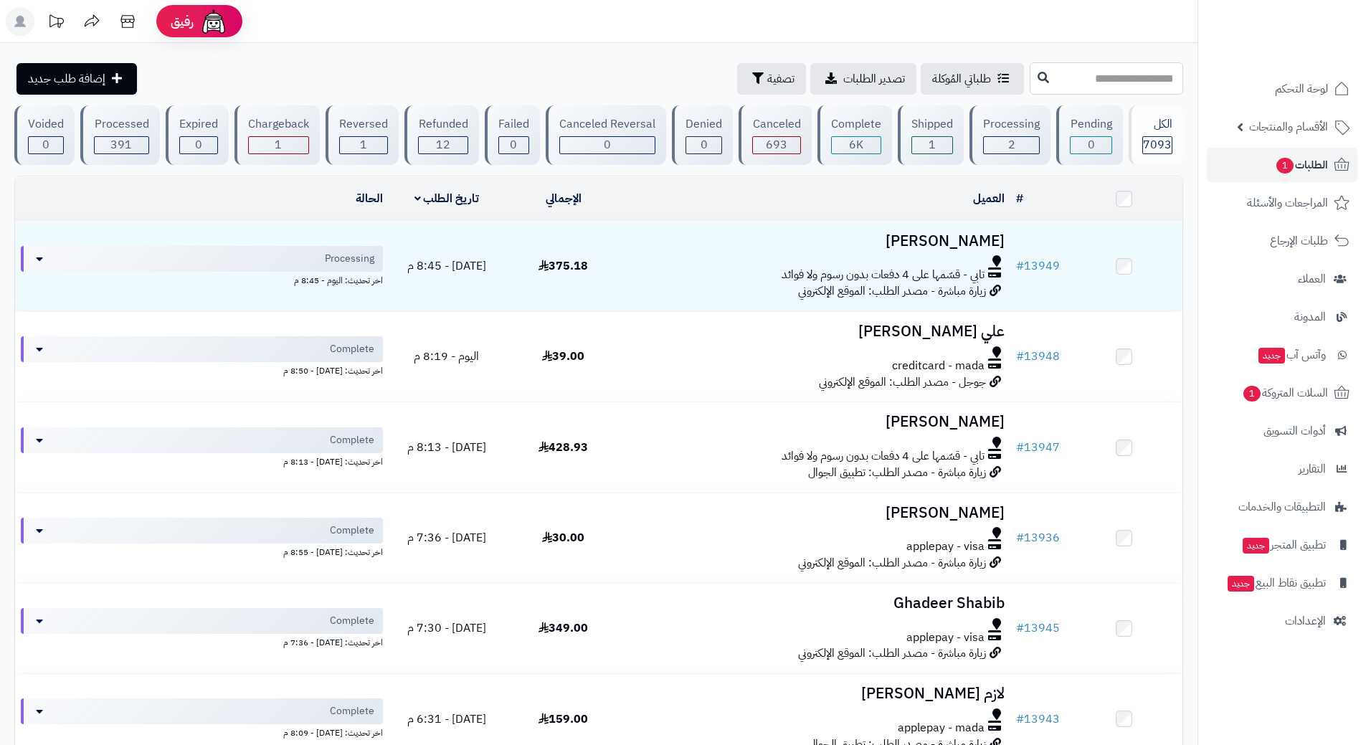
click at [1095, 78] on input "text" at bounding box center [1106, 78] width 153 height 32
type input "*****"
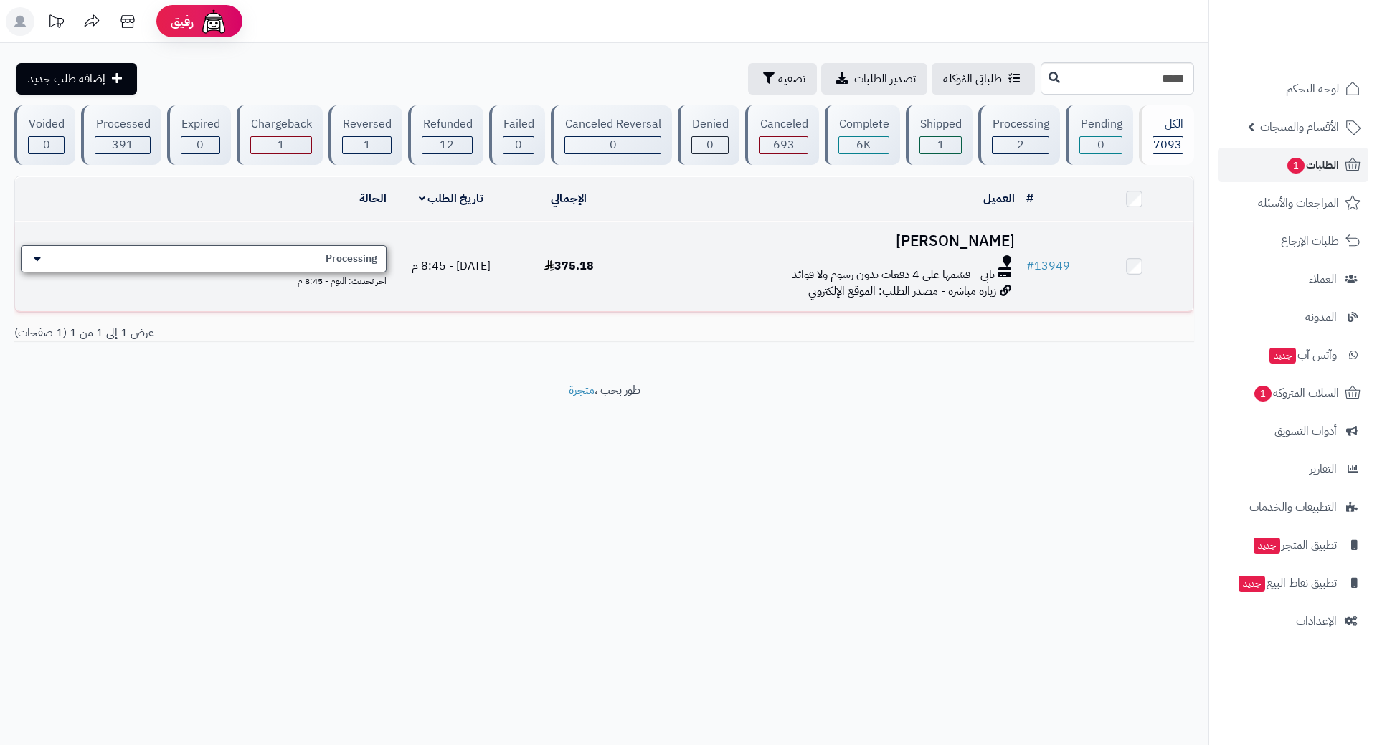
click at [370, 255] on span "Processing" at bounding box center [352, 259] width 52 height 14
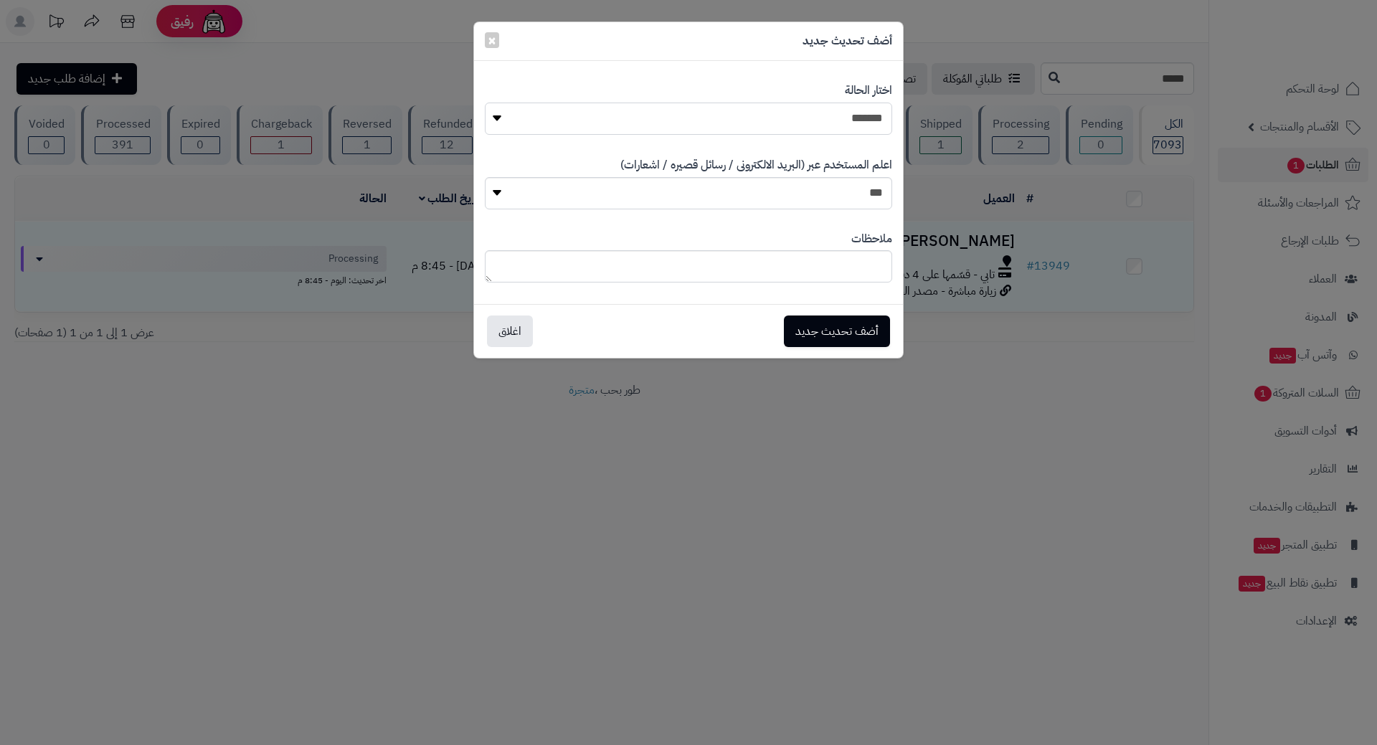
drag, startPoint x: 699, startPoint y: 121, endPoint x: 712, endPoint y: 131, distance: 15.9
click at [699, 121] on select "**********" at bounding box center [688, 119] width 407 height 32
select select "*"
click at [485, 103] on select "**********" at bounding box center [688, 119] width 407 height 32
click at [813, 329] on button "أضف تحديث جديد" at bounding box center [837, 331] width 106 height 32
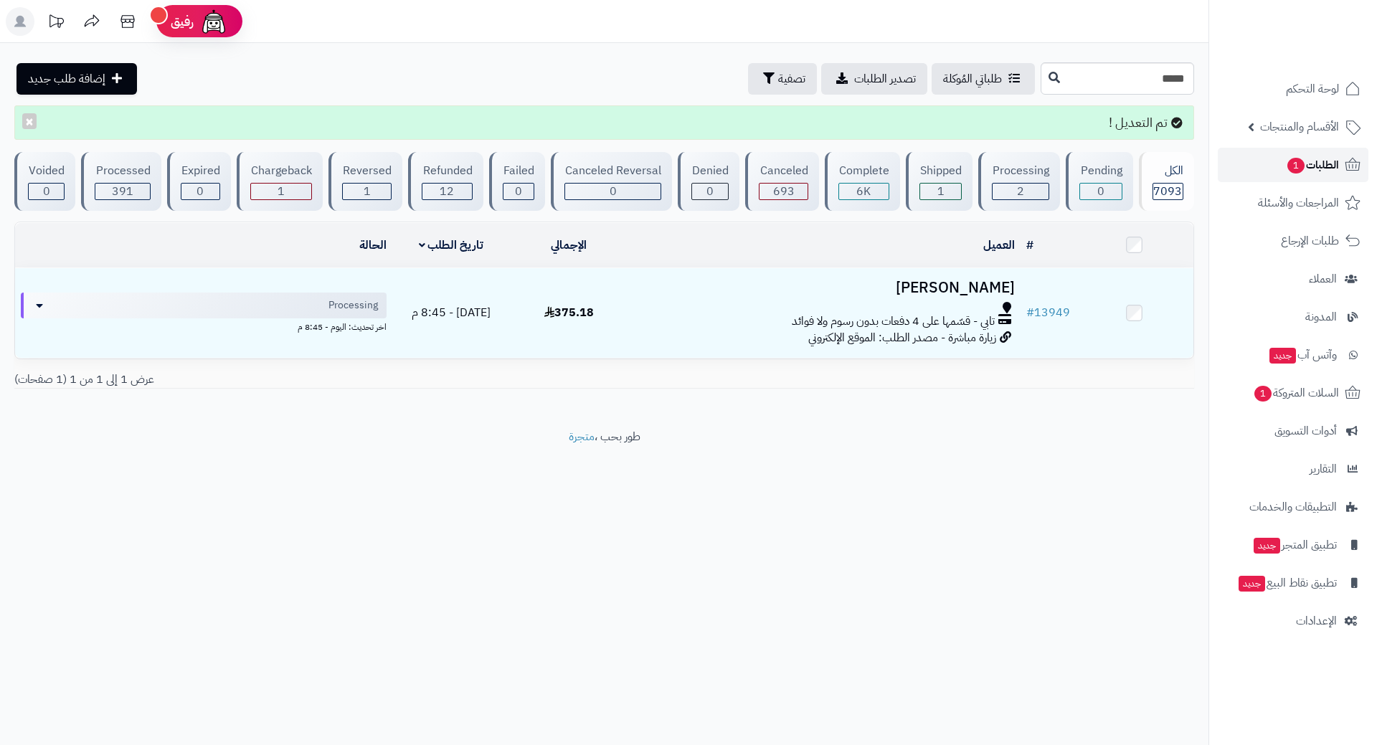
click at [1274, 160] on link "الطلبات 1" at bounding box center [1293, 165] width 151 height 34
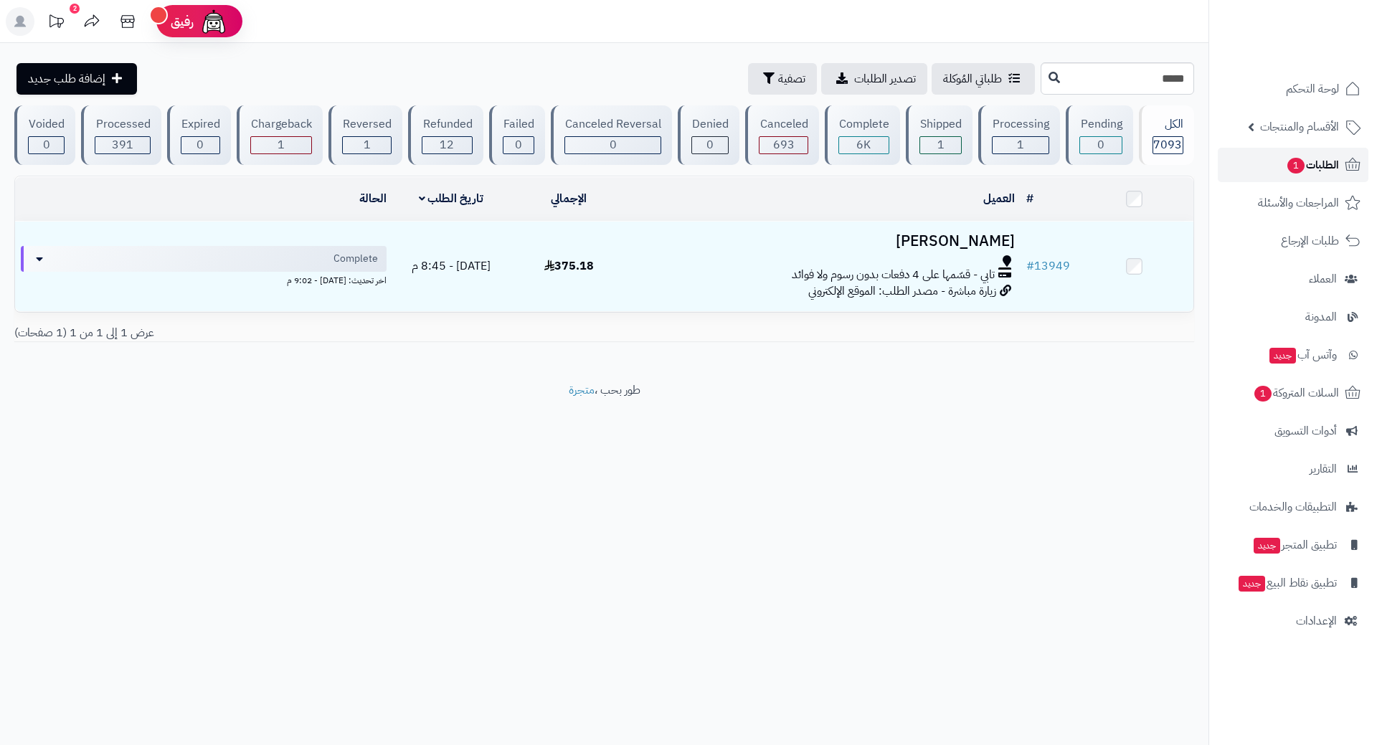
drag, startPoint x: 0, startPoint y: 0, endPoint x: 1275, endPoint y: 160, distance: 1285.3
click at [1275, 160] on link "الطلبات 1" at bounding box center [1293, 165] width 151 height 34
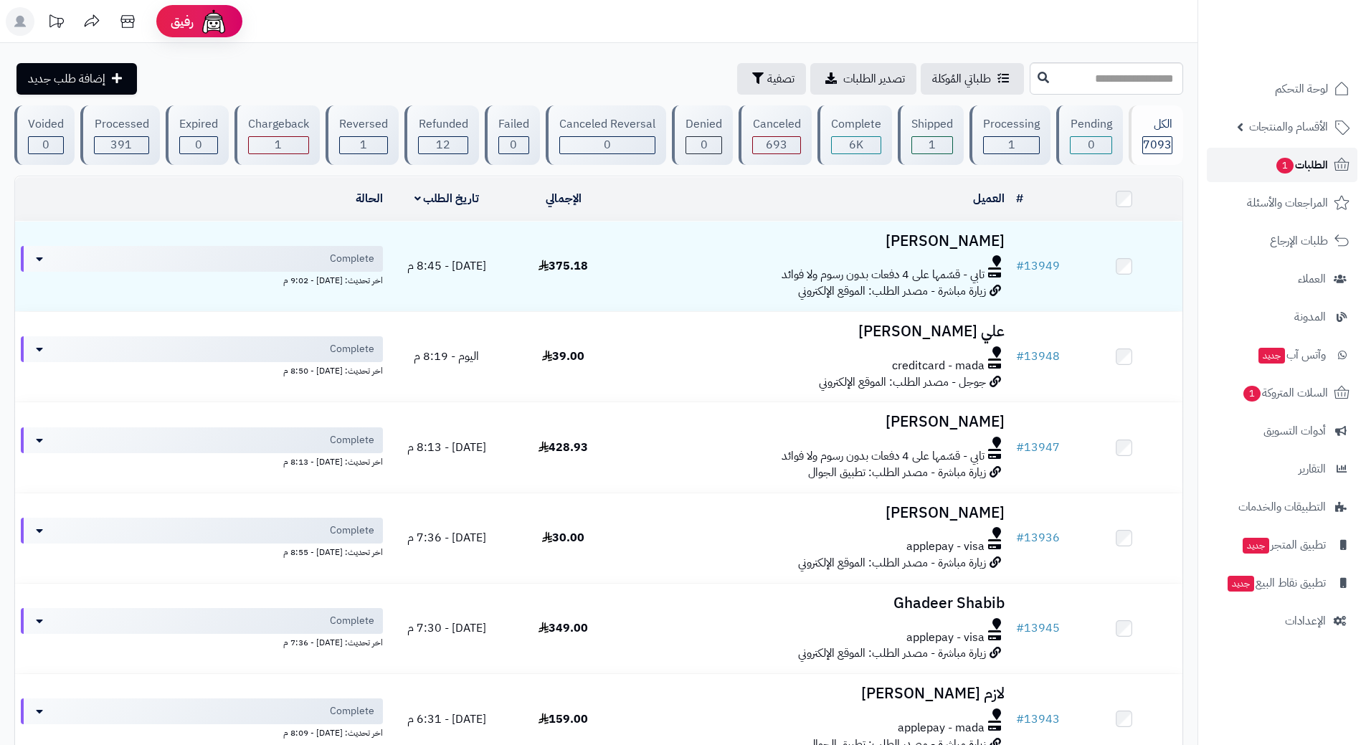
click at [1251, 155] on link "الطلبات 1" at bounding box center [1282, 165] width 151 height 34
click at [1306, 164] on span "الطلبات 1" at bounding box center [1301, 165] width 53 height 20
click at [1270, 383] on link "السلات المتروكة 1" at bounding box center [1282, 393] width 151 height 34
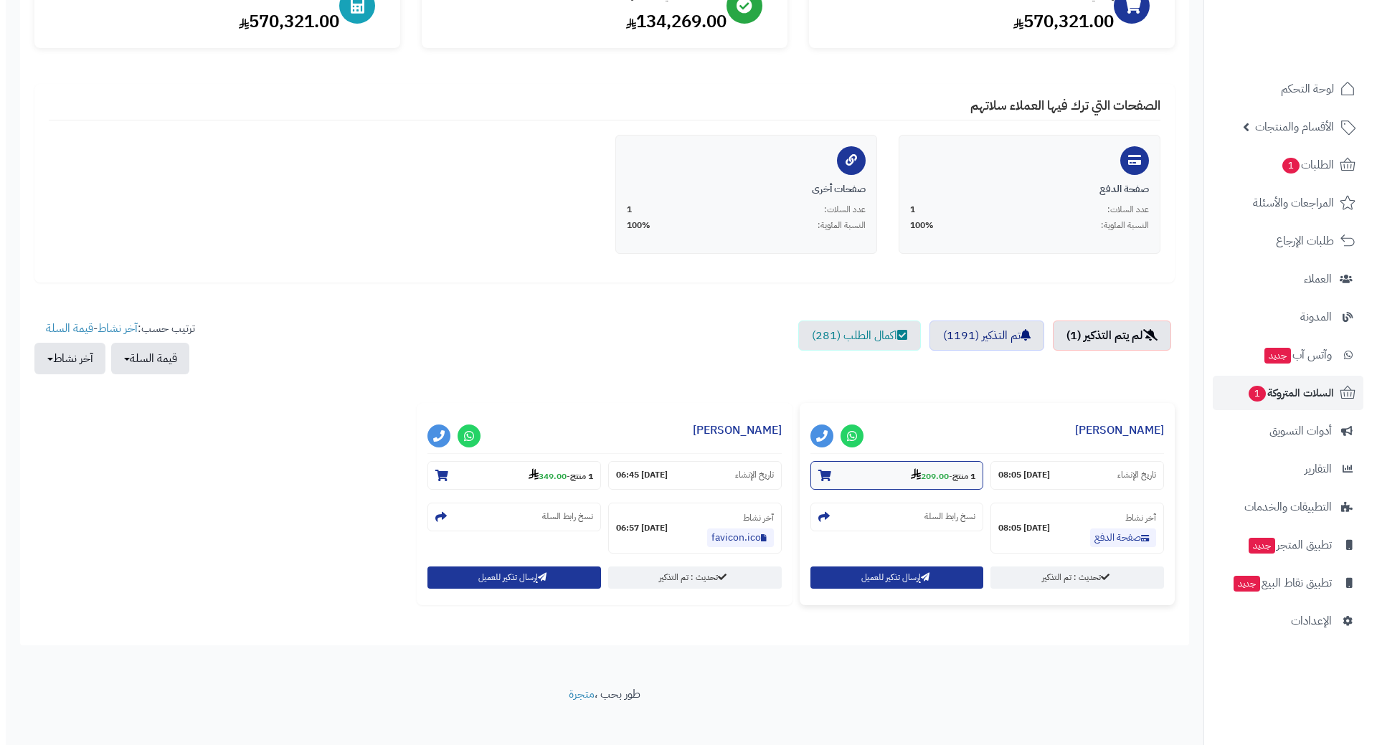
scroll to position [217, 0]
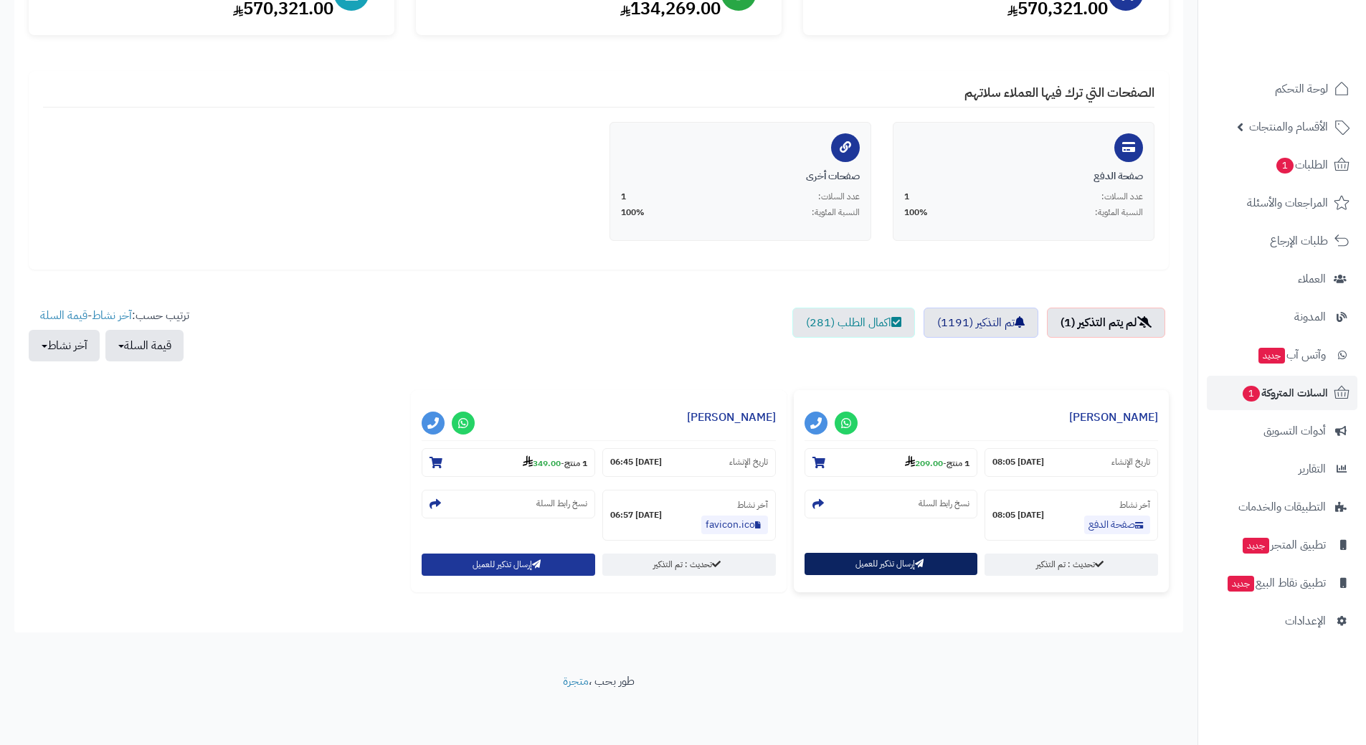
click at [899, 562] on button "إرسال تذكير للعميل" at bounding box center [892, 564] width 174 height 22
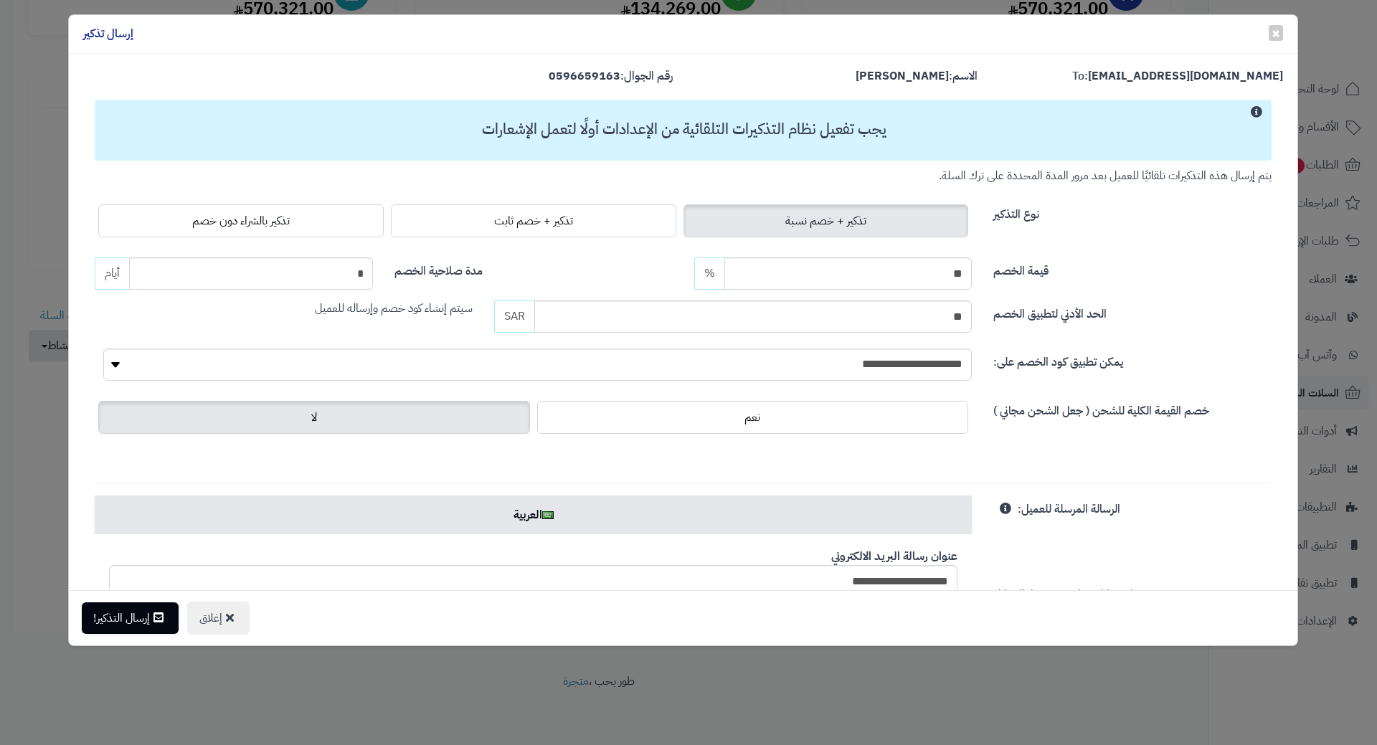
drag, startPoint x: 319, startPoint y: 229, endPoint x: 270, endPoint y: 273, distance: 66.1
click at [319, 229] on label "تذكير بالشراء دون خصم" at bounding box center [240, 220] width 285 height 33
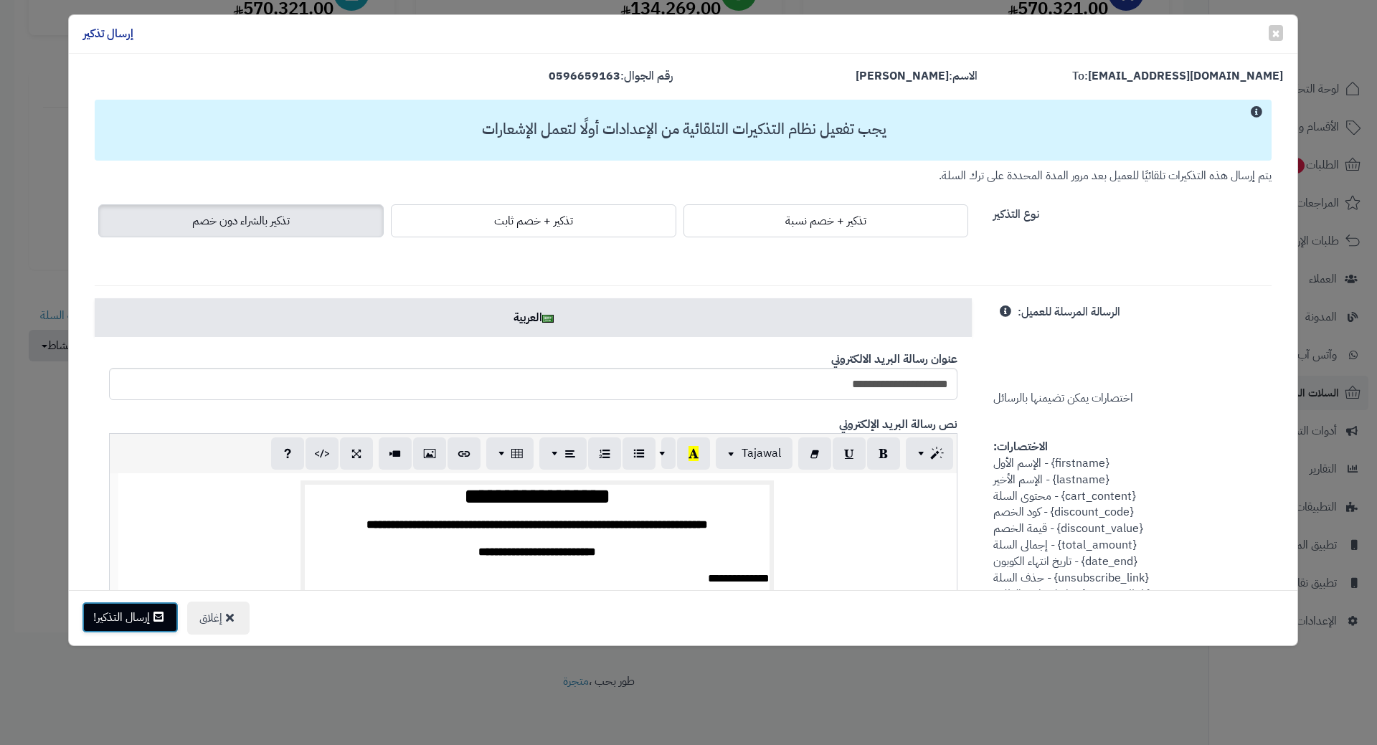
drag, startPoint x: 125, startPoint y: 614, endPoint x: 126, endPoint y: 602, distance: 12.2
click at [125, 613] on button "إرسال التذكير!" at bounding box center [130, 618] width 97 height 32
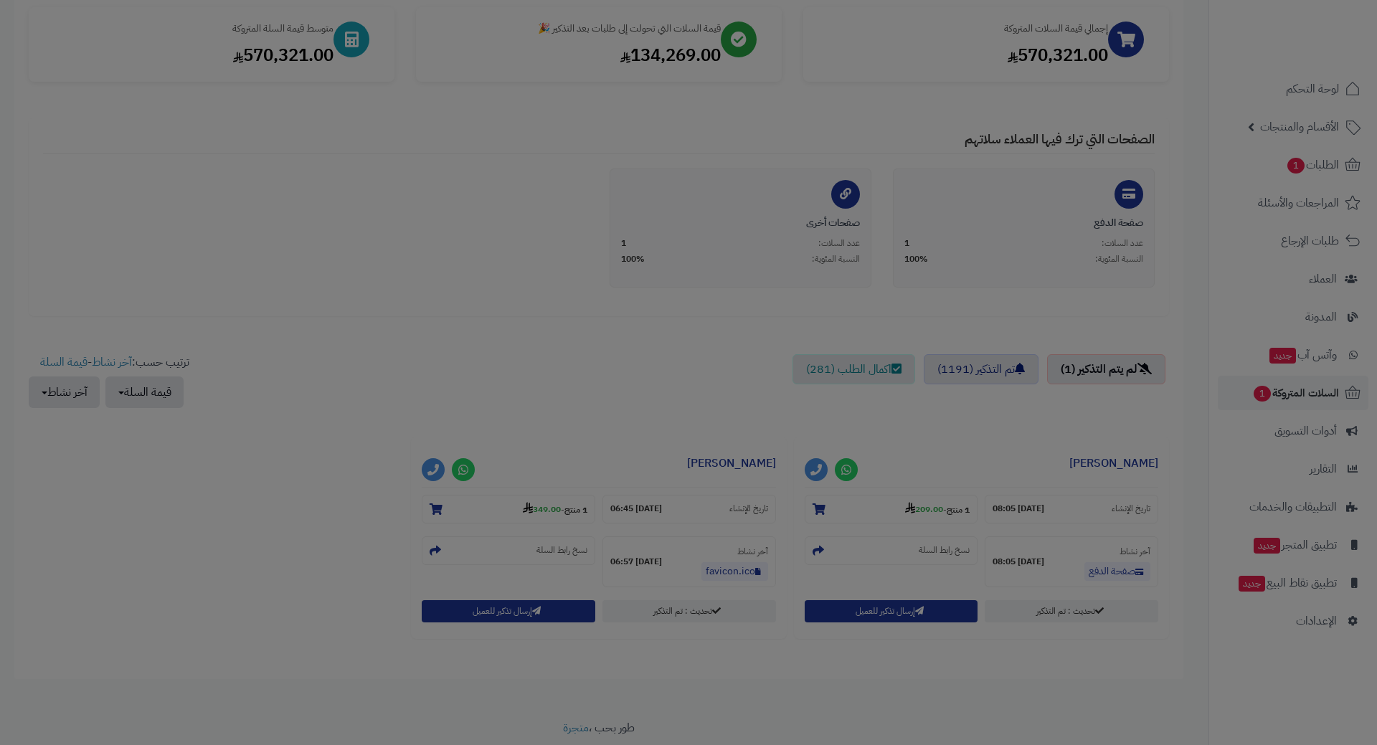
scroll to position [264, 0]
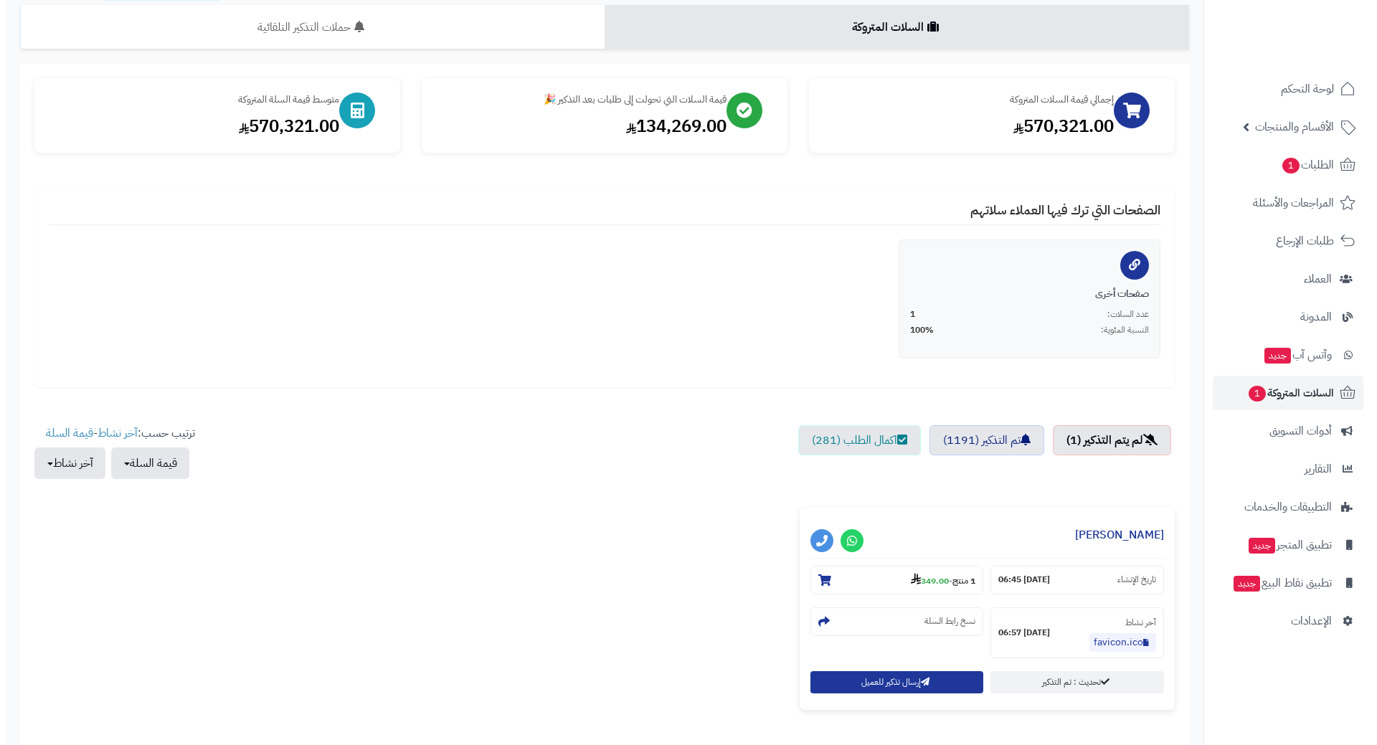
scroll to position [217, 0]
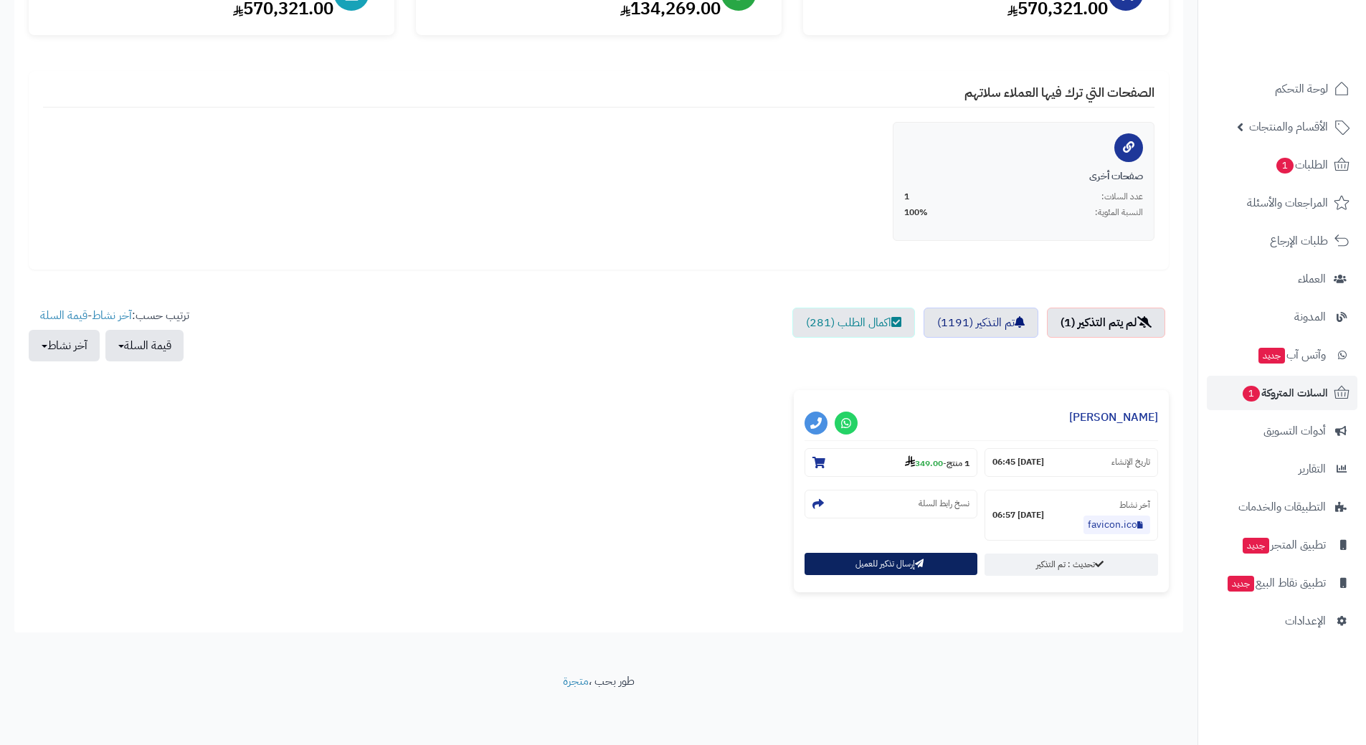
click at [864, 565] on button "إرسال تذكير للعميل" at bounding box center [892, 564] width 174 height 22
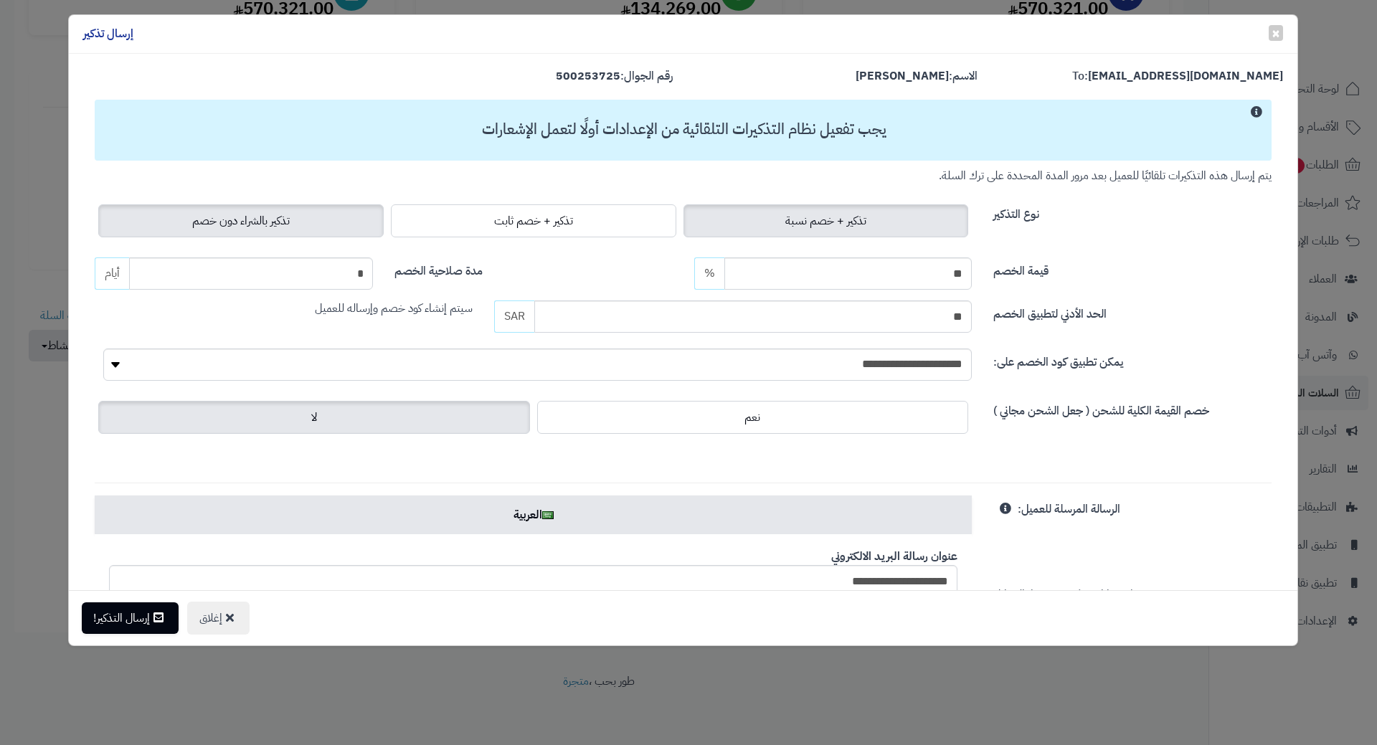
click at [320, 222] on label "تذكير بالشراء دون خصم" at bounding box center [240, 220] width 285 height 33
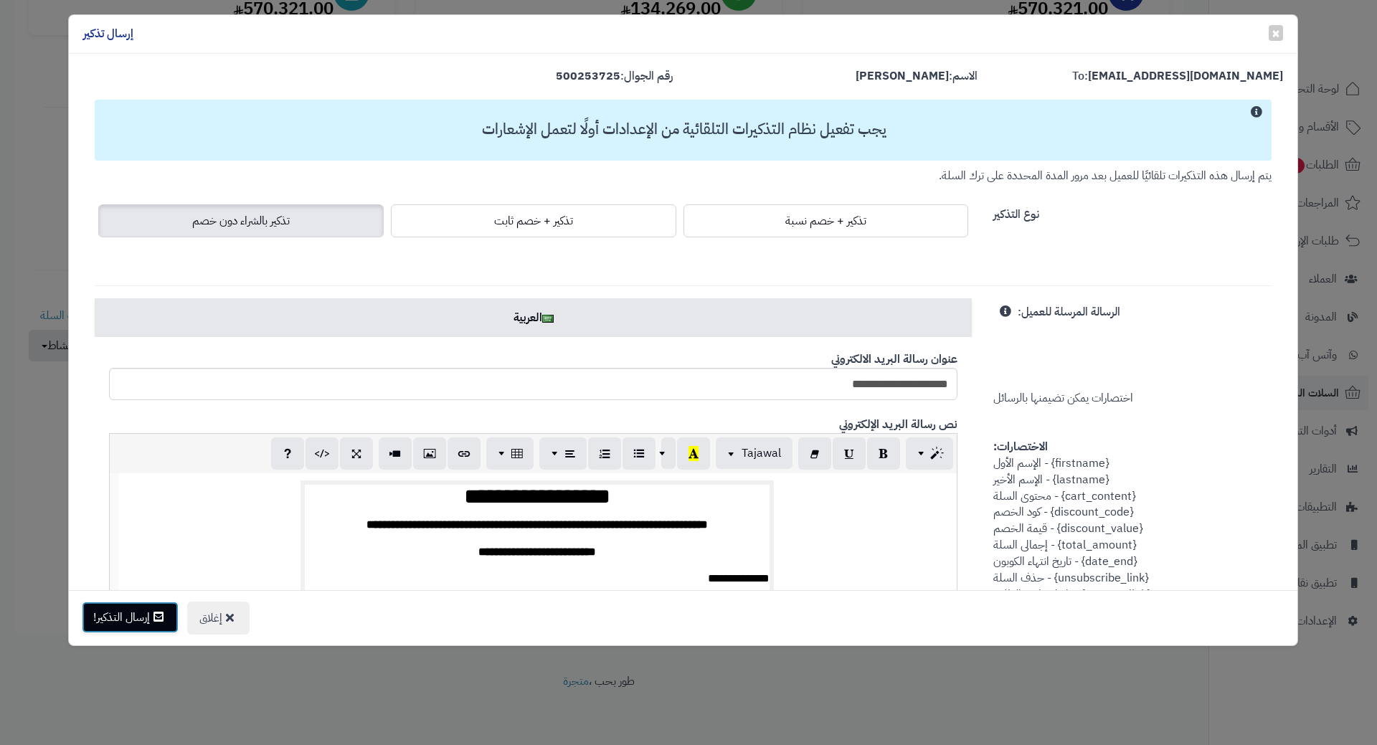
click at [133, 613] on button "إرسال التذكير!" at bounding box center [130, 618] width 97 height 32
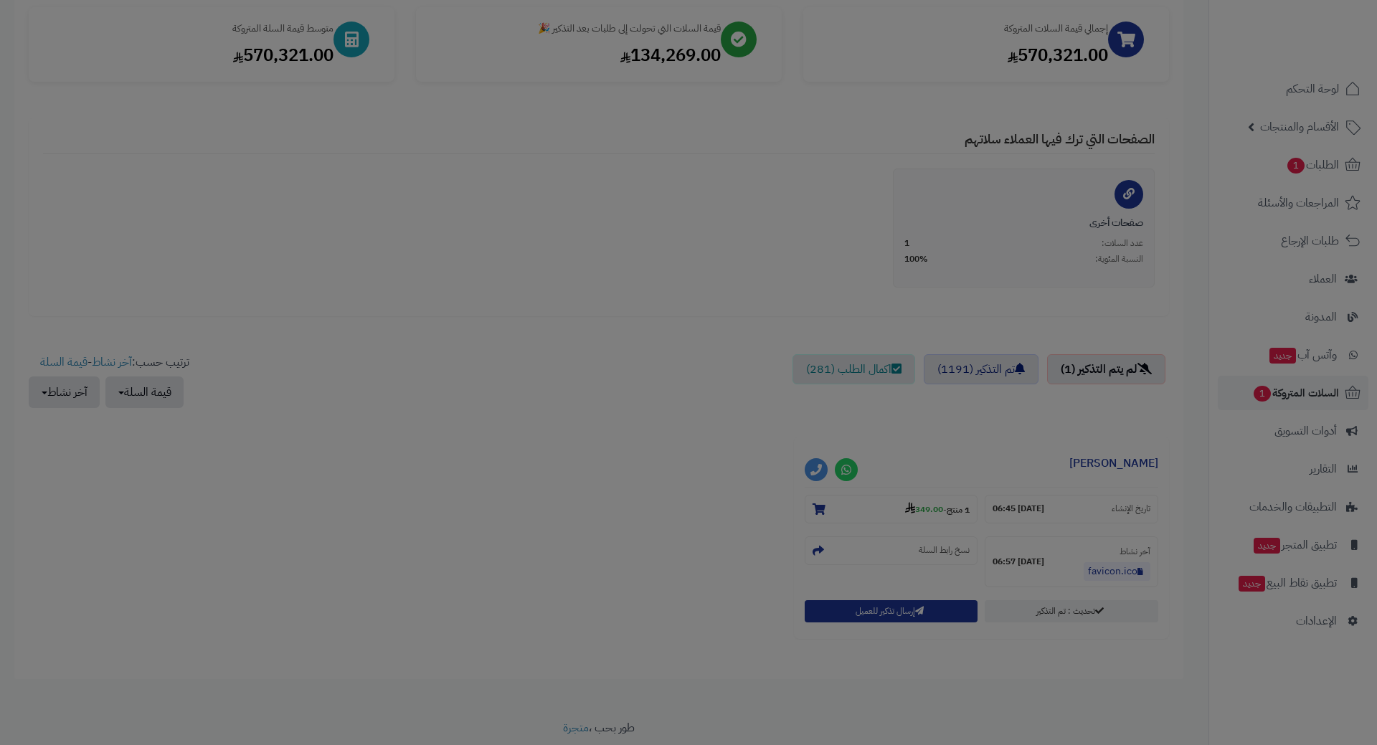
scroll to position [264, 0]
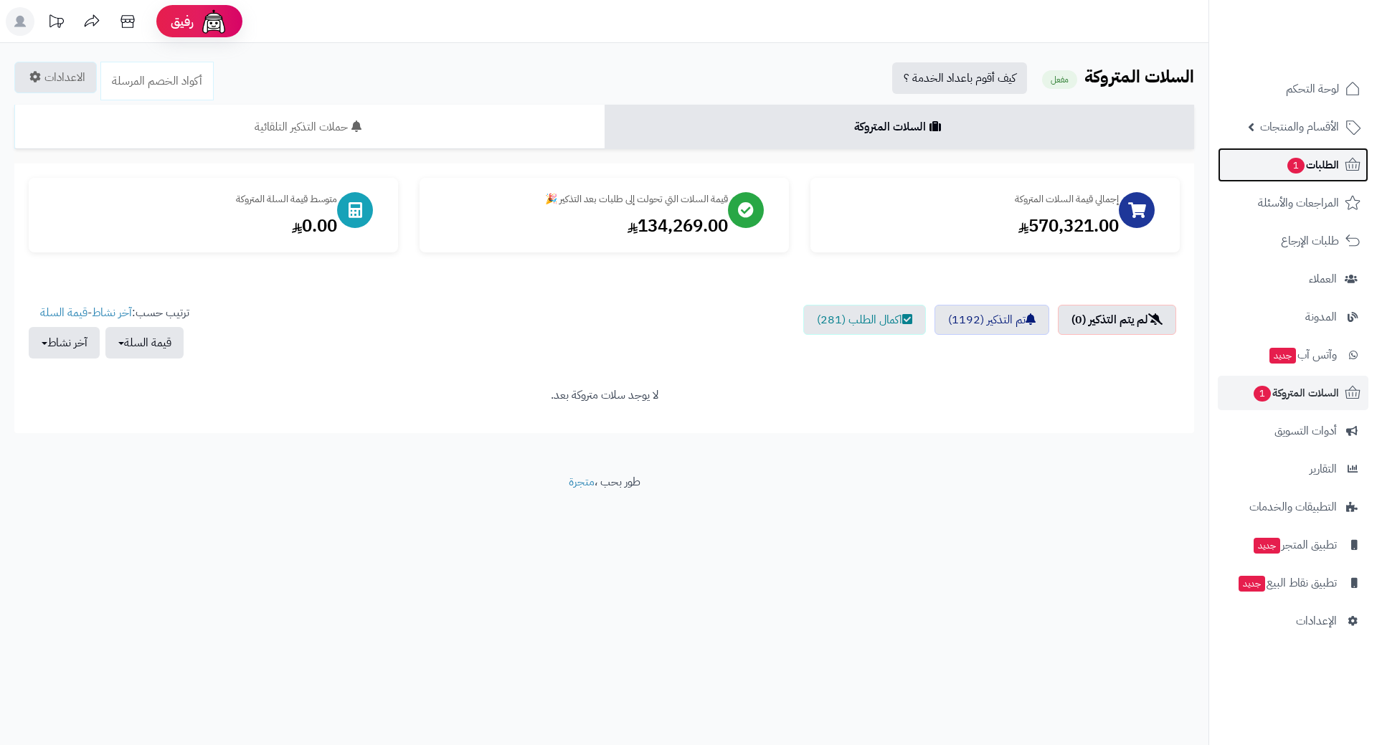
click at [1260, 173] on link "الطلبات 1" at bounding box center [1293, 165] width 151 height 34
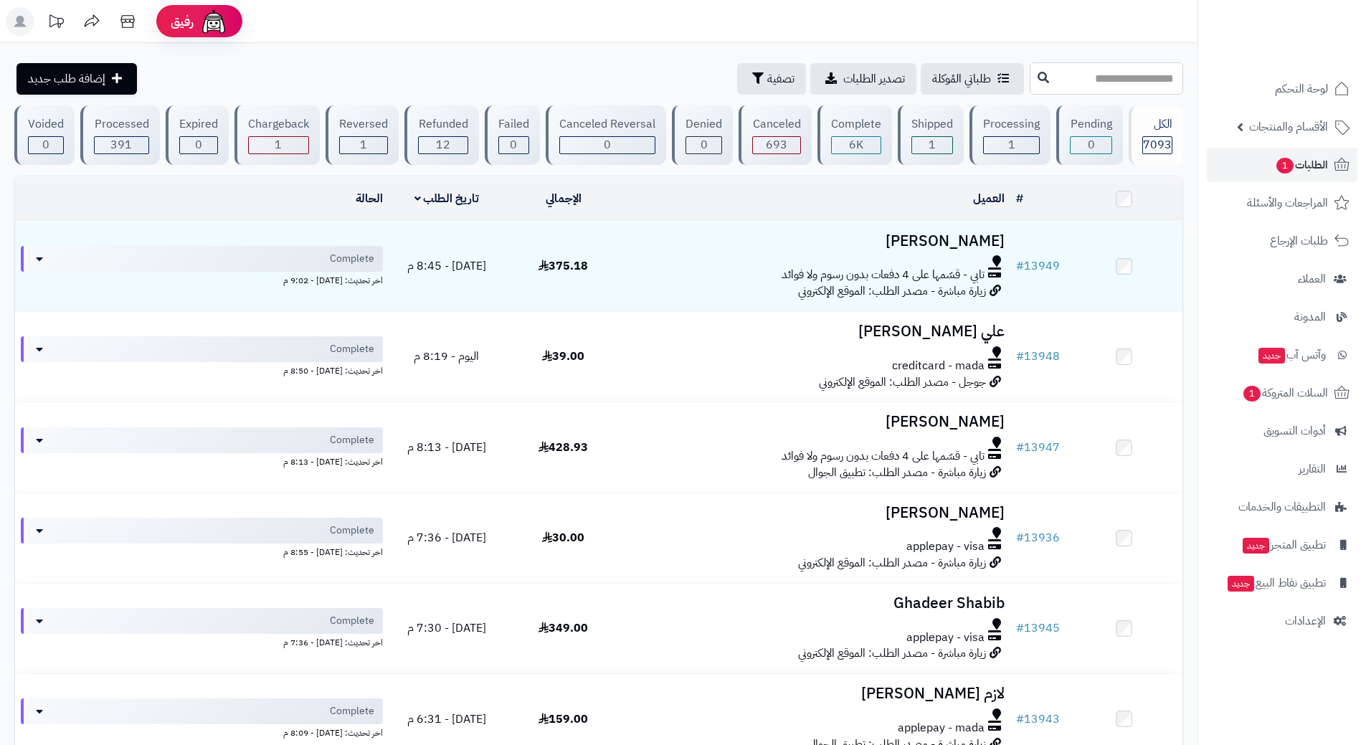
click at [1093, 78] on input "text" at bounding box center [1106, 78] width 153 height 32
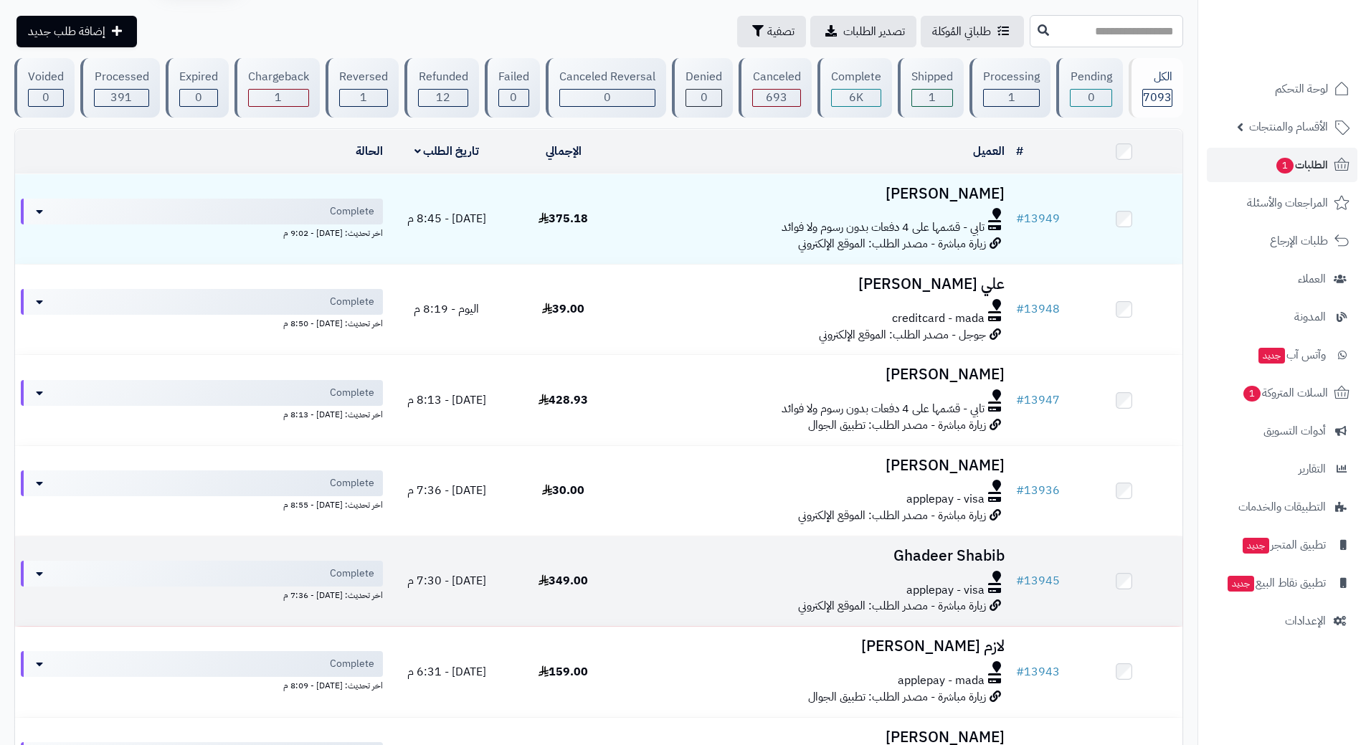
scroll to position [72, 0]
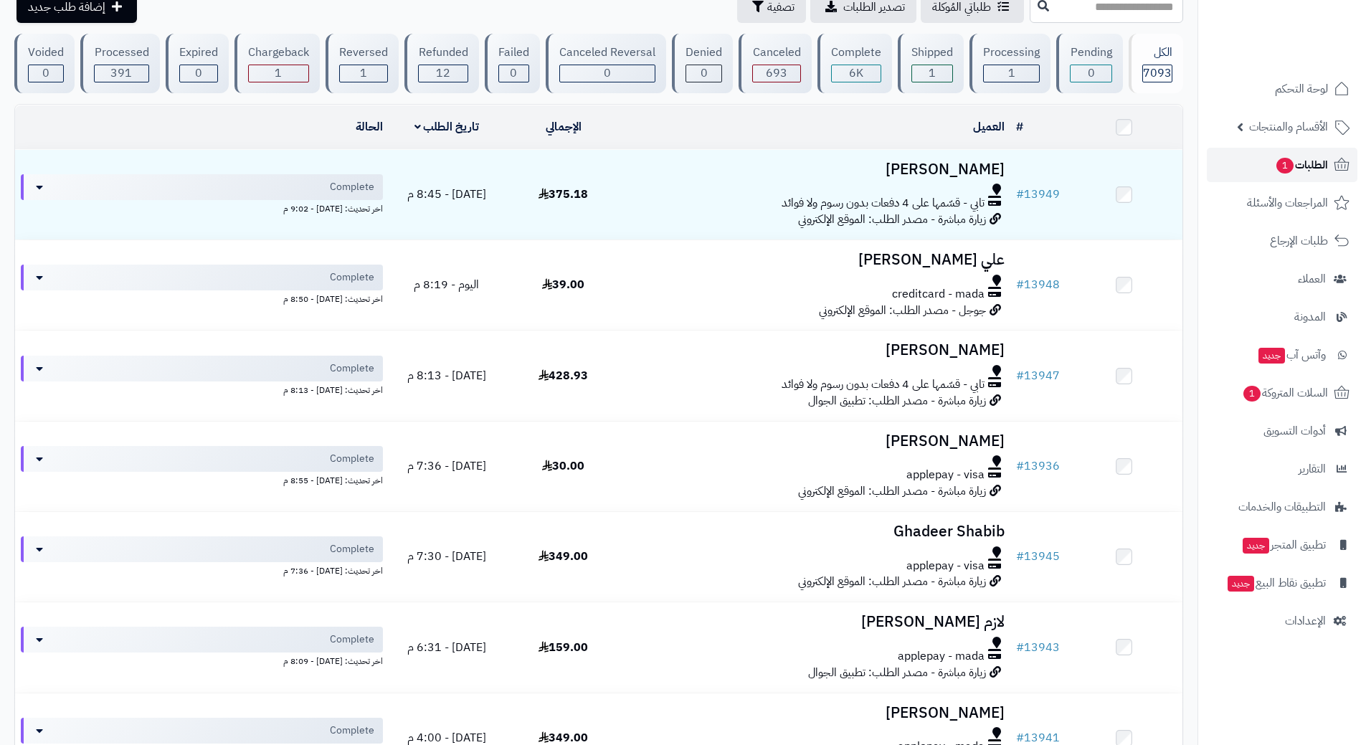
click at [1239, 154] on link "الطلبات 1" at bounding box center [1282, 165] width 151 height 34
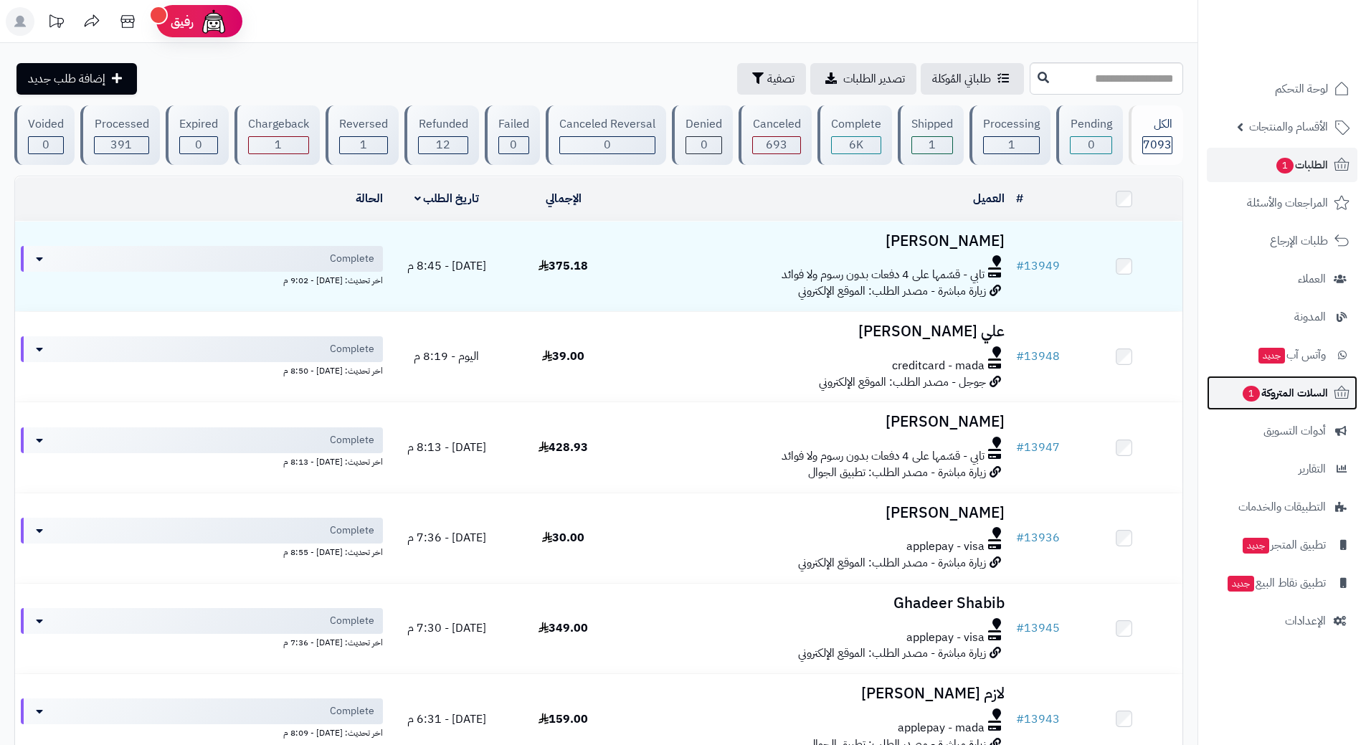
click at [1275, 386] on span "السلات المتروكة 1" at bounding box center [1285, 393] width 87 height 20
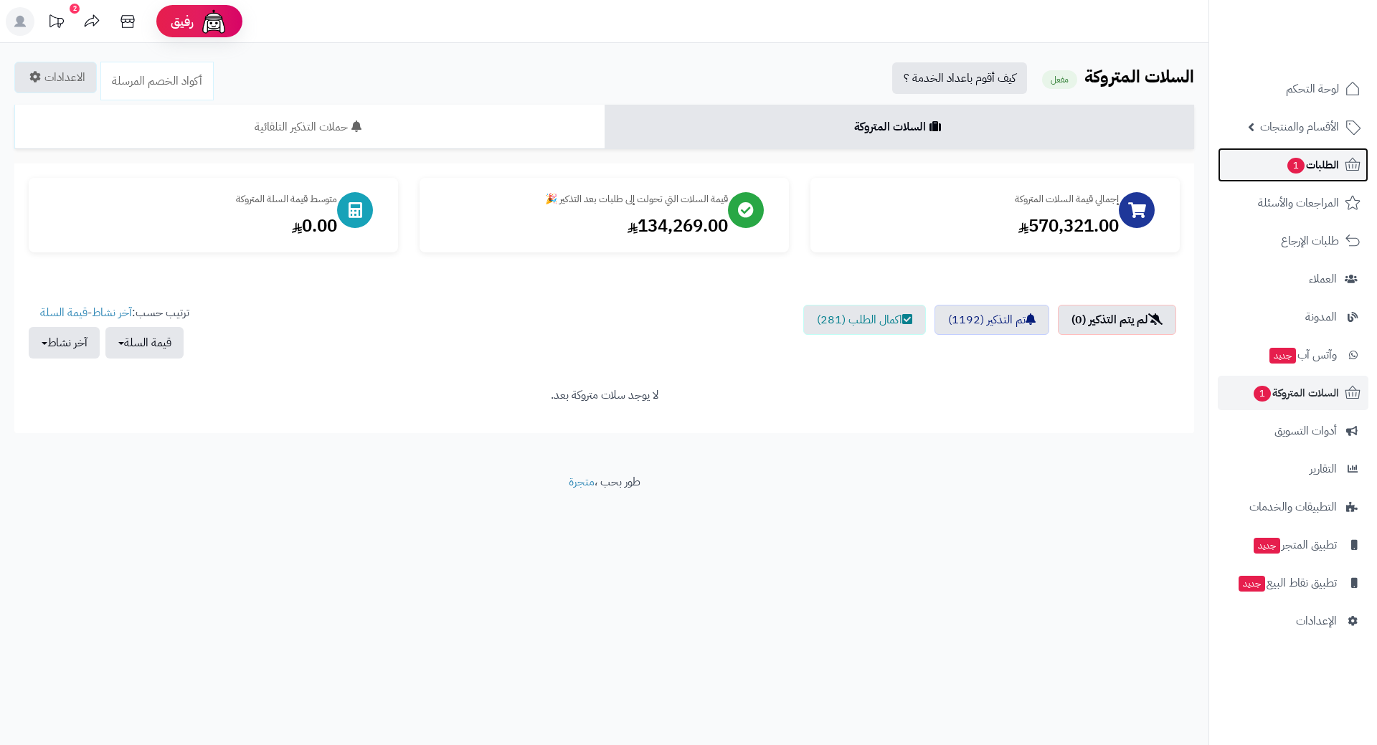
click at [1332, 159] on span "الطلبات 1" at bounding box center [1312, 165] width 53 height 20
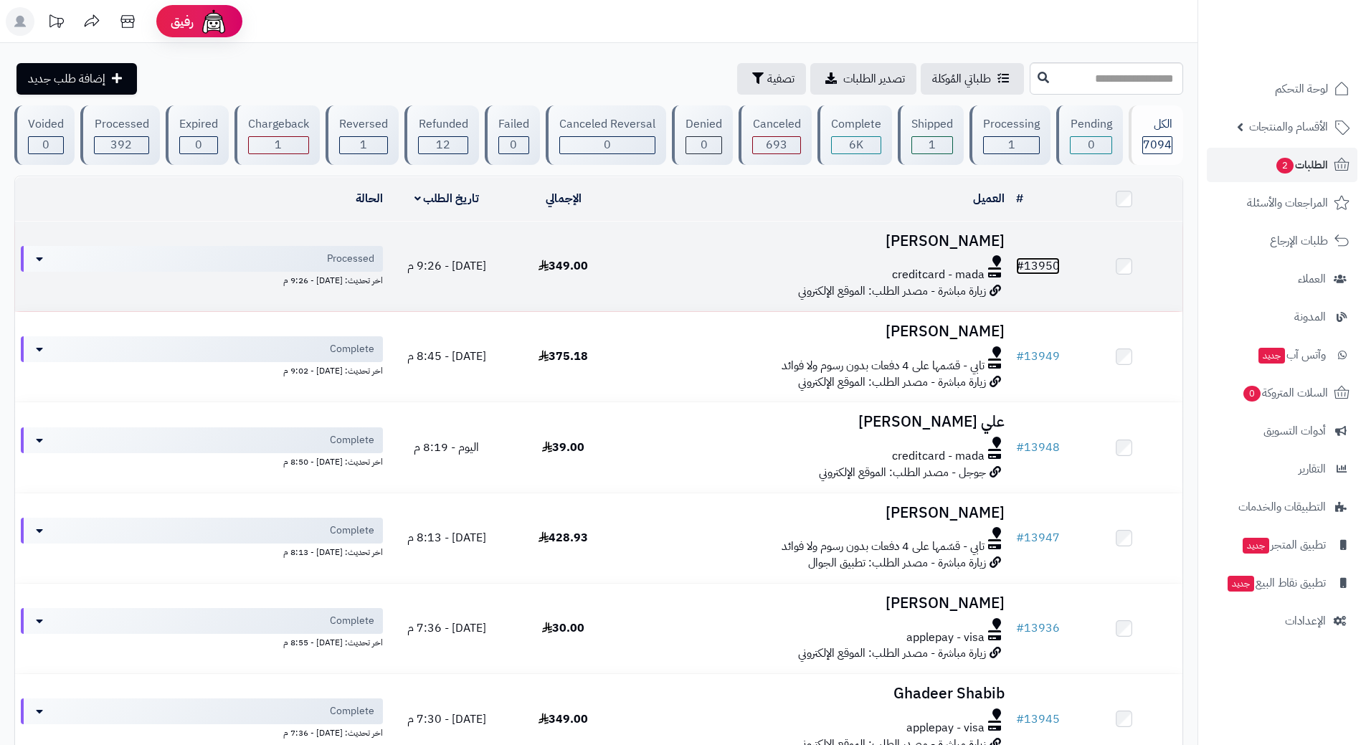
click at [1041, 258] on link "# 13950" at bounding box center [1038, 266] width 44 height 17
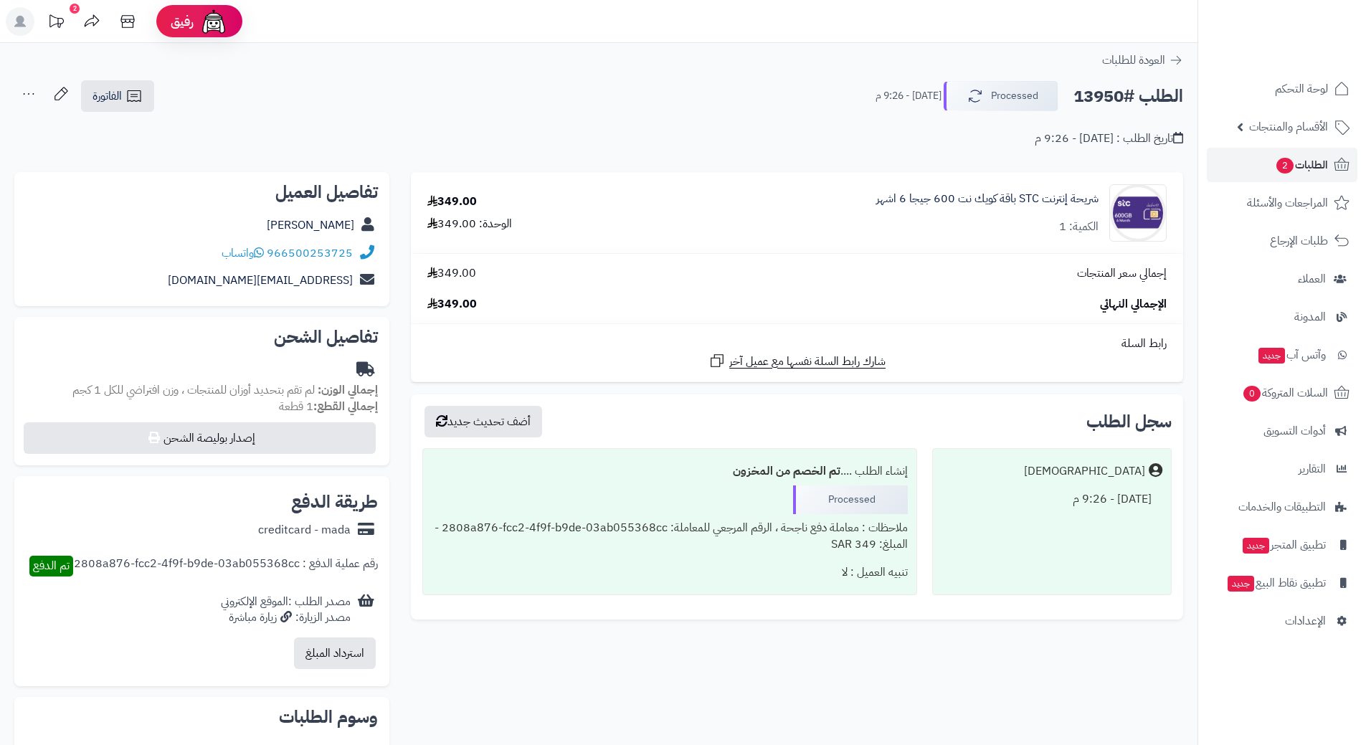
click at [1113, 95] on h2 "الطلب #13950" at bounding box center [1129, 96] width 110 height 29
click at [1113, 94] on h2 "الطلب #13950" at bounding box center [1129, 96] width 110 height 29
copy div "الطلب #13950 Processed"
click at [335, 250] on link "966500253725" at bounding box center [310, 253] width 86 height 17
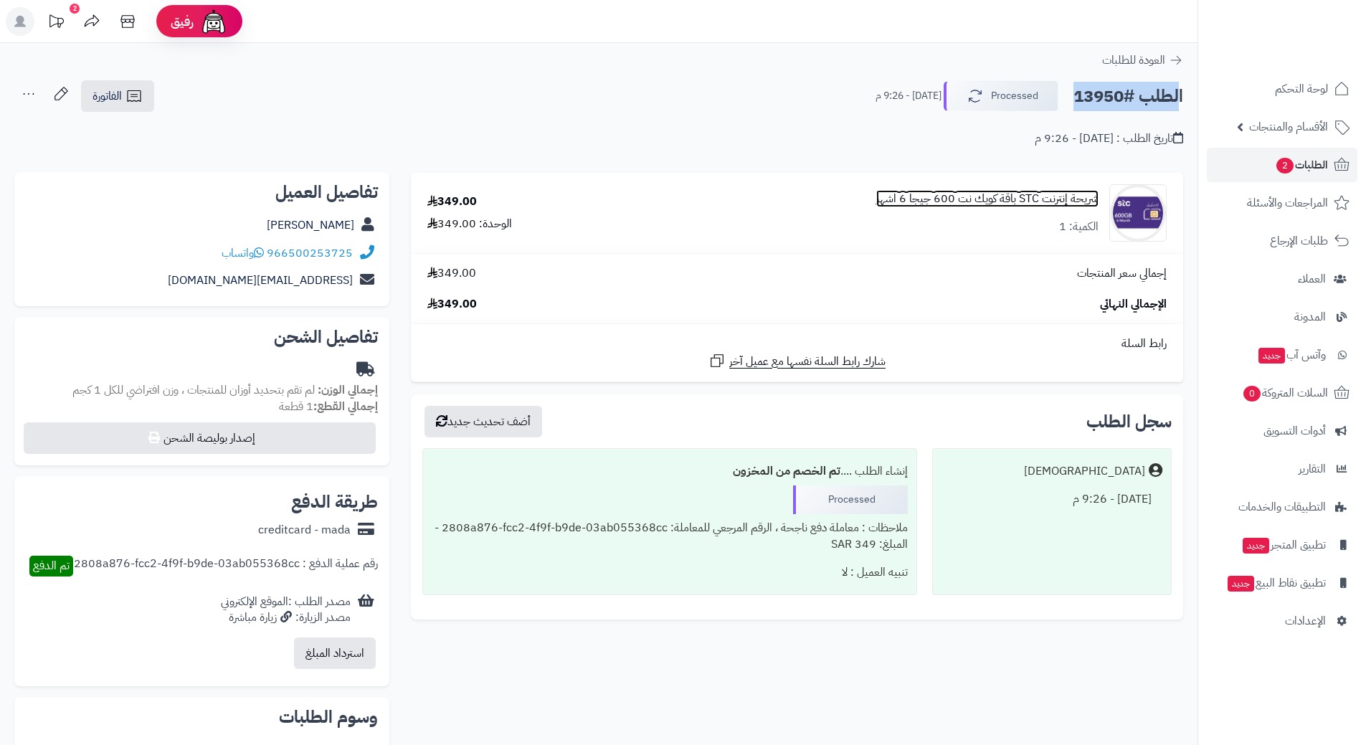
click at [1023, 197] on link "شريحة إنترنت STC باقة كويك نت 600 جيجا 6 اشهر" at bounding box center [988, 199] width 222 height 16
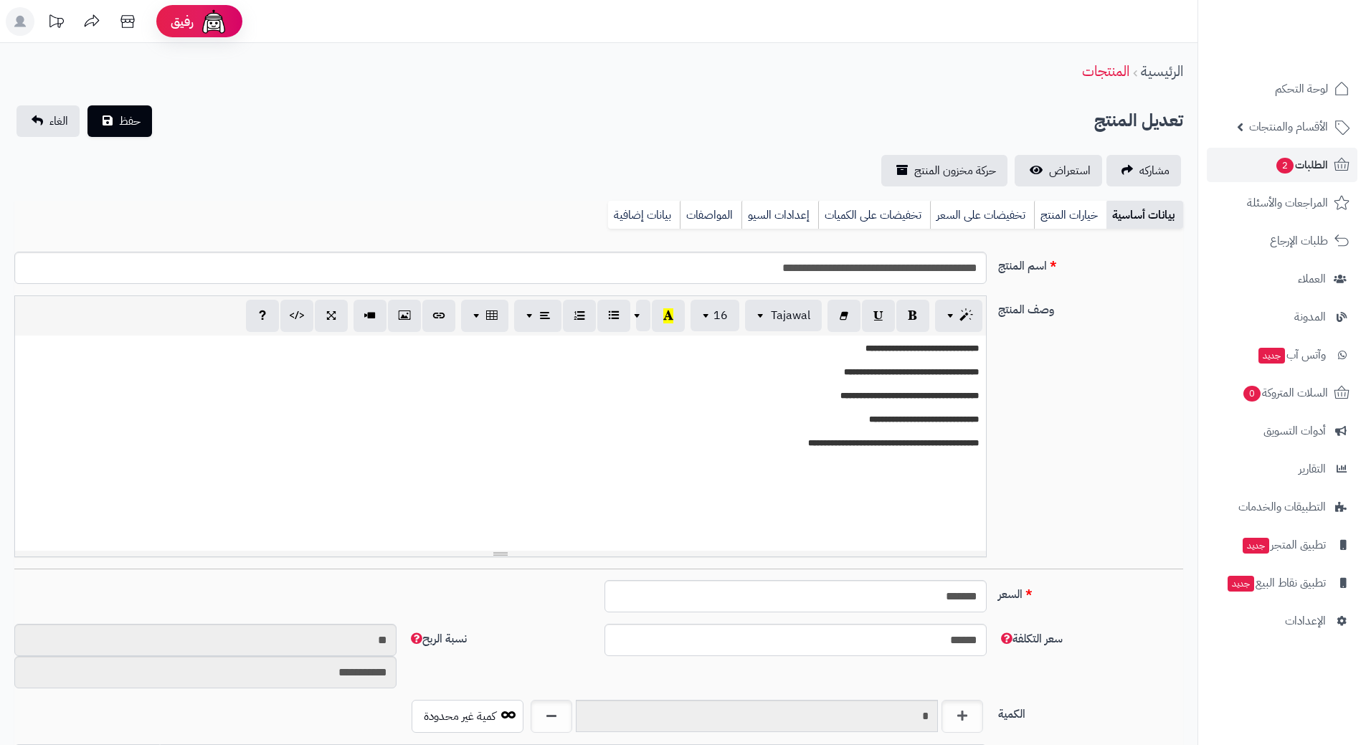
scroll to position [1248, 0]
click at [916, 270] on input "**********" at bounding box center [500, 268] width 973 height 32
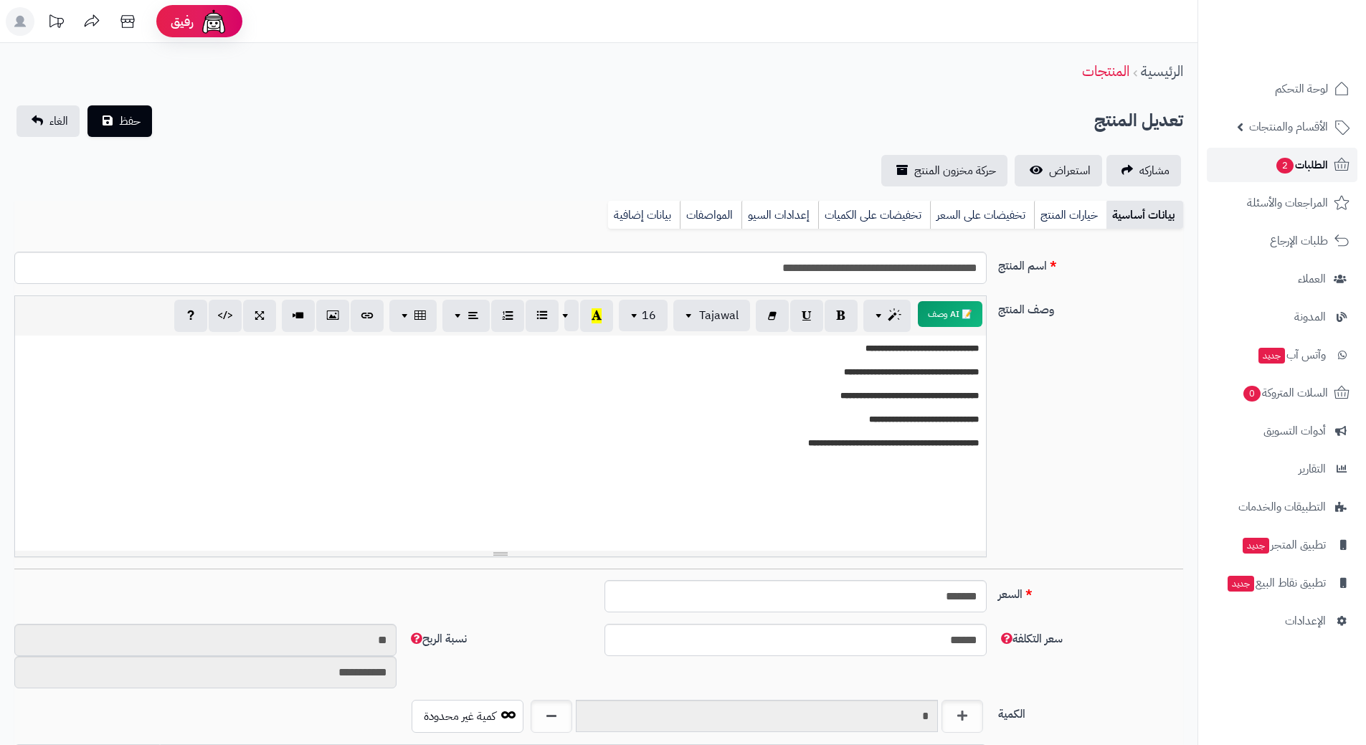
click at [1326, 167] on span "الطلبات 2" at bounding box center [1301, 165] width 53 height 20
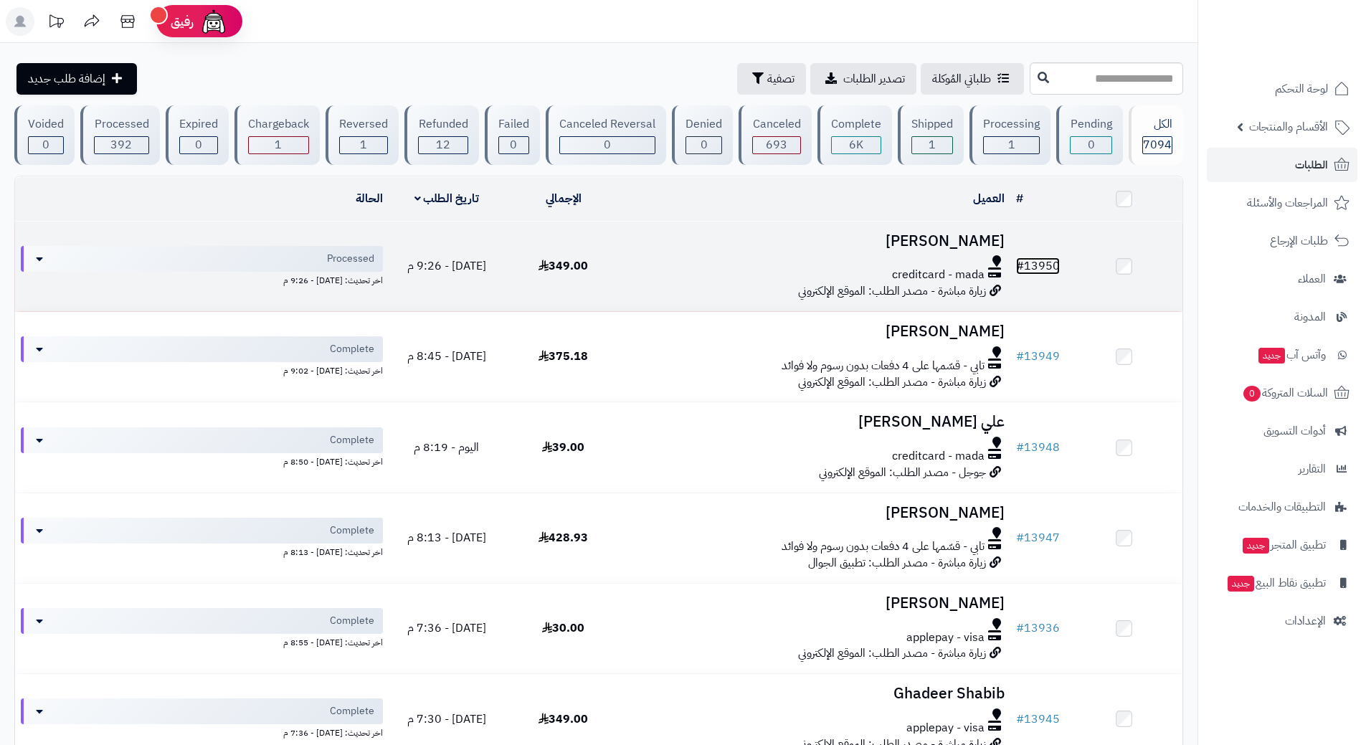
click at [1057, 262] on link "# 13950" at bounding box center [1038, 266] width 44 height 17
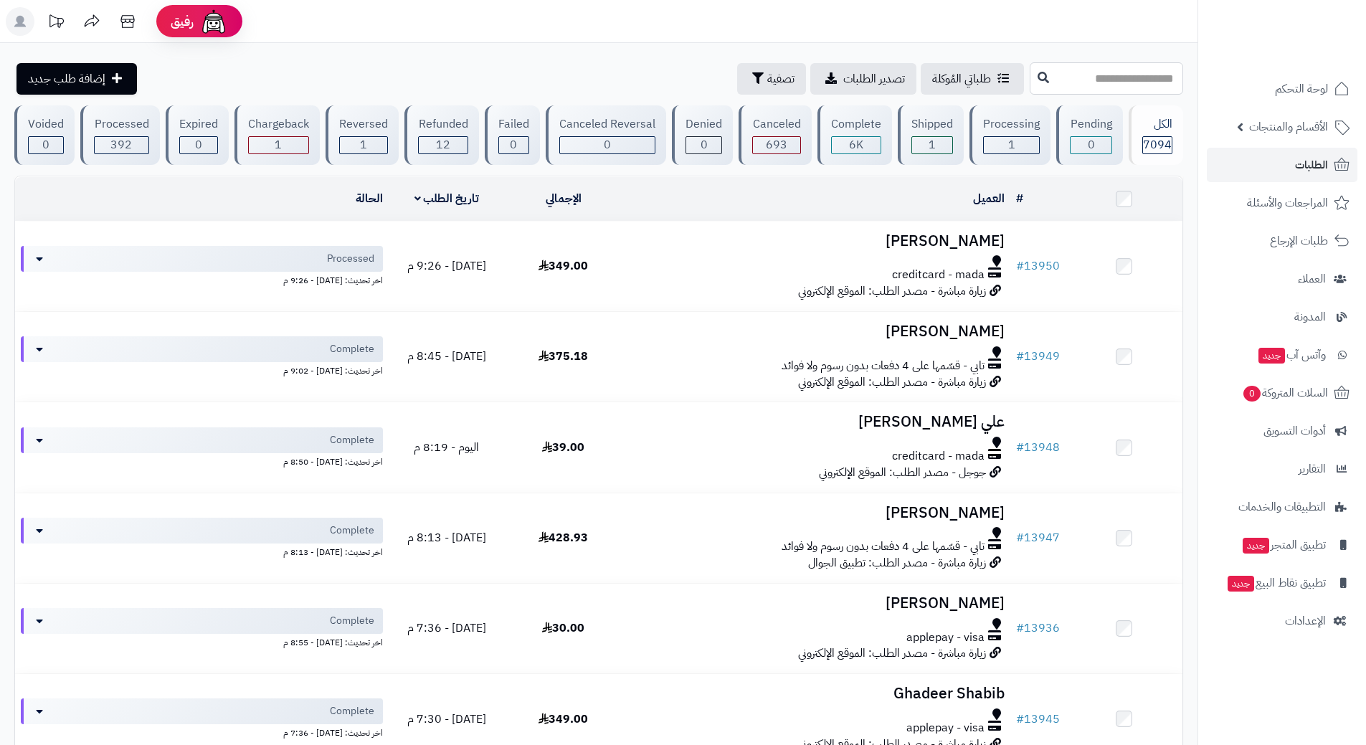
click at [1110, 72] on input "text" at bounding box center [1106, 78] width 153 height 32
type input "*****"
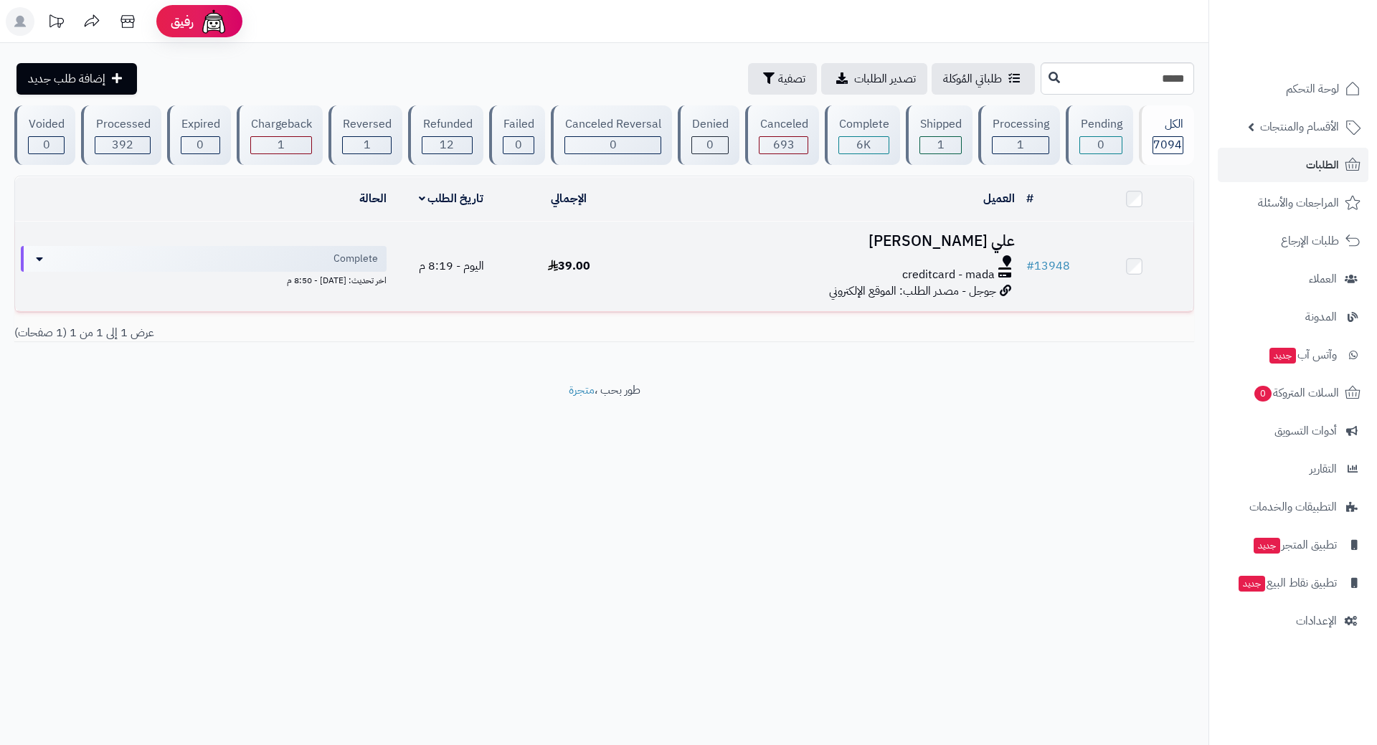
click at [675, 260] on div at bounding box center [824, 260] width 381 height 11
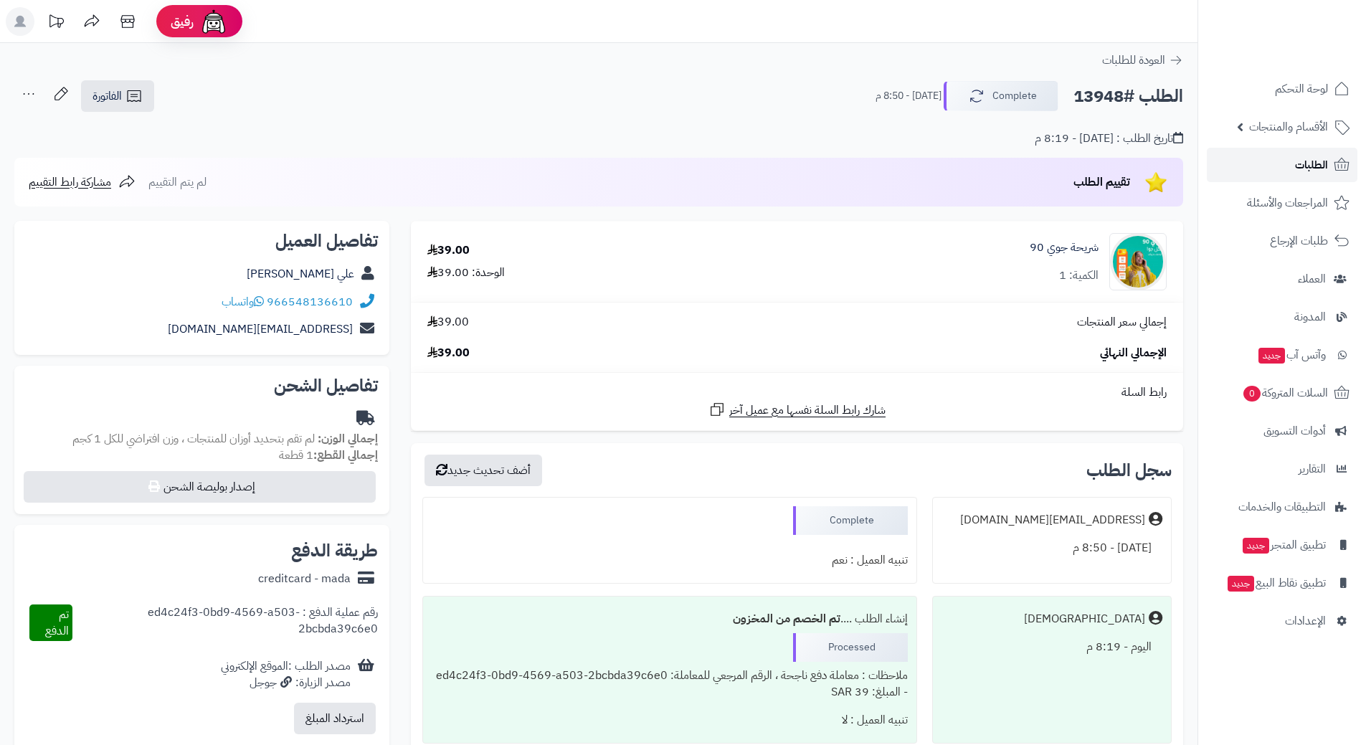
click at [1224, 169] on link "الطلبات" at bounding box center [1282, 165] width 151 height 34
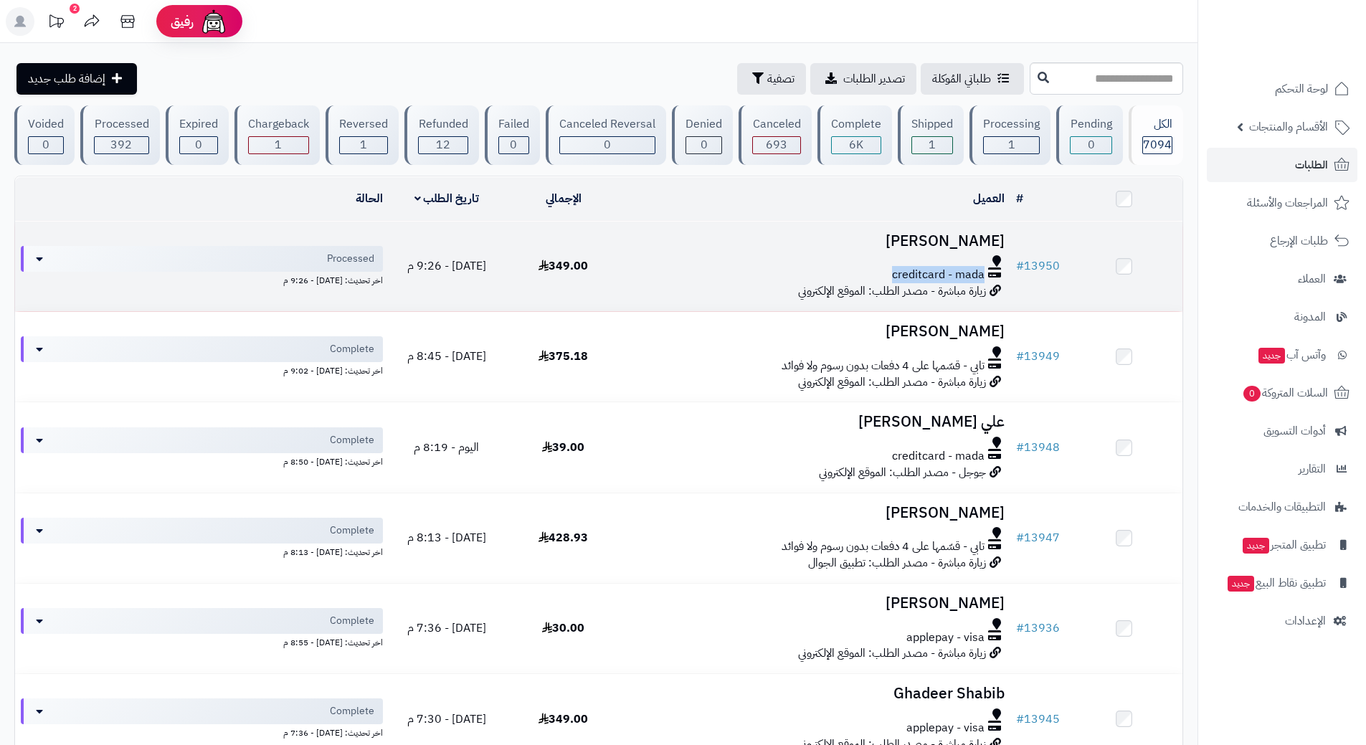
click at [666, 264] on div "creditcard - mada" at bounding box center [816, 269] width 377 height 28
drag, startPoint x: 668, startPoint y: 263, endPoint x: 671, endPoint y: 252, distance: 11.1
click at [668, 263] on div at bounding box center [816, 260] width 377 height 11
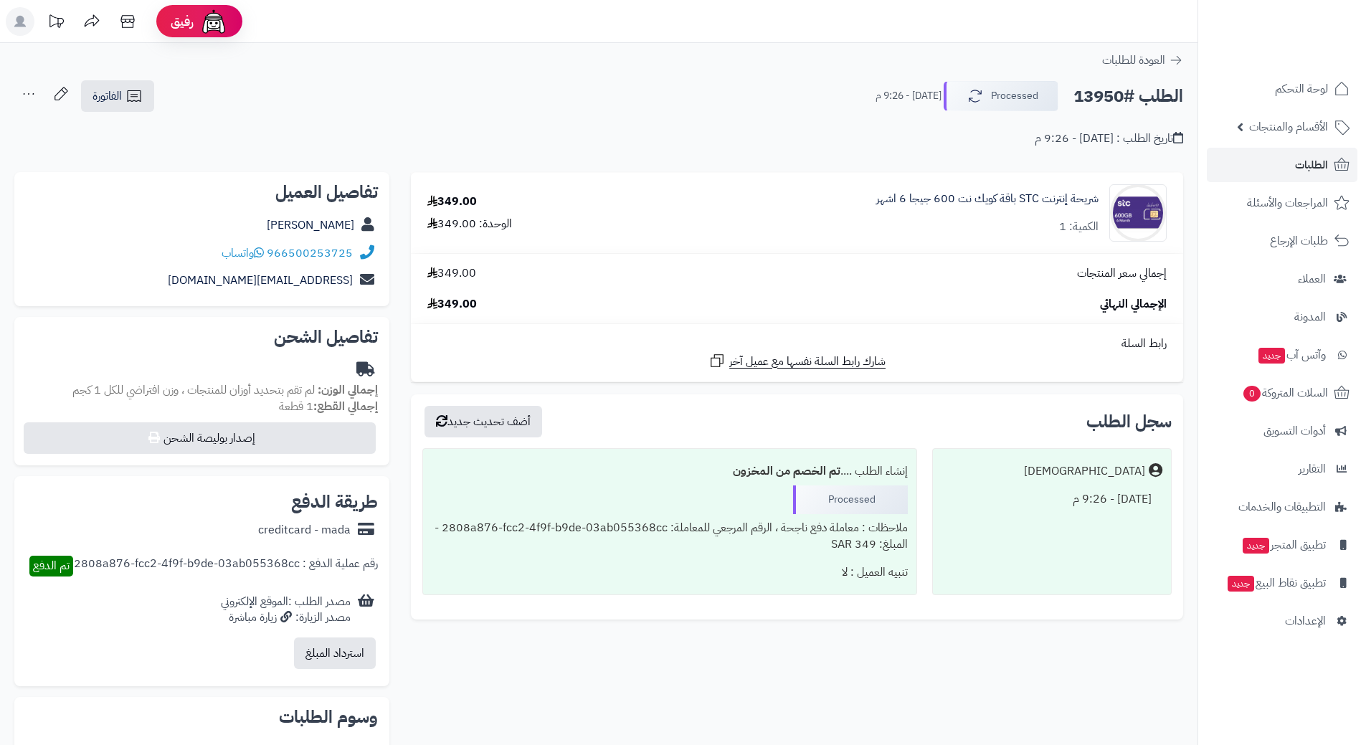
click at [1123, 93] on h2 "الطلب #13950" at bounding box center [1129, 96] width 110 height 29
copy div "الطلب #13950 Processed"
click at [258, 252] on icon at bounding box center [259, 252] width 10 height 11
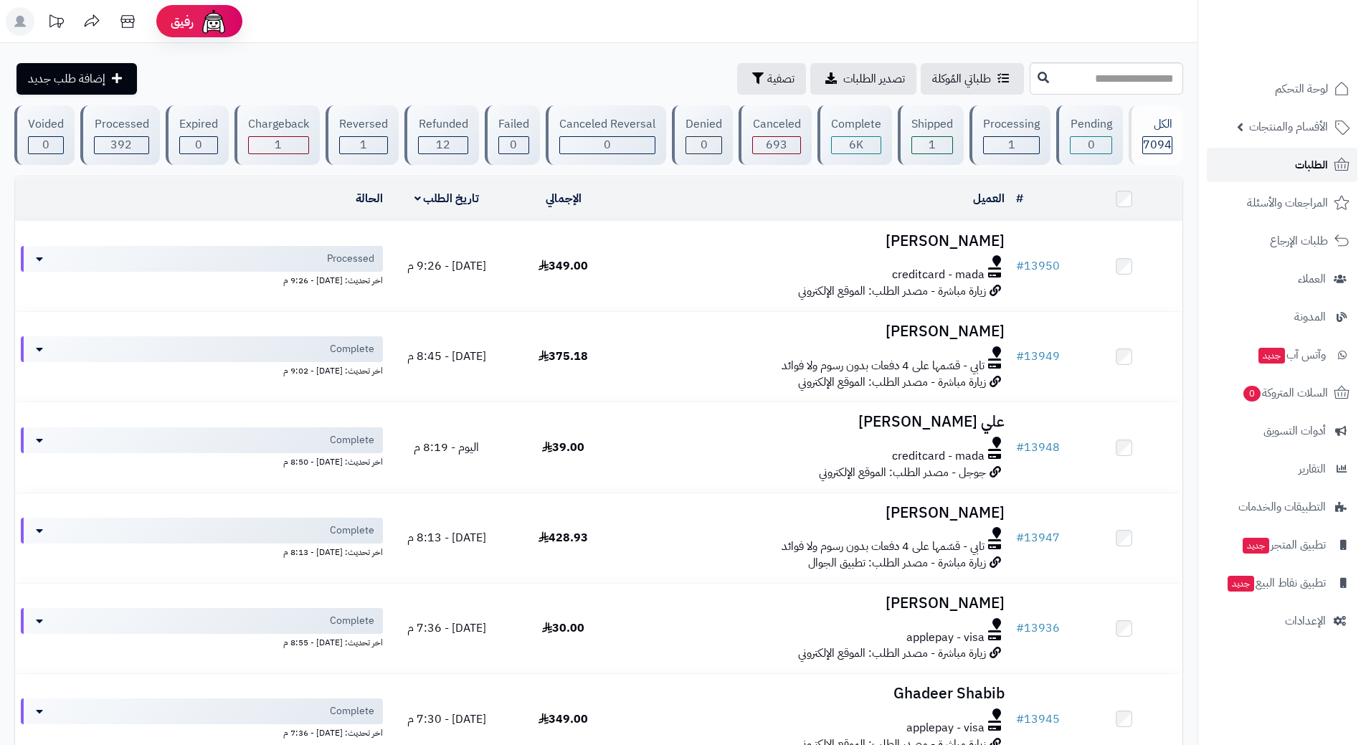
click at [1250, 159] on link "الطلبات" at bounding box center [1282, 165] width 151 height 34
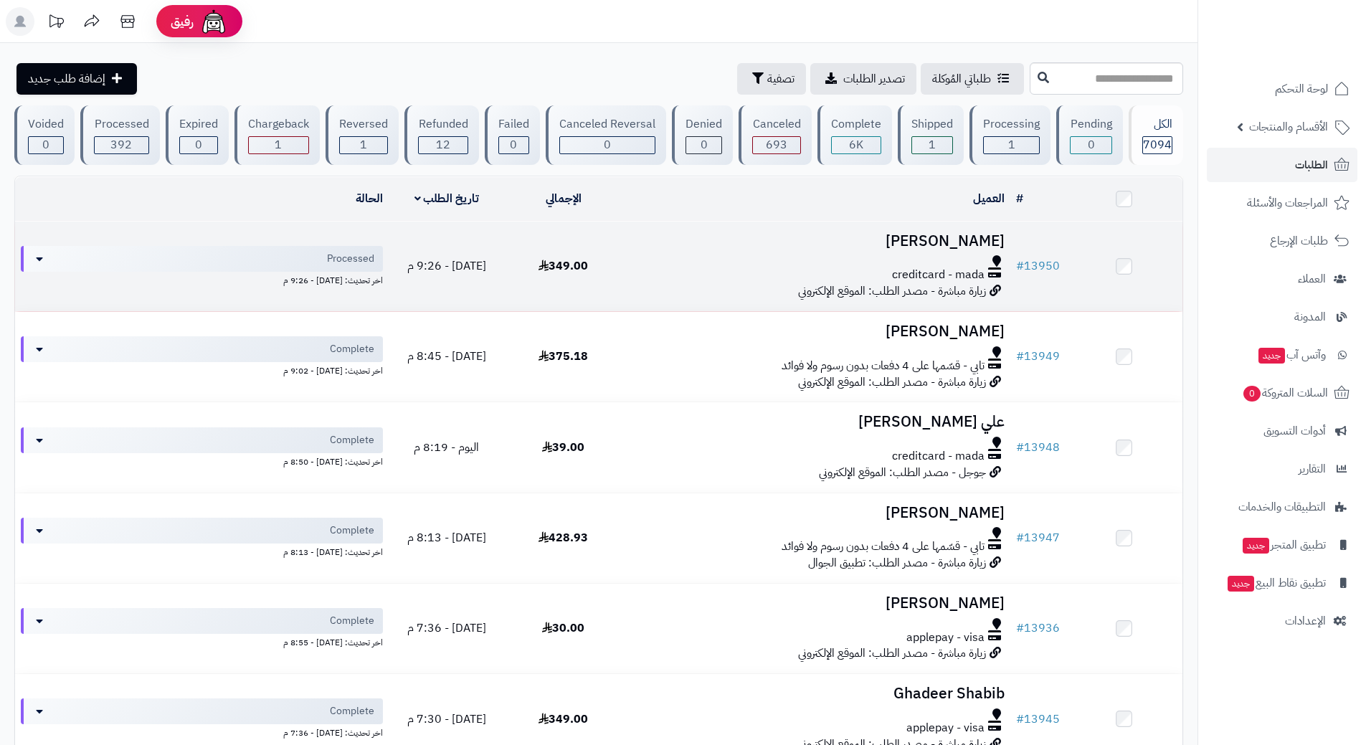
click at [624, 285] on td "[PERSON_NAME] creditcard - mada زيارة مباشرة - مصدر الطلب: الموقع الإلكتروني" at bounding box center [816, 267] width 389 height 90
click at [624, 285] on td "مختار السعيد creditcard - mada زيارة مباشرة - مصدر الطلب: الموقع الإلكتروني" at bounding box center [816, 267] width 389 height 90
click at [648, 275] on div "creditcard - mada" at bounding box center [816, 275] width 377 height 16
click at [648, 274] on div "creditcard - mada" at bounding box center [816, 275] width 377 height 16
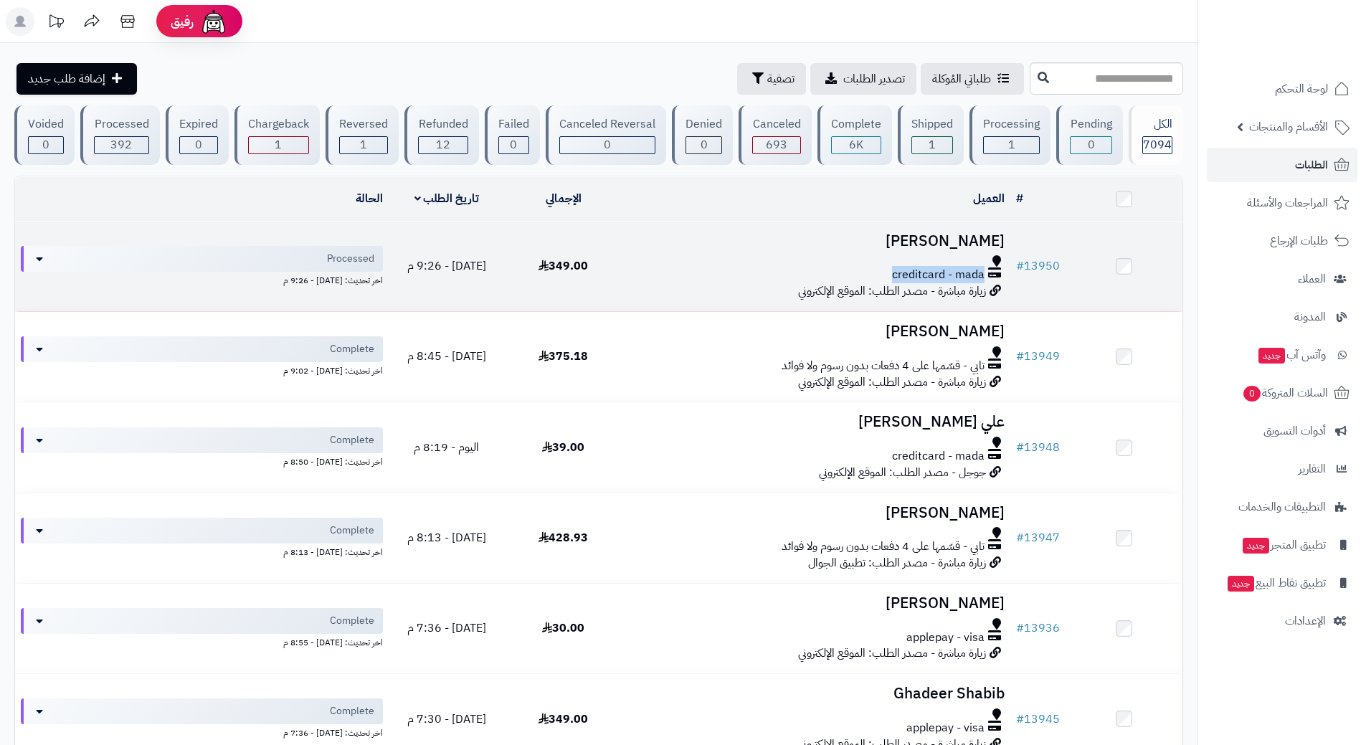
click at [648, 274] on div "creditcard - mada" at bounding box center [816, 275] width 377 height 16
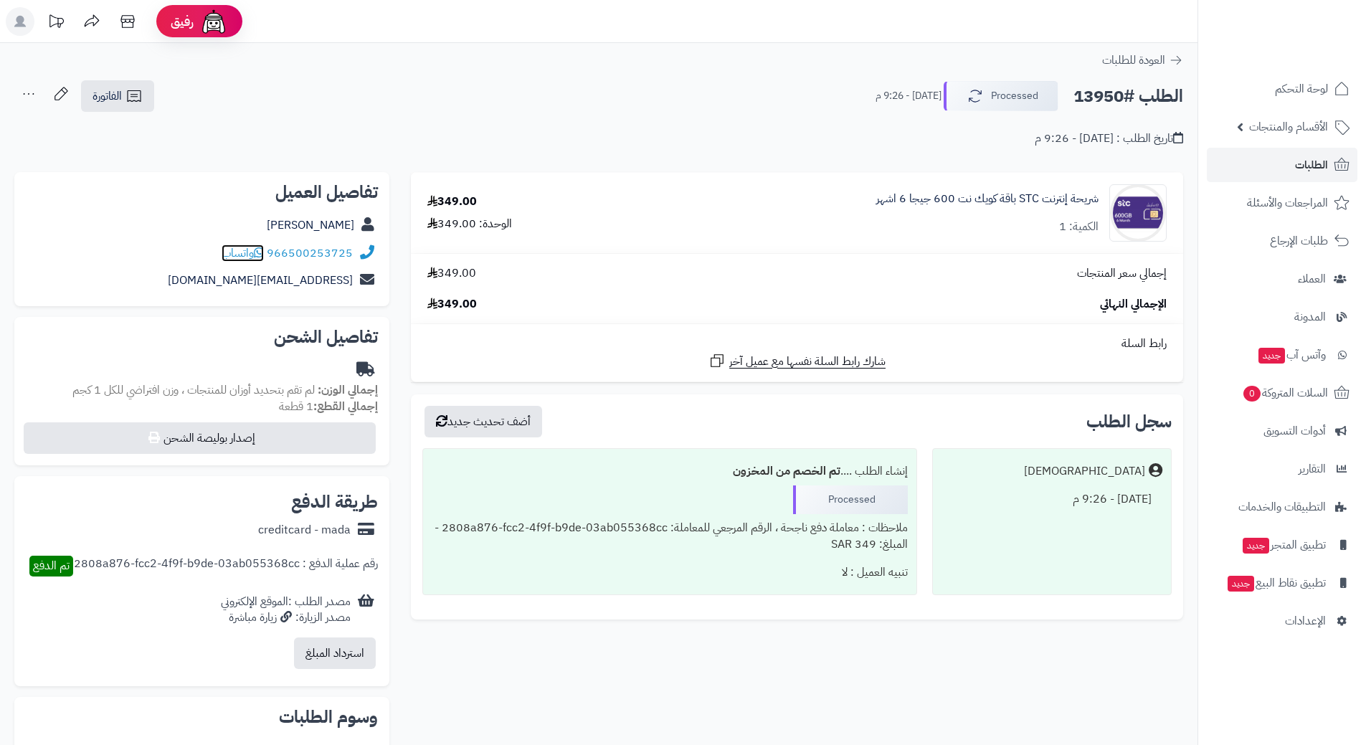
click at [262, 252] on icon at bounding box center [259, 252] width 10 height 11
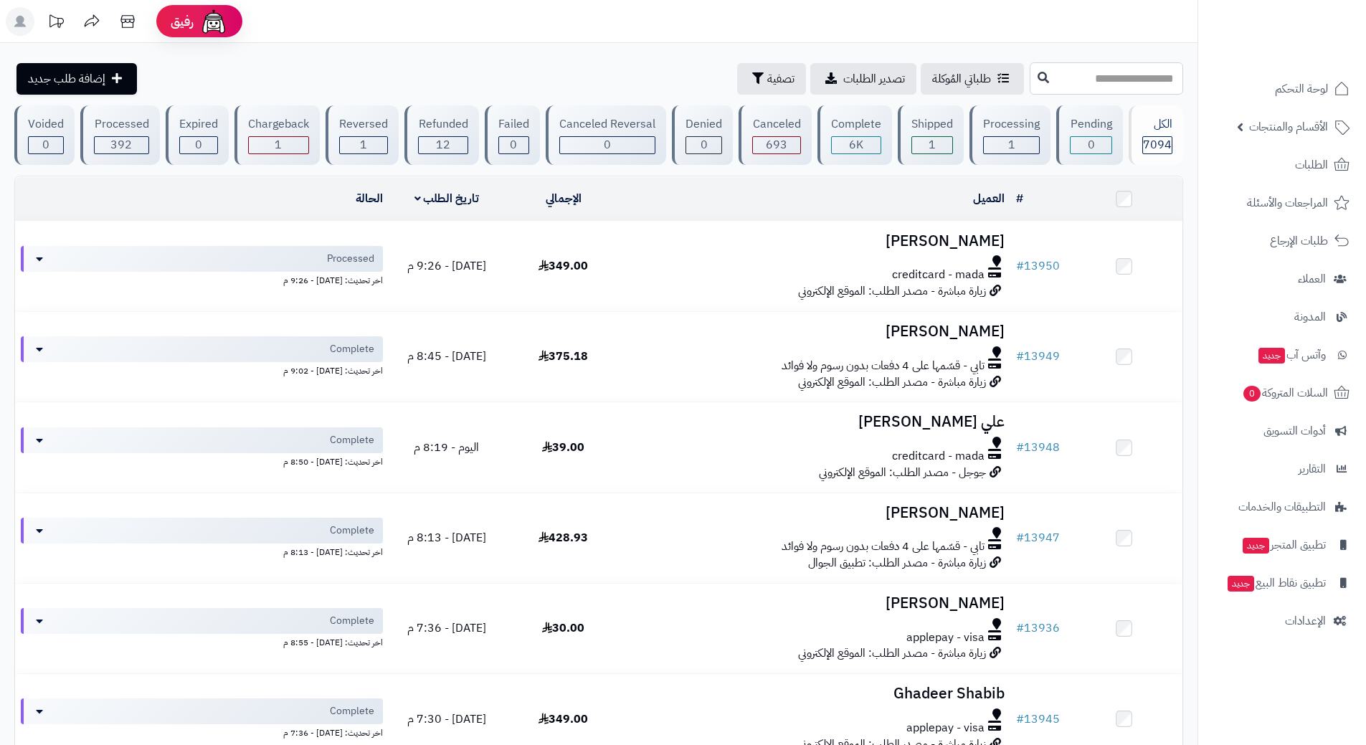
click at [1086, 75] on input "text" at bounding box center [1106, 78] width 153 height 32
click at [1147, 80] on input "*******" at bounding box center [1106, 78] width 153 height 32
click at [1148, 80] on input "*******" at bounding box center [1106, 78] width 153 height 32
type input "*******"
click at [1286, 156] on link "الطلبات" at bounding box center [1282, 165] width 151 height 34
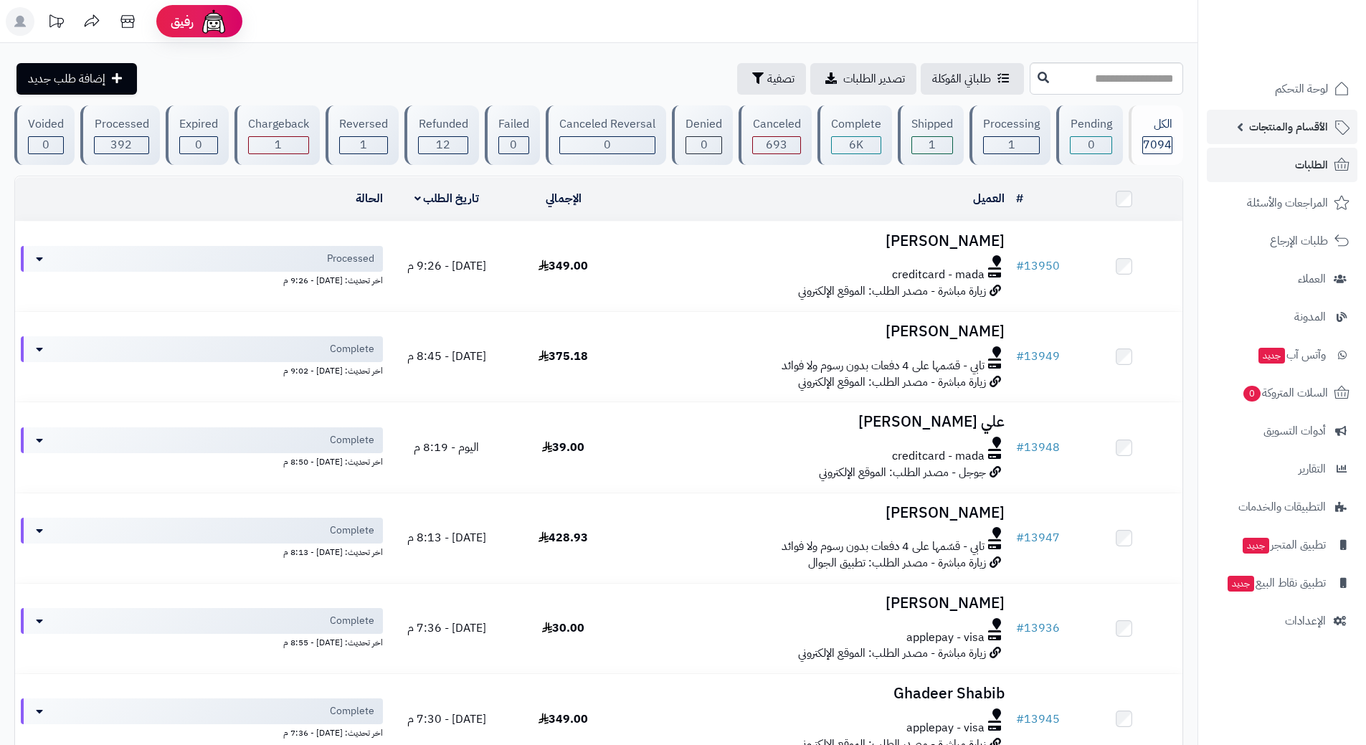
click at [1303, 118] on span "الأقسام والمنتجات" at bounding box center [1289, 127] width 79 height 20
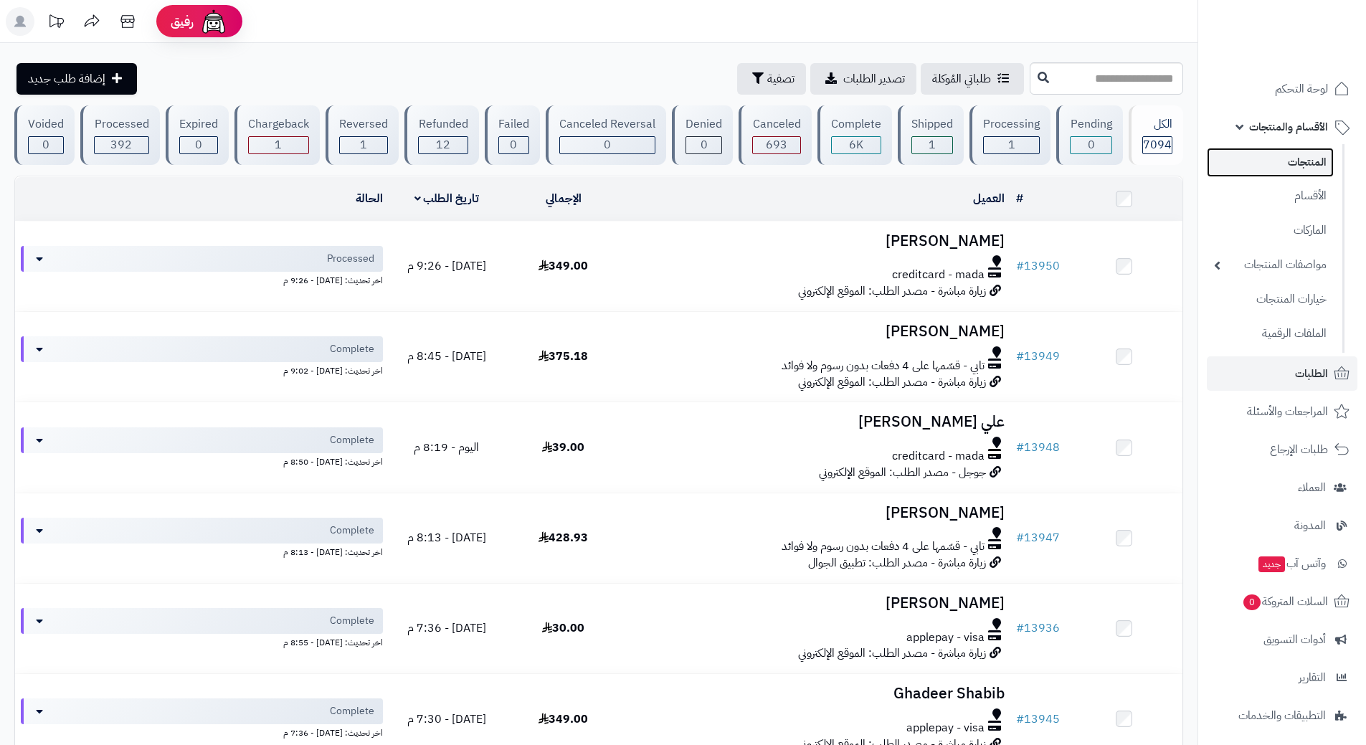
click at [1300, 156] on link "المنتجات" at bounding box center [1270, 162] width 127 height 29
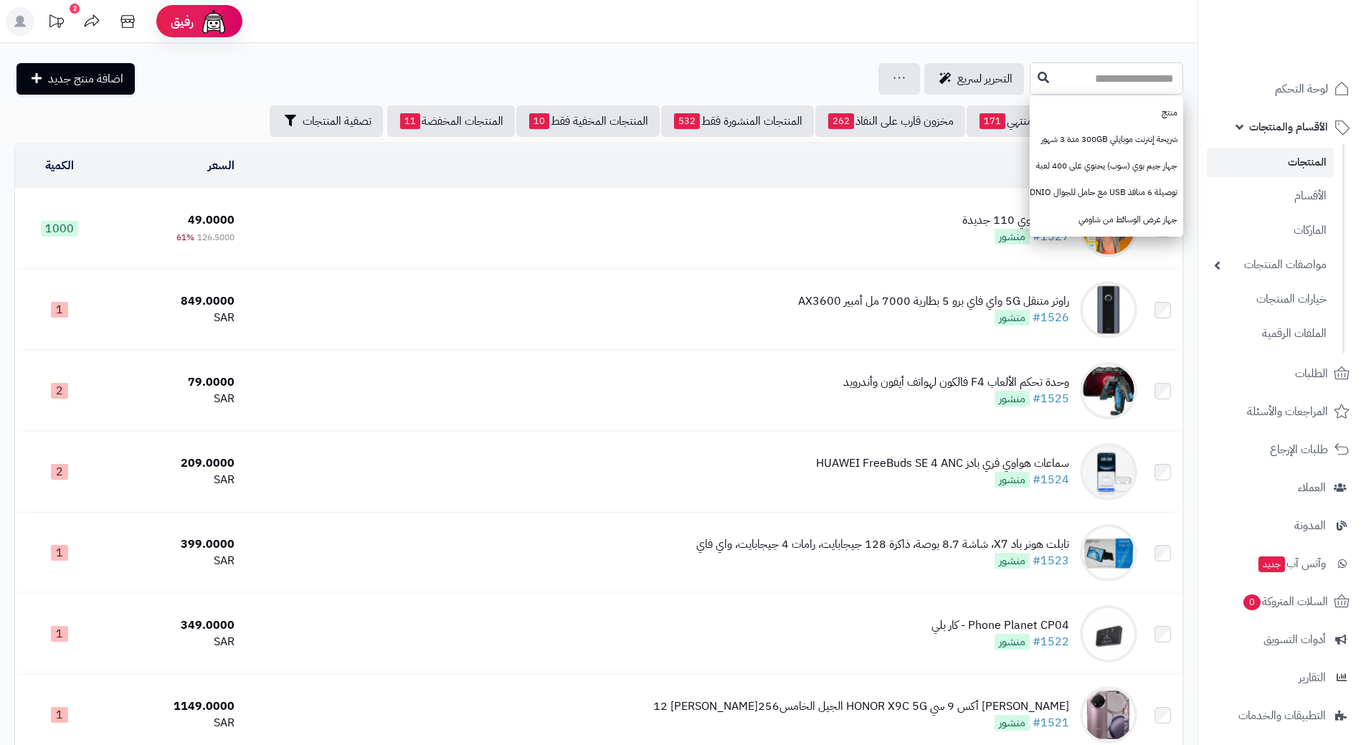
paste input "*******"
type input "*******"
click at [1038, 77] on icon at bounding box center [1043, 76] width 11 height 11
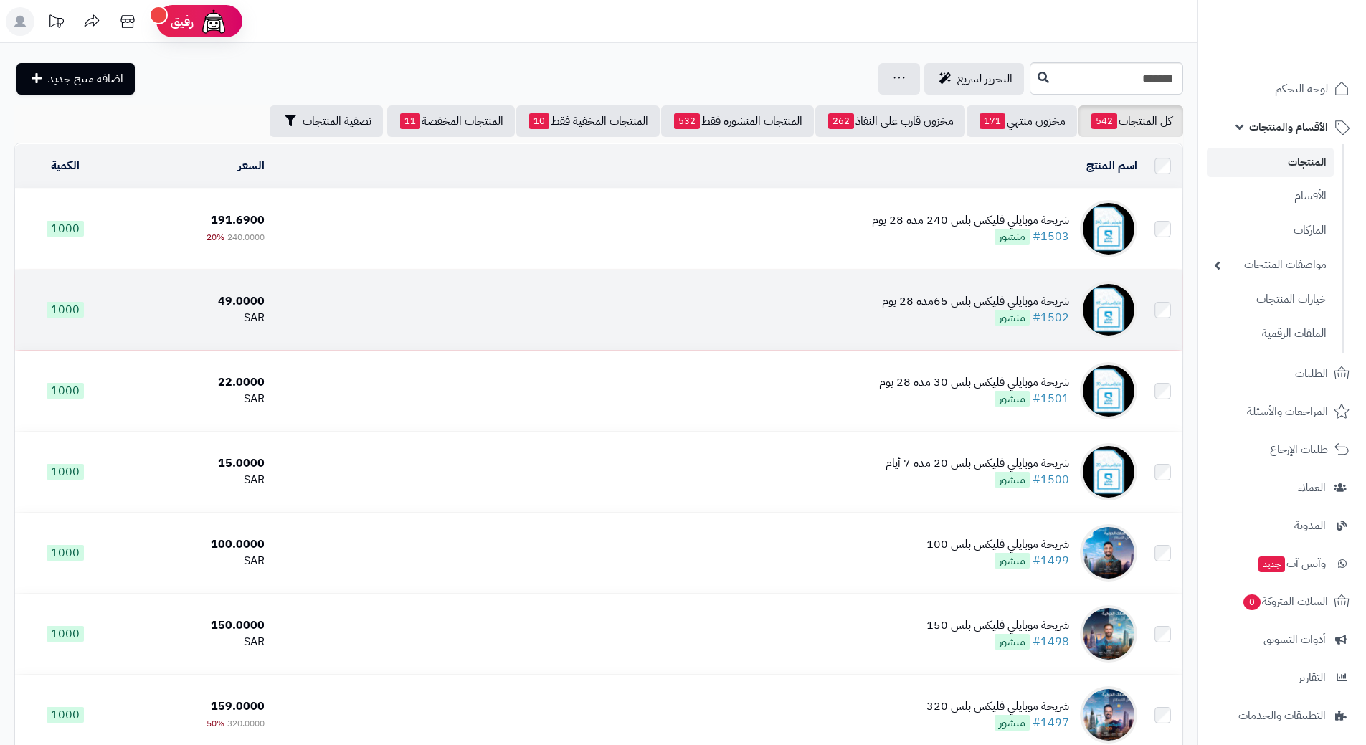
click at [930, 300] on div "شريحة موبايلي فليكس بلس 65مدة 28 يوم" at bounding box center [975, 301] width 187 height 16
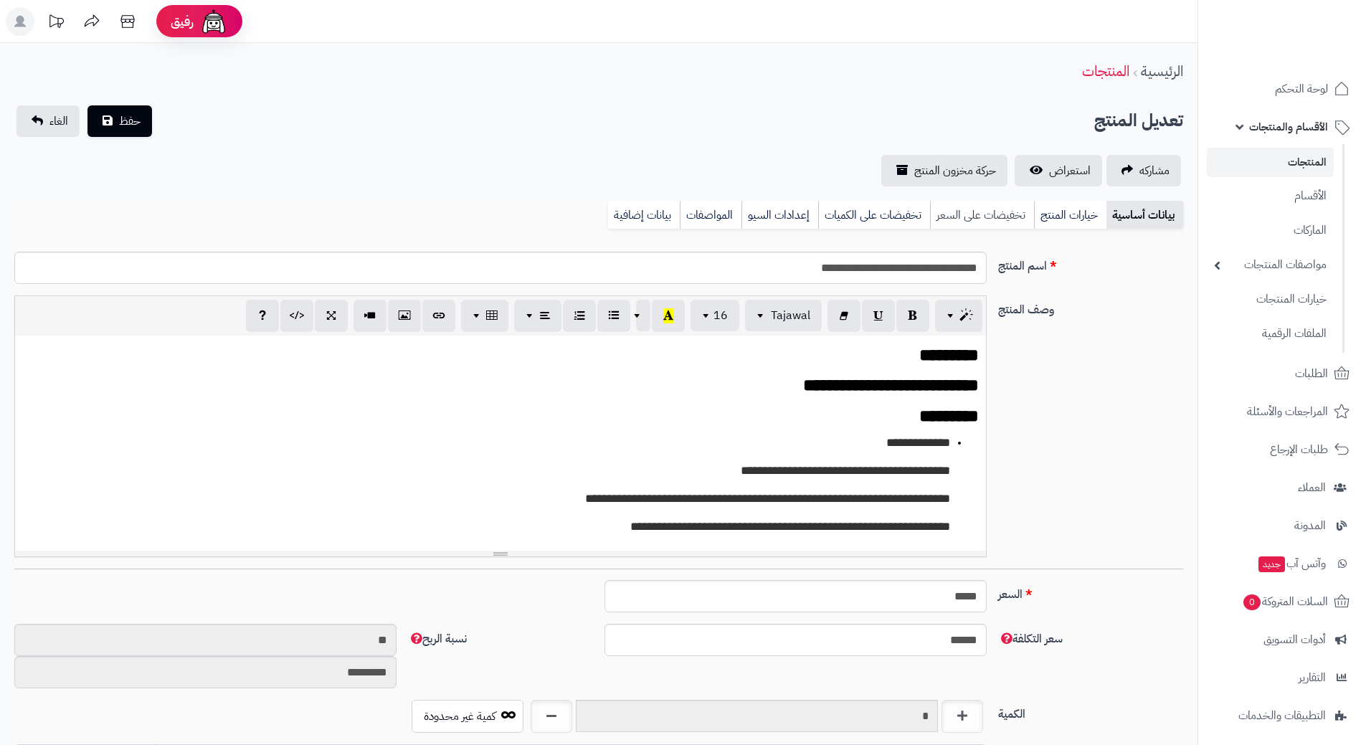
drag, startPoint x: 0, startPoint y: 0, endPoint x: 992, endPoint y: 214, distance: 1014.9
click at [992, 214] on link "تخفيضات على السعر" at bounding box center [982, 215] width 104 height 29
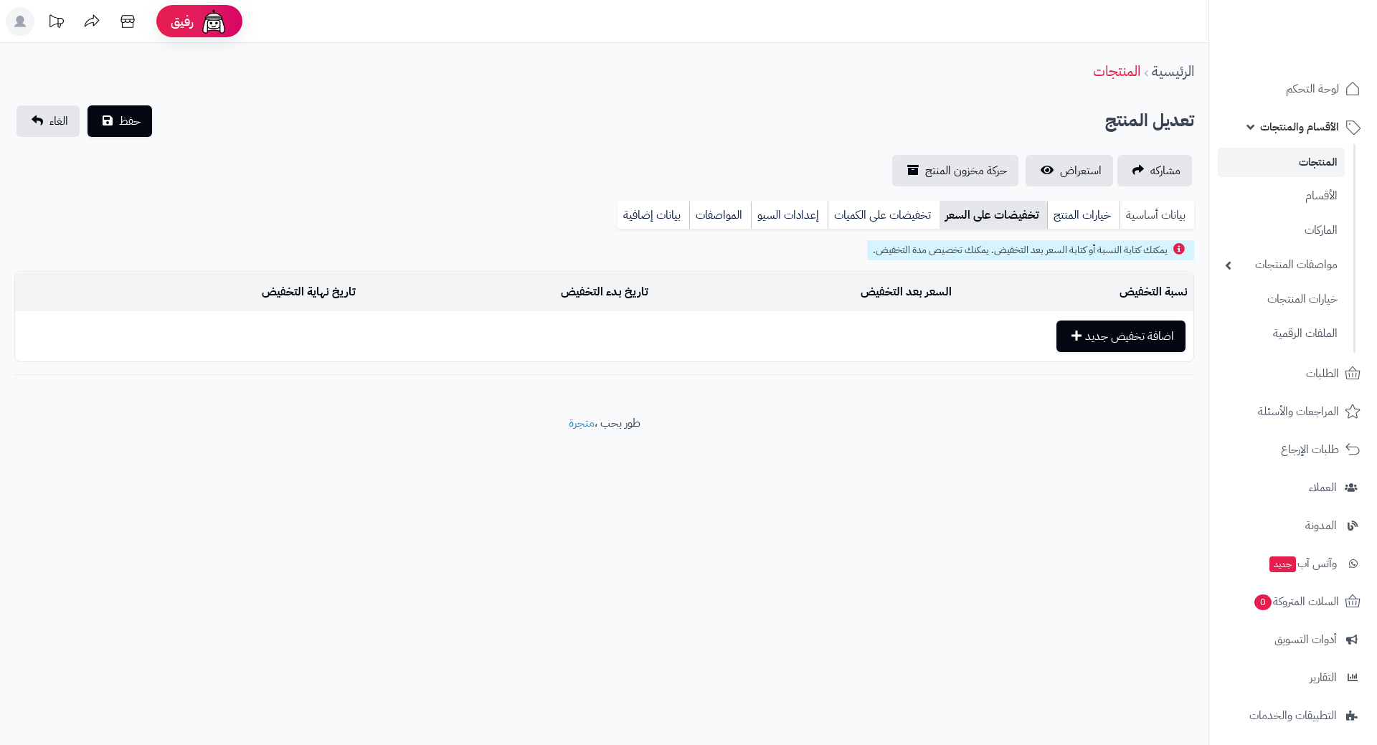
click at [1166, 221] on link "بيانات أساسية" at bounding box center [1157, 215] width 75 height 29
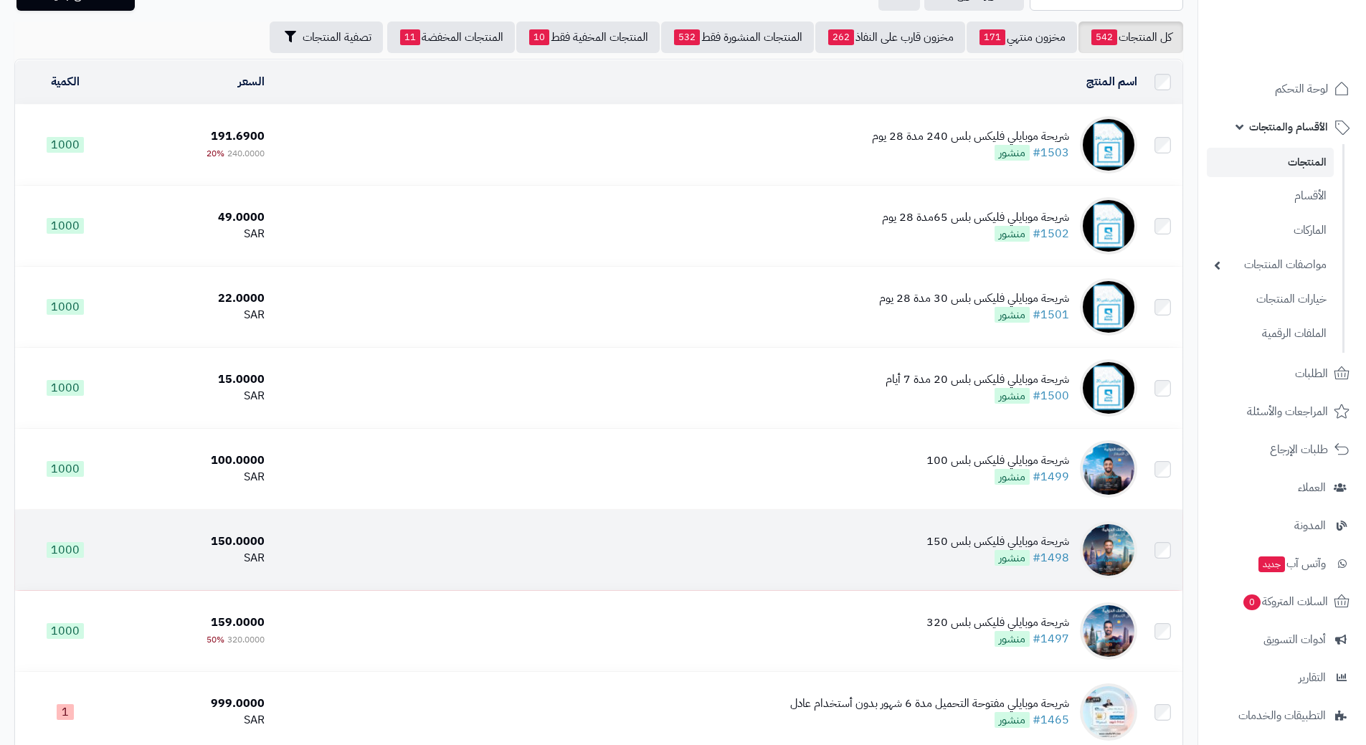
scroll to position [215, 0]
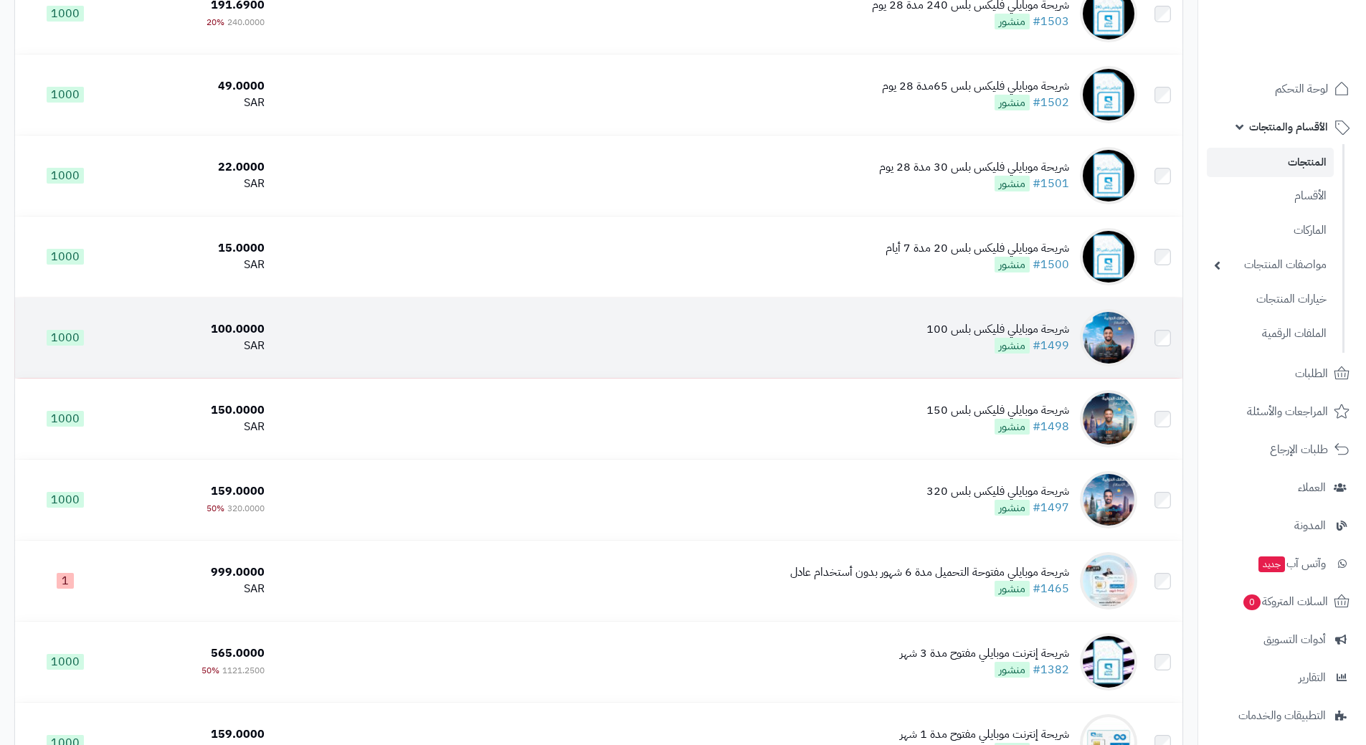
click at [955, 323] on div "شريحة موبايلي فليكس بلس 100" at bounding box center [998, 329] width 143 height 16
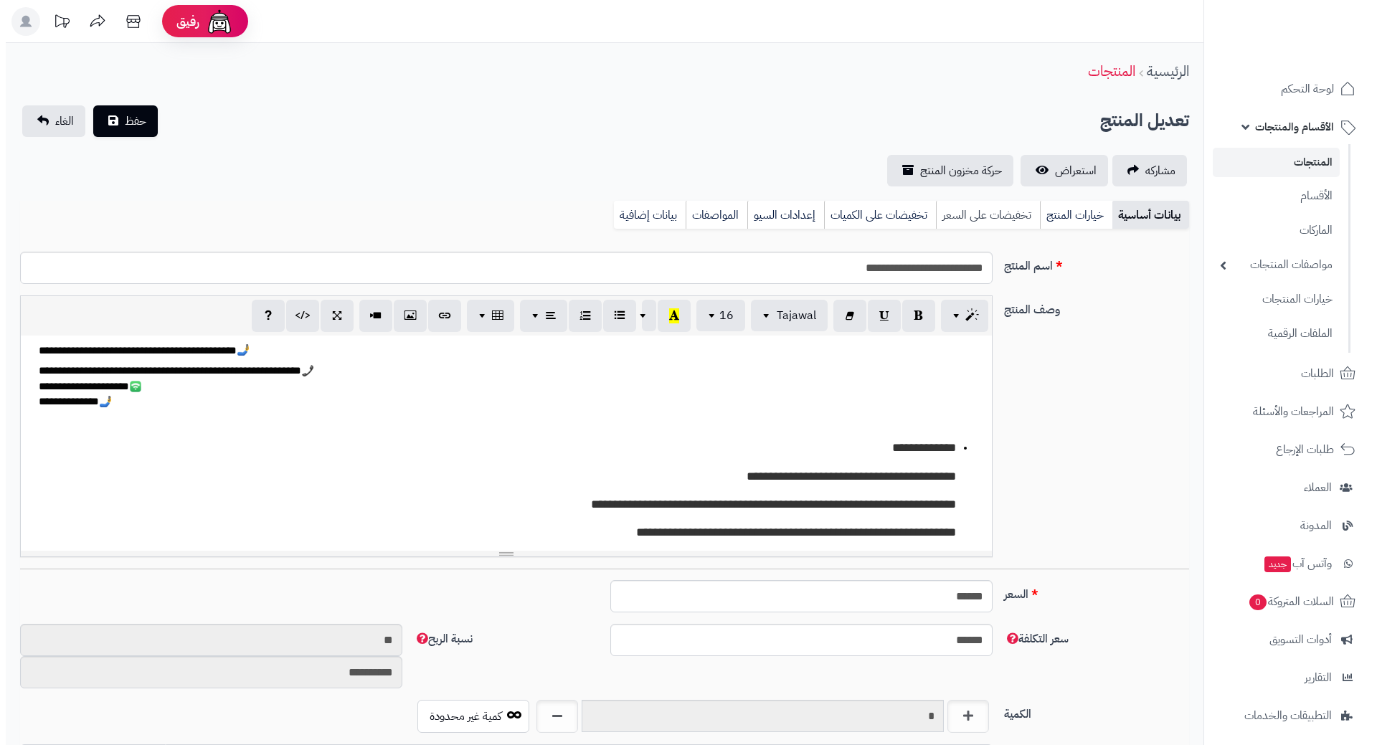
scroll to position [1248, 0]
click at [1002, 214] on link "تخفيضات على السعر" at bounding box center [982, 215] width 104 height 29
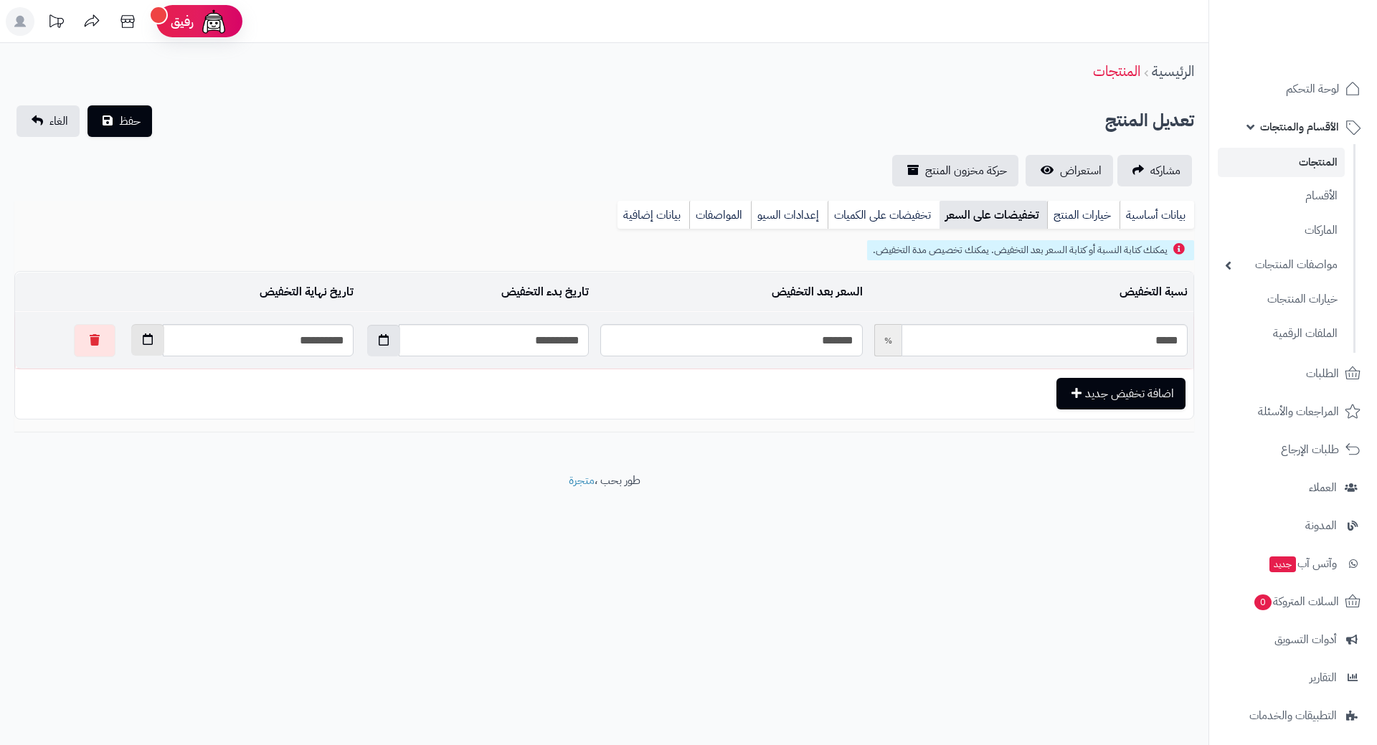
click at [143, 341] on icon "button" at bounding box center [148, 339] width 10 height 11
click at [105, 506] on td "1" at bounding box center [108, 504] width 26 height 22
type input "**********"
drag, startPoint x: 1159, startPoint y: 206, endPoint x: 1161, endPoint y: 214, distance: 8.0
click at [1159, 206] on link "بيانات أساسية" at bounding box center [1157, 215] width 75 height 29
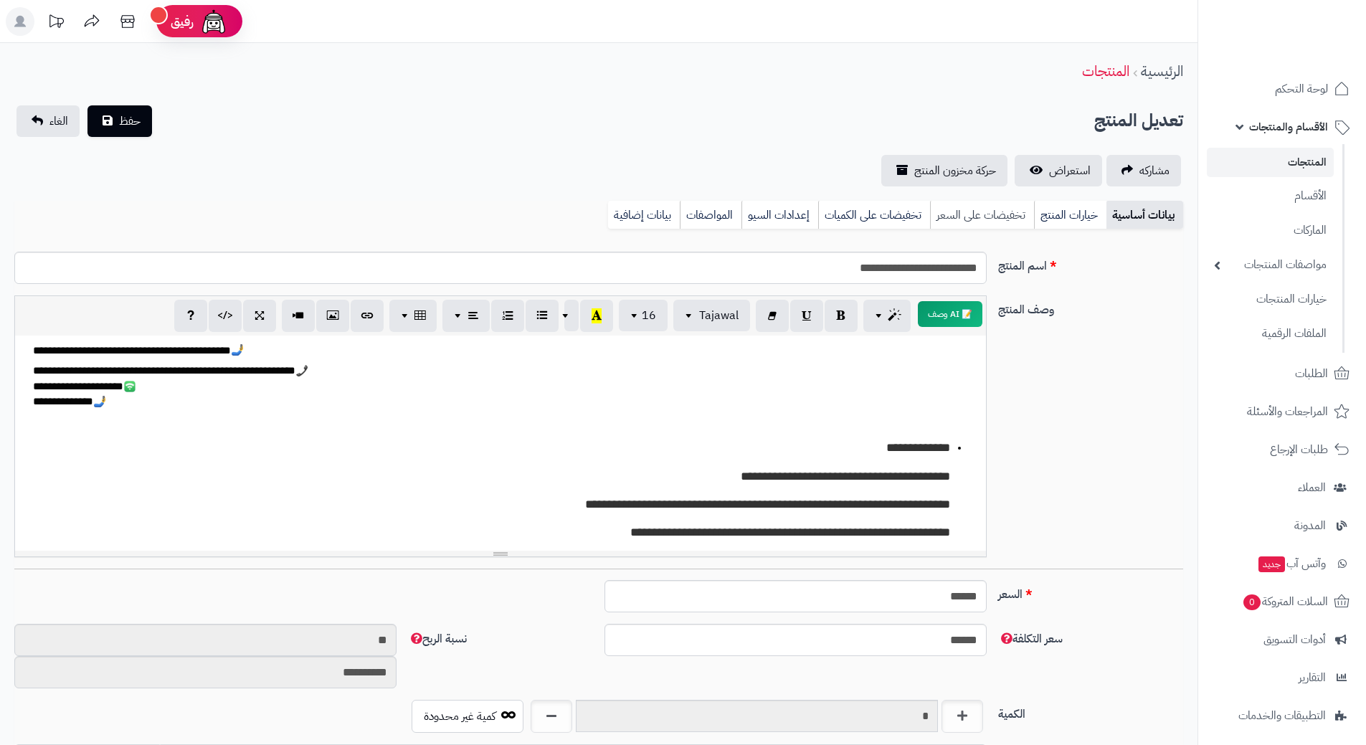
click at [996, 214] on link "تخفيضات على السعر" at bounding box center [982, 215] width 104 height 29
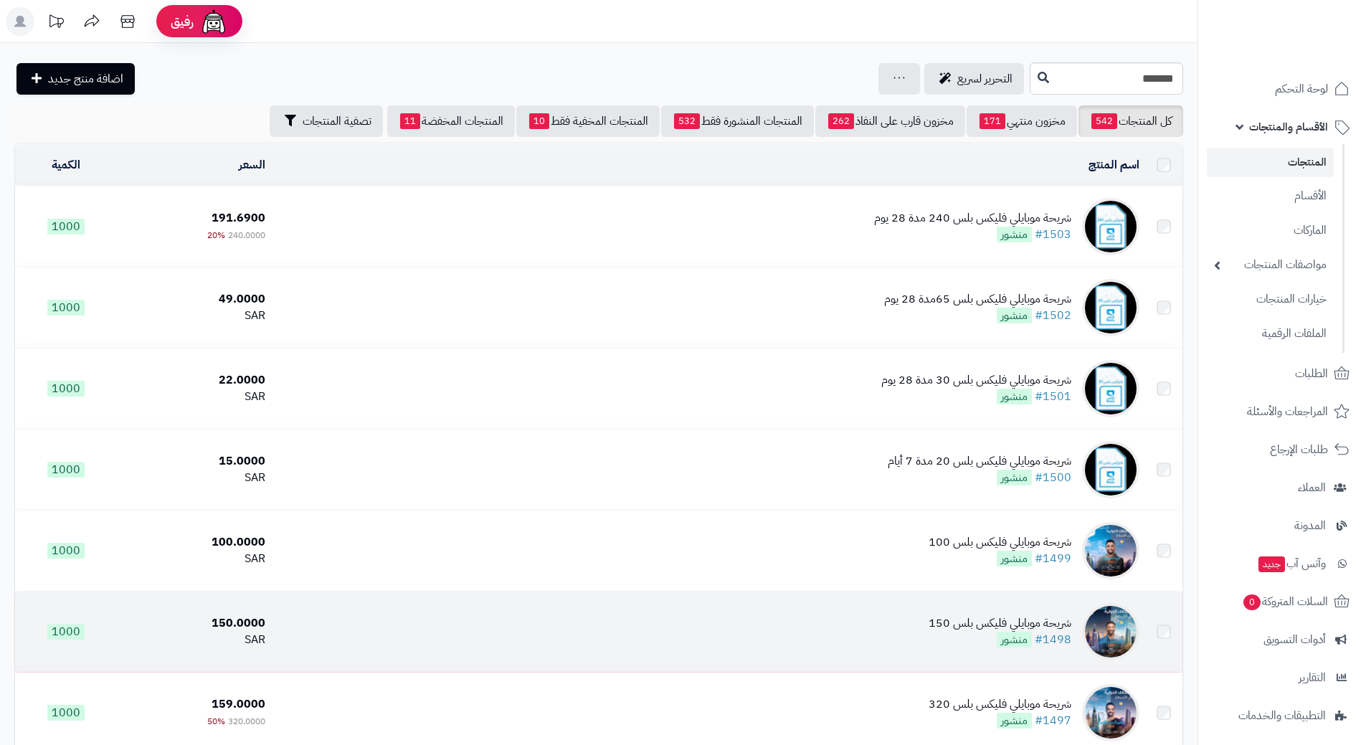
scroll to position [215, 0]
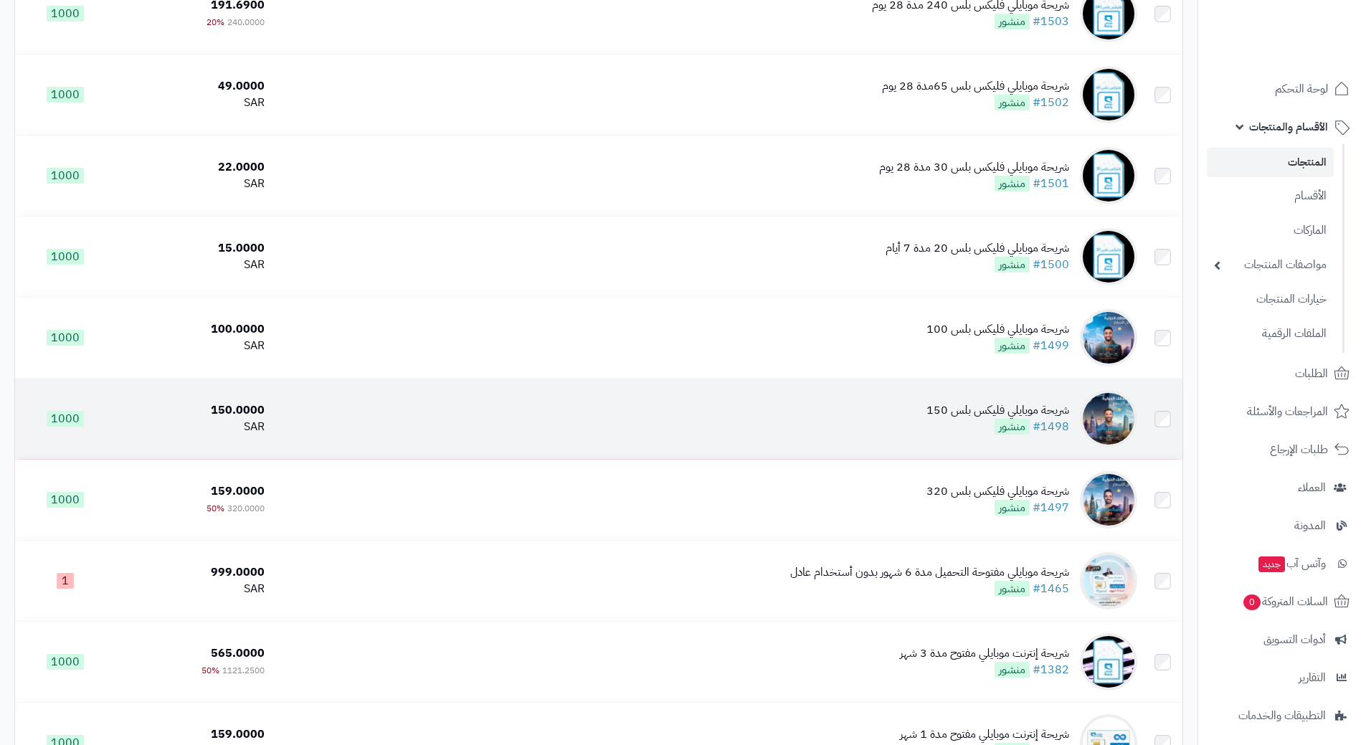
click at [956, 405] on div "شريحة موبايلي فليكس بلس 150" at bounding box center [998, 410] width 143 height 16
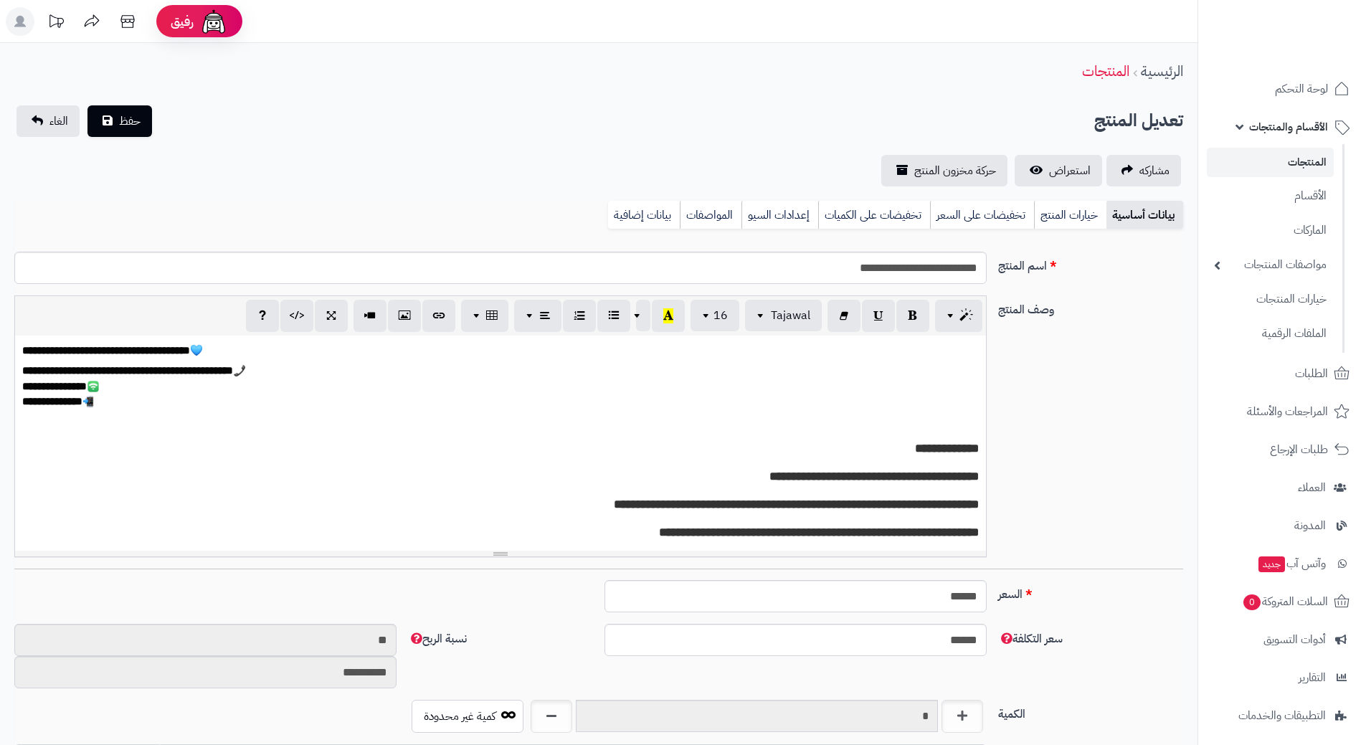
scroll to position [1248, 0]
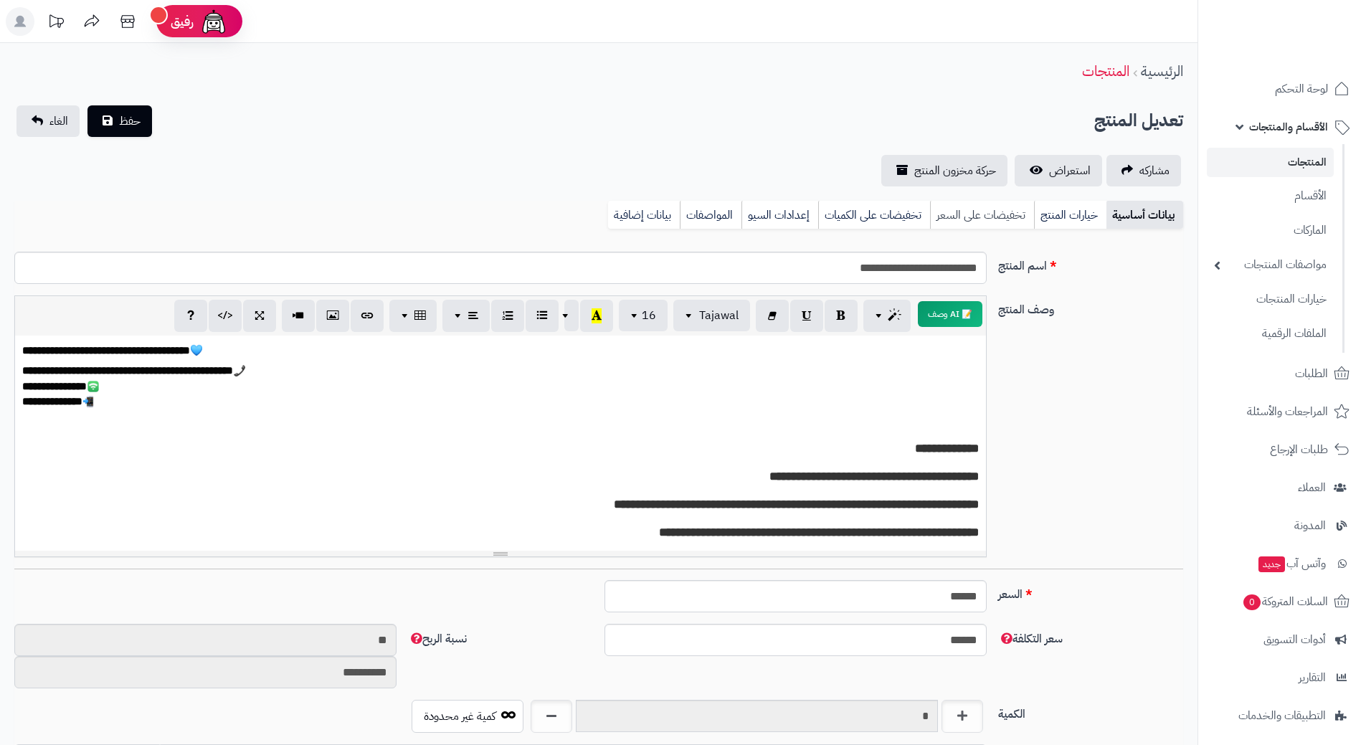
click at [983, 216] on link "تخفيضات على السعر" at bounding box center [982, 215] width 104 height 29
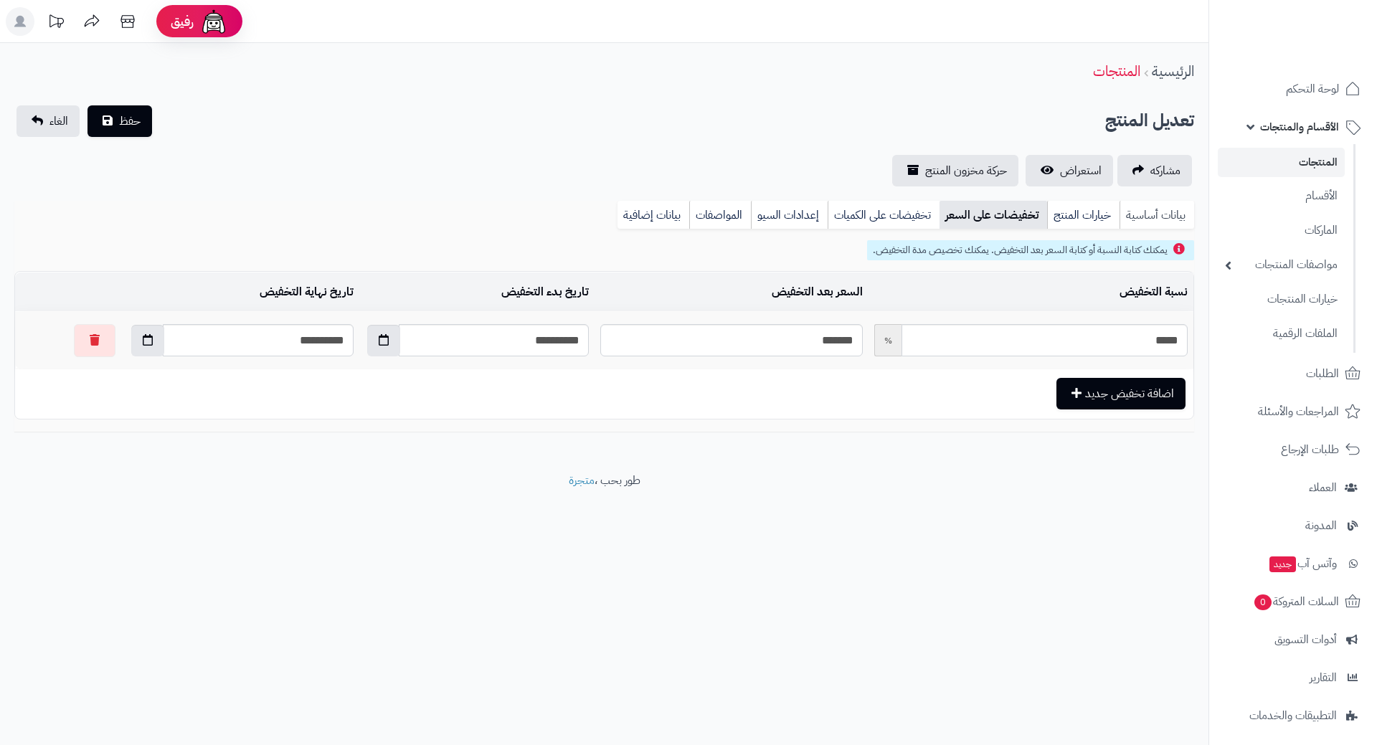
click at [1153, 208] on link "بيانات أساسية" at bounding box center [1157, 215] width 75 height 29
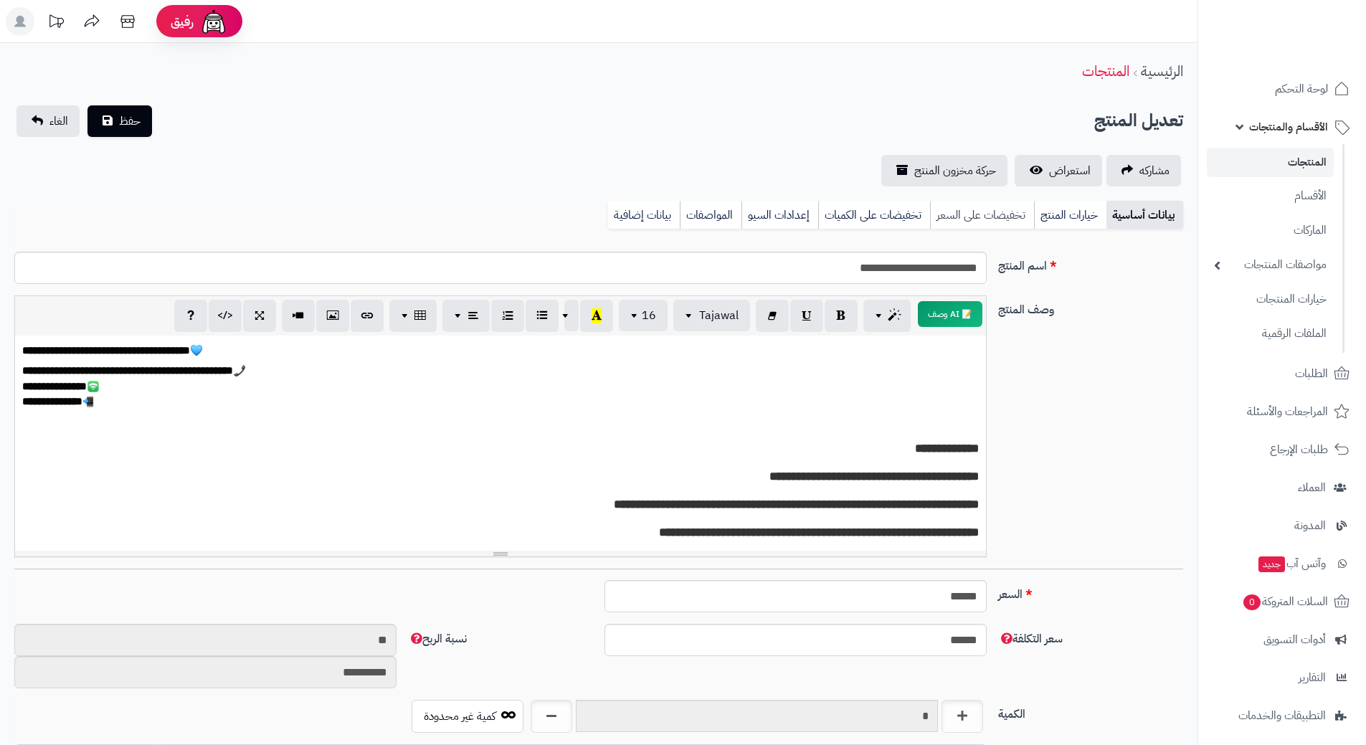
click at [975, 213] on link "تخفيضات على السعر" at bounding box center [982, 215] width 104 height 29
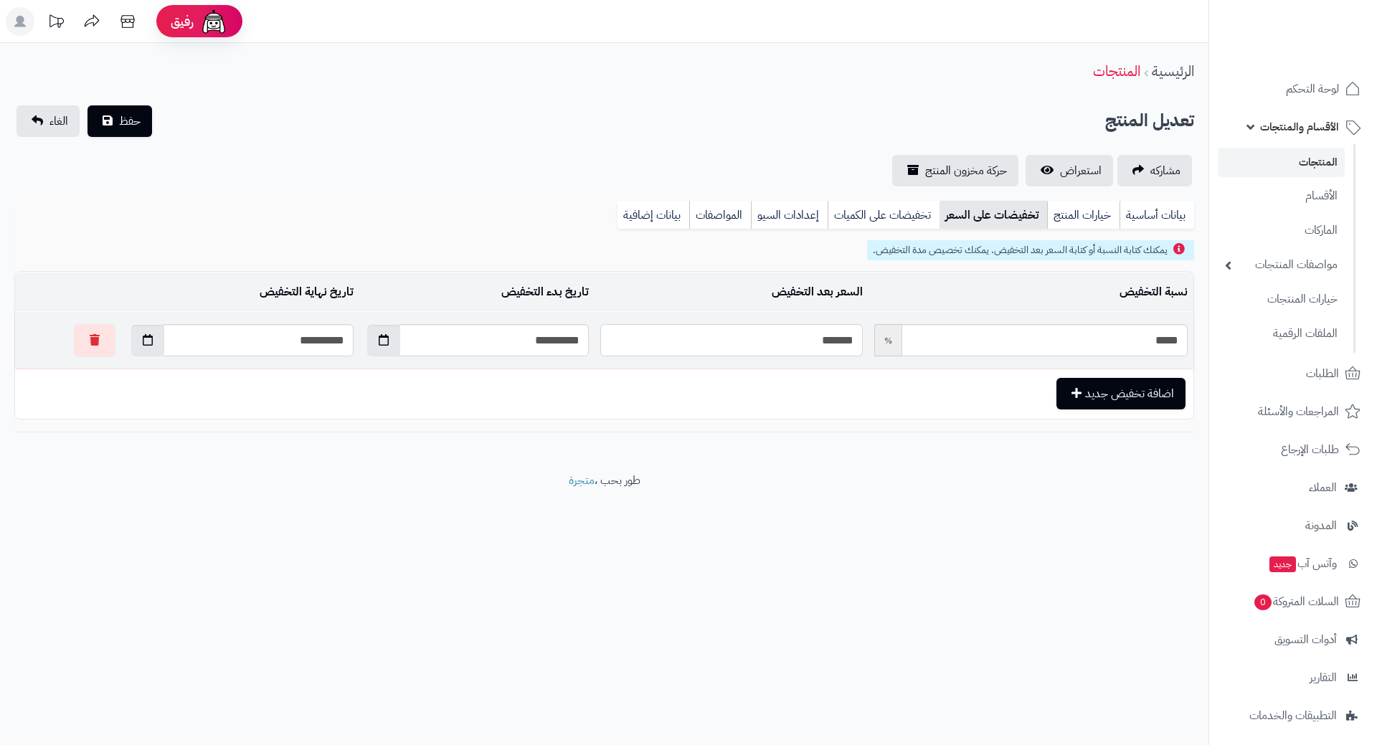
click at [790, 340] on input "*******" at bounding box center [731, 340] width 262 height 32
click at [788, 340] on input "*******" at bounding box center [731, 340] width 262 height 32
click at [1171, 209] on link "بيانات أساسية" at bounding box center [1157, 215] width 75 height 29
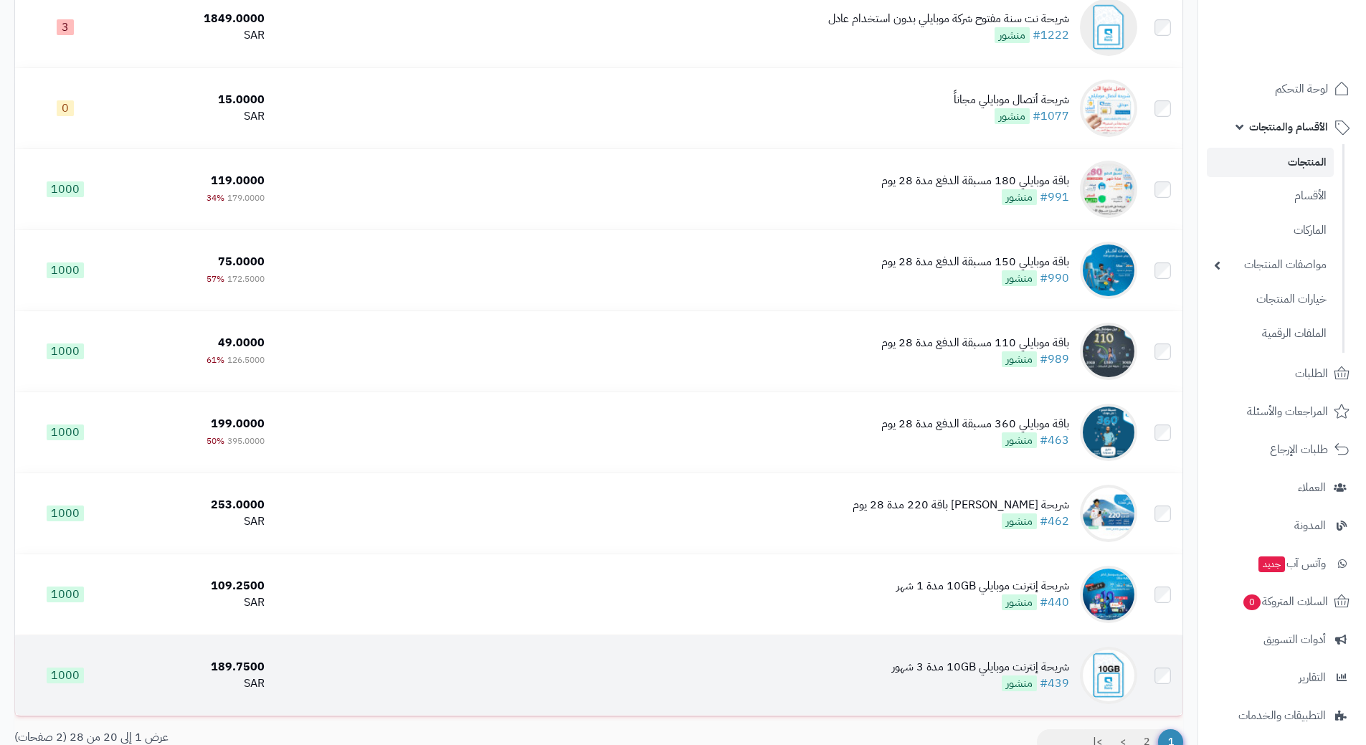
scroll to position [1219, 0]
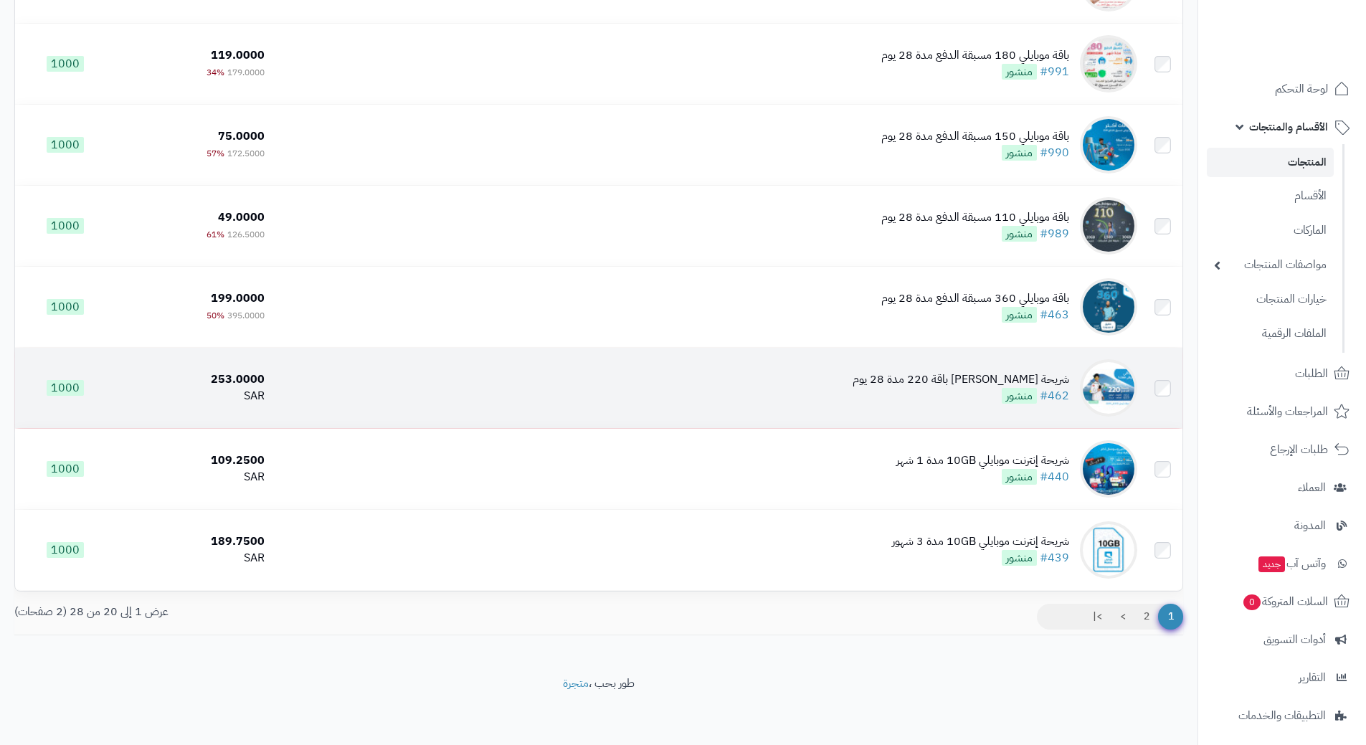
click at [951, 372] on div "شريحة [PERSON_NAME] باقة 220 مدة 28 يوم" at bounding box center [961, 380] width 217 height 16
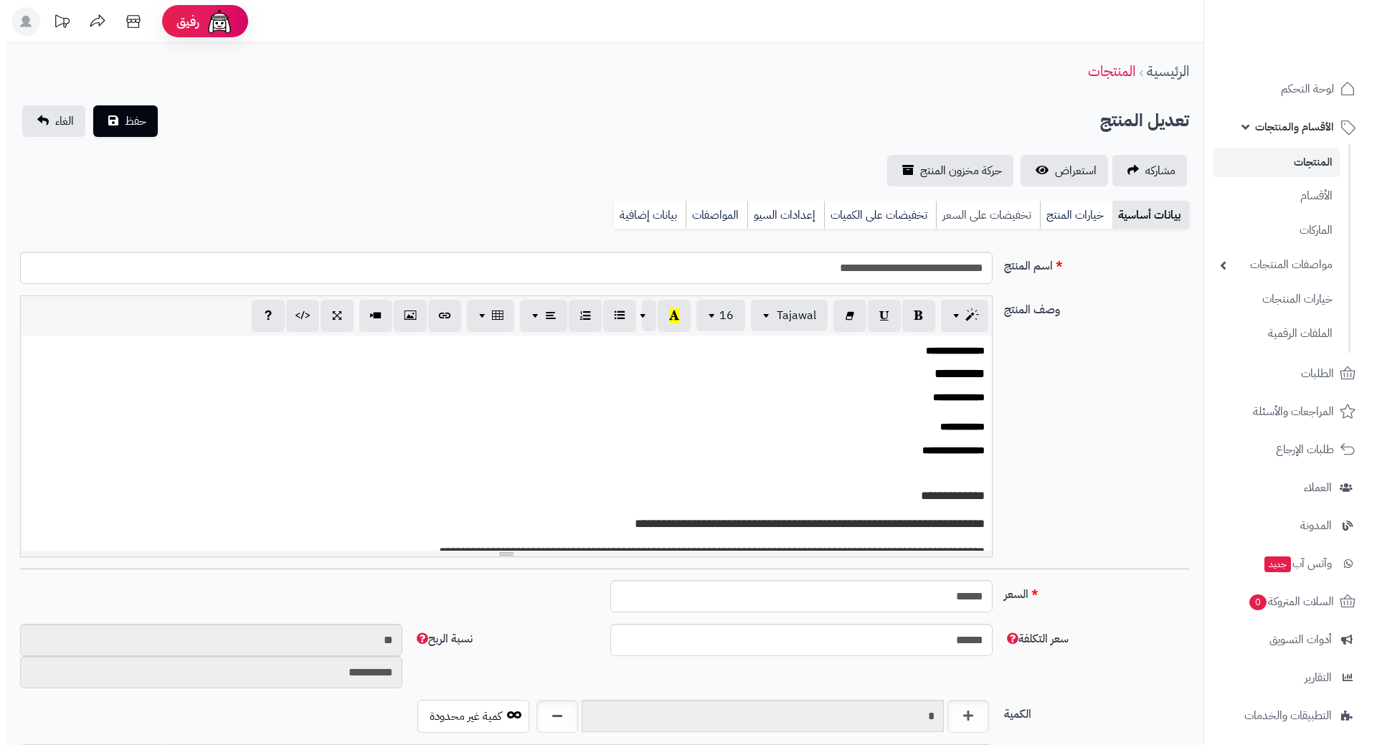
scroll to position [1374, 0]
click at [965, 210] on link "تخفيضات على السعر" at bounding box center [982, 215] width 104 height 29
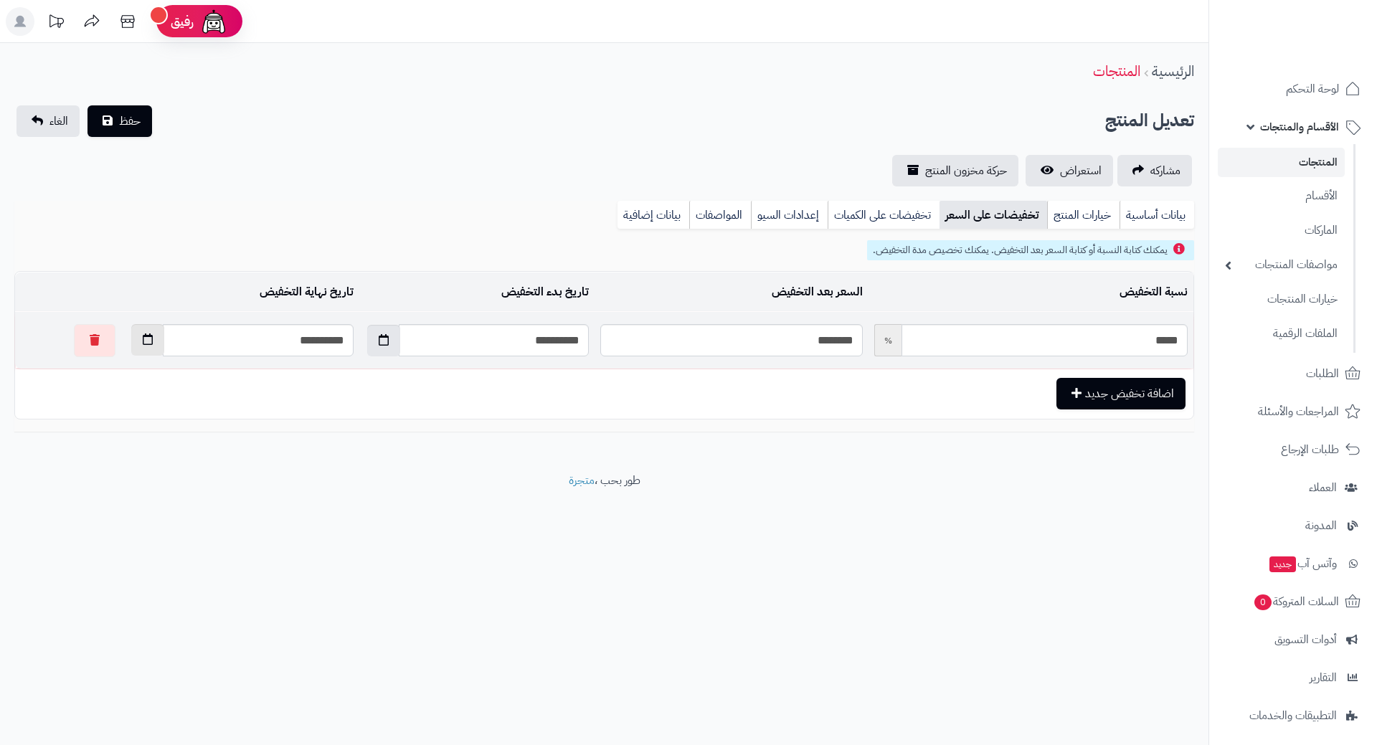
click at [143, 340] on icon "button" at bounding box center [148, 339] width 10 height 11
click at [110, 372] on th "›" at bounding box center [108, 375] width 26 height 22
click at [112, 374] on th "›" at bounding box center [108, 375] width 26 height 22
click at [115, 416] on td "1" at bounding box center [108, 418] width 26 height 22
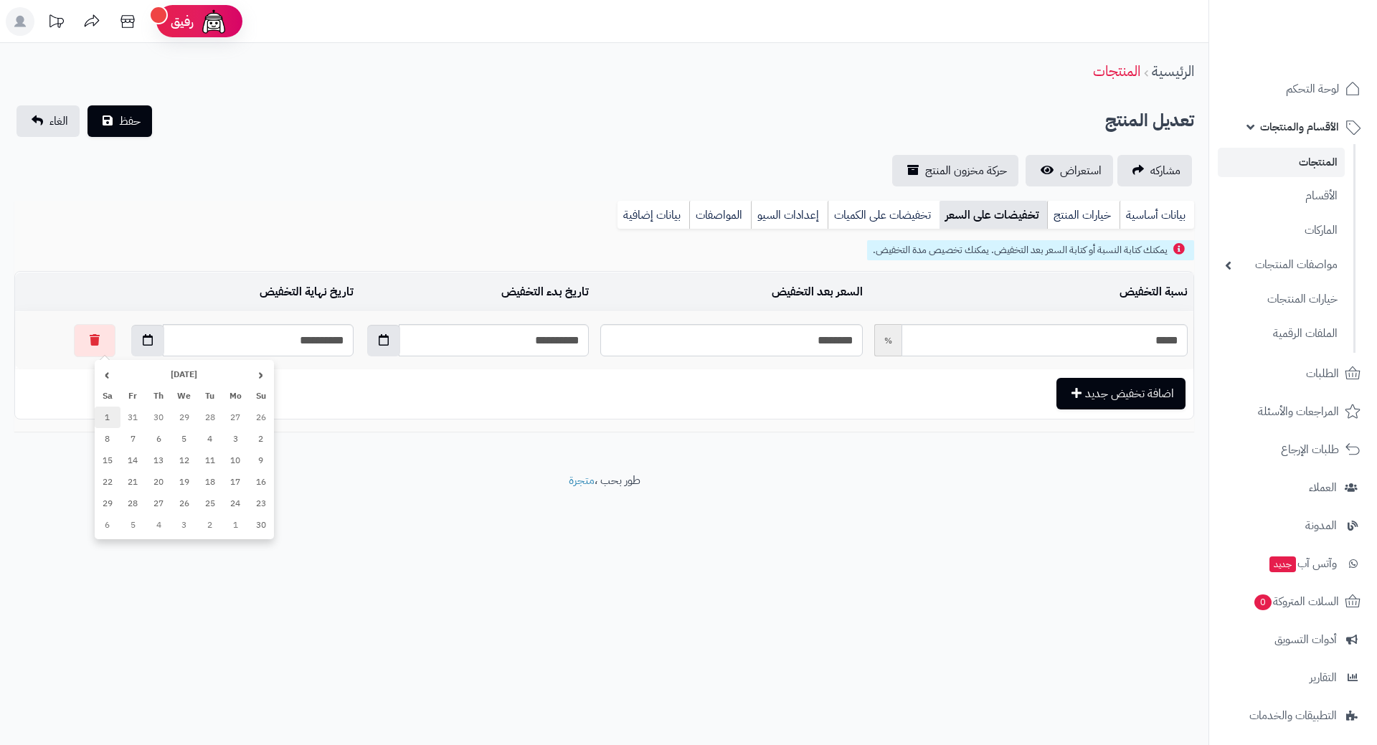
type input "**********"
click at [131, 124] on span "حفظ" at bounding box center [130, 120] width 22 height 17
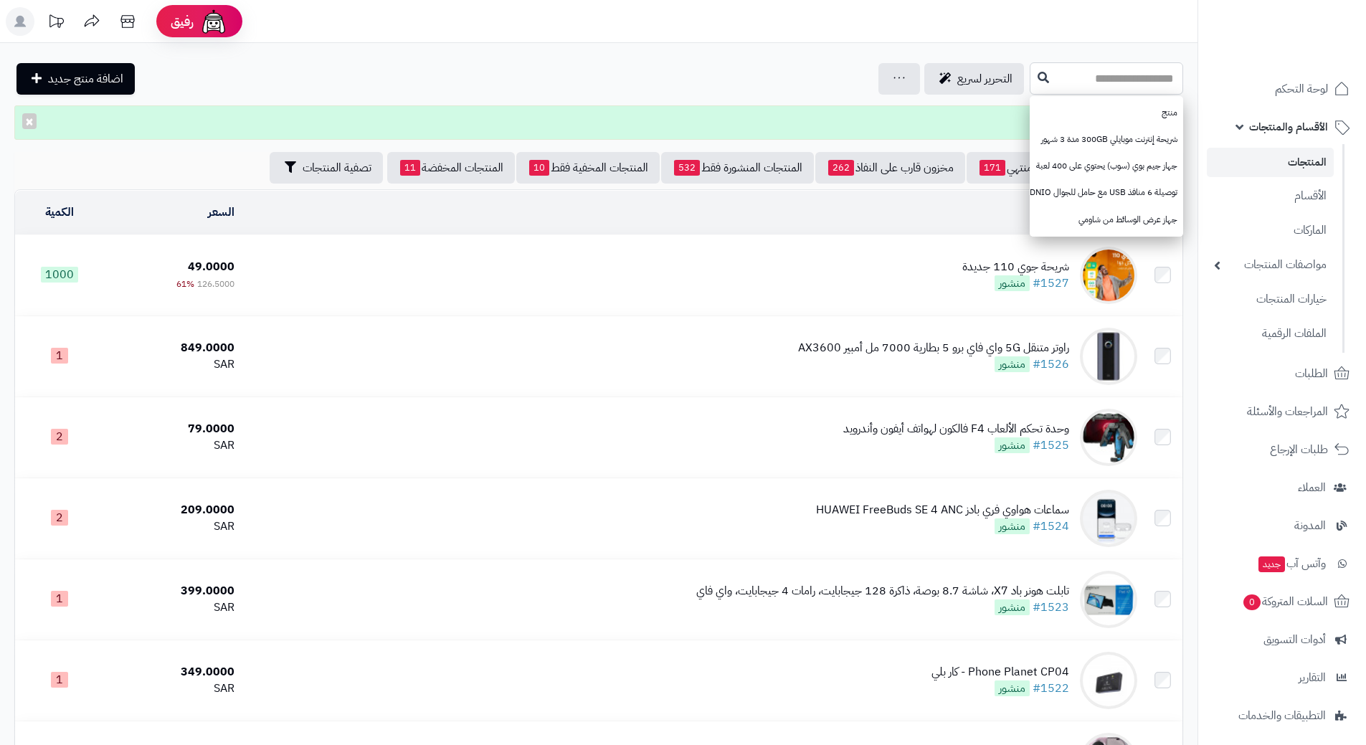
paste input "*******"
type input "*******"
click at [1038, 75] on icon at bounding box center [1043, 76] width 11 height 11
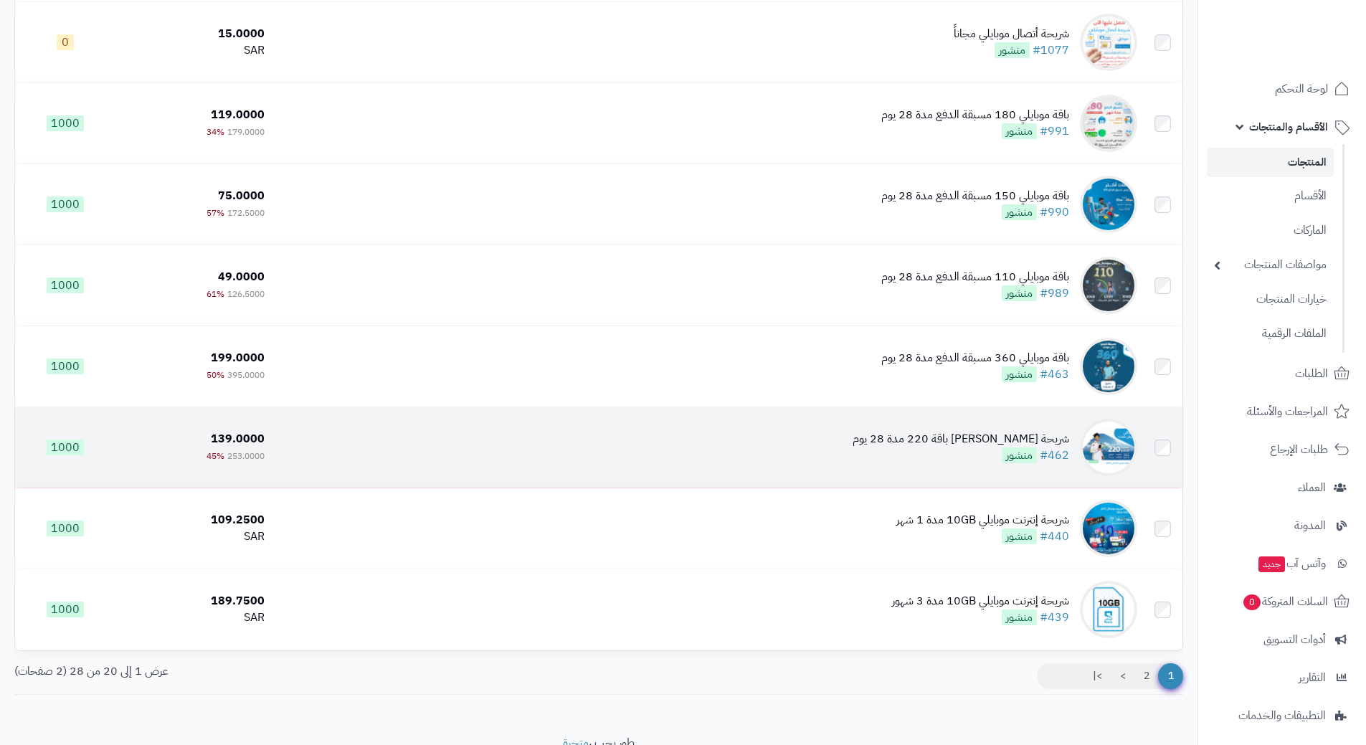
scroll to position [1219, 0]
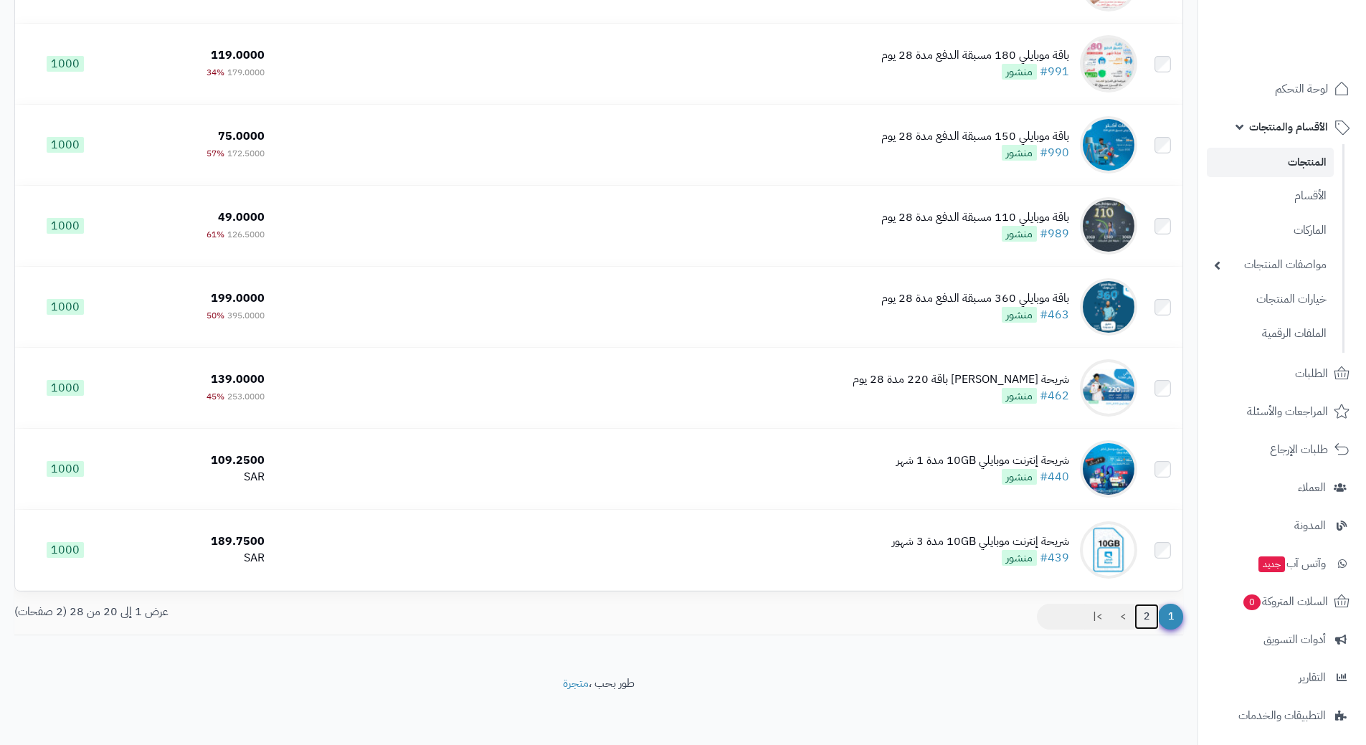
click at [1151, 610] on link "2" at bounding box center [1147, 617] width 24 height 26
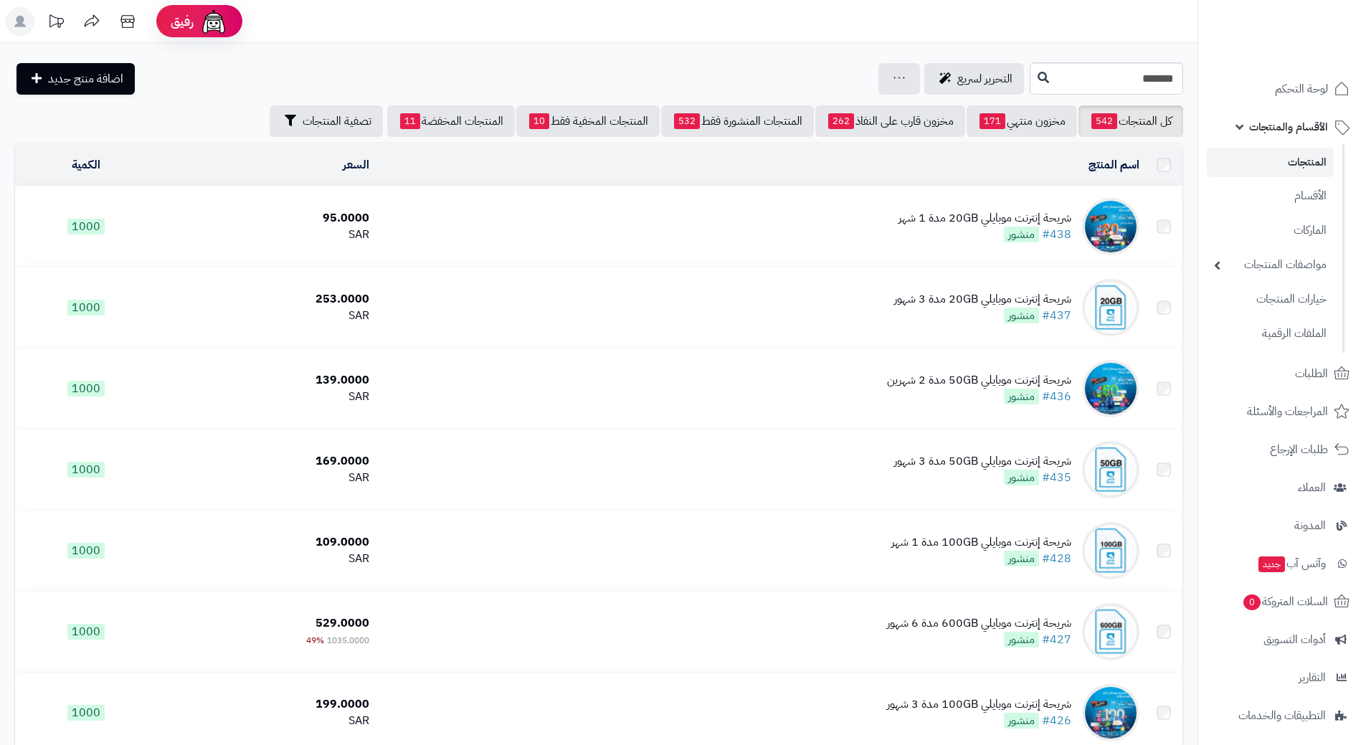
scroll to position [72, 0]
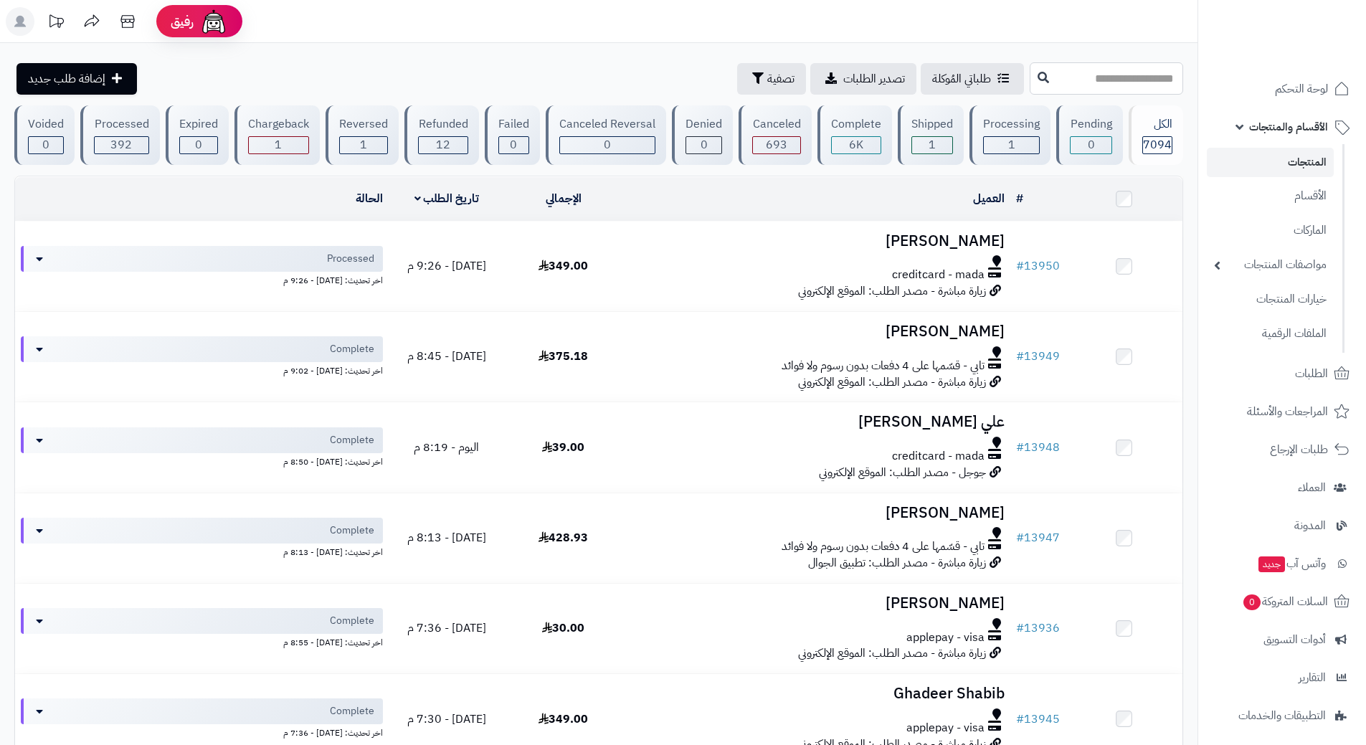
click at [1115, 79] on input "text" at bounding box center [1106, 78] width 153 height 32
click at [1041, 81] on input "text" at bounding box center [1106, 78] width 153 height 32
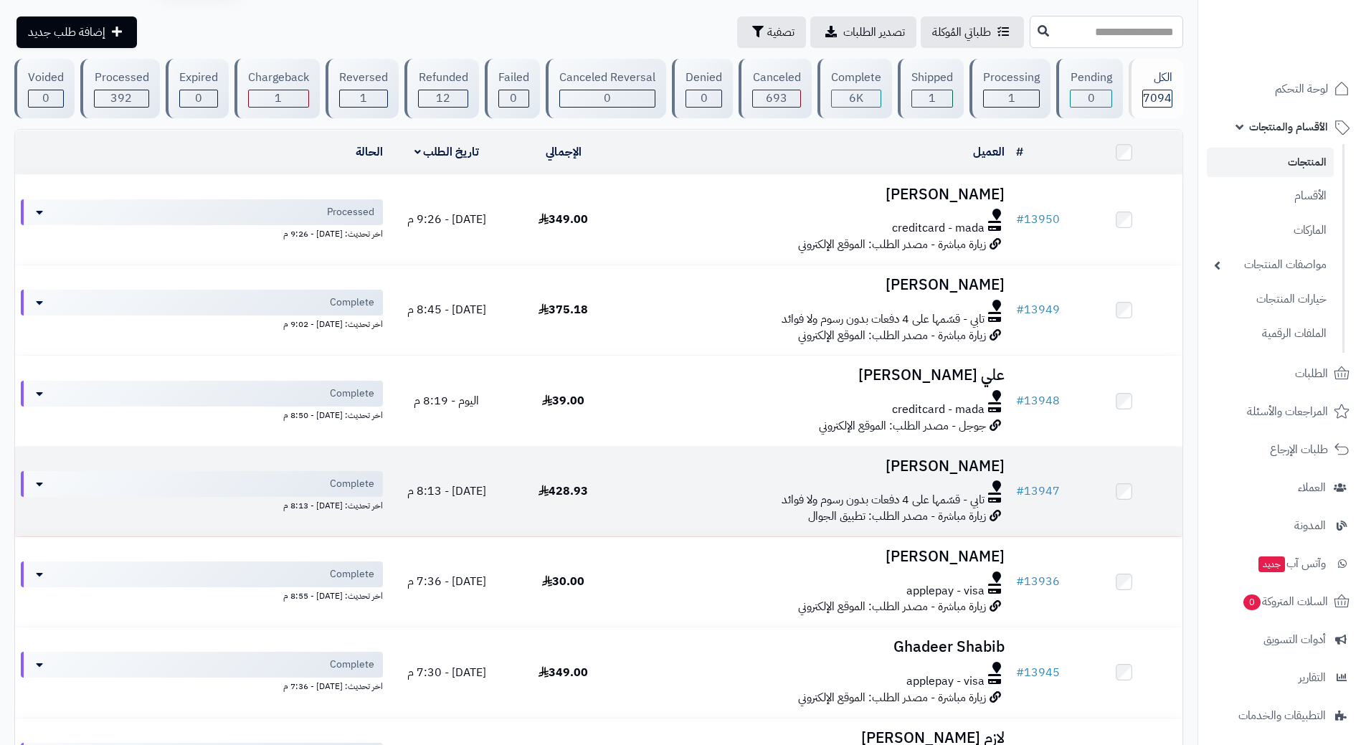
scroll to position [72, 0]
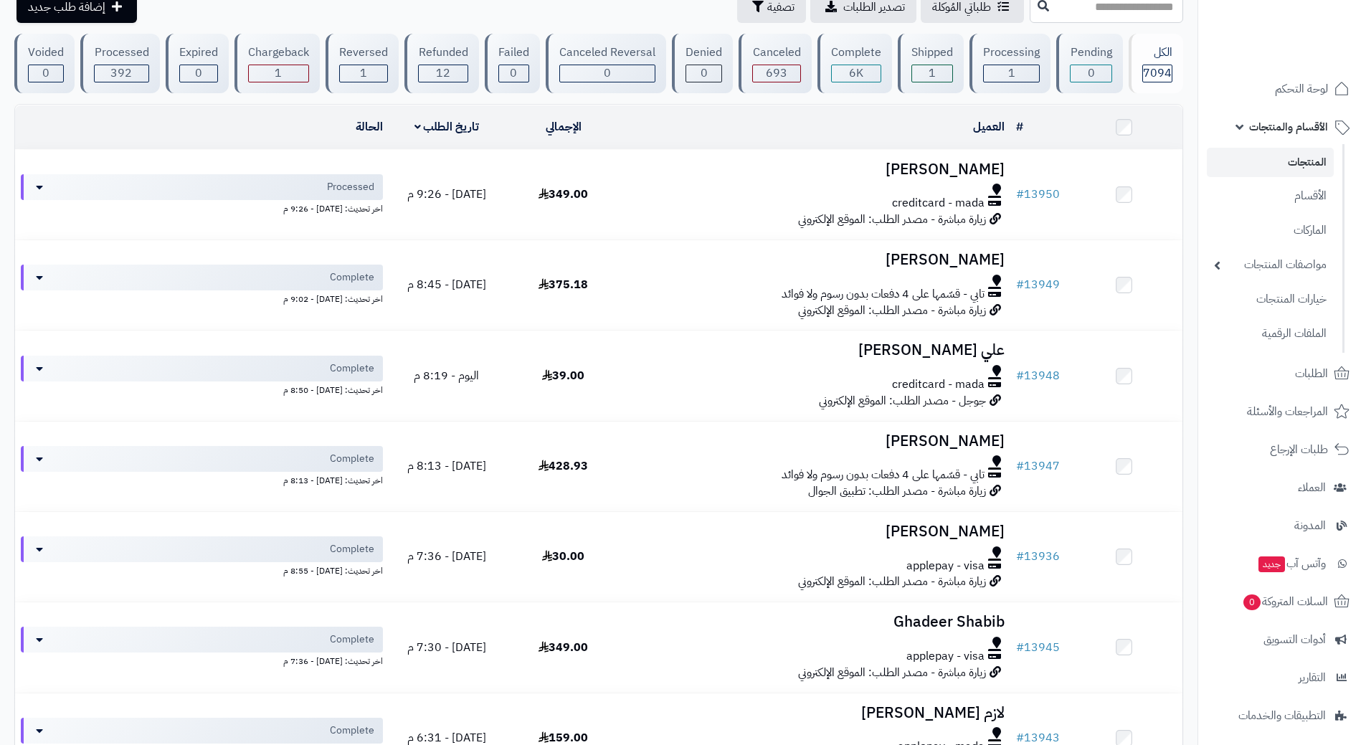
click at [1279, 124] on span "الأقسام والمنتجات" at bounding box center [1289, 127] width 79 height 20
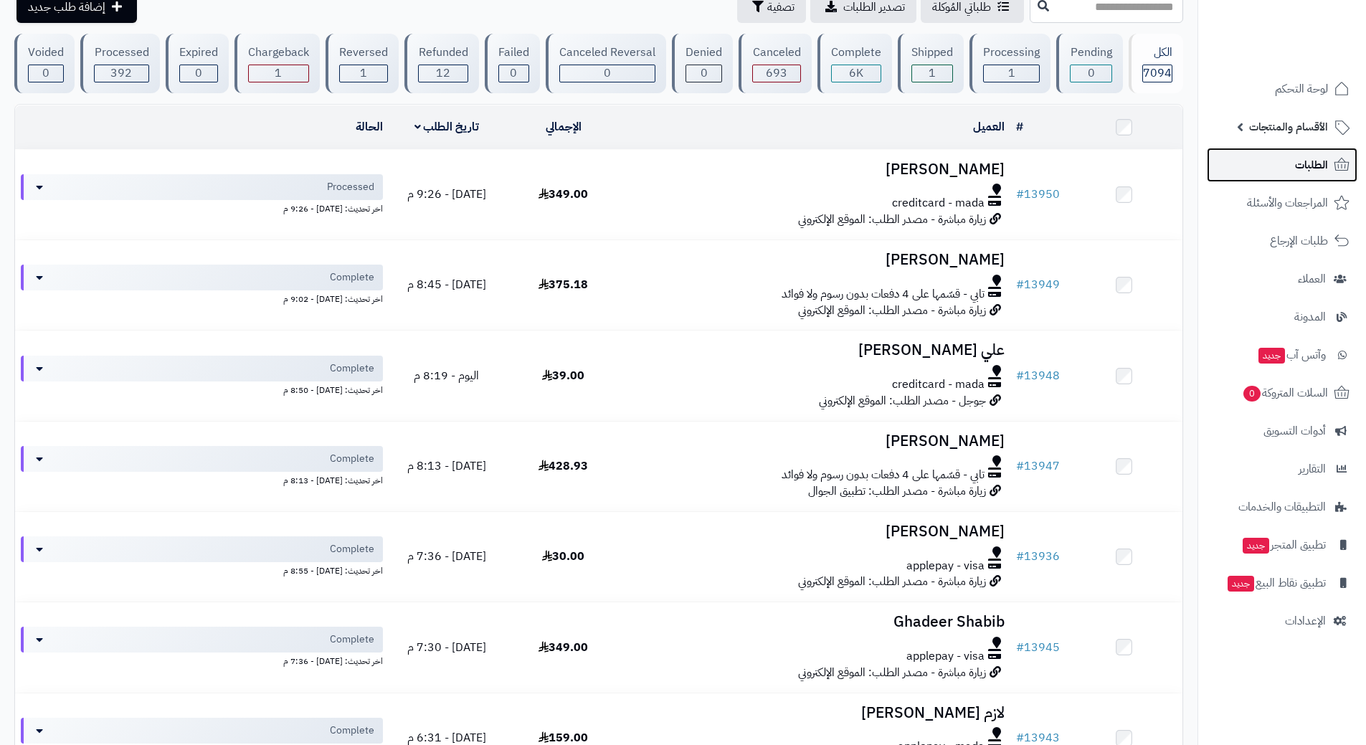
click at [1267, 159] on link "الطلبات" at bounding box center [1282, 165] width 151 height 34
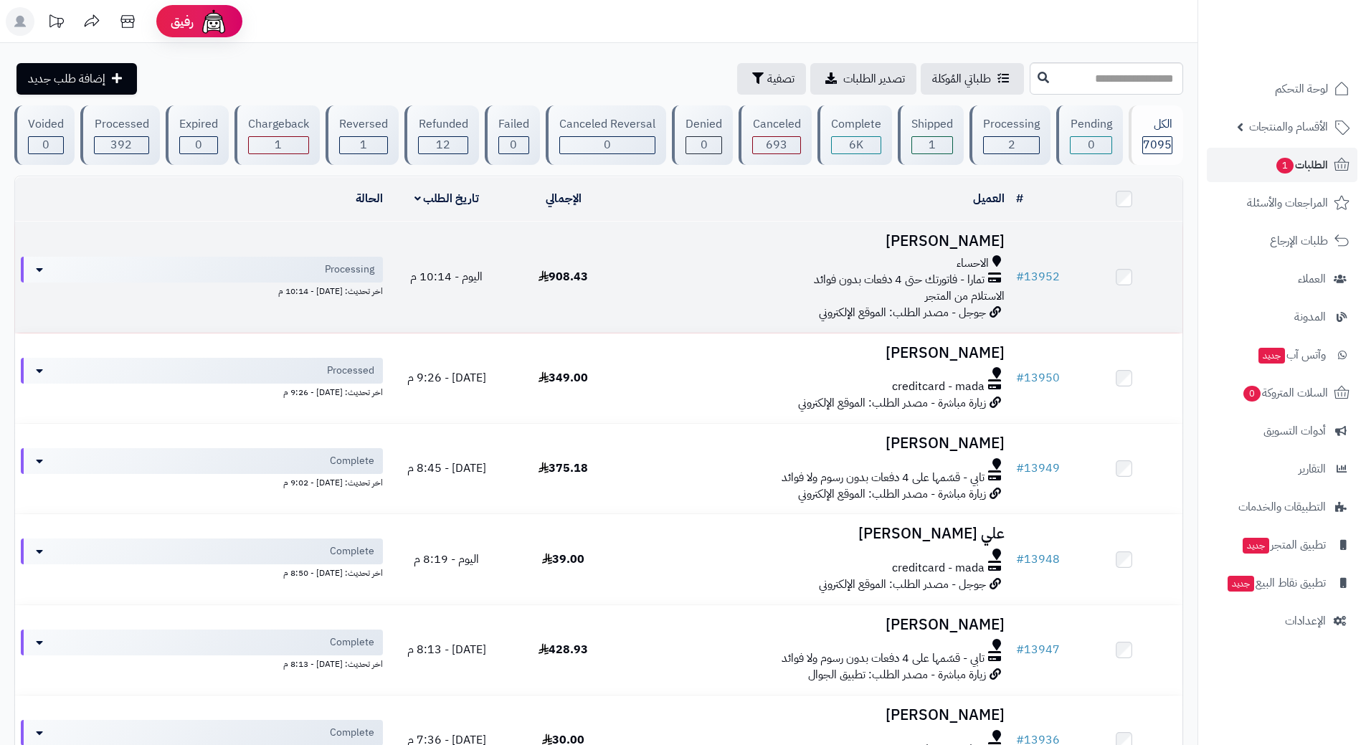
click at [646, 283] on div "تمارا - فاتورتك حتى 4 دفعات بدون فوائد" at bounding box center [816, 280] width 377 height 16
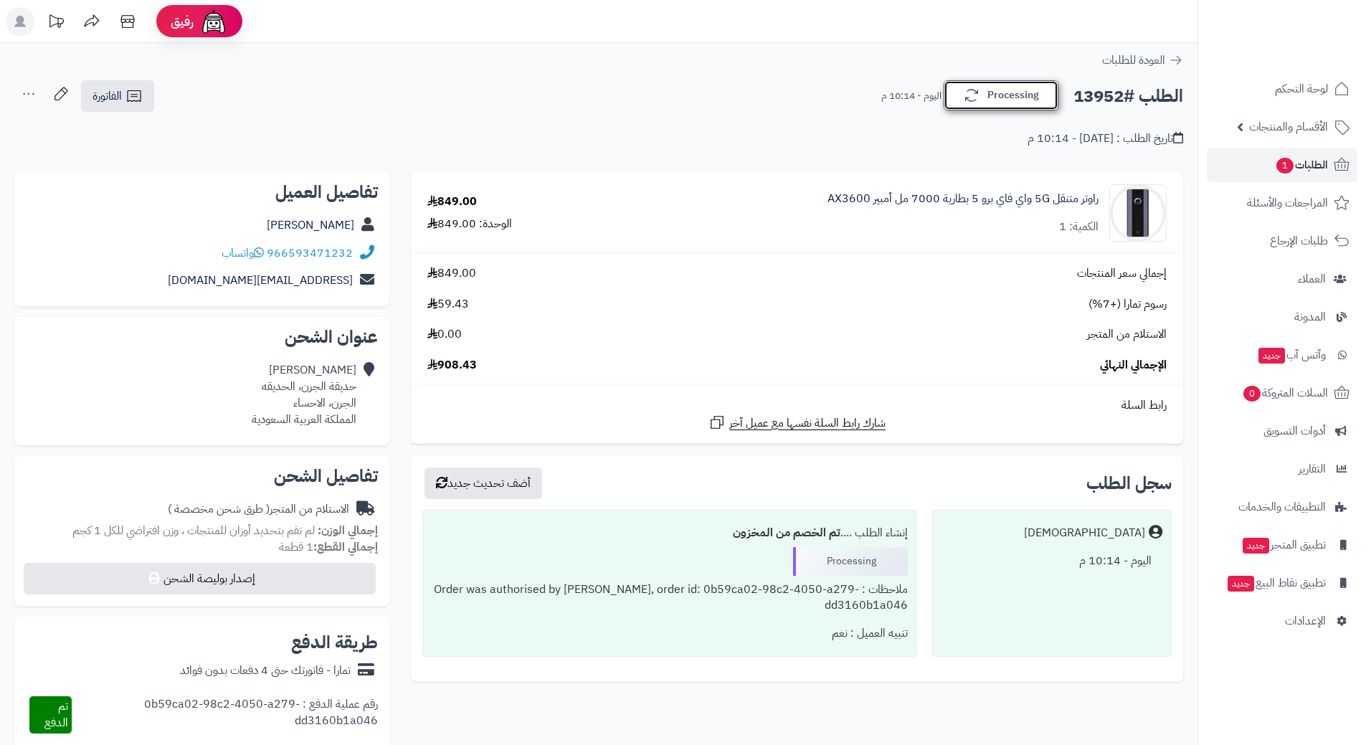
click at [999, 95] on button "Processing" at bounding box center [1001, 95] width 115 height 30
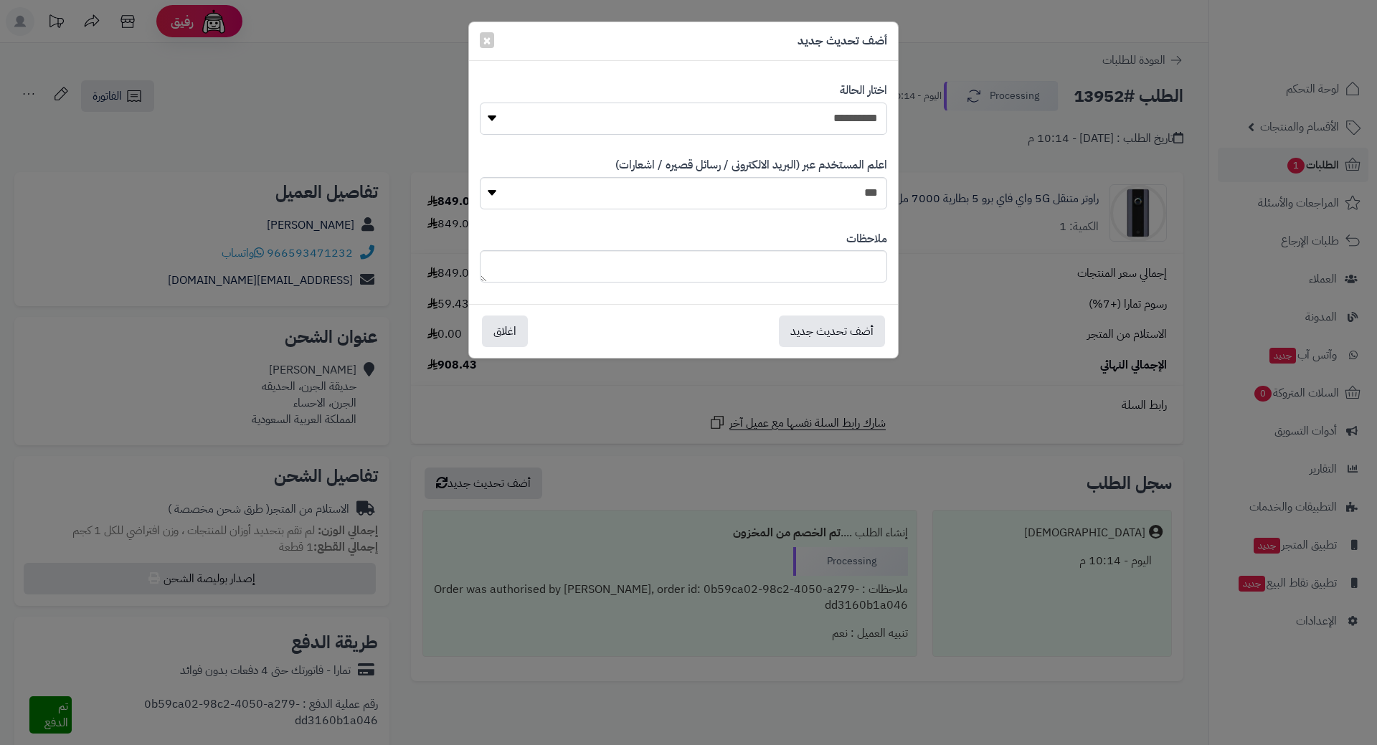
drag, startPoint x: 810, startPoint y: 115, endPoint x: 826, endPoint y: 130, distance: 21.3
click at [810, 115] on select "**********" at bounding box center [683, 119] width 407 height 32
select select "*"
click at [480, 103] on select "**********" at bounding box center [683, 119] width 407 height 32
click at [863, 341] on button "أضف تحديث جديد" at bounding box center [832, 331] width 106 height 32
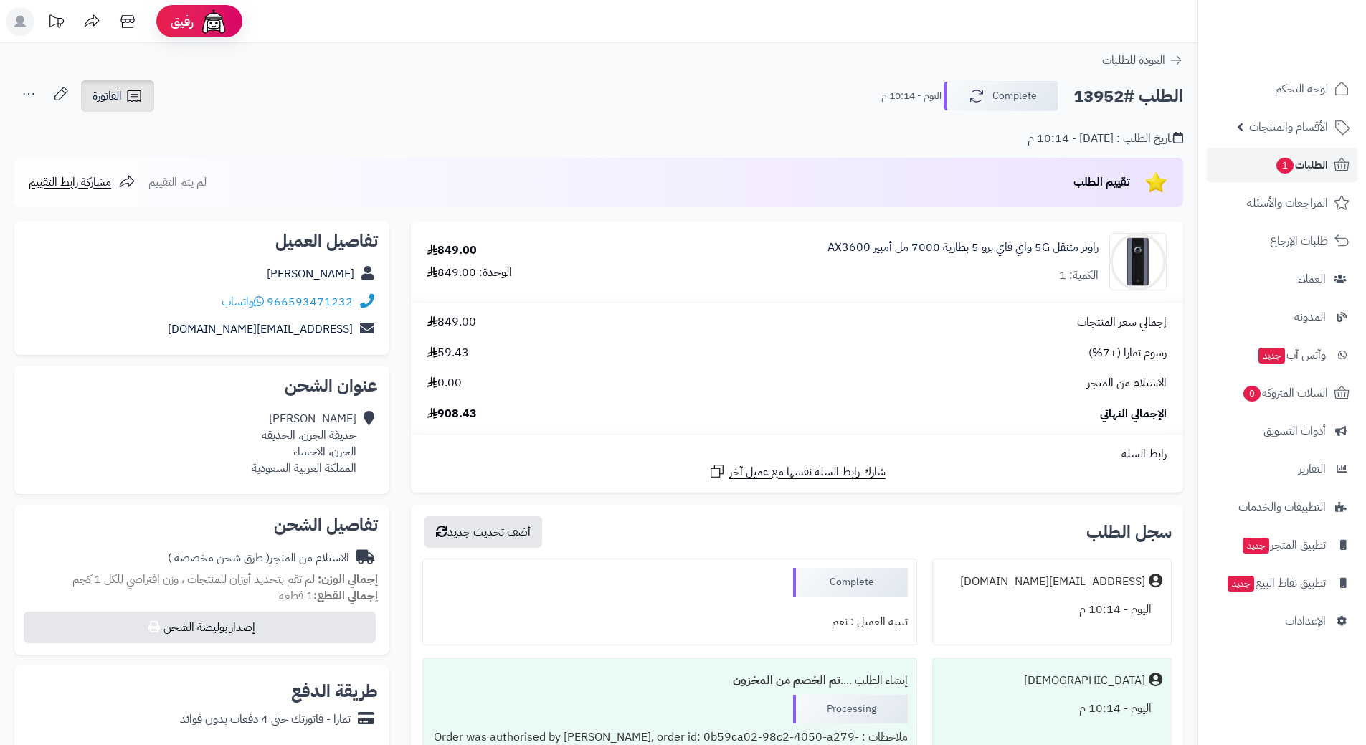
click at [116, 95] on span "الفاتورة" at bounding box center [107, 96] width 29 height 17
click at [180, 165] on link "إرسال الفاتورة إلى بريد العميل" at bounding box center [155, 165] width 153 height 32
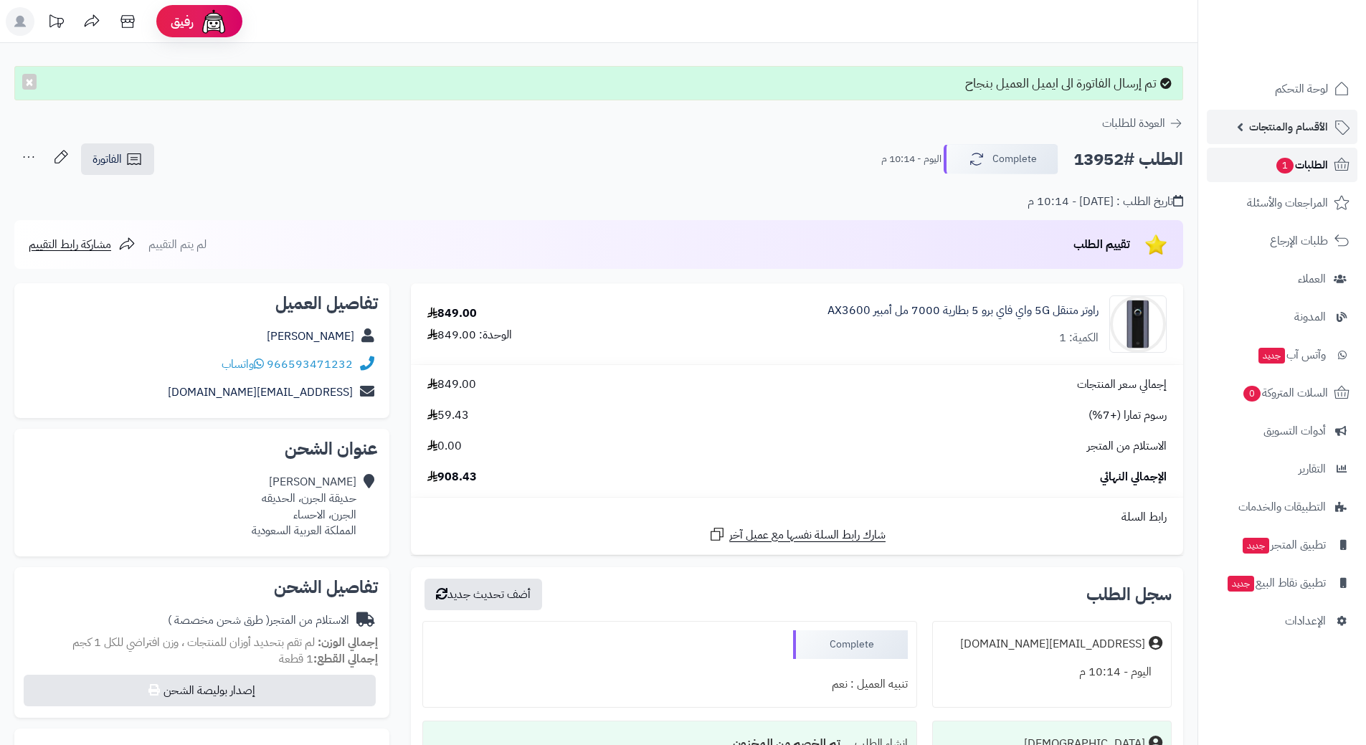
drag, startPoint x: 1280, startPoint y: 166, endPoint x: 1293, endPoint y: 143, distance: 25.4
click at [1280, 164] on span "1" at bounding box center [1285, 165] width 18 height 16
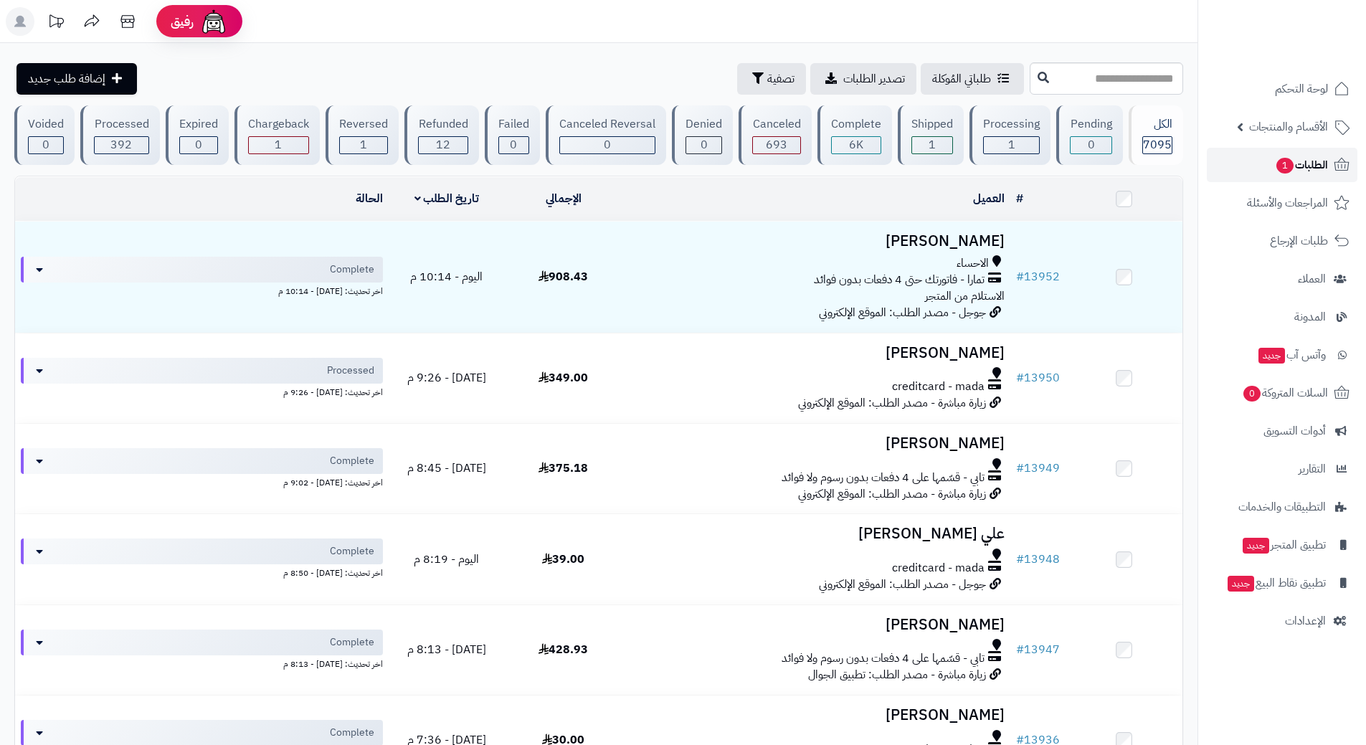
click at [1234, 173] on link "الطلبات 1" at bounding box center [1282, 165] width 151 height 34
click at [1030, 77] on input "text" at bounding box center [1106, 78] width 153 height 32
click at [1100, 85] on input "text" at bounding box center [1106, 78] width 153 height 32
type input "*"
type input "*****"
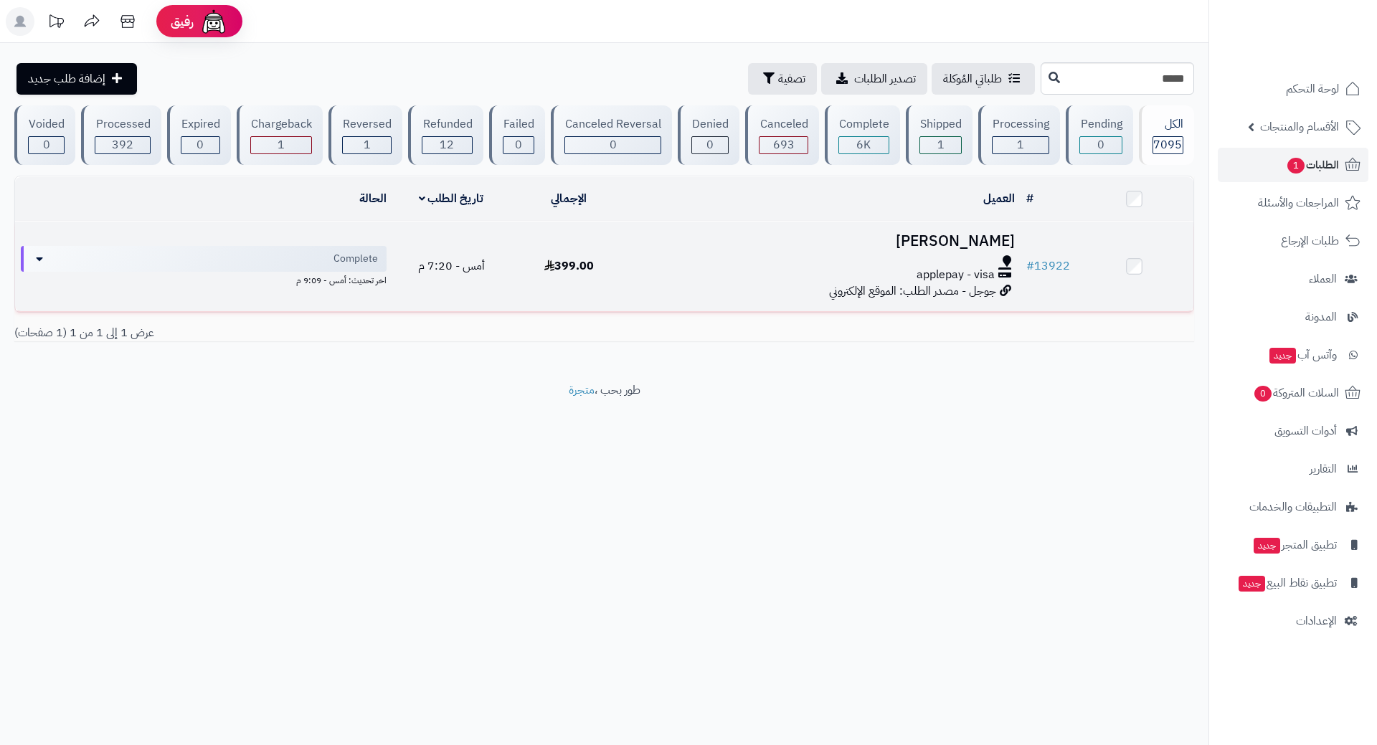
click at [679, 267] on div "applepay - visa" at bounding box center [824, 275] width 381 height 16
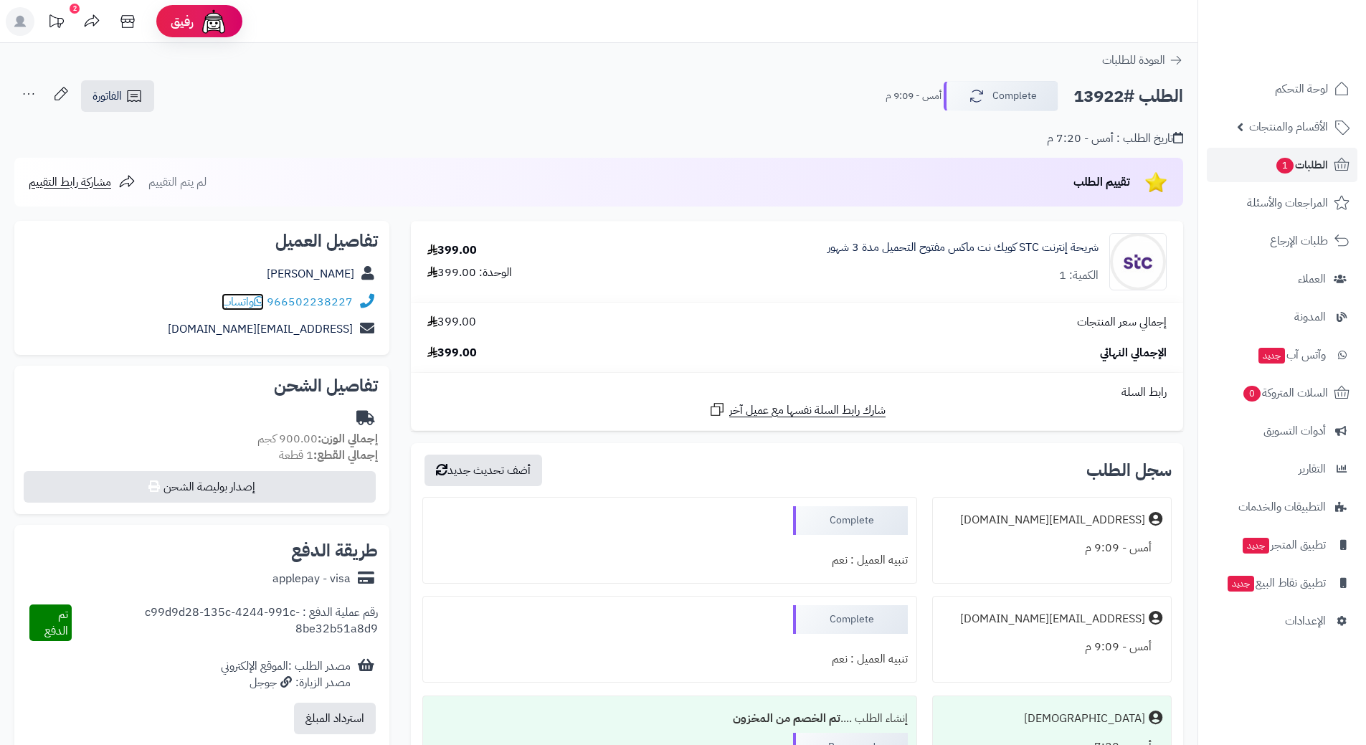
click at [263, 302] on icon at bounding box center [259, 301] width 10 height 11
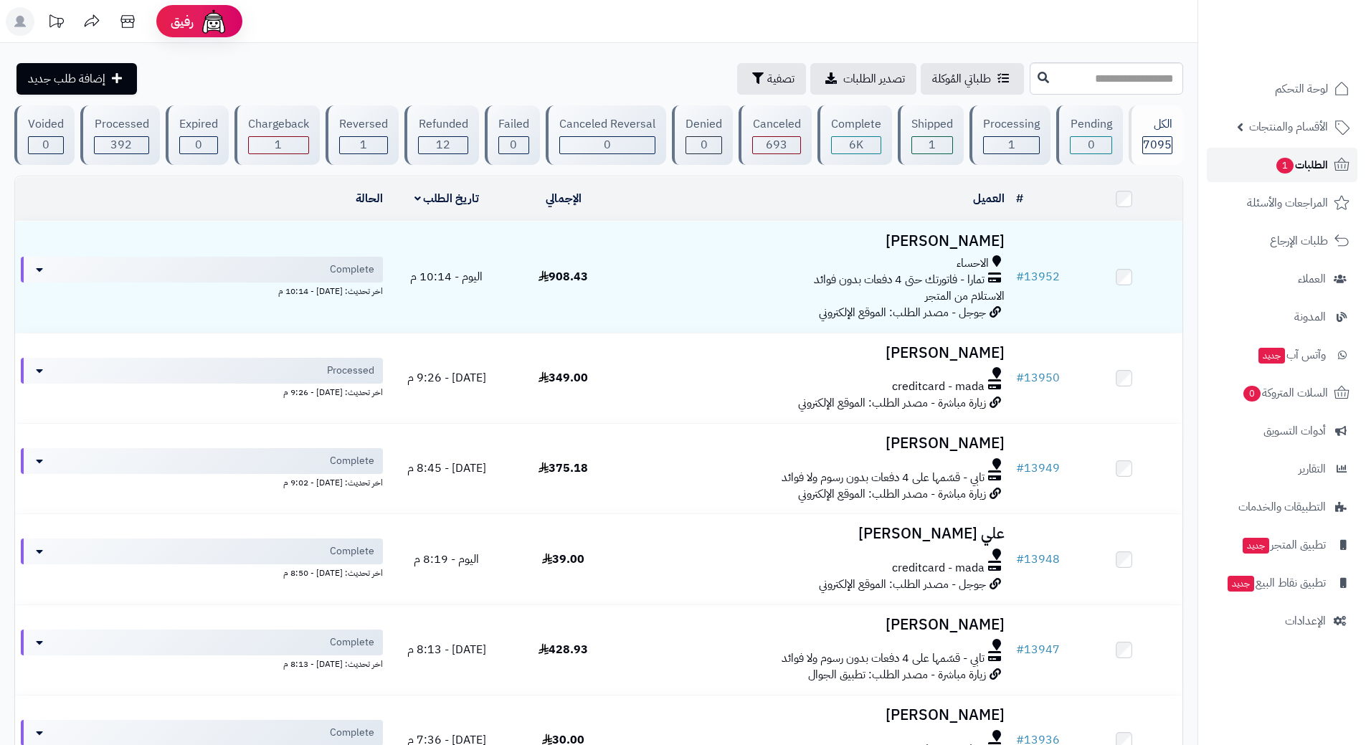
click at [1224, 158] on link "الطلبات 1" at bounding box center [1282, 165] width 151 height 34
click at [1062, 84] on input "text" at bounding box center [1106, 78] width 153 height 32
type input "*****"
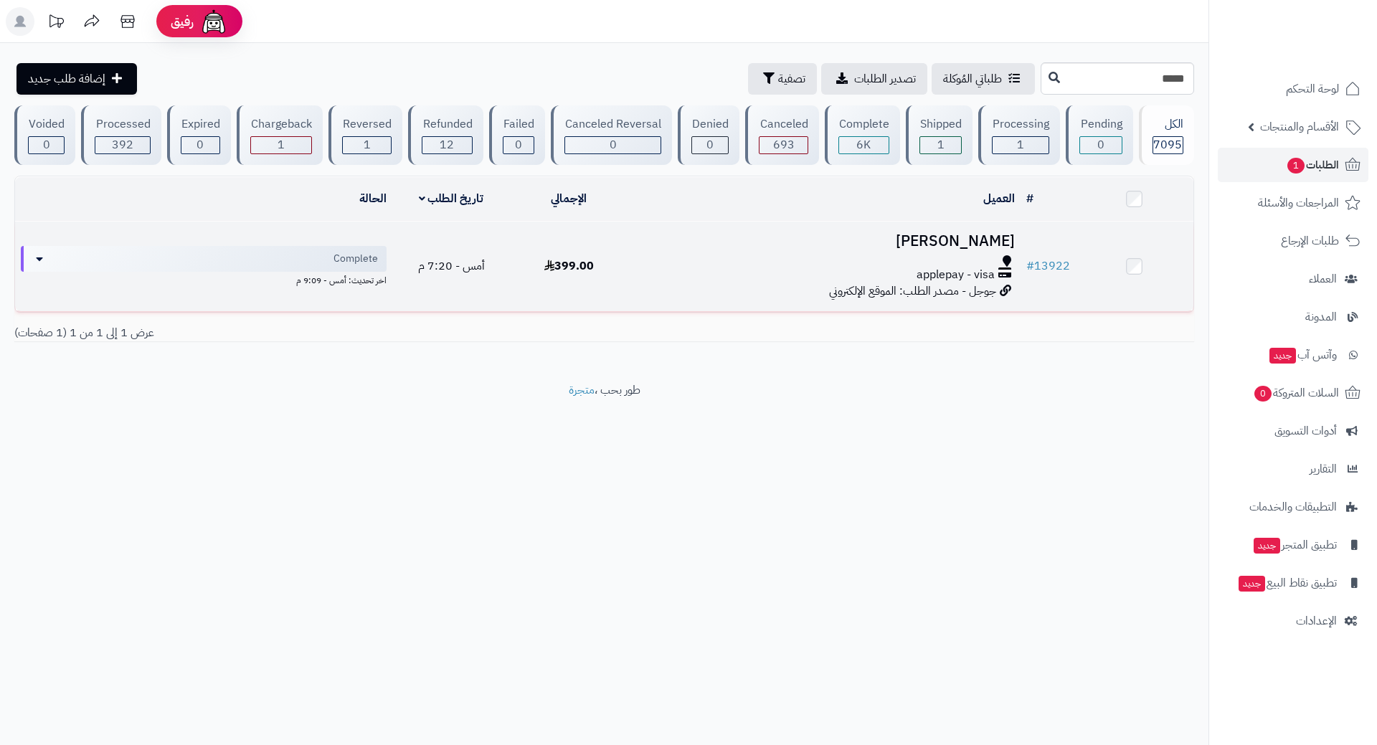
click at [652, 267] on div "applepay - visa" at bounding box center [824, 275] width 381 height 16
click at [653, 267] on div "applepay - visa" at bounding box center [824, 275] width 381 height 16
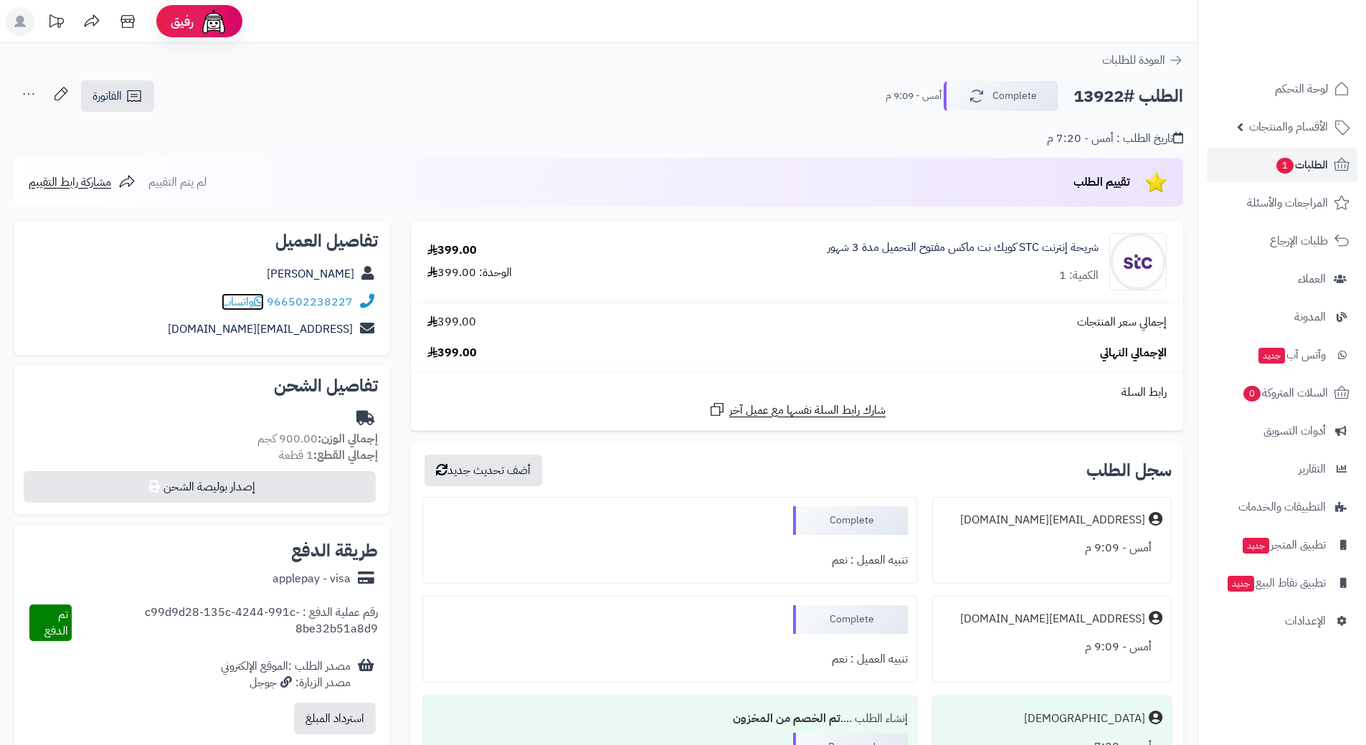
click at [260, 300] on icon at bounding box center [259, 301] width 10 height 11
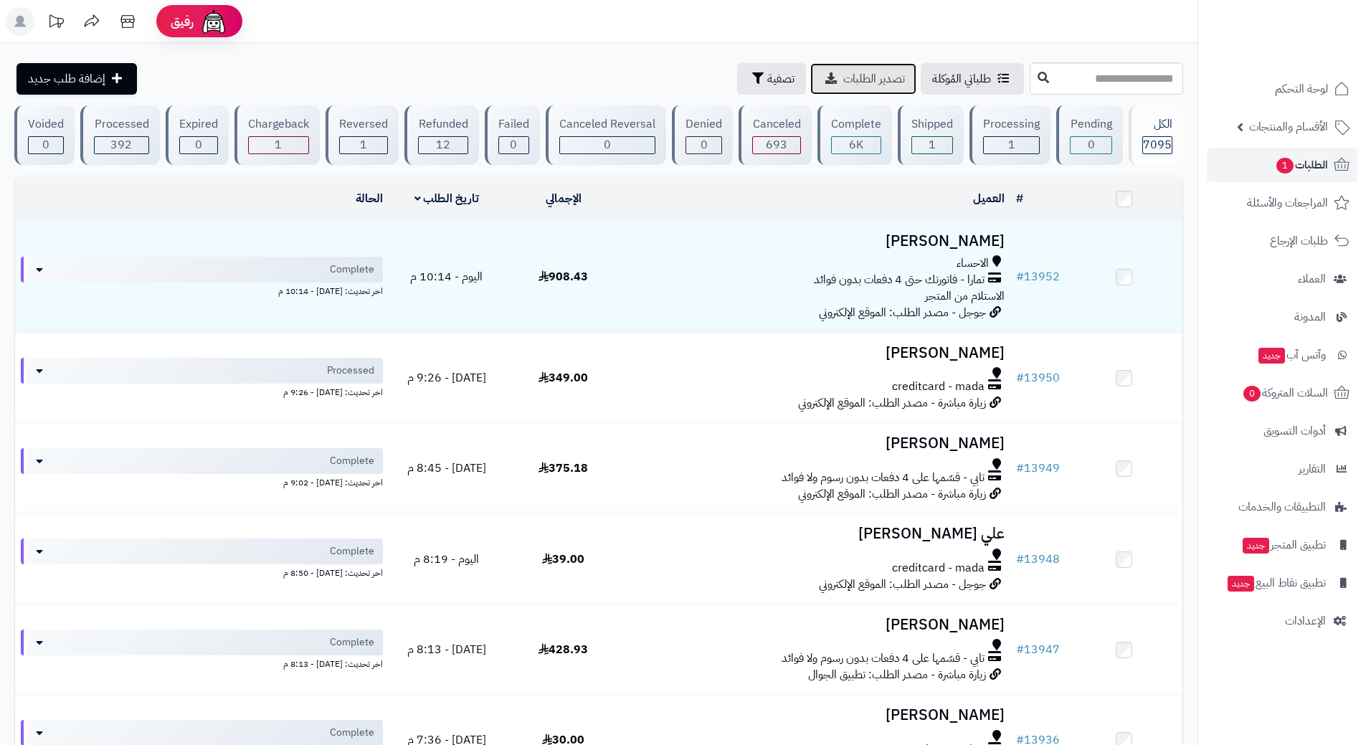
click at [844, 72] on span "تصدير الطلبات" at bounding box center [875, 78] width 62 height 17
click at [932, 81] on span "طلباتي المُوكلة" at bounding box center [961, 78] width 59 height 17
click at [767, 76] on span "تصفية" at bounding box center [780, 78] width 27 height 17
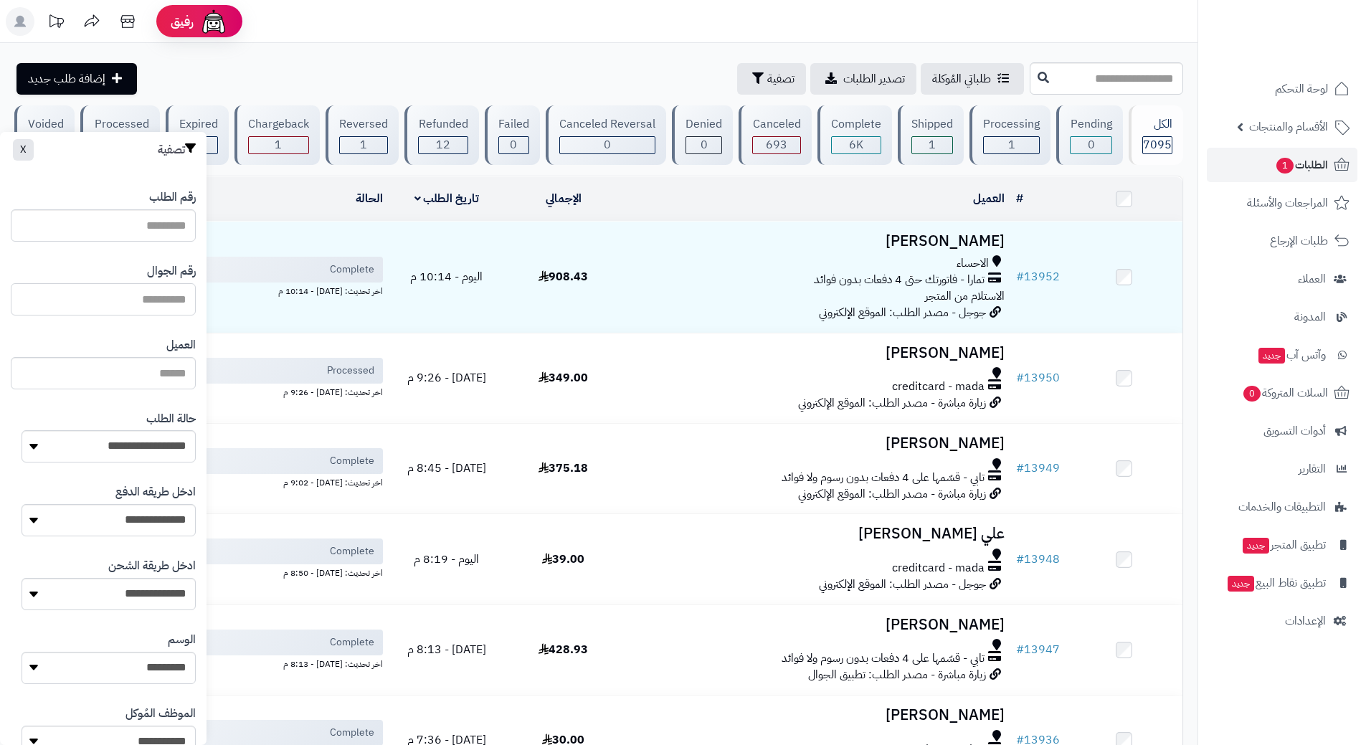
click at [118, 290] on input "text" at bounding box center [103, 299] width 185 height 32
type input "**********"
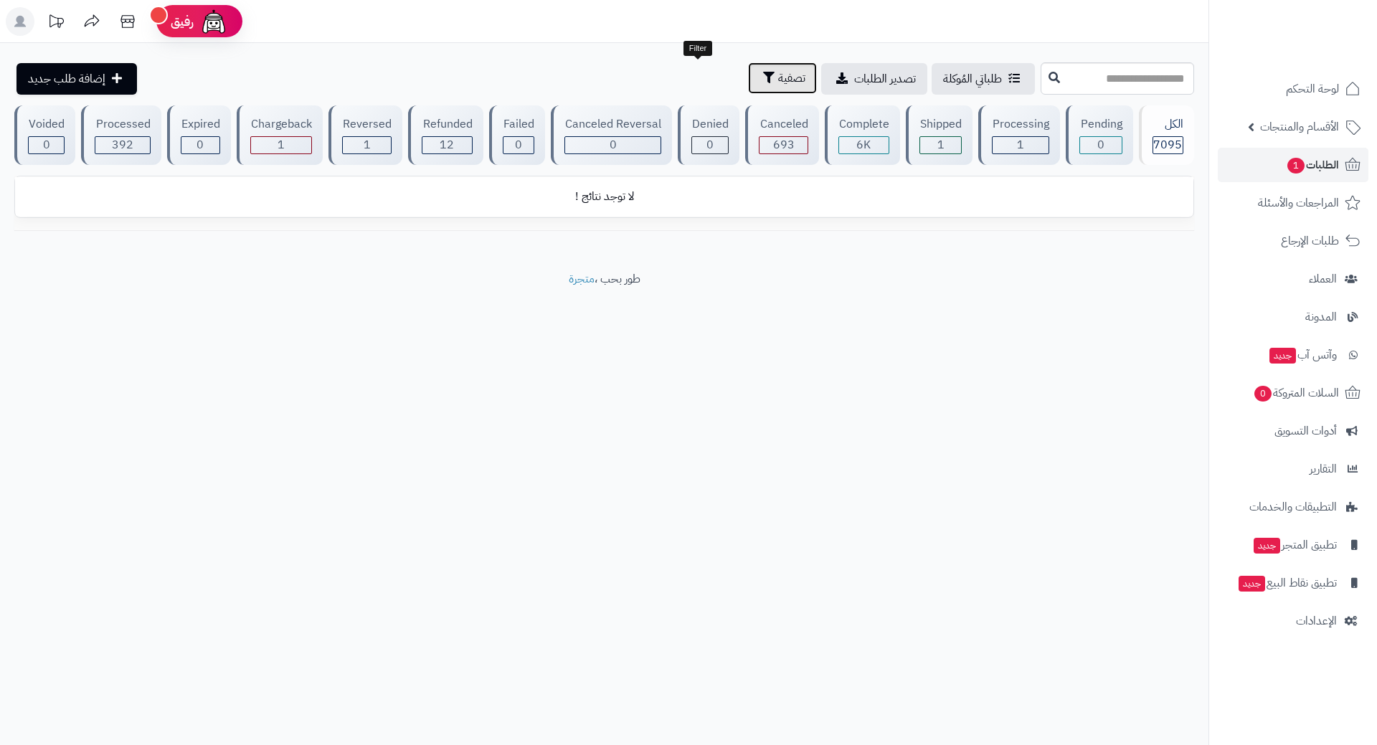
click at [763, 75] on icon "button" at bounding box center [768, 77] width 11 height 11
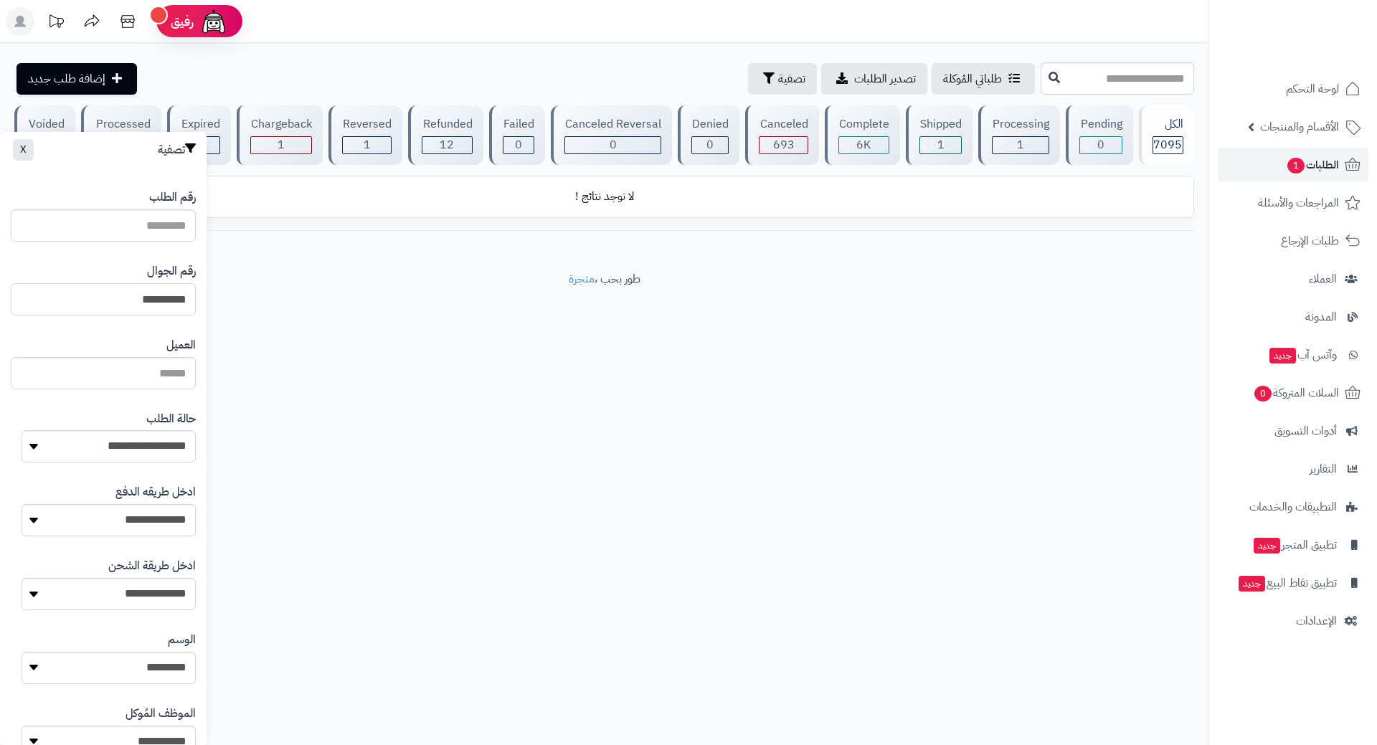
click at [166, 303] on input "**********" at bounding box center [103, 299] width 185 height 32
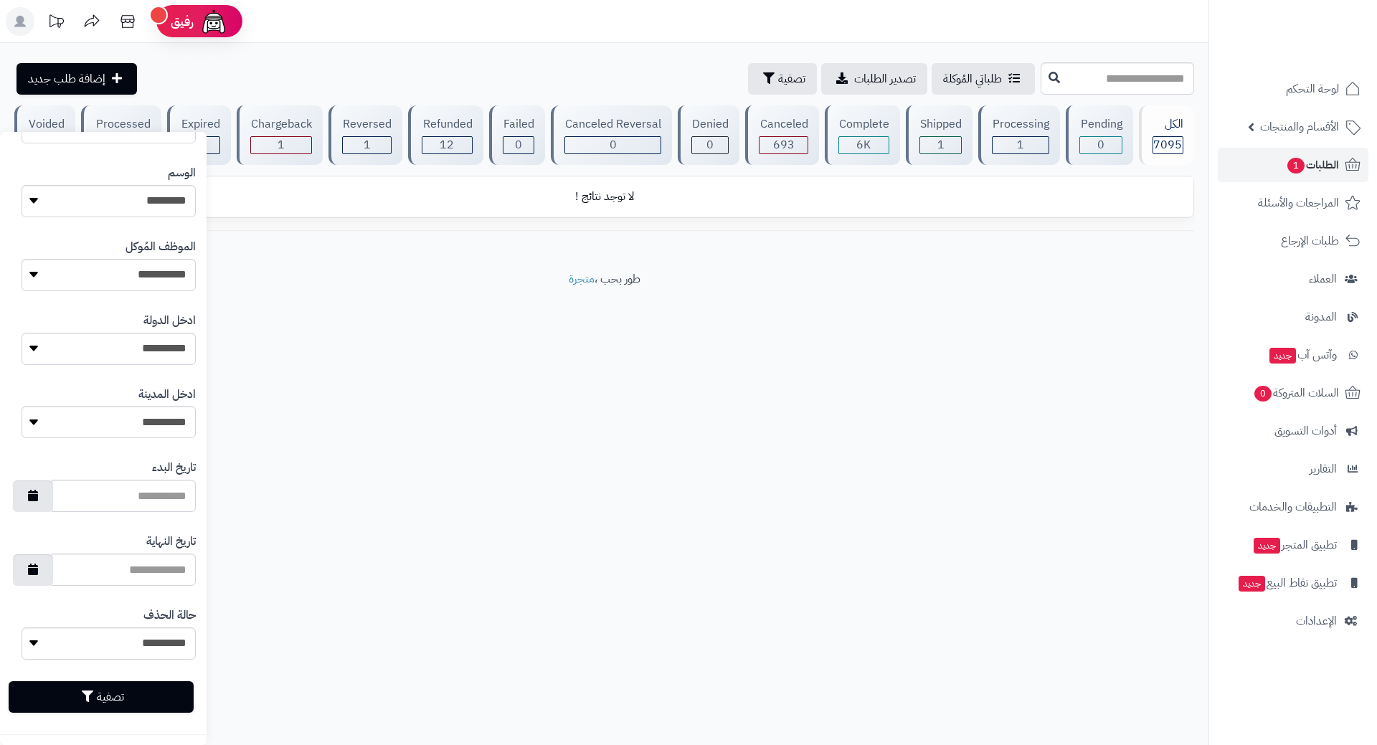
scroll to position [468, 0]
click at [159, 689] on button "تصفية" at bounding box center [101, 695] width 185 height 32
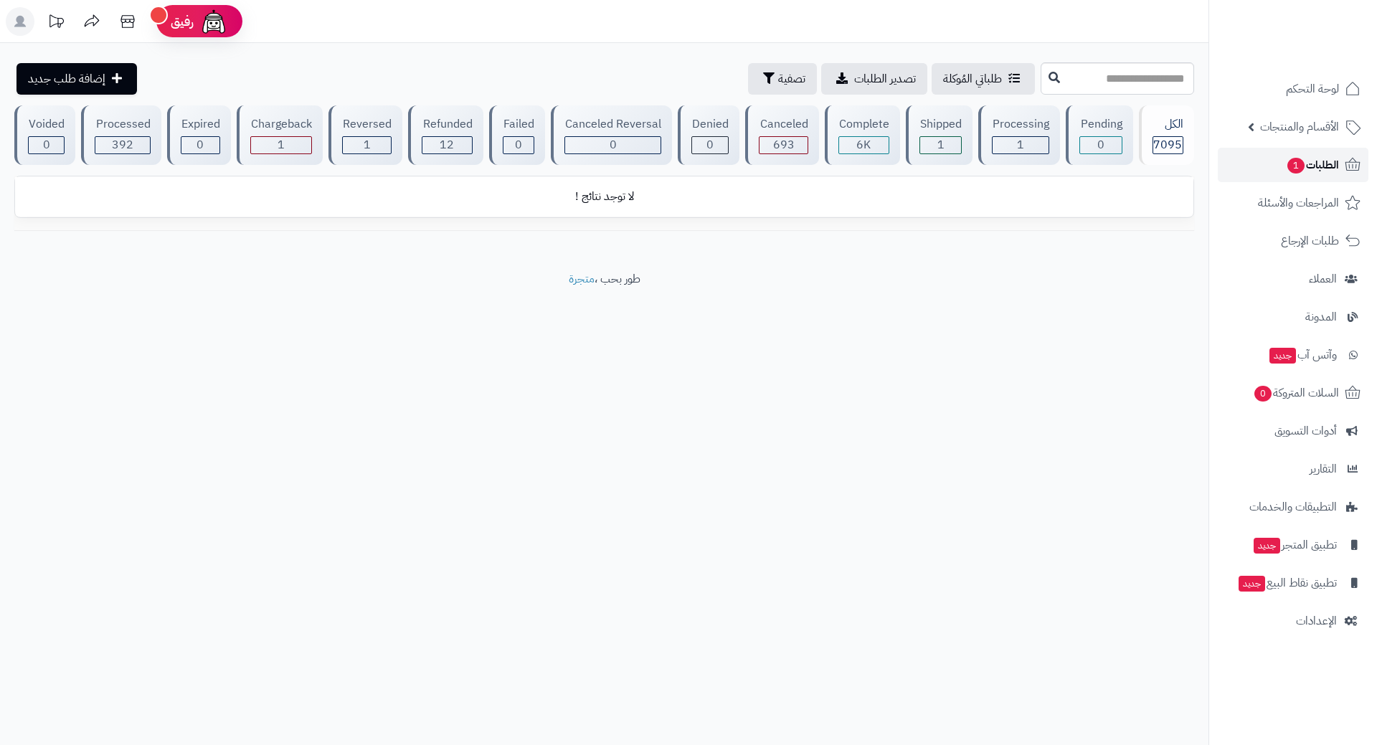
click at [1237, 162] on link "الطلبات 1" at bounding box center [1293, 165] width 151 height 34
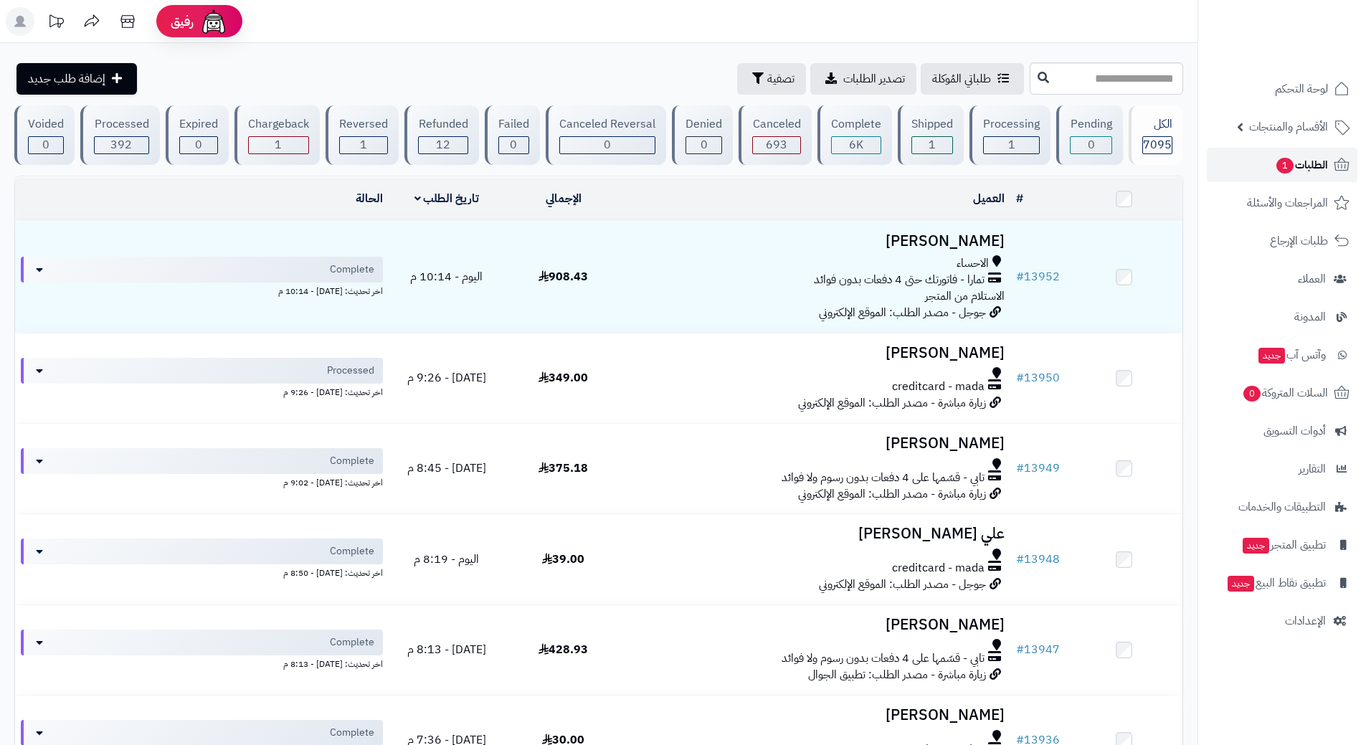
drag, startPoint x: 1283, startPoint y: 165, endPoint x: 1282, endPoint y: 157, distance: 7.9
click at [1283, 165] on span "1" at bounding box center [1285, 165] width 19 height 17
click at [1286, 155] on span "الطلبات 1" at bounding box center [1301, 165] width 53 height 20
click at [1270, 169] on link "الطلبات 1" at bounding box center [1282, 165] width 151 height 34
click at [1283, 160] on span "1" at bounding box center [1285, 165] width 19 height 17
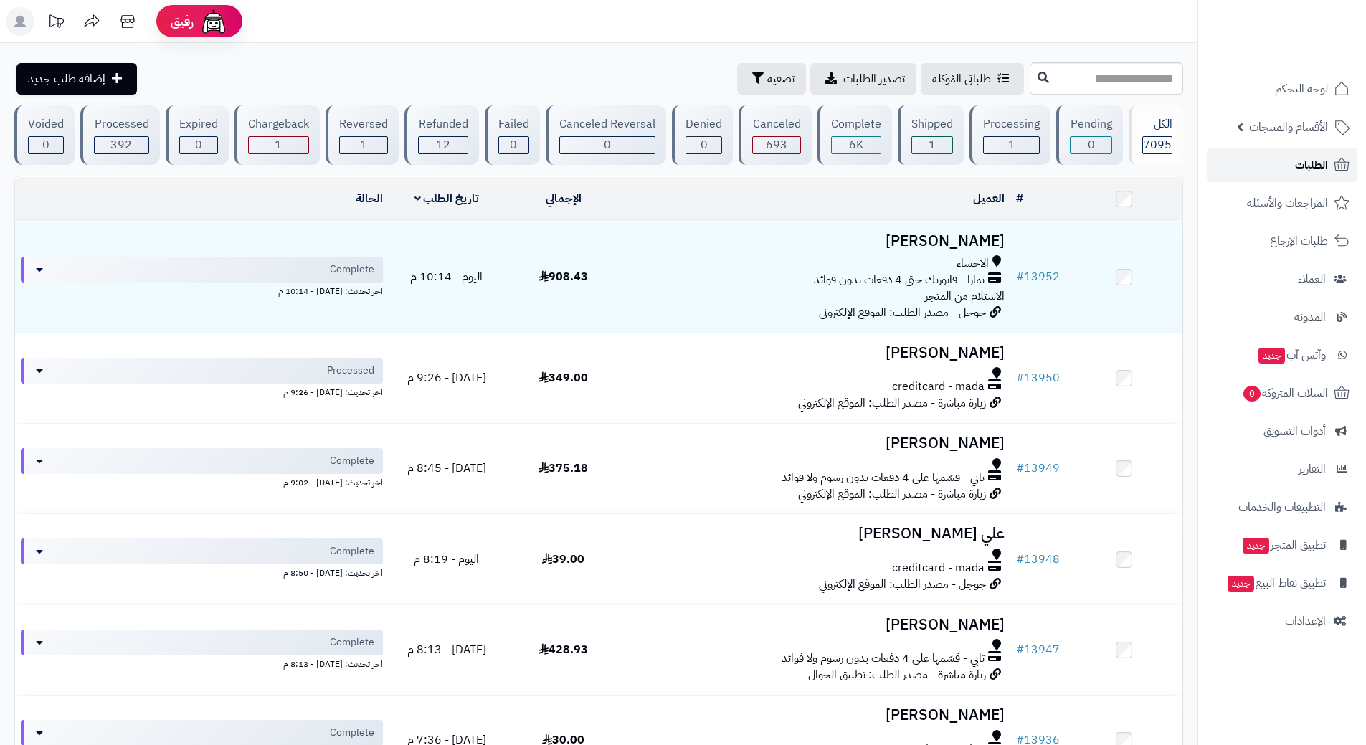
click at [1265, 155] on link "الطلبات" at bounding box center [1282, 165] width 151 height 34
click at [1124, 78] on input "text" at bounding box center [1106, 78] width 153 height 32
type input "*****"
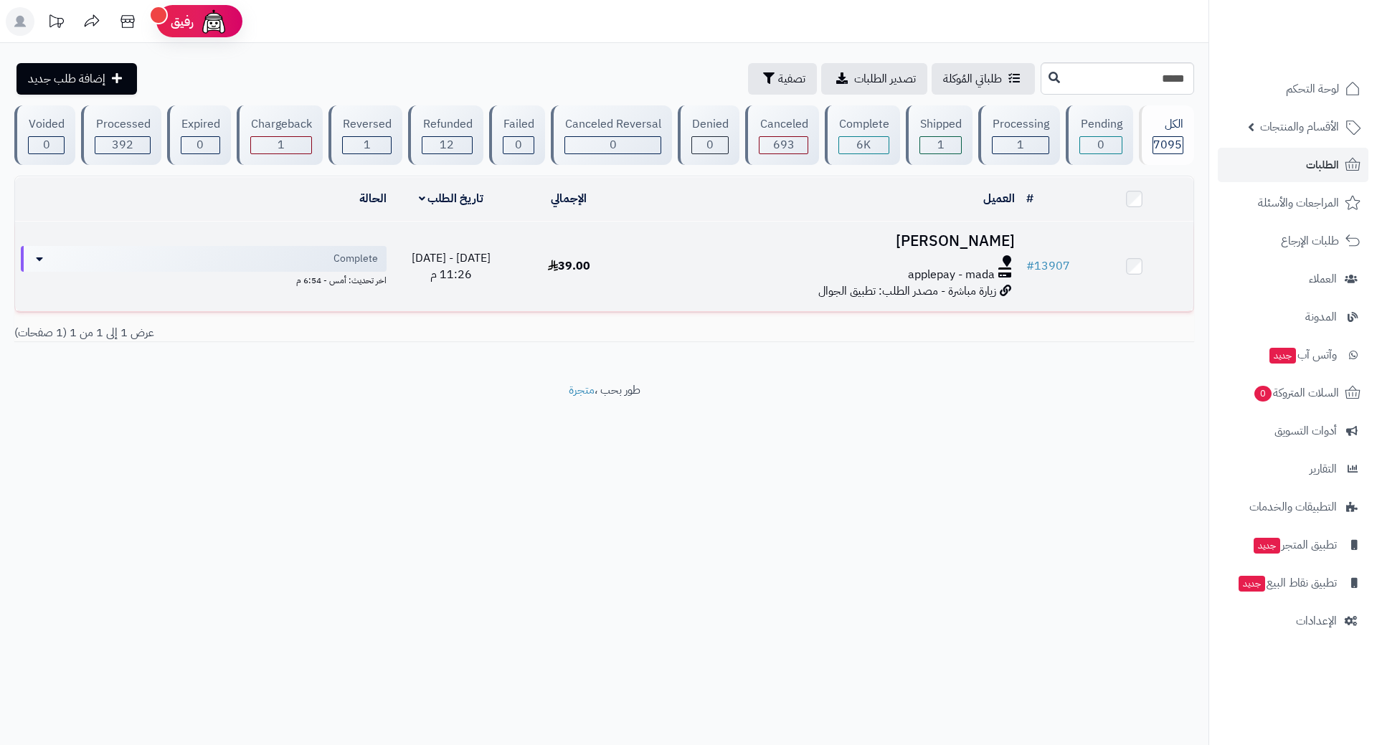
click at [702, 257] on div at bounding box center [824, 260] width 381 height 11
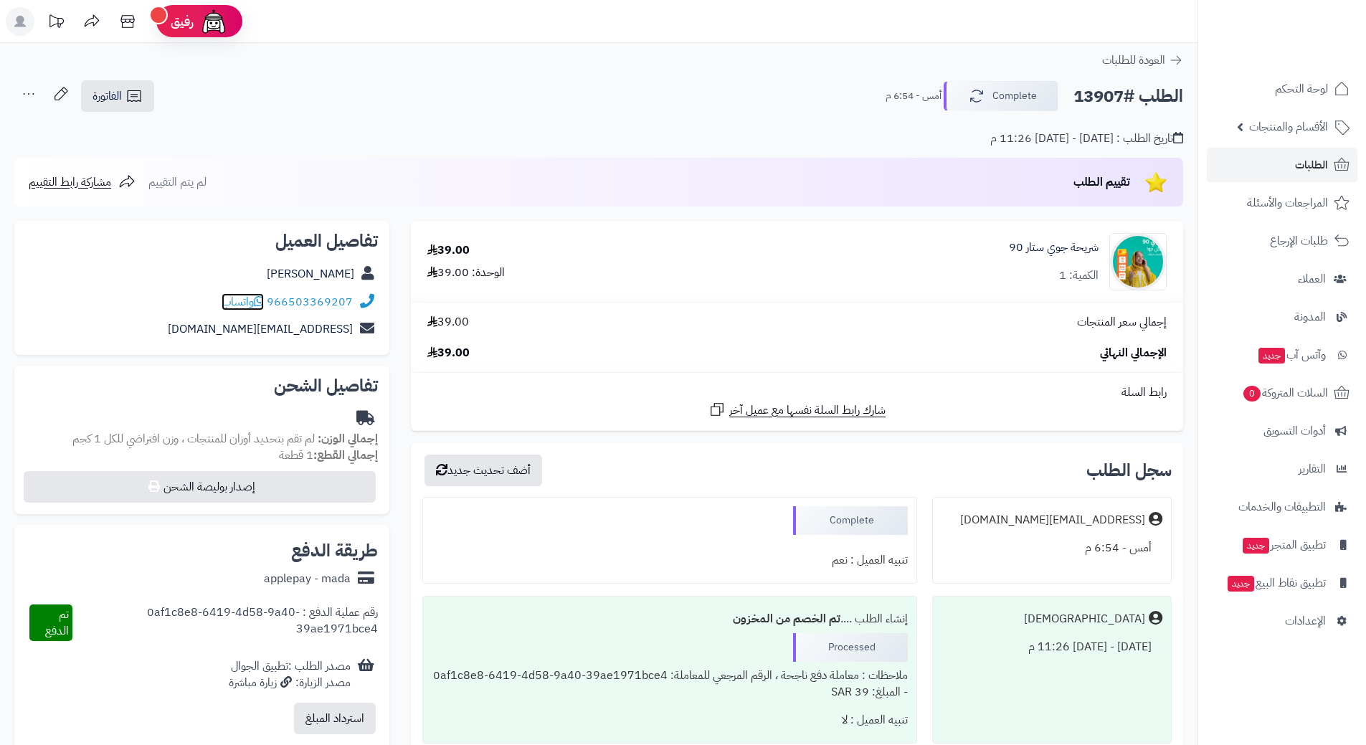
click at [260, 298] on icon at bounding box center [259, 301] width 10 height 11
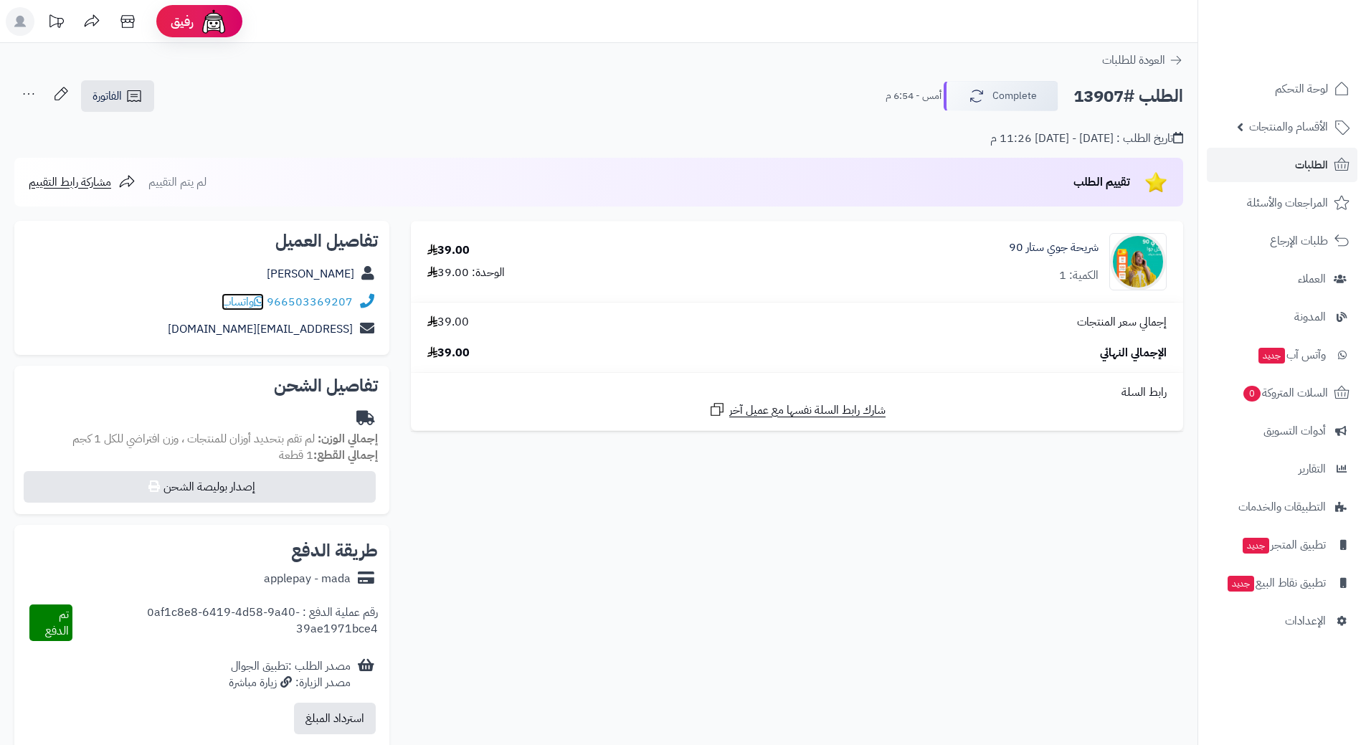
click at [264, 298] on icon at bounding box center [259, 301] width 10 height 11
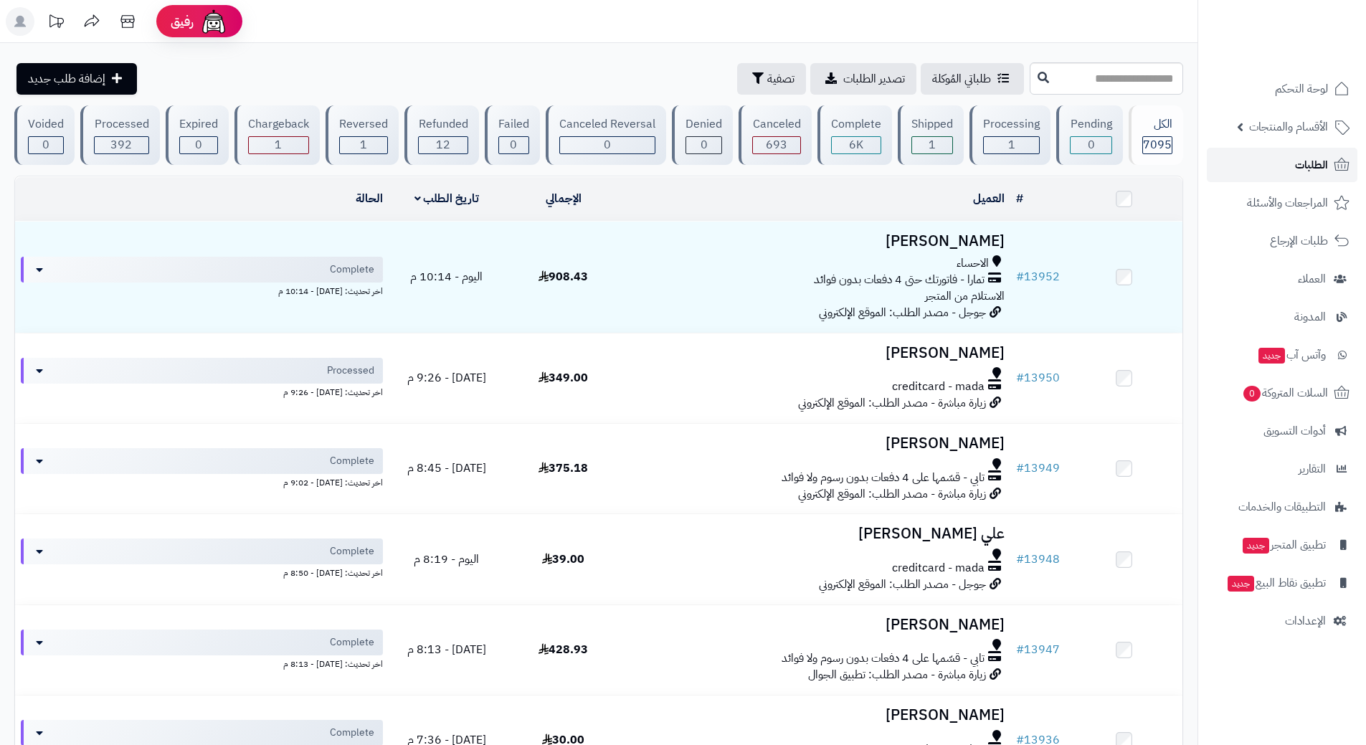
click at [1299, 156] on span "الطلبات" at bounding box center [1311, 165] width 33 height 20
click at [1044, 77] on input "text" at bounding box center [1106, 78] width 153 height 32
click at [1287, 164] on link "الطلبات" at bounding box center [1282, 165] width 151 height 34
click at [1061, 77] on input "text" at bounding box center [1106, 78] width 153 height 32
click at [1030, 85] on input "text" at bounding box center [1106, 78] width 153 height 32
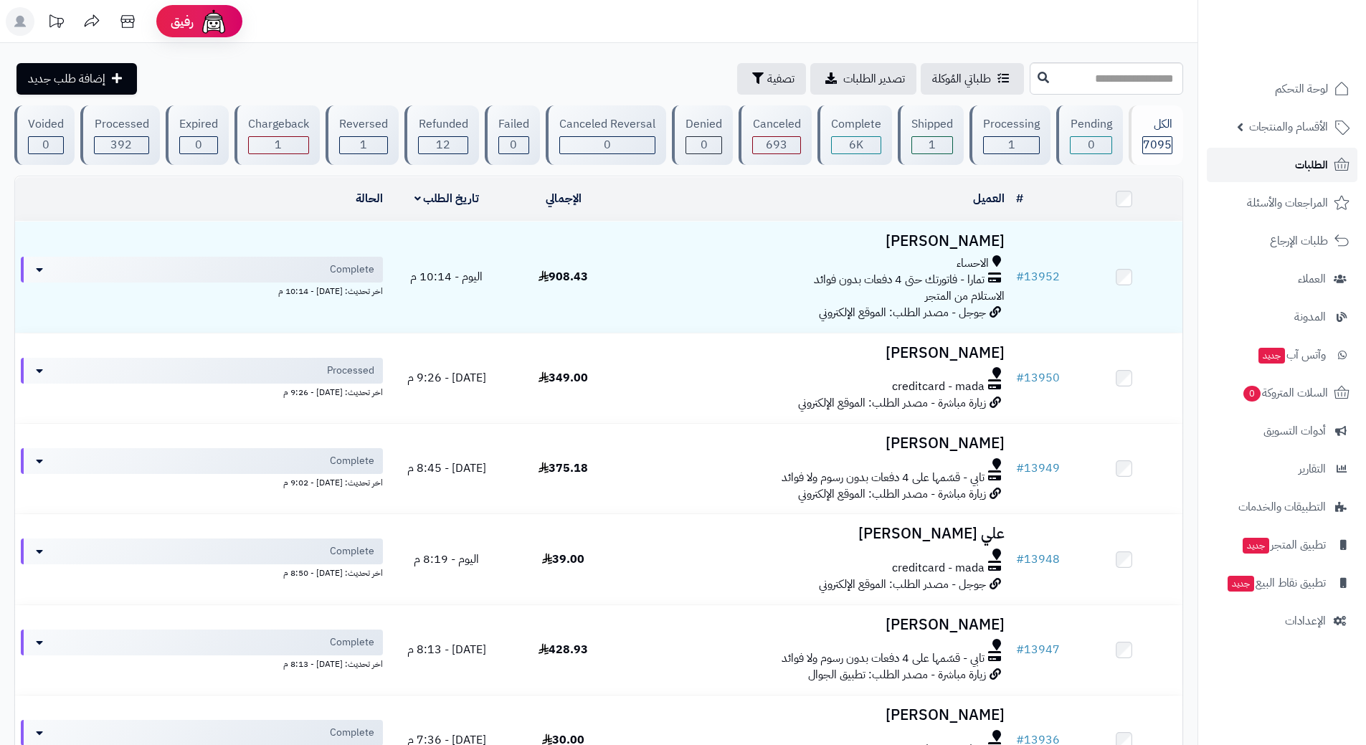
click at [1223, 170] on link "الطلبات" at bounding box center [1282, 165] width 151 height 34
click at [1067, 82] on input "text" at bounding box center [1106, 78] width 153 height 32
click at [1030, 77] on input "text" at bounding box center [1106, 78] width 153 height 32
click at [1227, 164] on link "الطلبات" at bounding box center [1282, 165] width 151 height 34
click at [1083, 69] on input "text" at bounding box center [1106, 78] width 153 height 32
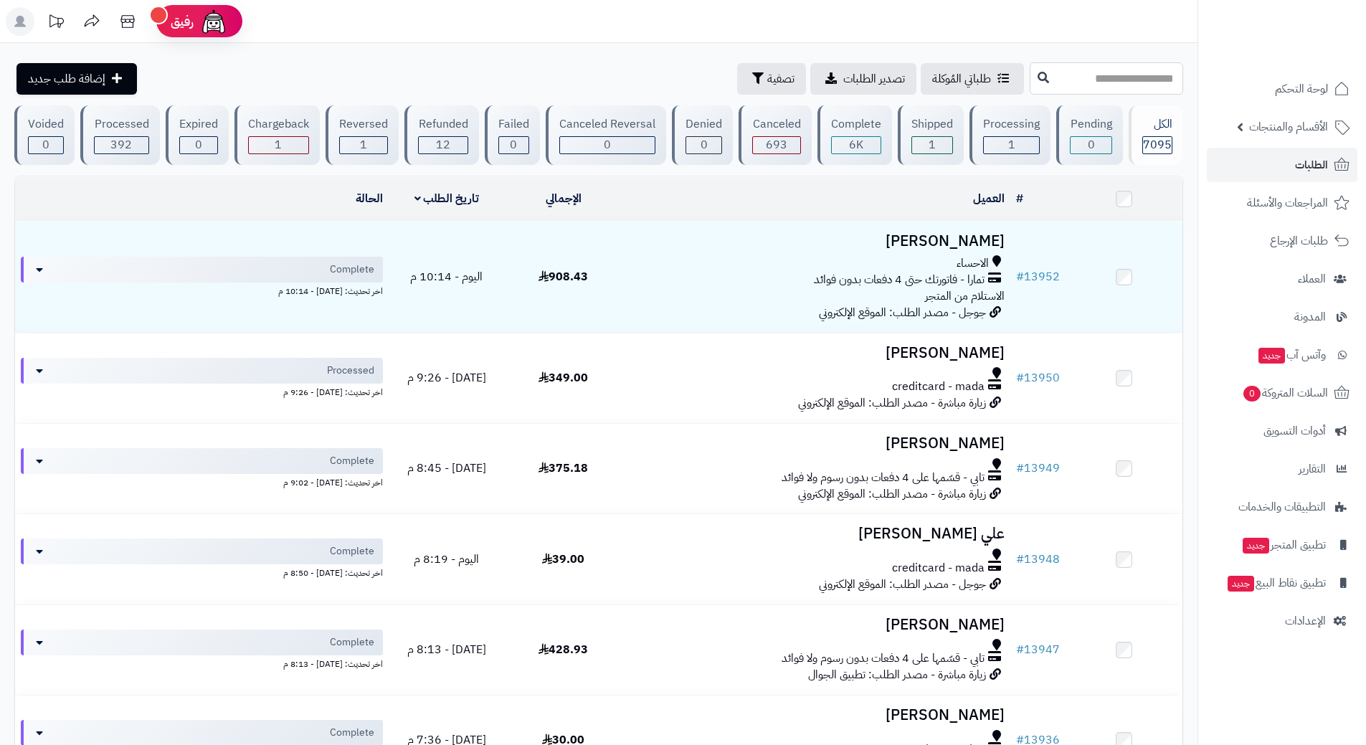
click at [1103, 71] on input "text" at bounding box center [1106, 78] width 153 height 32
click at [1080, 81] on input "text" at bounding box center [1106, 78] width 153 height 32
click at [1138, 77] on input "text" at bounding box center [1106, 78] width 153 height 32
click at [1153, 78] on input "text" at bounding box center [1106, 78] width 153 height 32
click at [1054, 80] on input "text" at bounding box center [1106, 78] width 153 height 32
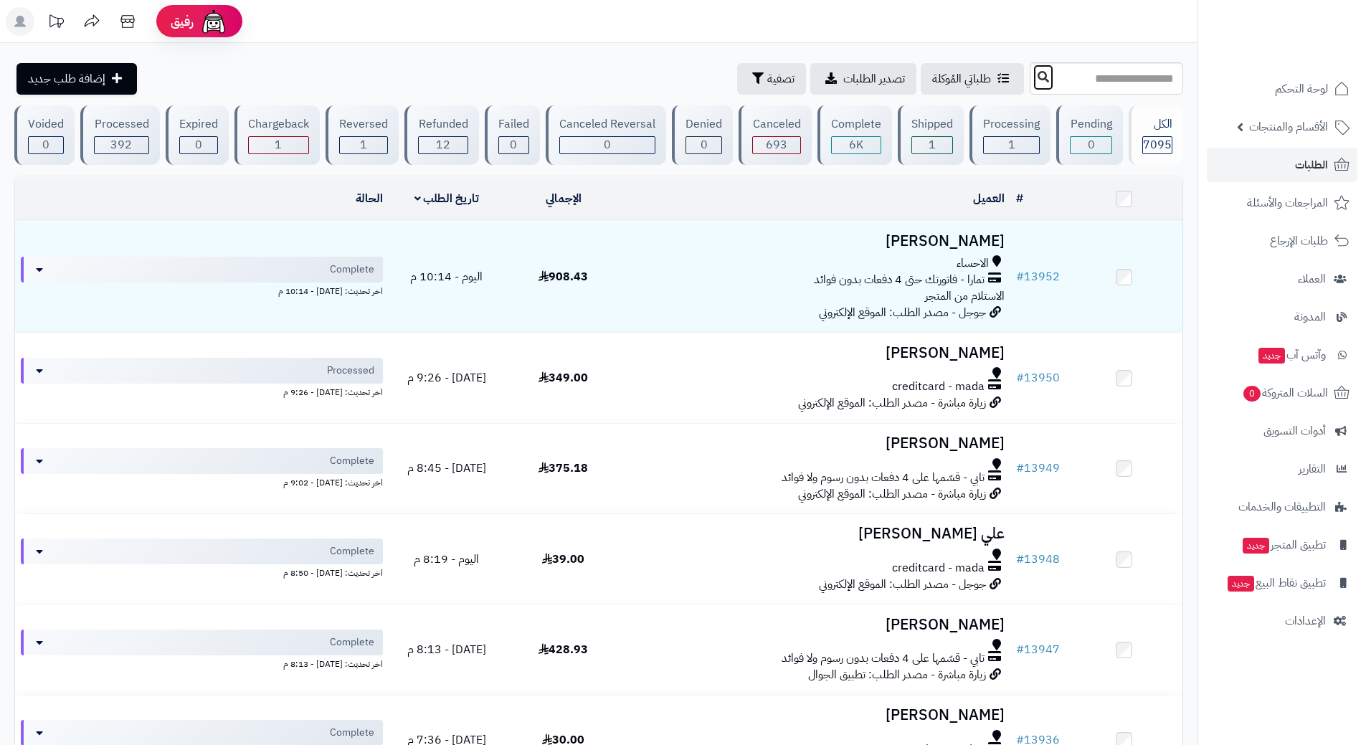
click at [1038, 74] on icon at bounding box center [1043, 76] width 11 height 11
click at [1278, 159] on link "الطلبات" at bounding box center [1282, 165] width 151 height 34
click at [1096, 80] on input "text" at bounding box center [1106, 78] width 153 height 32
click at [1279, 165] on link "الطلبات" at bounding box center [1282, 165] width 151 height 34
click at [1030, 73] on input "text" at bounding box center [1106, 78] width 153 height 32
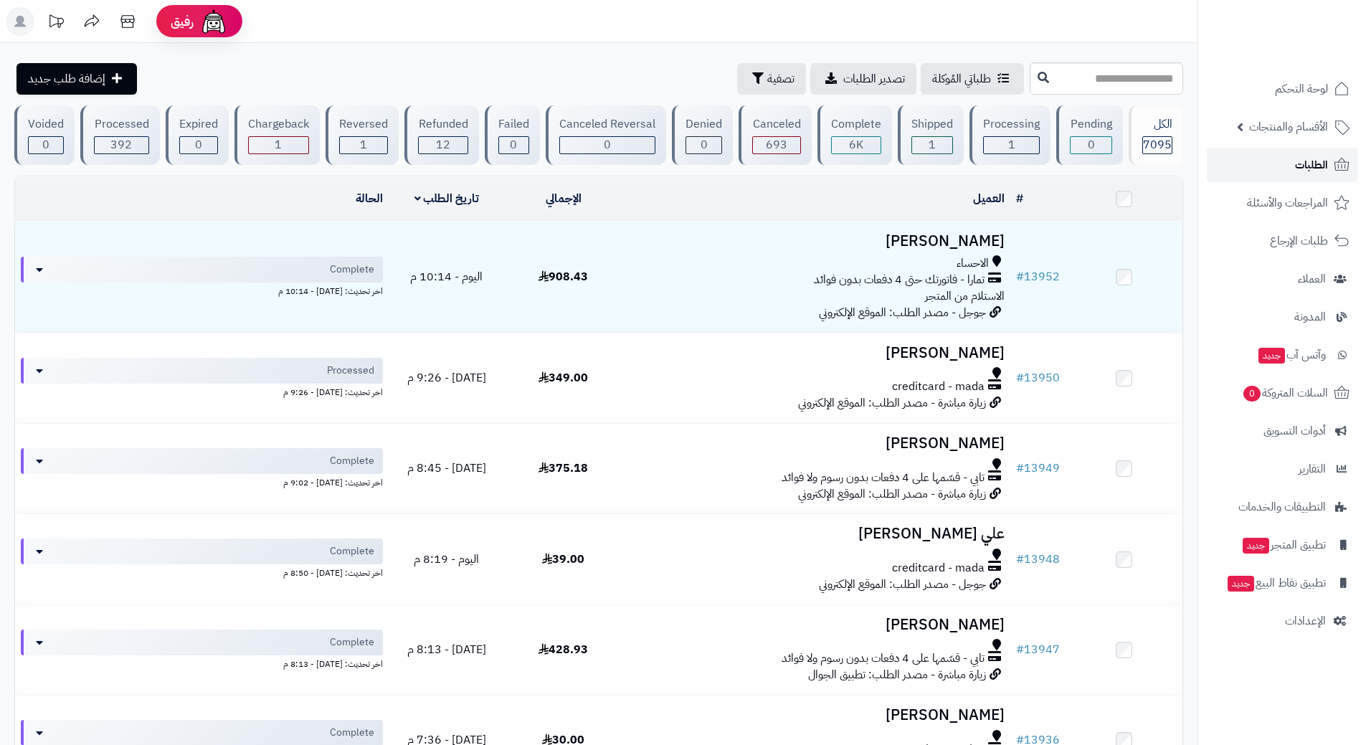
click at [1301, 162] on span "الطلبات" at bounding box center [1311, 165] width 33 height 20
